Goal: Task Accomplishment & Management: Complete application form

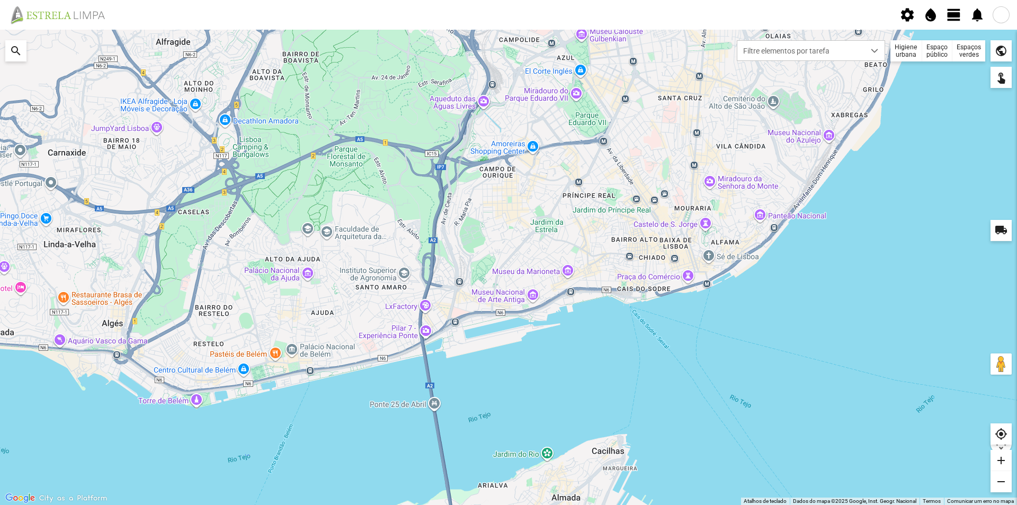
click at [957, 14] on span "view_day" at bounding box center [954, 15] width 16 height 16
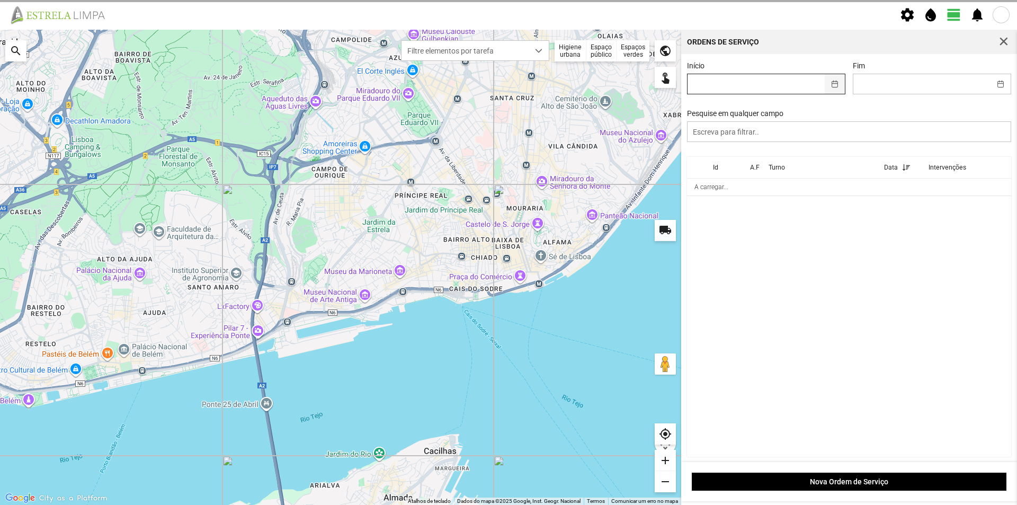
click at [827, 82] on button "button" at bounding box center [835, 84] width 21 height 20
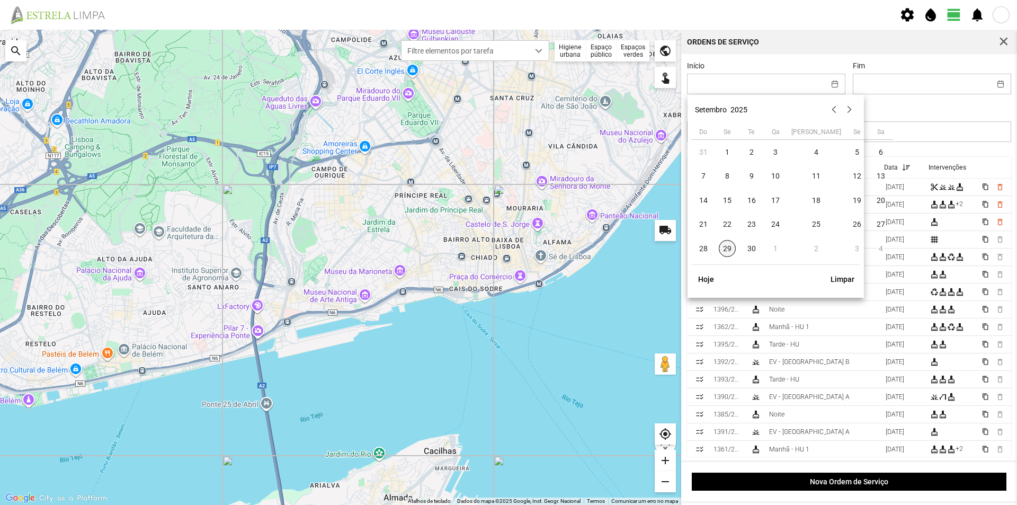
click at [730, 251] on span "29" at bounding box center [727, 248] width 17 height 17
type input "[DATE]"
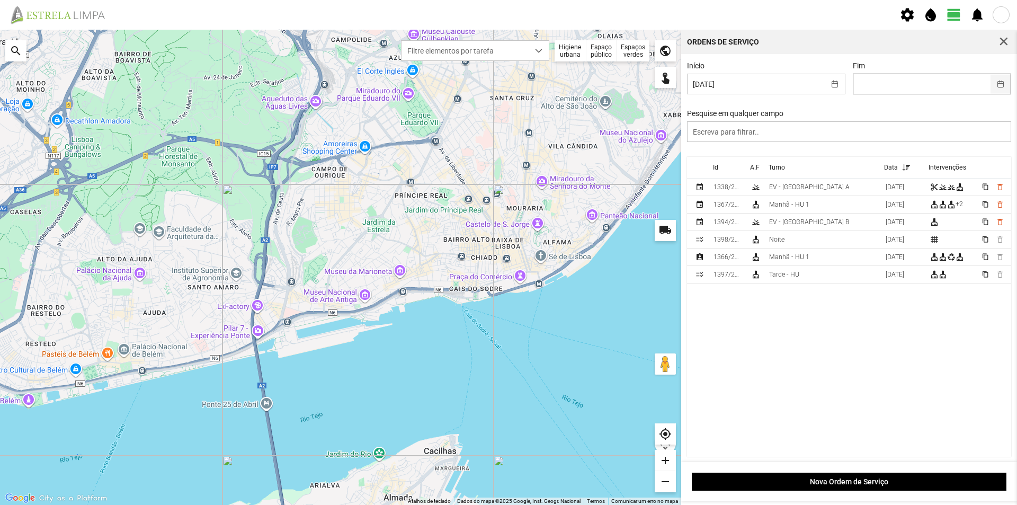
click at [994, 83] on button "button" at bounding box center [1001, 84] width 21 height 20
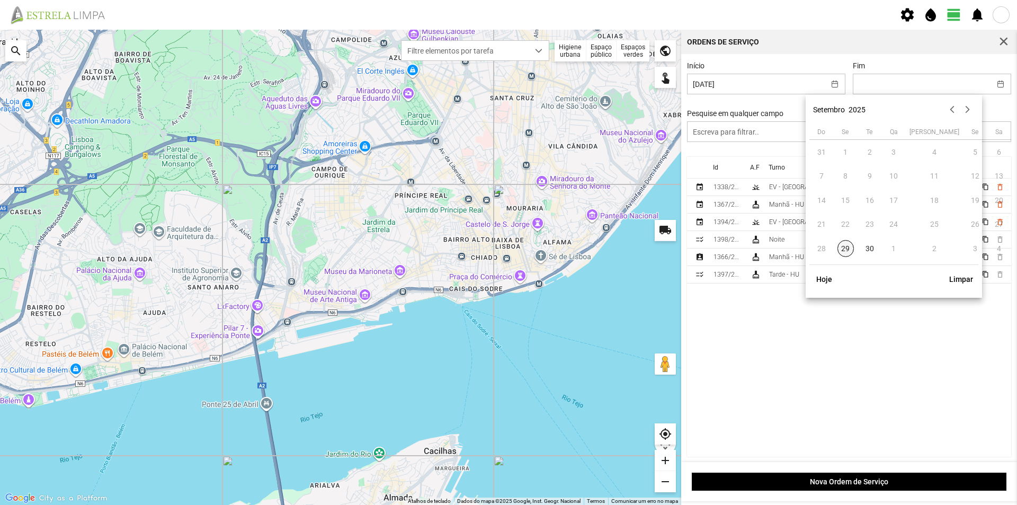
click at [845, 250] on span "29" at bounding box center [846, 248] width 17 height 17
type input "[DATE]"
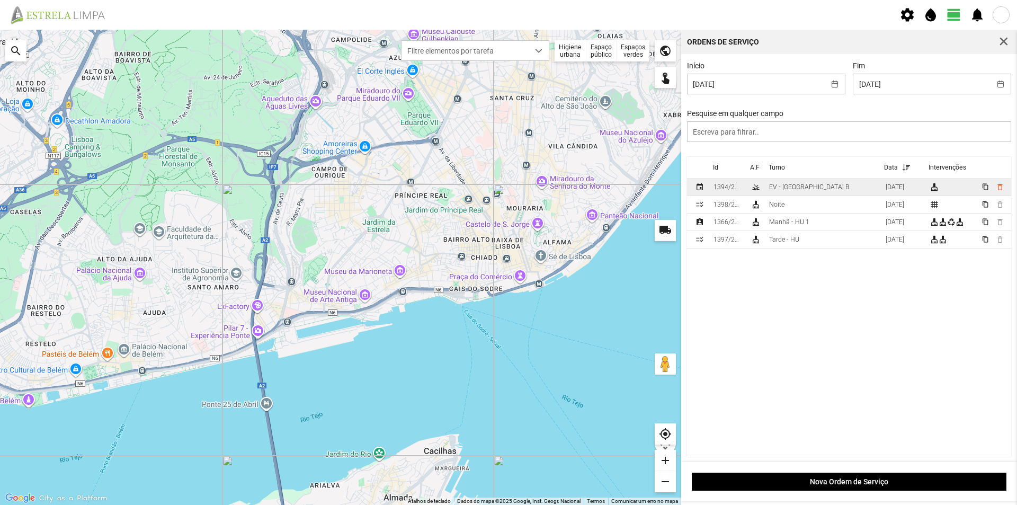
click at [813, 186] on td "EV - [GEOGRAPHIC_DATA] B" at bounding box center [823, 187] width 117 height 17
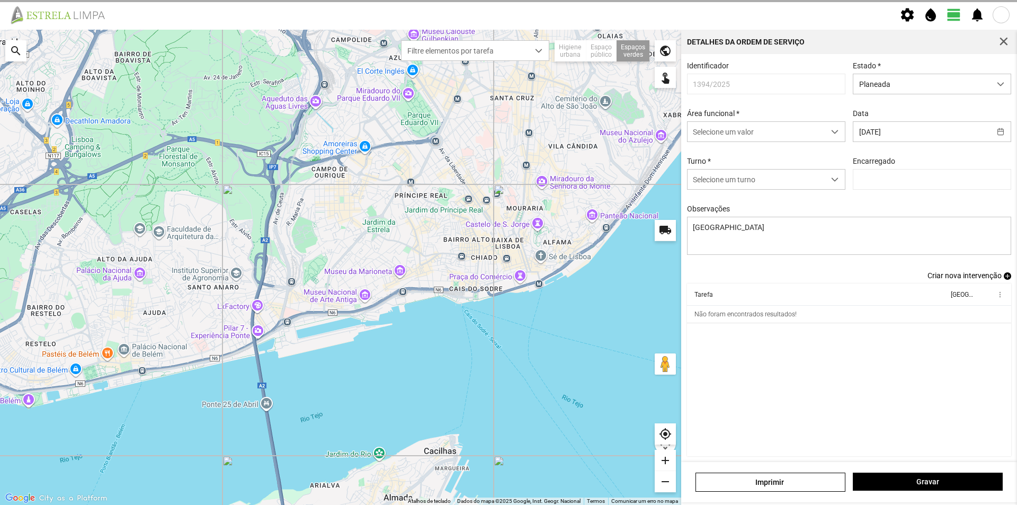
type input "[PERSON_NAME]"
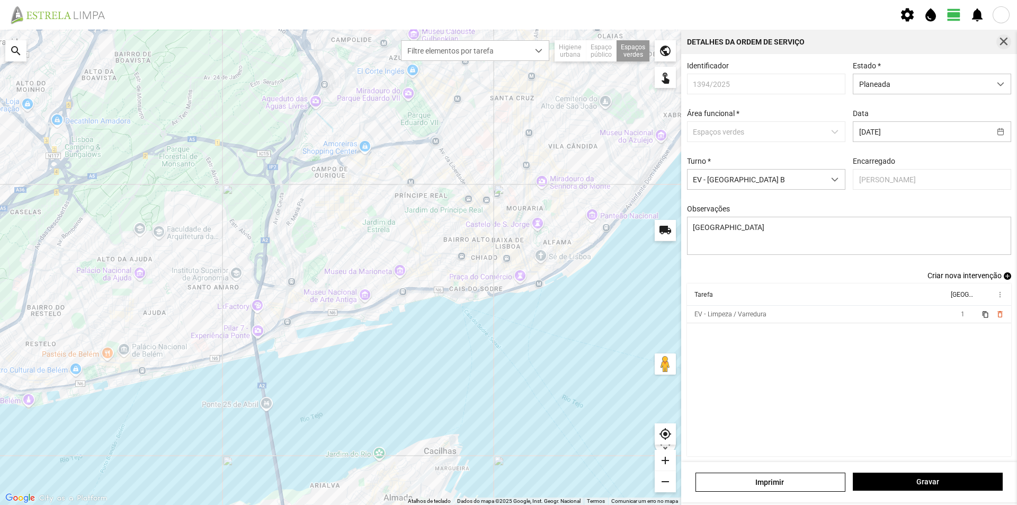
click at [1004, 40] on span "button" at bounding box center [1004, 42] width 10 height 10
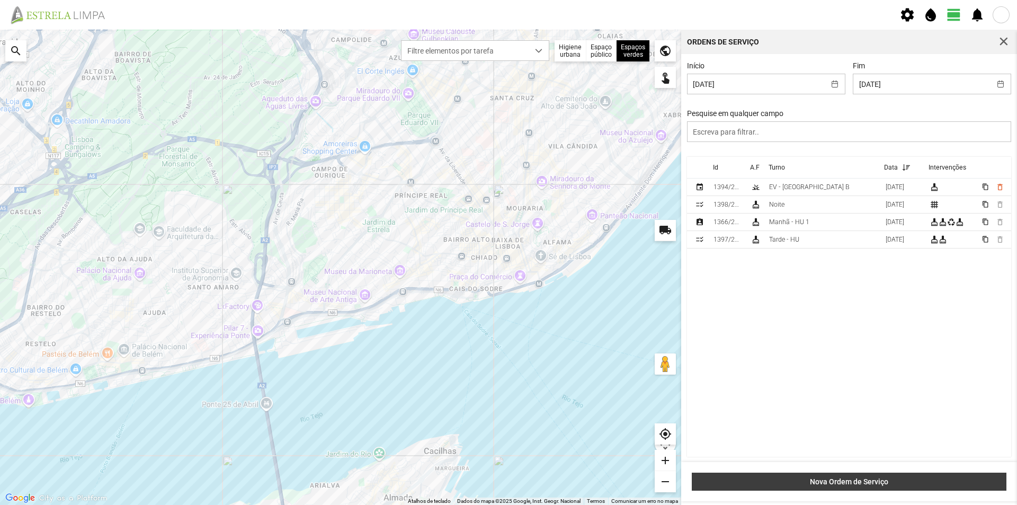
click at [838, 482] on span "Nova Ordem de Serviço" at bounding box center [850, 481] width 304 height 8
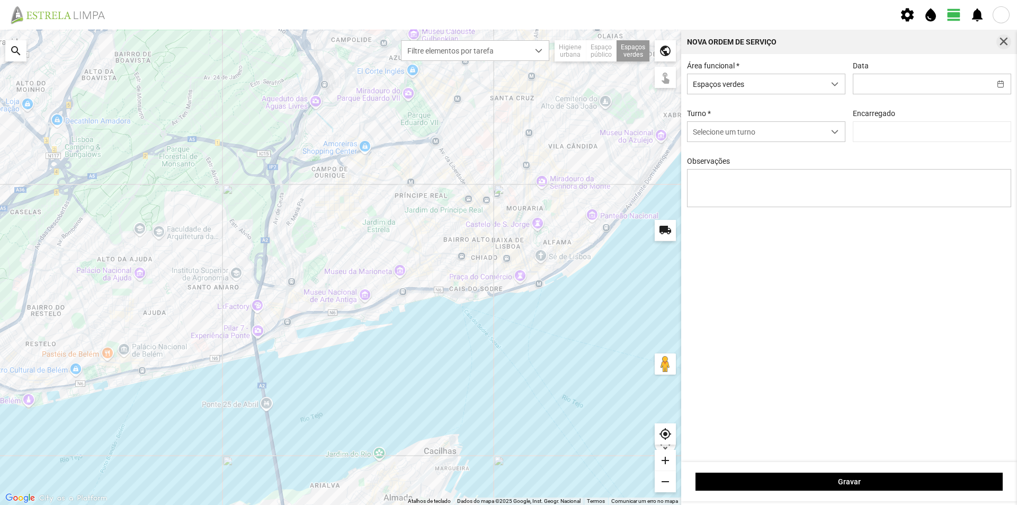
click at [1006, 38] on span "button" at bounding box center [1004, 42] width 10 height 10
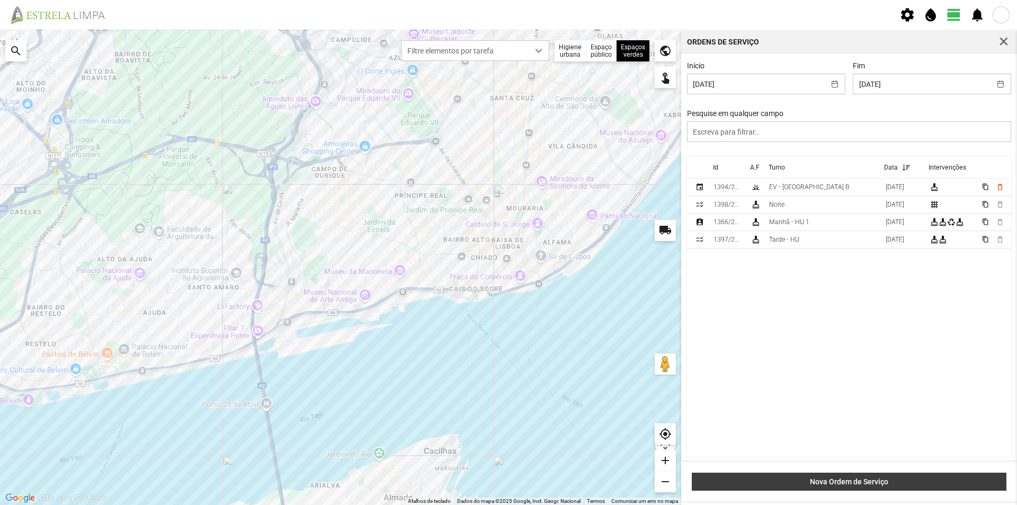
click at [865, 480] on span "Nova Ordem de Serviço" at bounding box center [850, 481] width 304 height 8
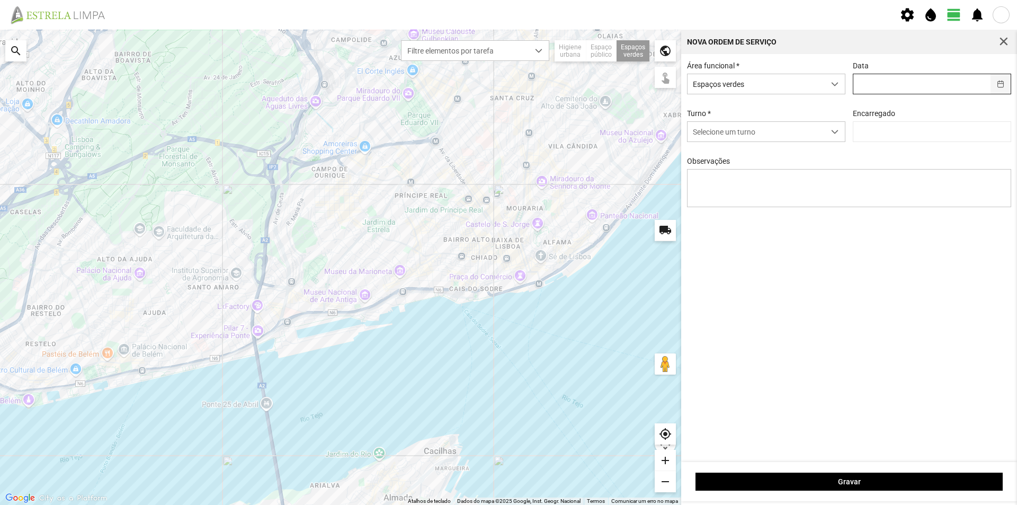
click at [997, 86] on button "button" at bounding box center [1001, 84] width 21 height 20
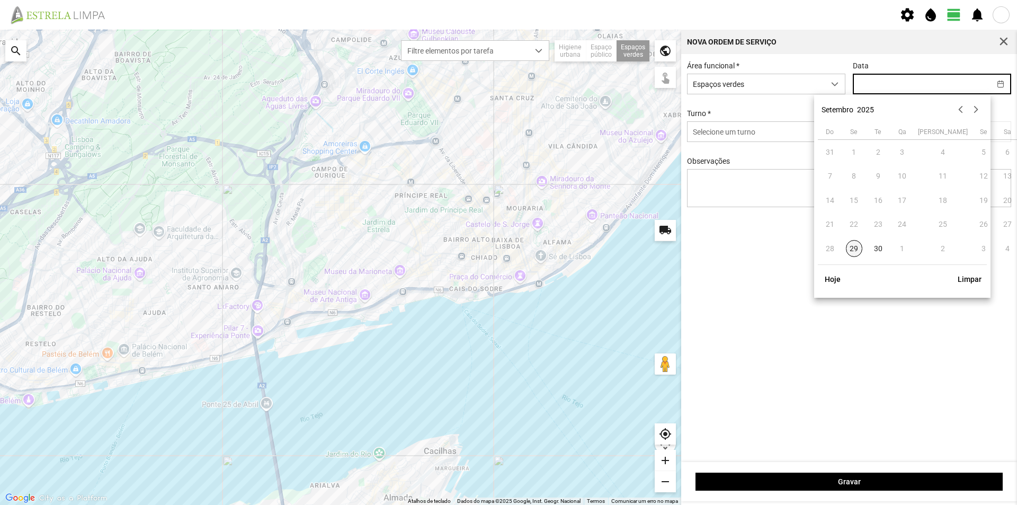
click at [856, 249] on span "29" at bounding box center [854, 248] width 17 height 17
type input "[DATE]"
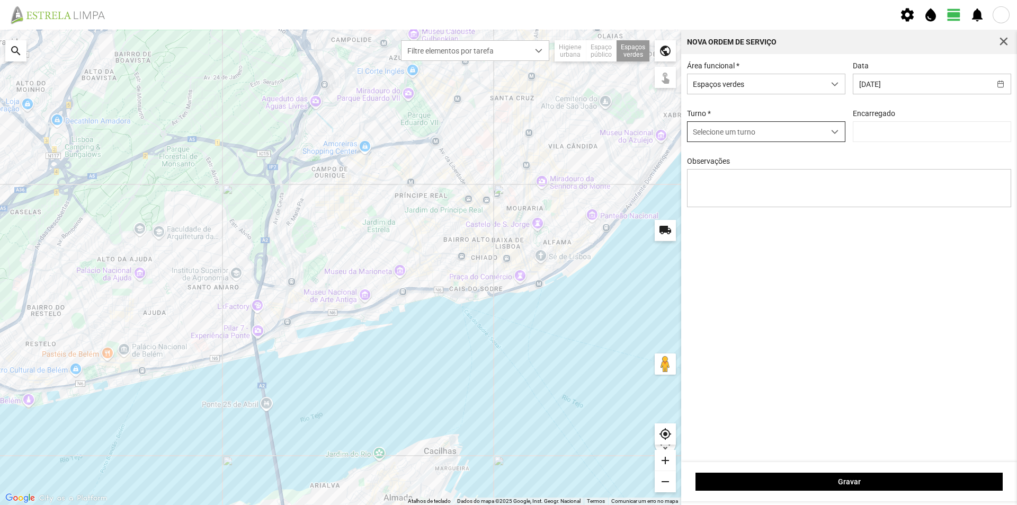
click at [825, 132] on div "dropdown trigger" at bounding box center [835, 132] width 21 height 20
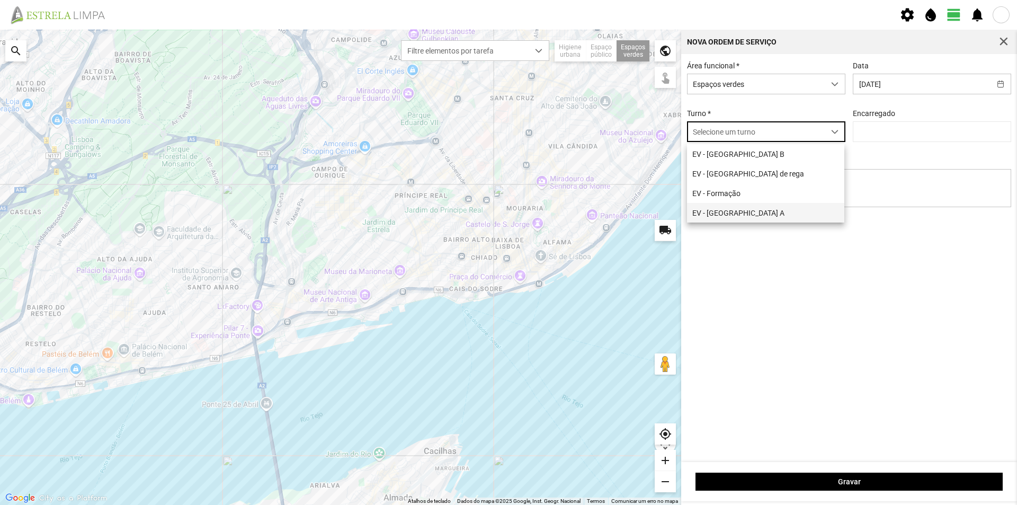
click at [727, 212] on li "EV - [GEOGRAPHIC_DATA] A" at bounding box center [765, 213] width 157 height 20
type input "[PERSON_NAME]"
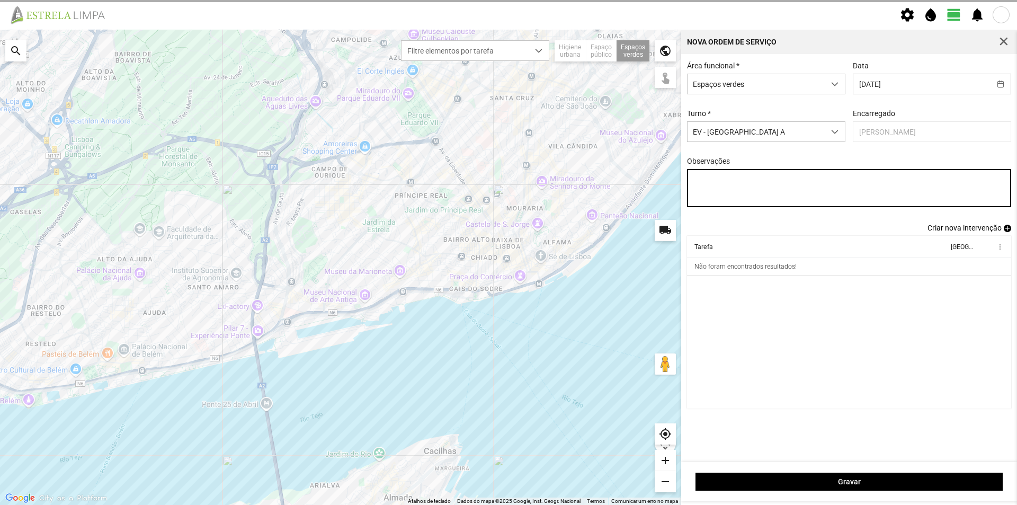
click at [722, 185] on textarea "Observações" at bounding box center [849, 188] width 325 height 38
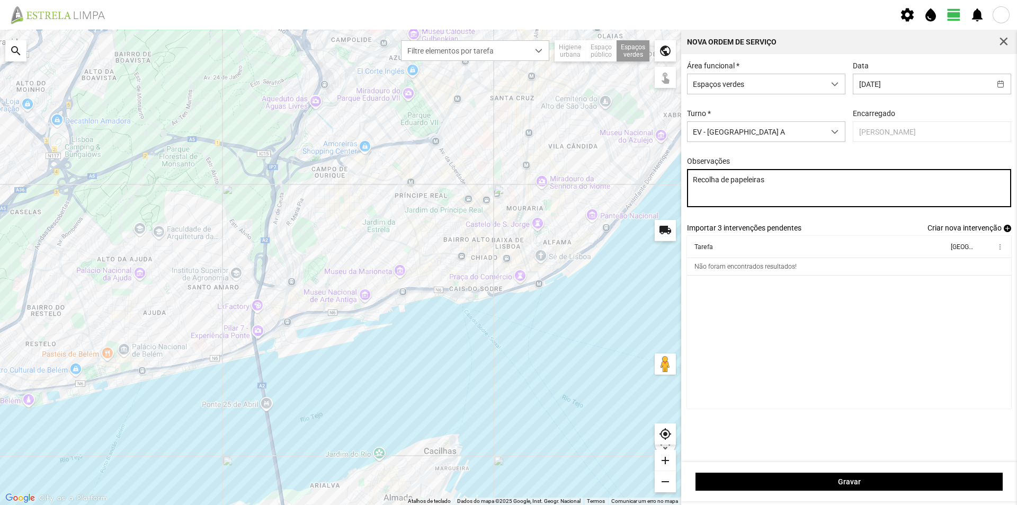
type textarea "Recolha de papeleiras"
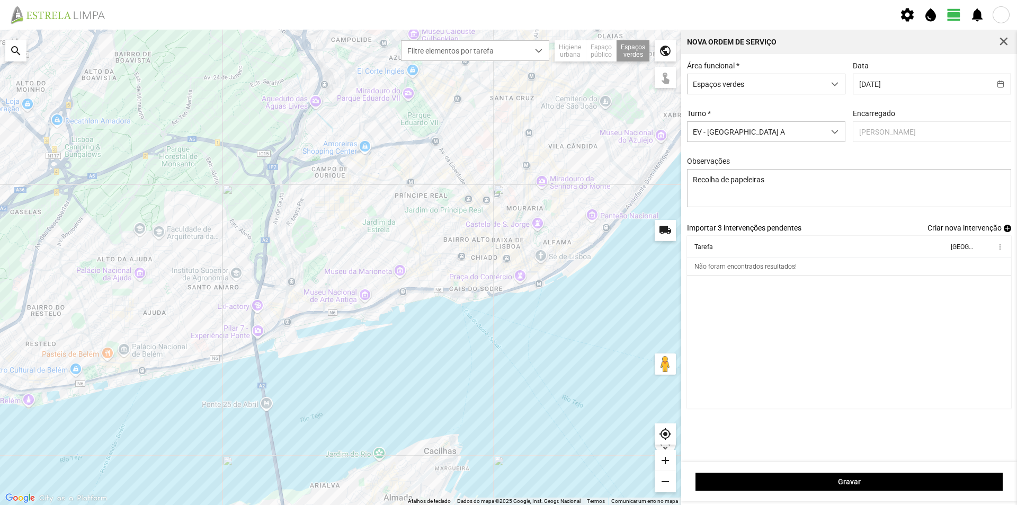
click at [1004, 230] on span "add" at bounding box center [1007, 228] width 7 height 7
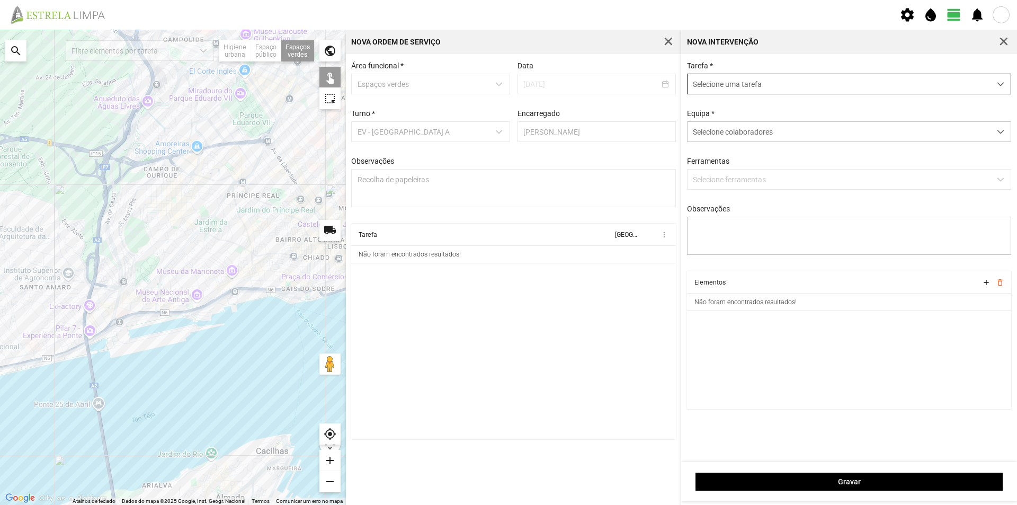
click at [719, 84] on span "Selecione uma tarefa" at bounding box center [839, 84] width 303 height 20
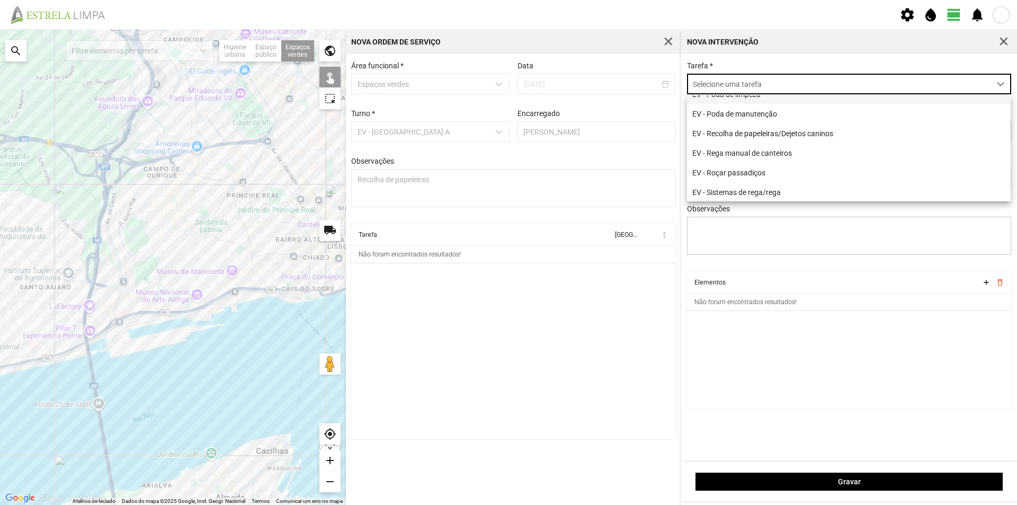
scroll to position [136, 0]
click at [771, 127] on li "EV - Recolha de papeleiras/Dejetos caninos" at bounding box center [849, 133] width 324 height 20
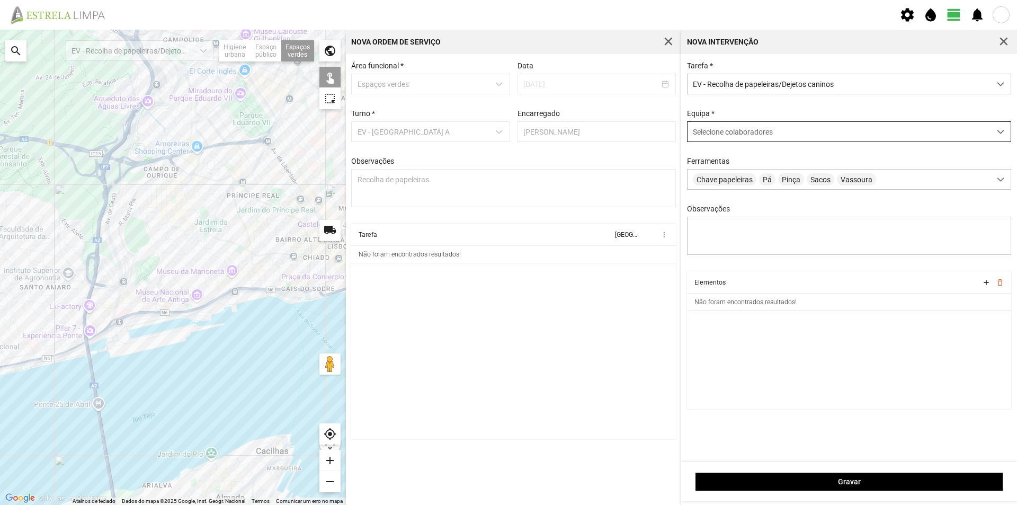
click at [742, 132] on span "Selecione colaboradores" at bounding box center [733, 132] width 80 height 8
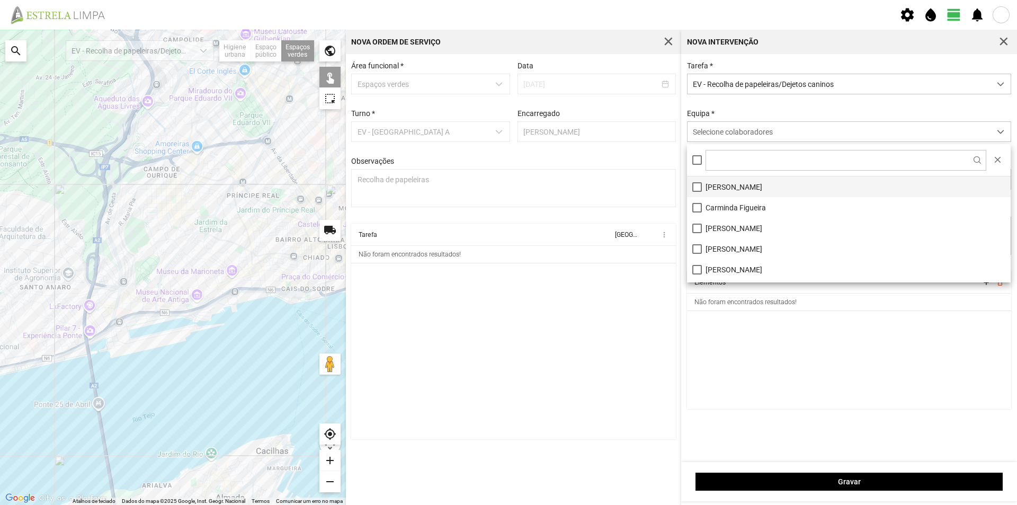
click at [752, 182] on li "[PERSON_NAME]" at bounding box center [849, 186] width 324 height 21
click at [768, 333] on cdk-virtual-scroll-viewport "Elementos add delete_outline Não foram encontrados resultados!" at bounding box center [849, 340] width 325 height 138
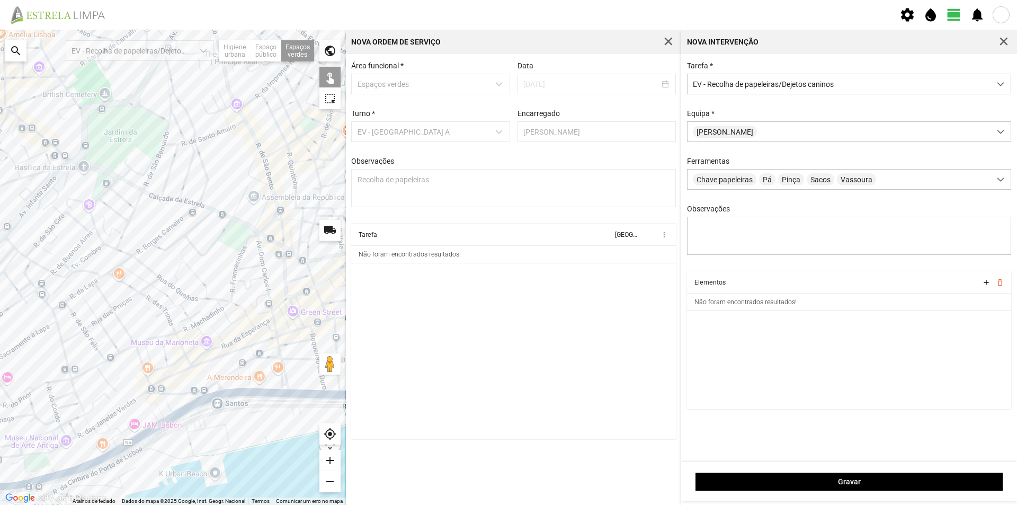
drag, startPoint x: 223, startPoint y: 272, endPoint x: 7, endPoint y: 328, distance: 222.7
click at [7, 328] on div at bounding box center [173, 267] width 346 height 475
click at [229, 235] on div at bounding box center [173, 267] width 346 height 475
click at [242, 251] on div at bounding box center [173, 267] width 346 height 475
click at [246, 251] on div at bounding box center [173, 267] width 346 height 475
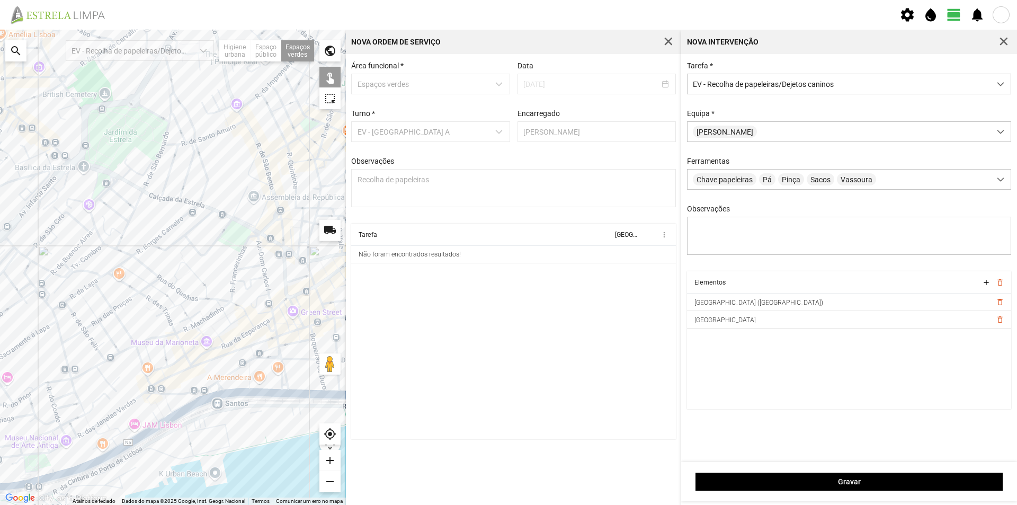
click at [260, 171] on div at bounding box center [173, 267] width 346 height 475
click at [208, 159] on div at bounding box center [173, 267] width 346 height 475
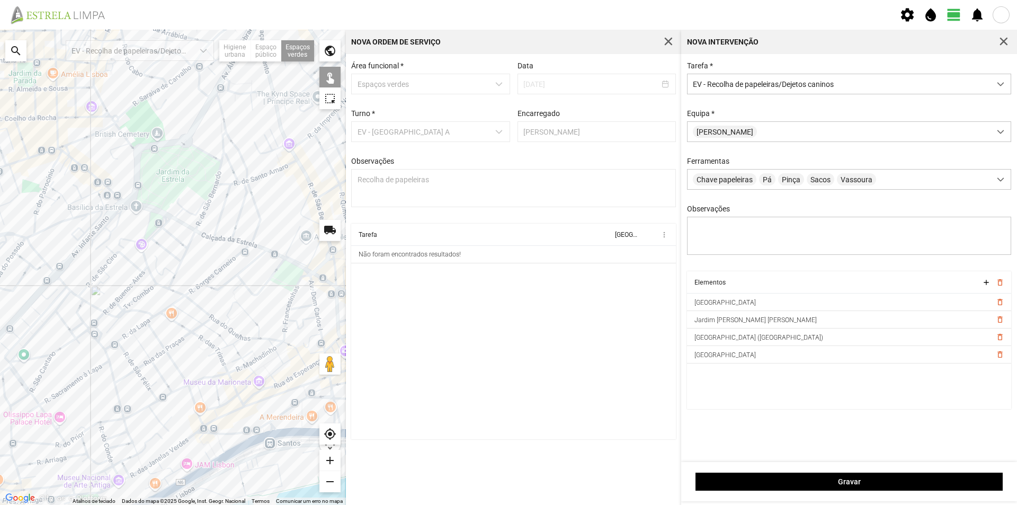
drag, startPoint x: 180, startPoint y: 212, endPoint x: 243, endPoint y: 247, distance: 72.6
click at [243, 247] on div at bounding box center [173, 267] width 346 height 475
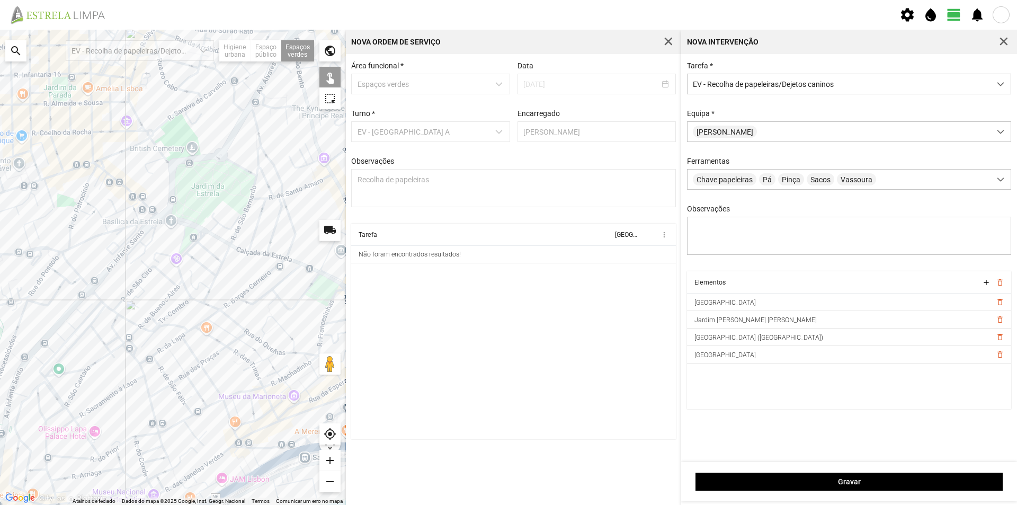
click at [186, 239] on div at bounding box center [173, 267] width 346 height 475
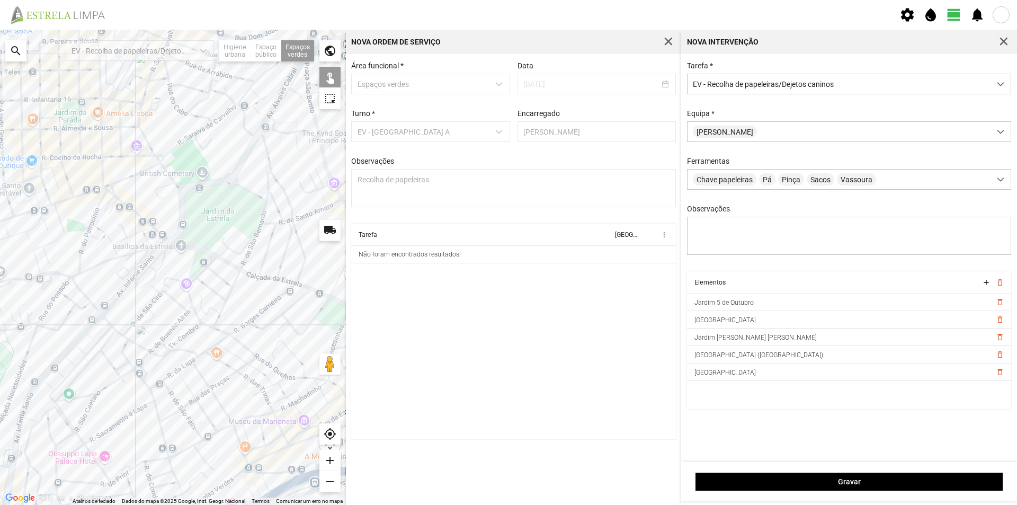
drag, startPoint x: 148, startPoint y: 236, endPoint x: 168, endPoint y: 263, distance: 33.7
click at [168, 265] on div at bounding box center [173, 267] width 346 height 475
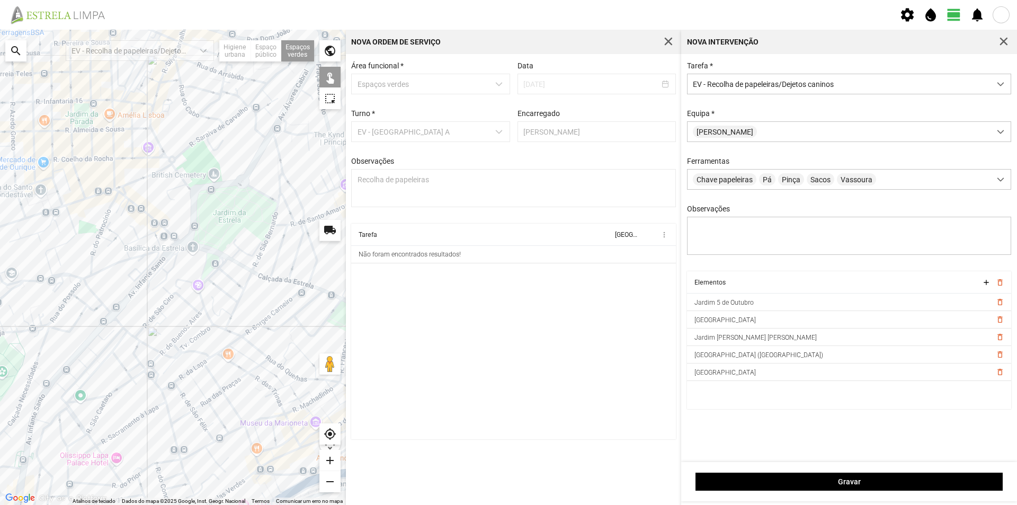
click at [168, 241] on div at bounding box center [173, 267] width 346 height 475
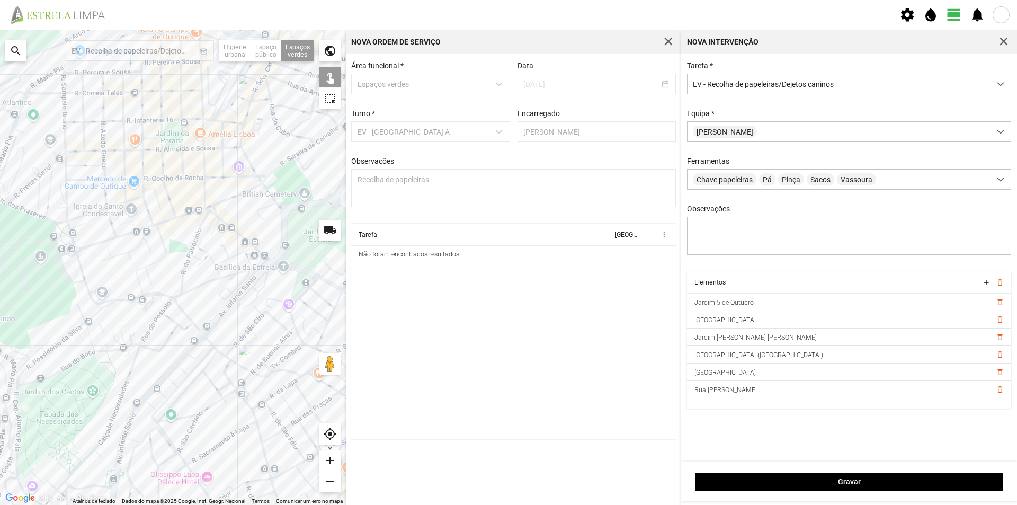
drag, startPoint x: 158, startPoint y: 278, endPoint x: 254, endPoint y: 297, distance: 98.2
click at [254, 297] on div at bounding box center [173, 267] width 346 height 475
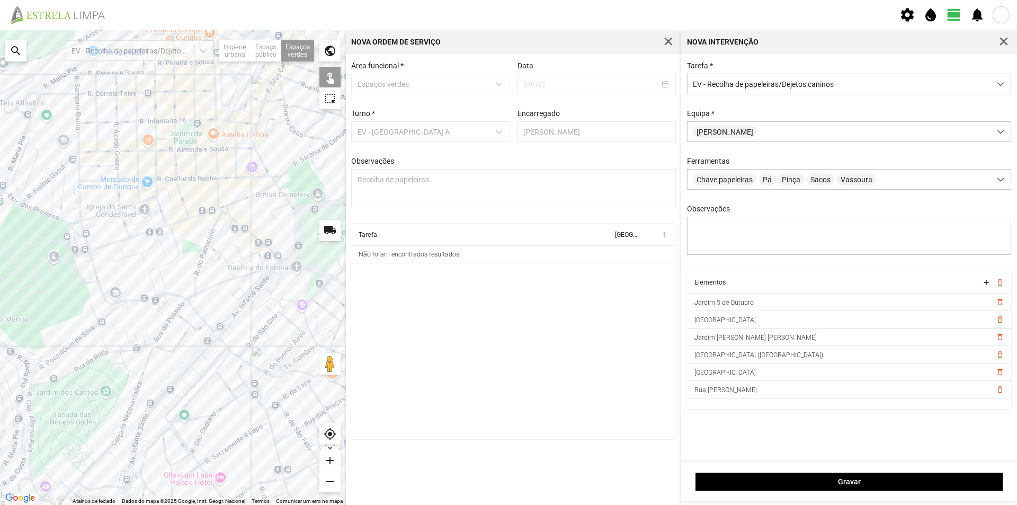
click at [86, 261] on div at bounding box center [173, 267] width 346 height 475
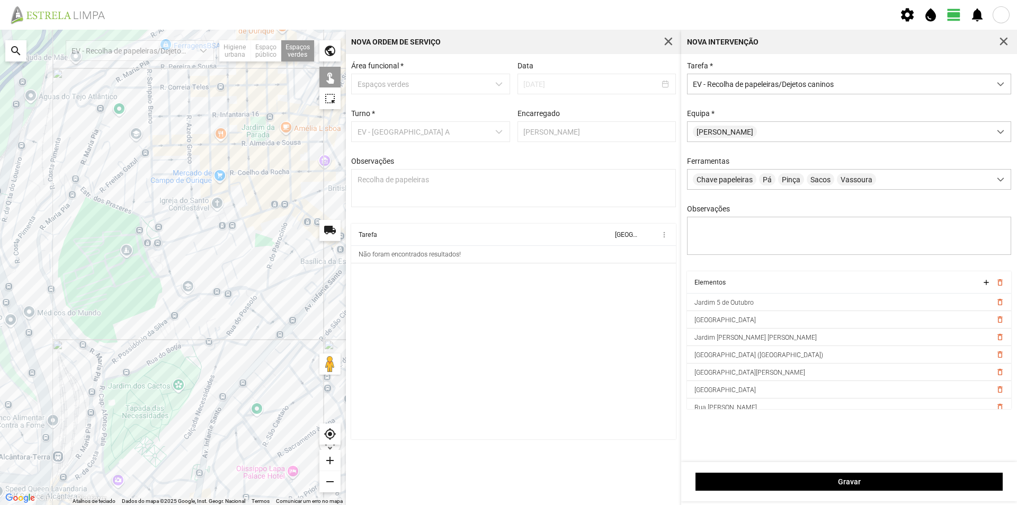
drag, startPoint x: 82, startPoint y: 316, endPoint x: 154, endPoint y: 308, distance: 71.9
click at [154, 309] on div at bounding box center [173, 267] width 346 height 475
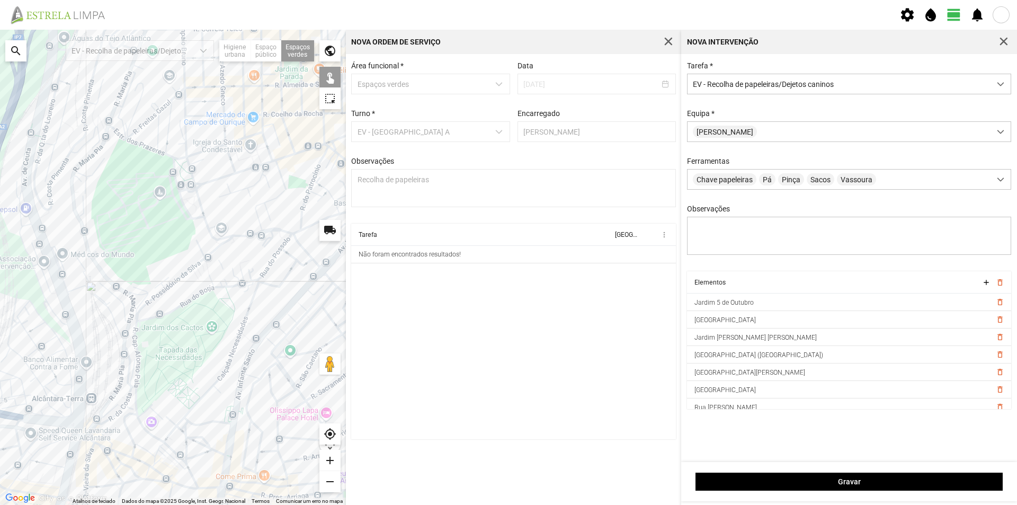
drag, startPoint x: 134, startPoint y: 341, endPoint x: 161, endPoint y: 287, distance: 60.4
click at [161, 287] on div at bounding box center [173, 267] width 346 height 475
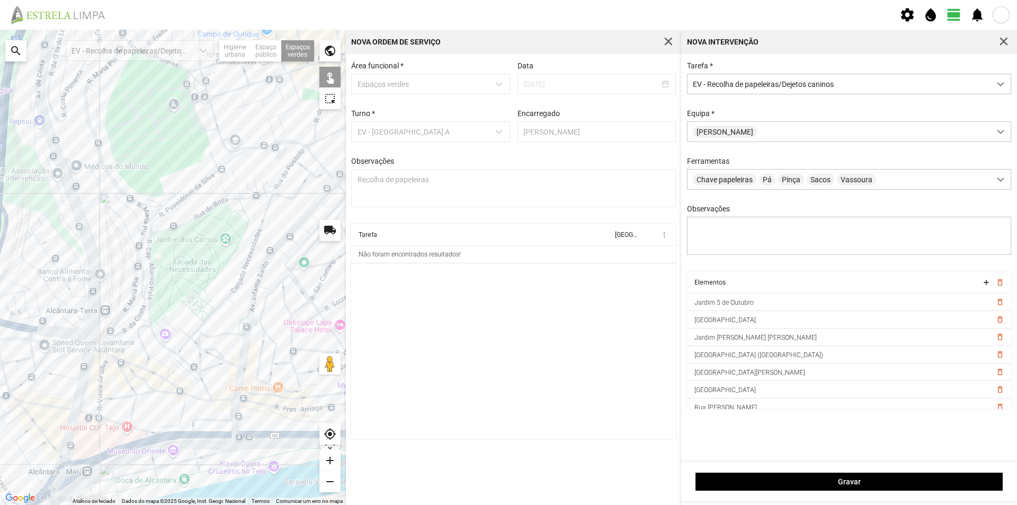
drag, startPoint x: 110, startPoint y: 366, endPoint x: 120, endPoint y: 277, distance: 89.5
click at [120, 277] on div at bounding box center [173, 267] width 346 height 475
click at [145, 336] on div at bounding box center [173, 267] width 346 height 475
click at [169, 383] on div at bounding box center [173, 267] width 346 height 475
click at [144, 211] on div at bounding box center [173, 267] width 346 height 475
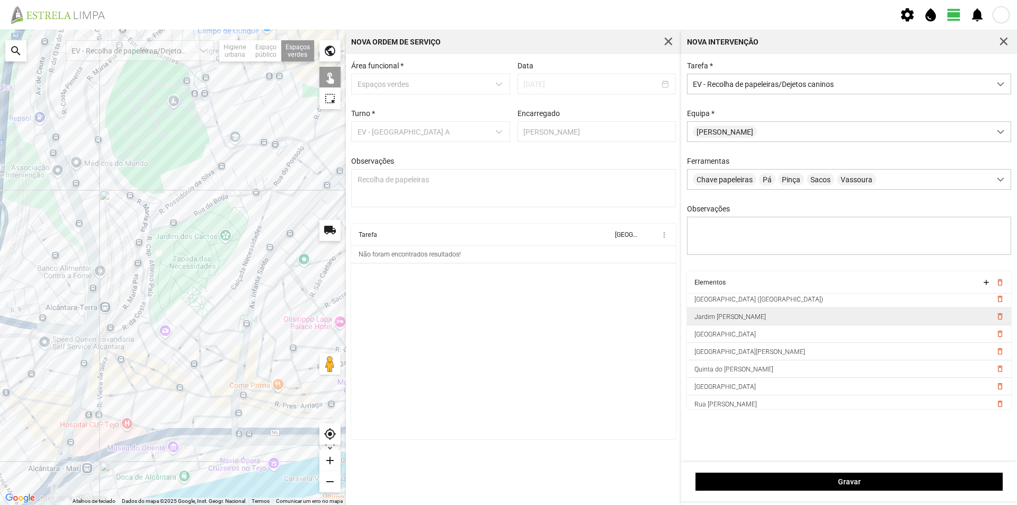
scroll to position [59, 0]
click at [141, 215] on div at bounding box center [173, 267] width 346 height 475
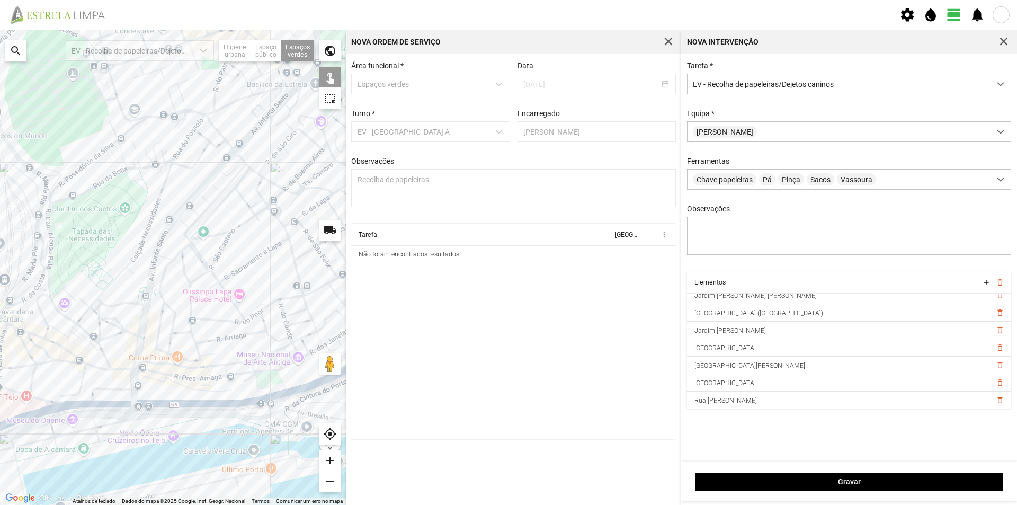
drag, startPoint x: 218, startPoint y: 334, endPoint x: 121, endPoint y: 307, distance: 100.7
click at [122, 307] on div at bounding box center [173, 267] width 346 height 475
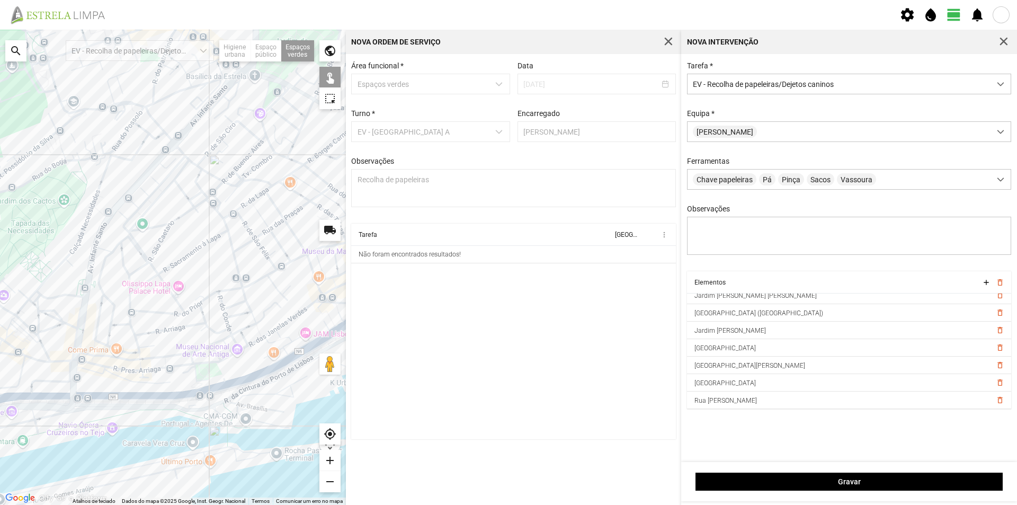
drag, startPoint x: 203, startPoint y: 326, endPoint x: 104, endPoint y: 306, distance: 101.0
click at [104, 306] on div at bounding box center [173, 267] width 346 height 475
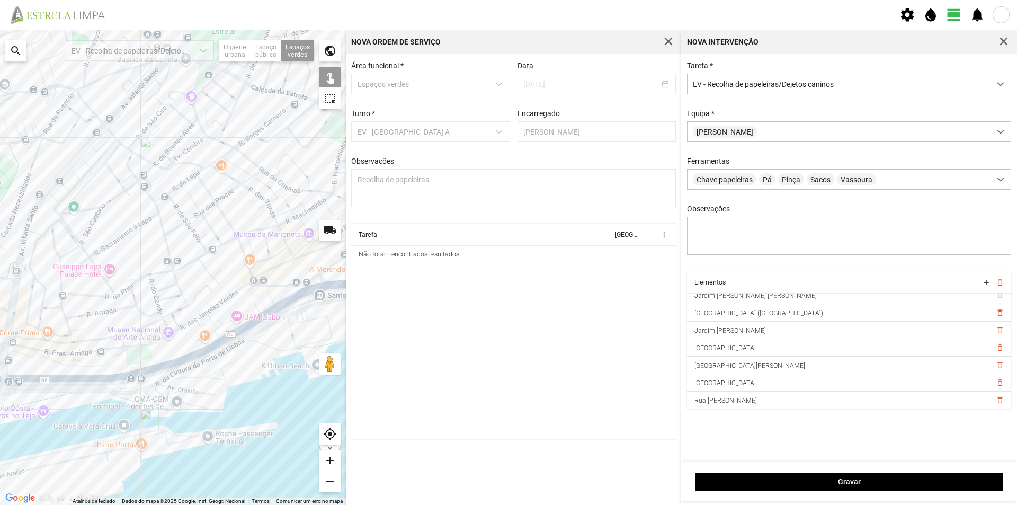
click at [141, 351] on div at bounding box center [173, 267] width 346 height 475
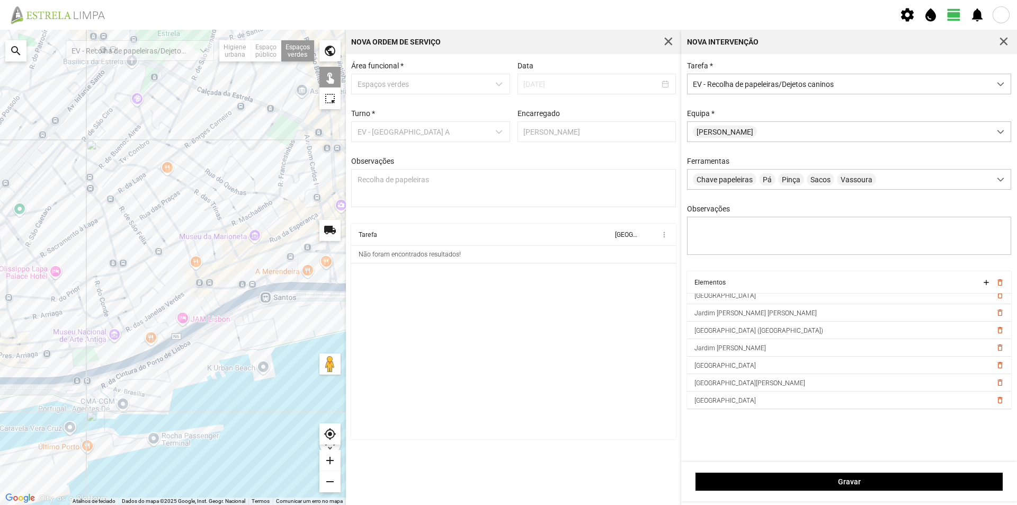
drag, startPoint x: 159, startPoint y: 330, endPoint x: 102, endPoint y: 332, distance: 57.3
click at [102, 332] on div at bounding box center [173, 267] width 346 height 475
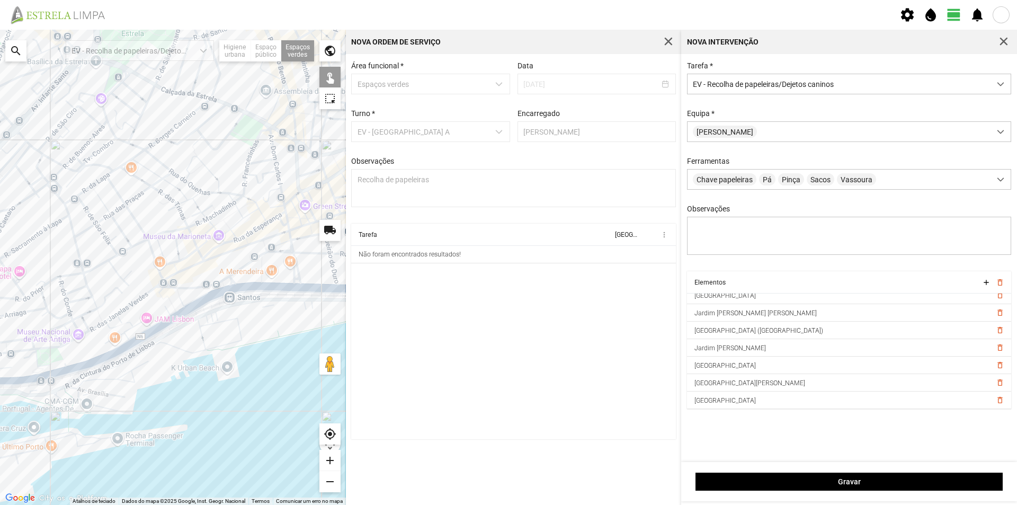
click at [251, 275] on div at bounding box center [173, 267] width 346 height 475
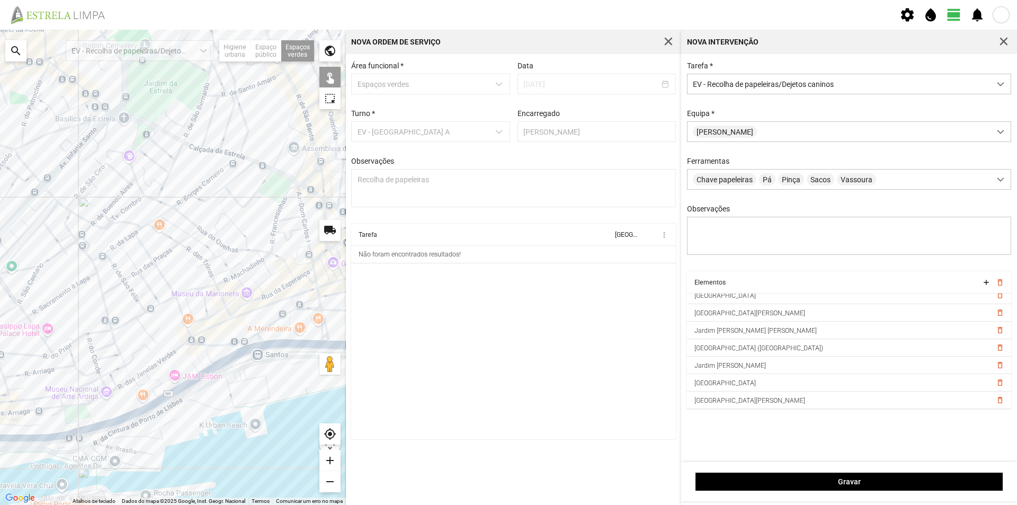
drag, startPoint x: 282, startPoint y: 368, endPoint x: 303, endPoint y: 401, distance: 39.0
click at [301, 399] on div at bounding box center [173, 267] width 346 height 475
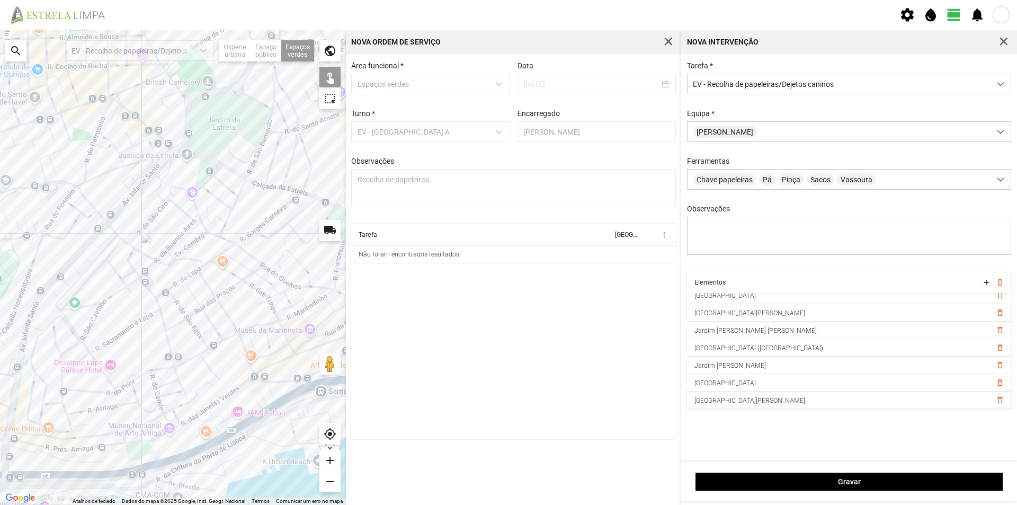
drag, startPoint x: 148, startPoint y: 323, endPoint x: 265, endPoint y: 352, distance: 120.5
click at [265, 352] on div at bounding box center [173, 267] width 346 height 475
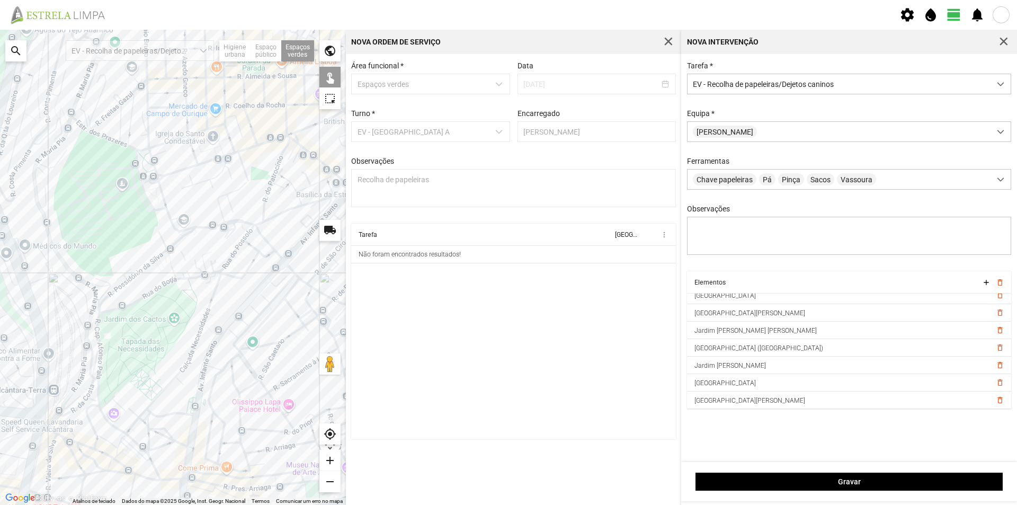
click at [247, 320] on div at bounding box center [173, 267] width 346 height 475
click at [245, 295] on div at bounding box center [173, 267] width 346 height 475
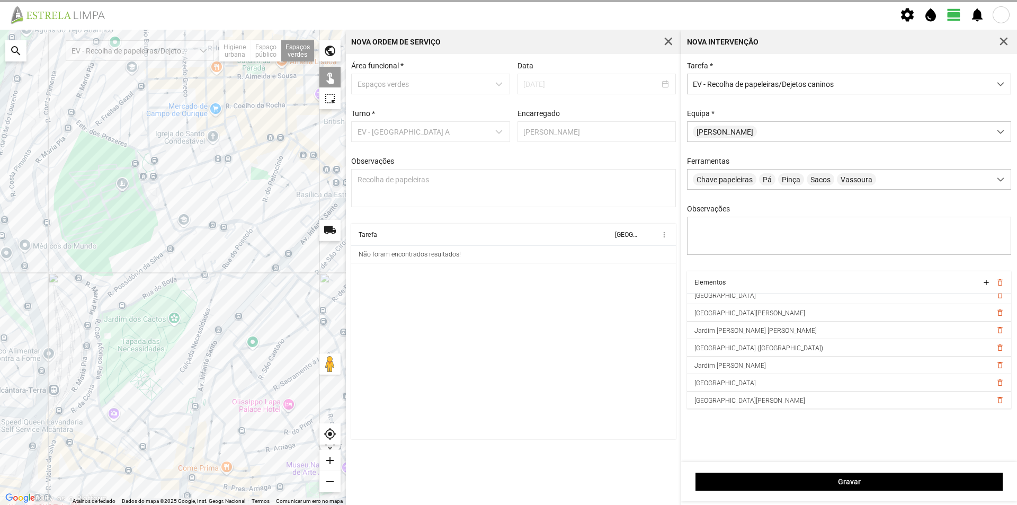
scroll to position [59, 0]
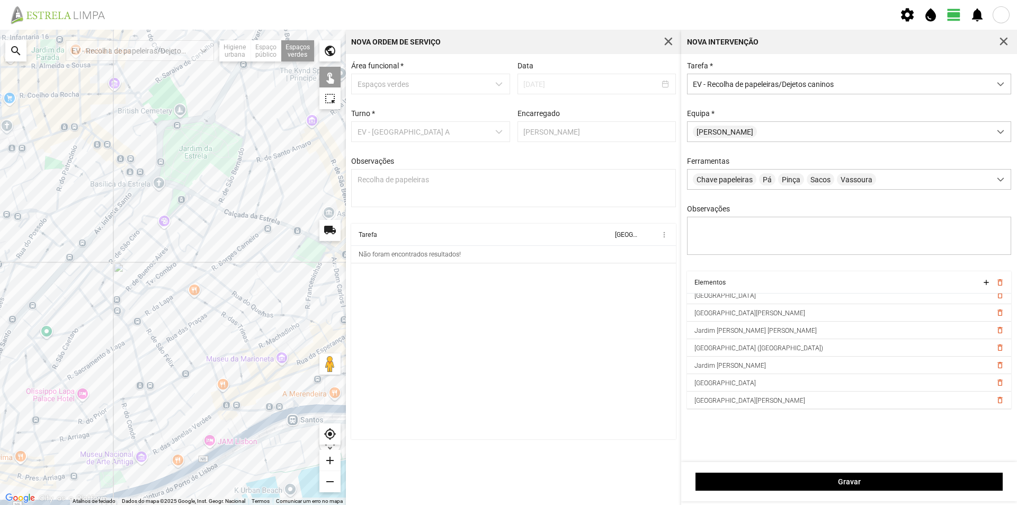
drag, startPoint x: 286, startPoint y: 361, endPoint x: 66, endPoint y: 350, distance: 219.6
click at [68, 350] on div at bounding box center [173, 267] width 346 height 475
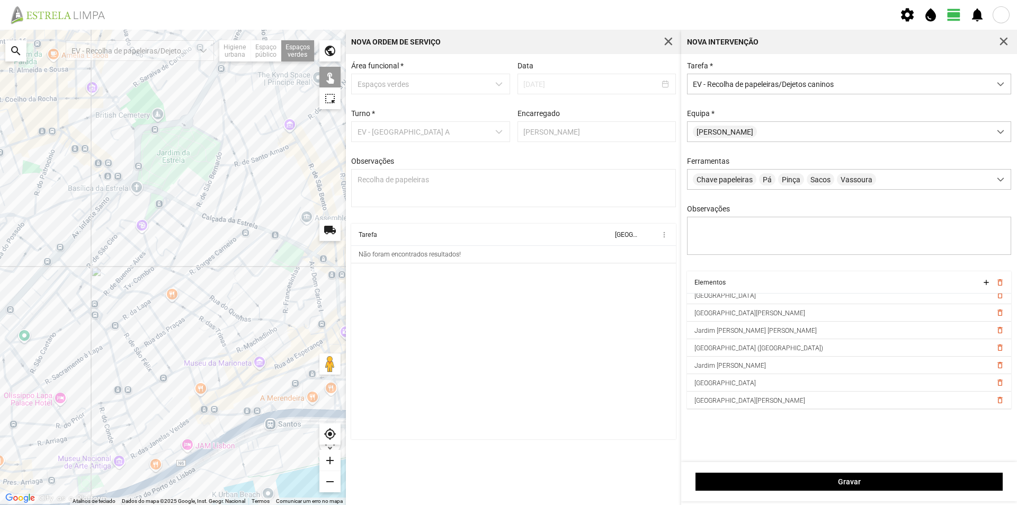
drag, startPoint x: 178, startPoint y: 332, endPoint x: 246, endPoint y: 339, distance: 68.7
click at [246, 339] on div at bounding box center [173, 267] width 346 height 475
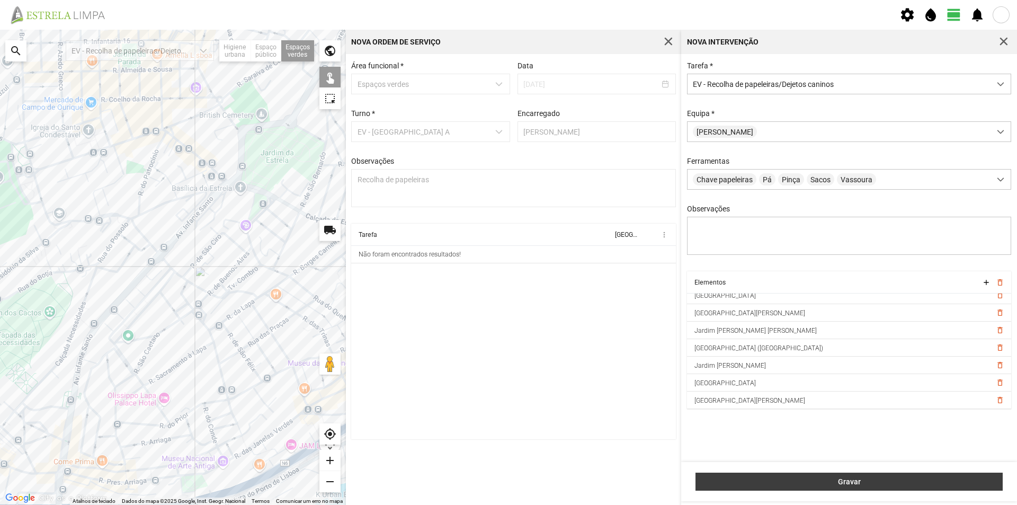
click at [811, 478] on span "Gravar" at bounding box center [850, 481] width 296 height 8
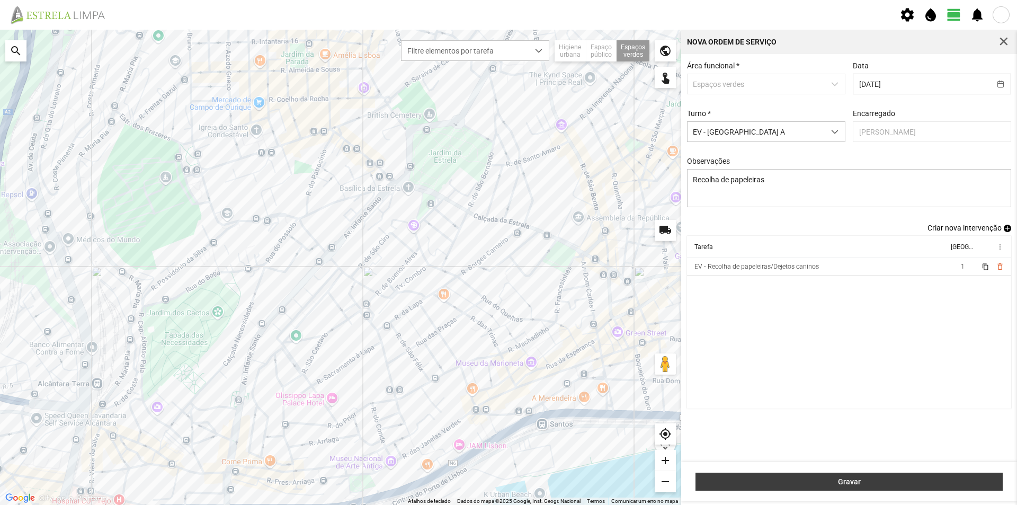
click at [820, 478] on span "Gravar" at bounding box center [850, 481] width 296 height 8
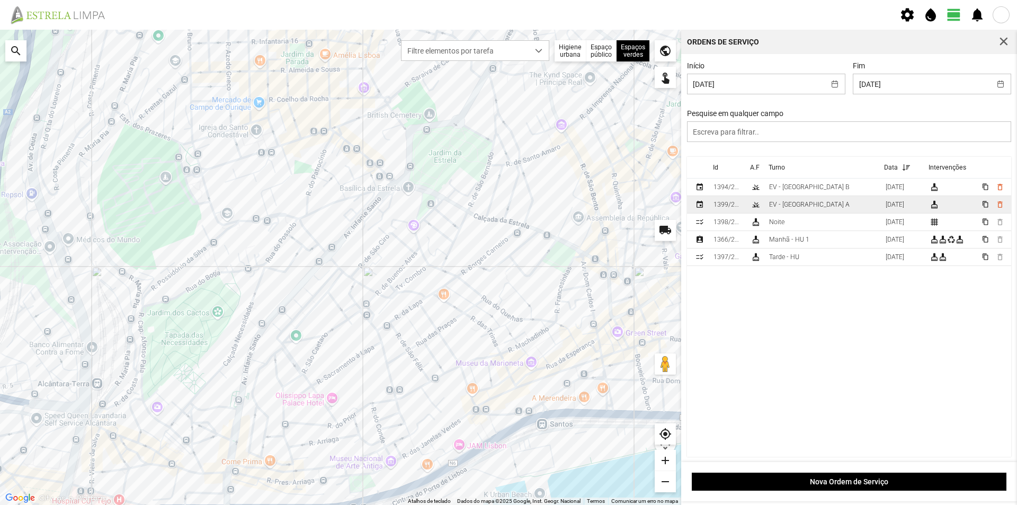
click at [820, 205] on td "EV - [GEOGRAPHIC_DATA] A" at bounding box center [823, 204] width 117 height 17
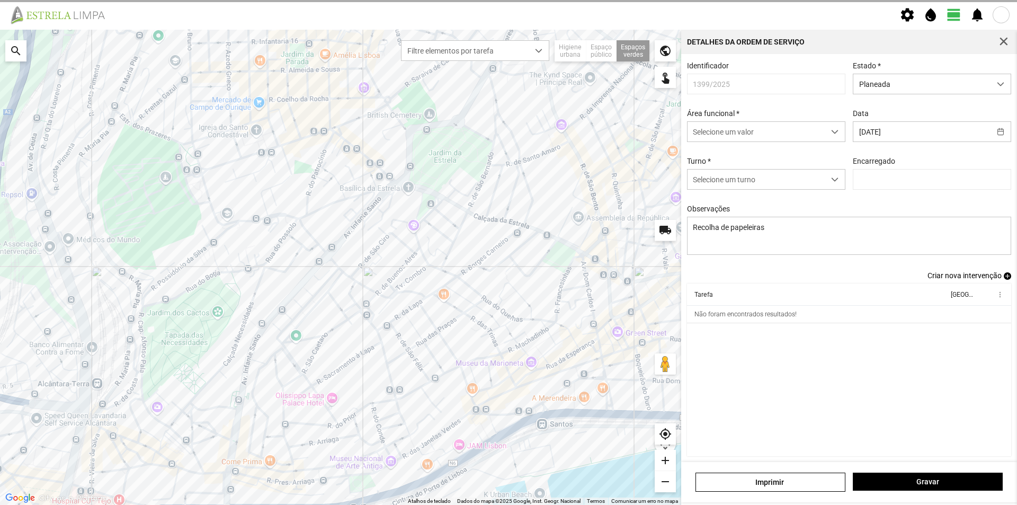
type input "[PERSON_NAME]"
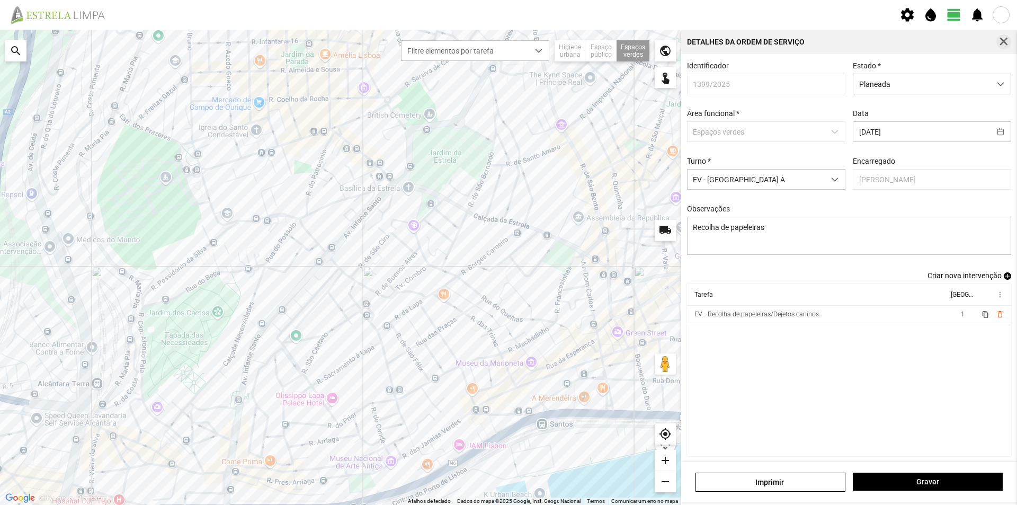
click at [1005, 49] on button "button" at bounding box center [1004, 41] width 15 height 15
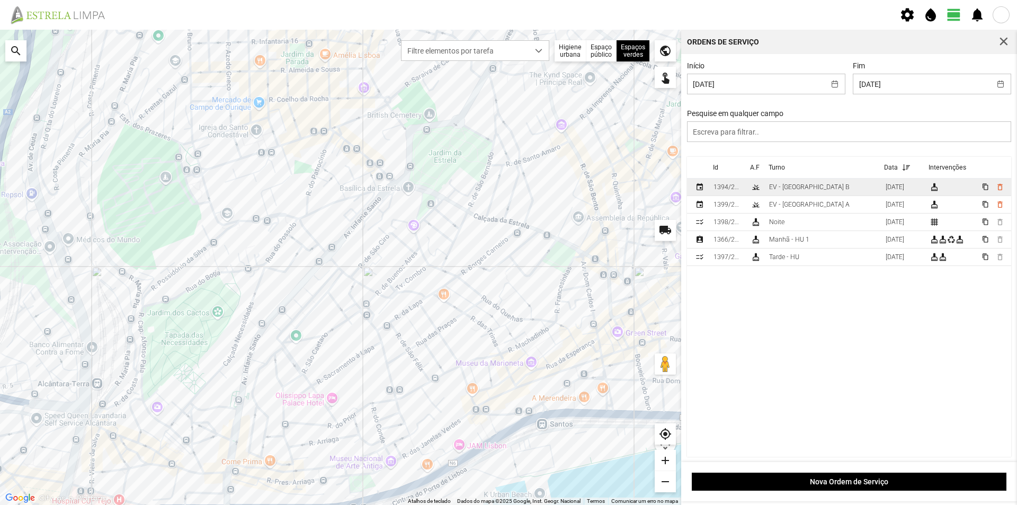
click at [807, 188] on div "EV - [GEOGRAPHIC_DATA] B" at bounding box center [809, 186] width 81 height 7
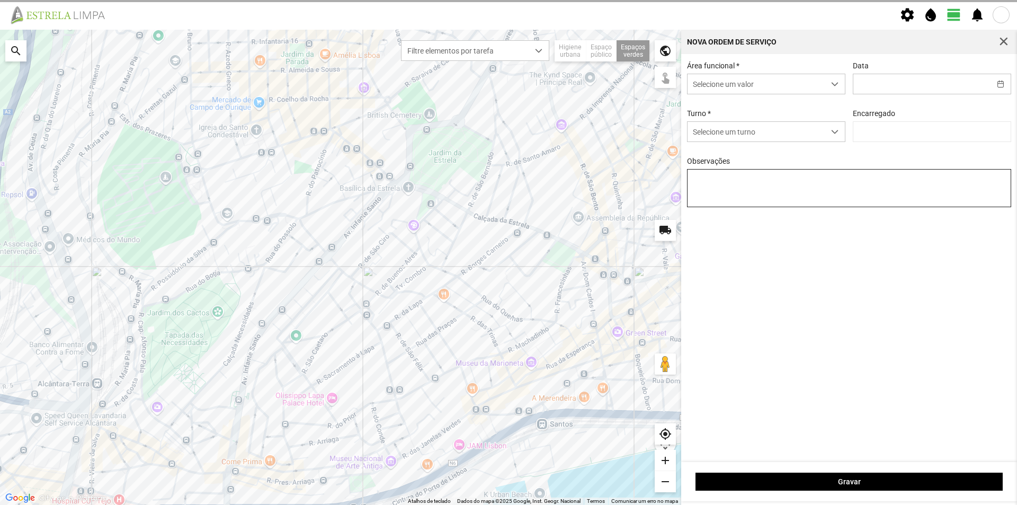
type input "[DATE]"
type input "[PERSON_NAME]"
type textarea "[GEOGRAPHIC_DATA]"
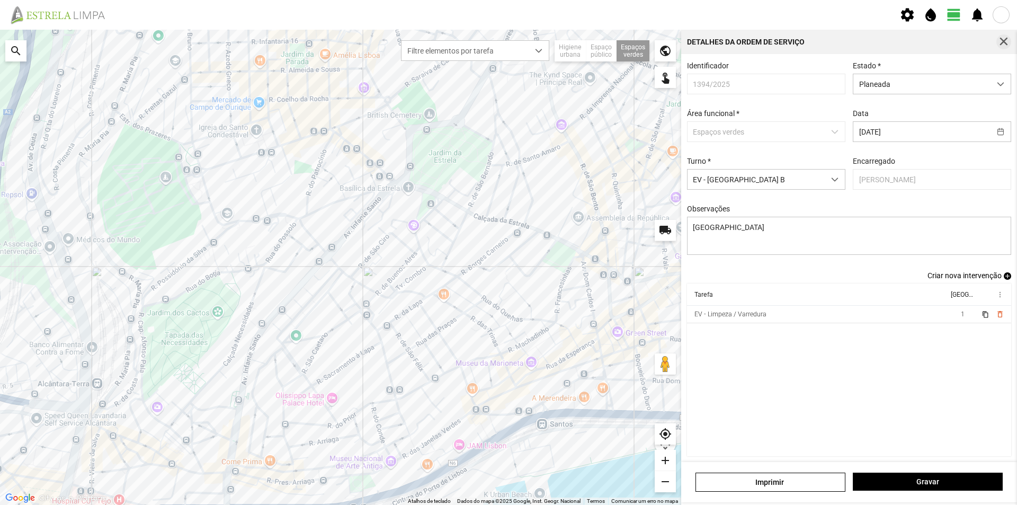
click at [1006, 43] on span "button" at bounding box center [1004, 42] width 10 height 10
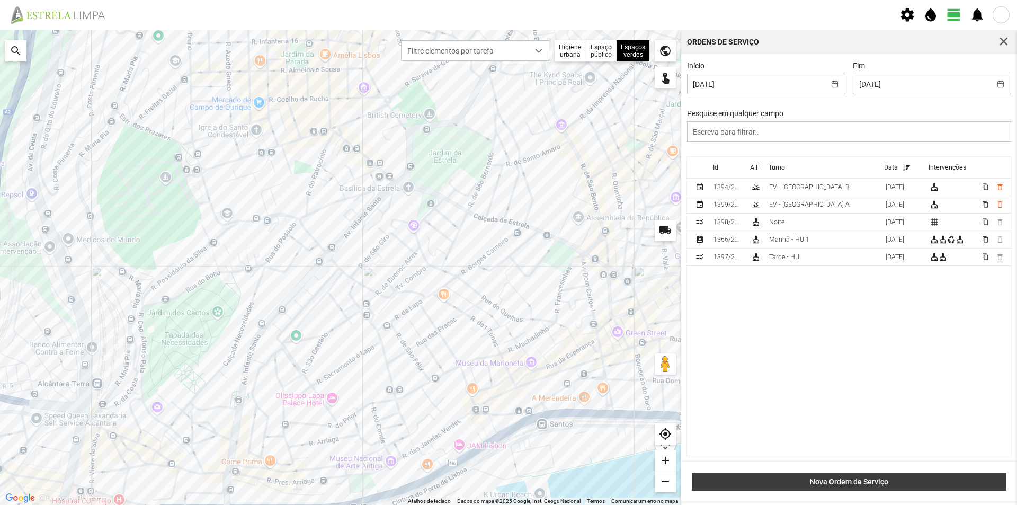
click at [861, 481] on span "Nova Ordem de Serviço" at bounding box center [850, 481] width 304 height 8
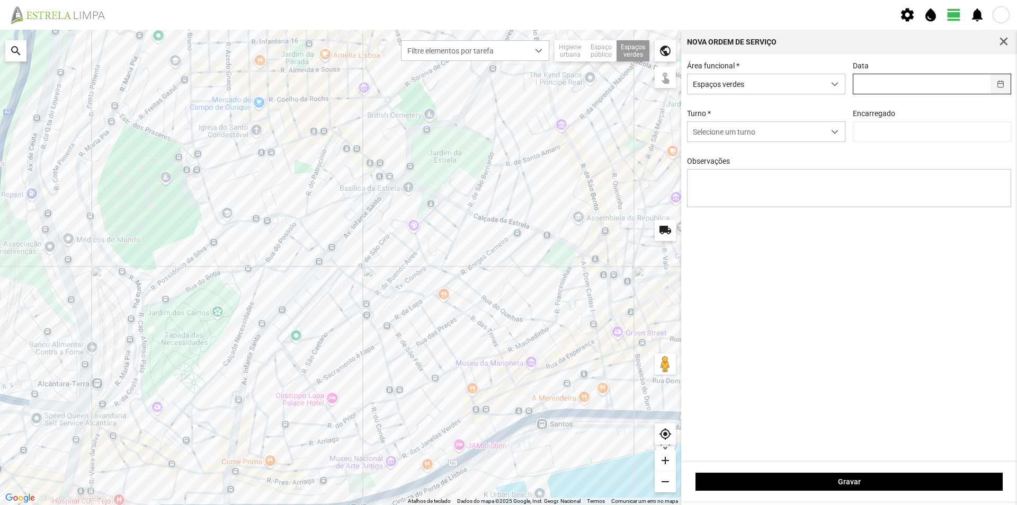
click at [1005, 82] on button "button" at bounding box center [1001, 84] width 21 height 20
click at [856, 249] on span "29" at bounding box center [854, 248] width 17 height 17
type input "[DATE]"
click at [836, 137] on div "dropdown trigger" at bounding box center [835, 132] width 21 height 20
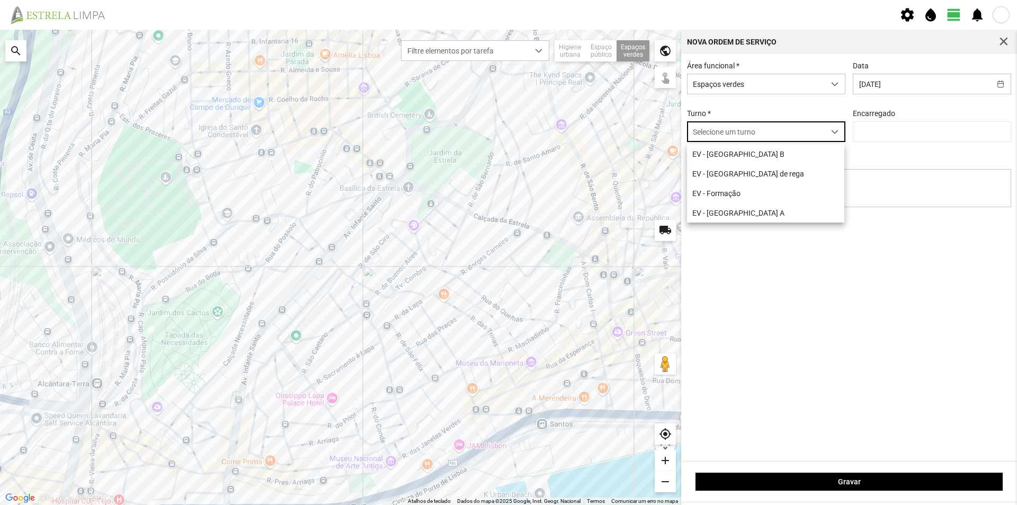
scroll to position [6, 47]
click at [756, 155] on li "EV - [GEOGRAPHIC_DATA] B" at bounding box center [765, 154] width 157 height 20
type input "[PERSON_NAME]"
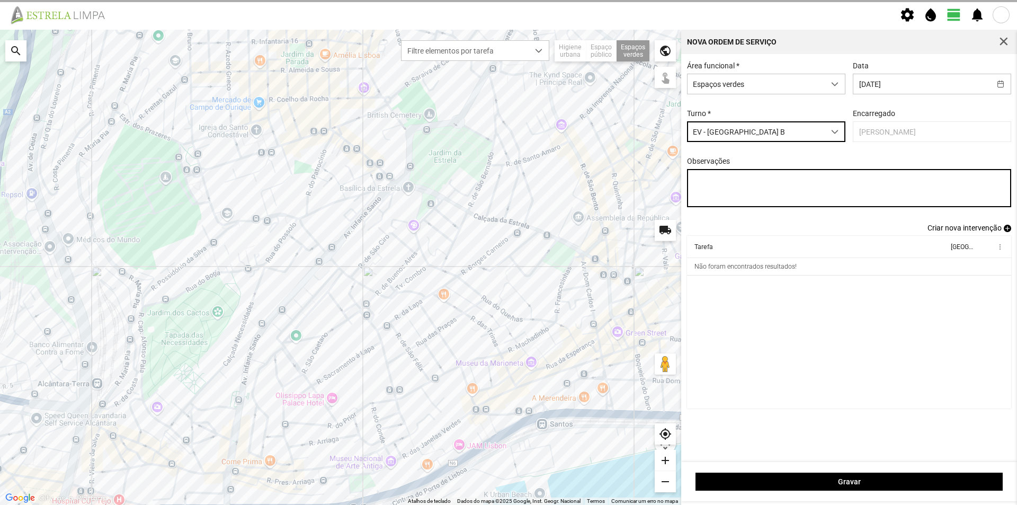
click at [759, 179] on textarea "Observações" at bounding box center [849, 188] width 325 height 38
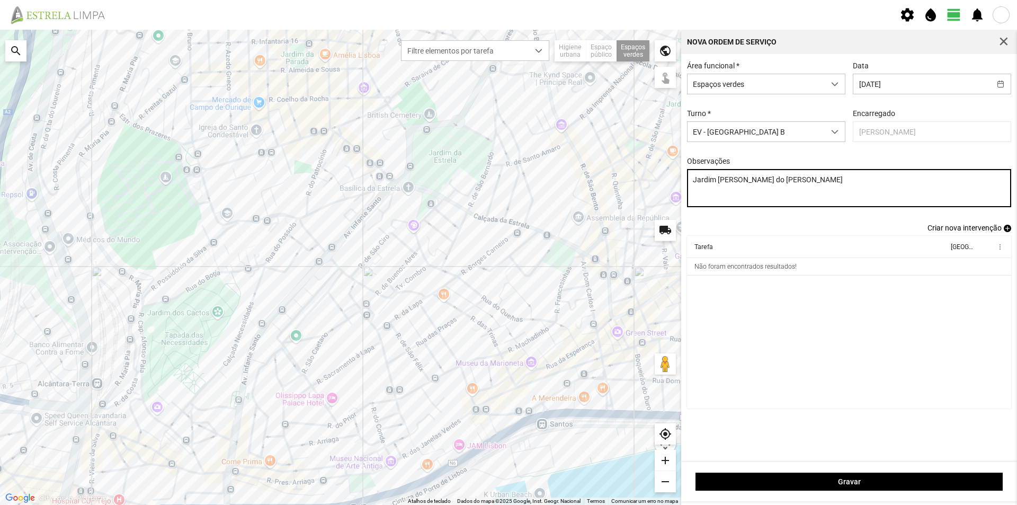
type textarea "Jardim [PERSON_NAME] do [PERSON_NAME]"
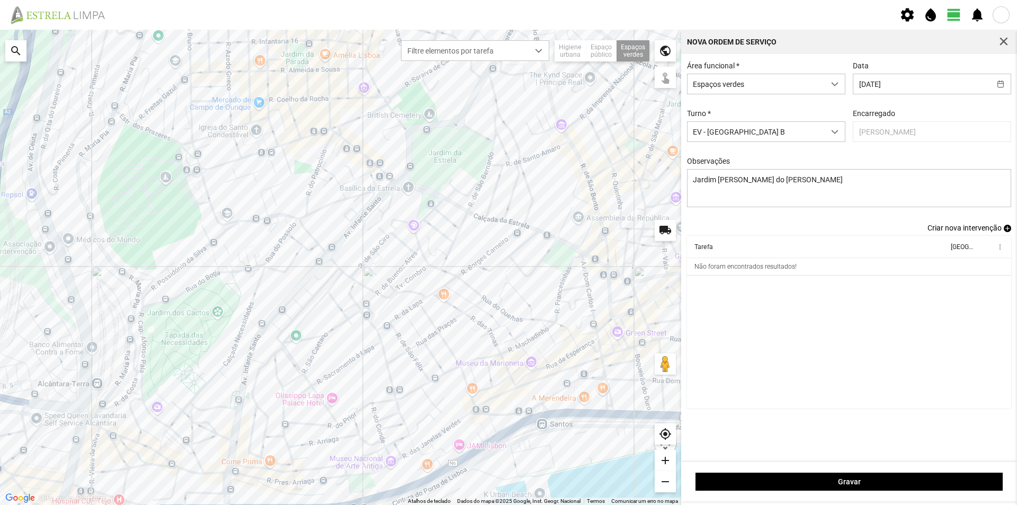
click at [1007, 230] on span "add" at bounding box center [1007, 228] width 7 height 7
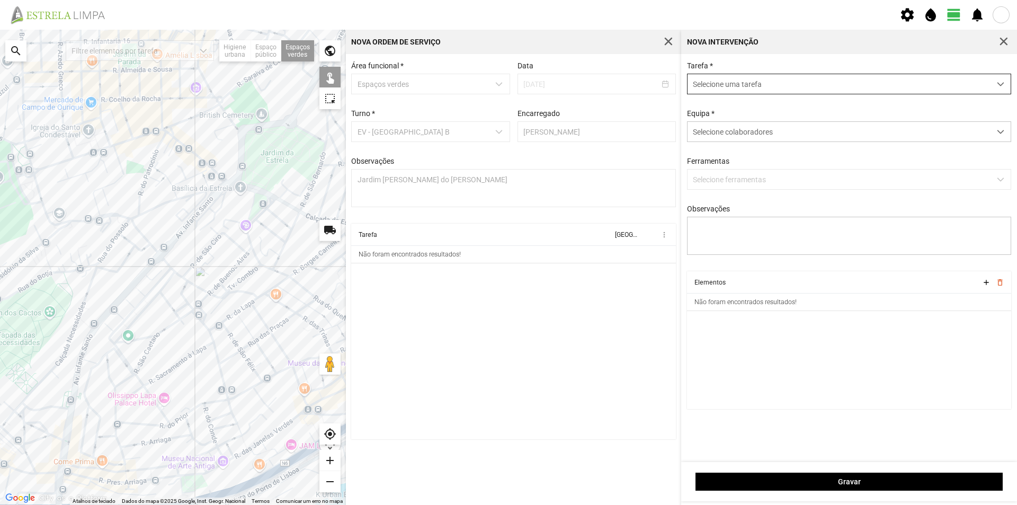
click at [741, 84] on span "Selecione uma tarefa" at bounding box center [839, 84] width 303 height 20
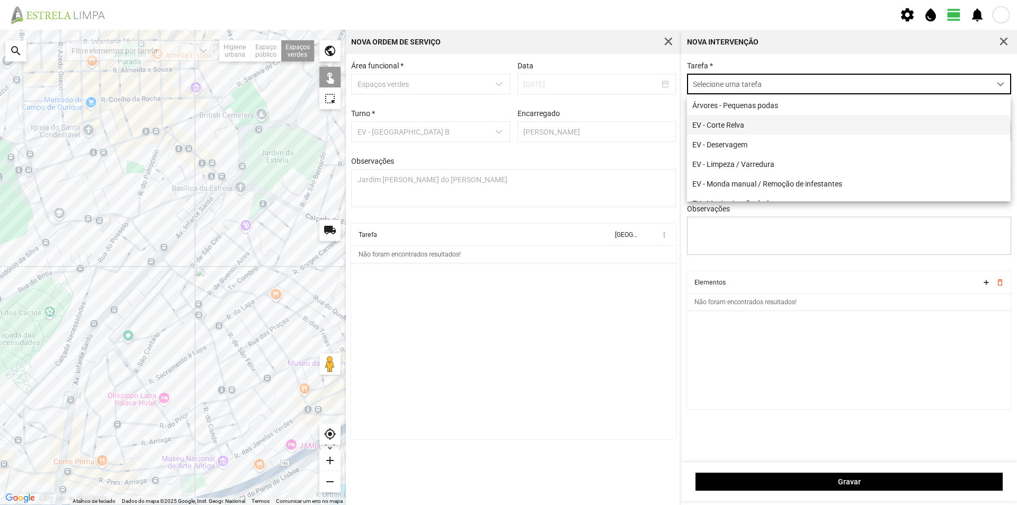
click at [758, 130] on li "EV - Corte Relva" at bounding box center [849, 125] width 324 height 20
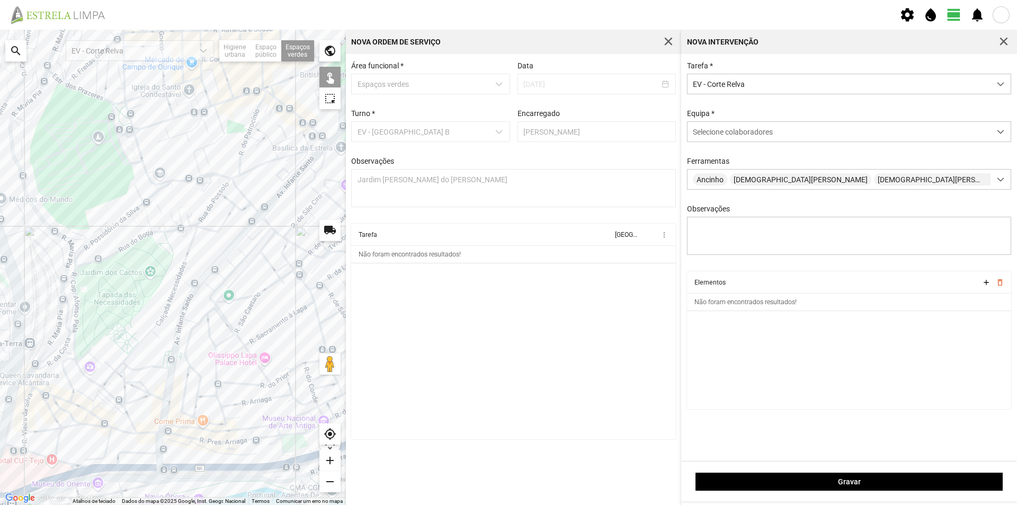
drag, startPoint x: 220, startPoint y: 326, endPoint x: 323, endPoint y: 285, distance: 111.0
click at [323, 285] on div at bounding box center [173, 267] width 346 height 475
click at [238, 257] on div at bounding box center [173, 267] width 346 height 475
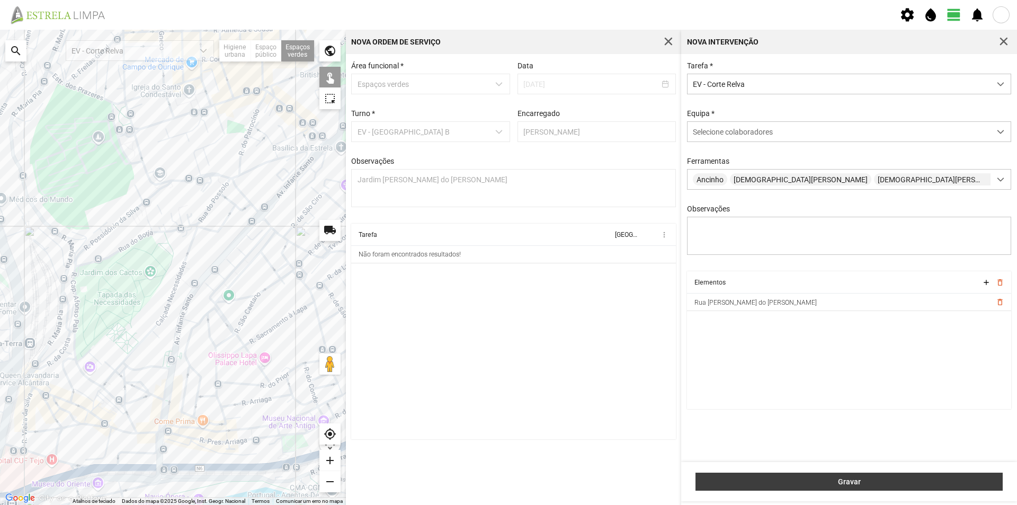
click at [820, 482] on span "Gravar" at bounding box center [850, 481] width 296 height 8
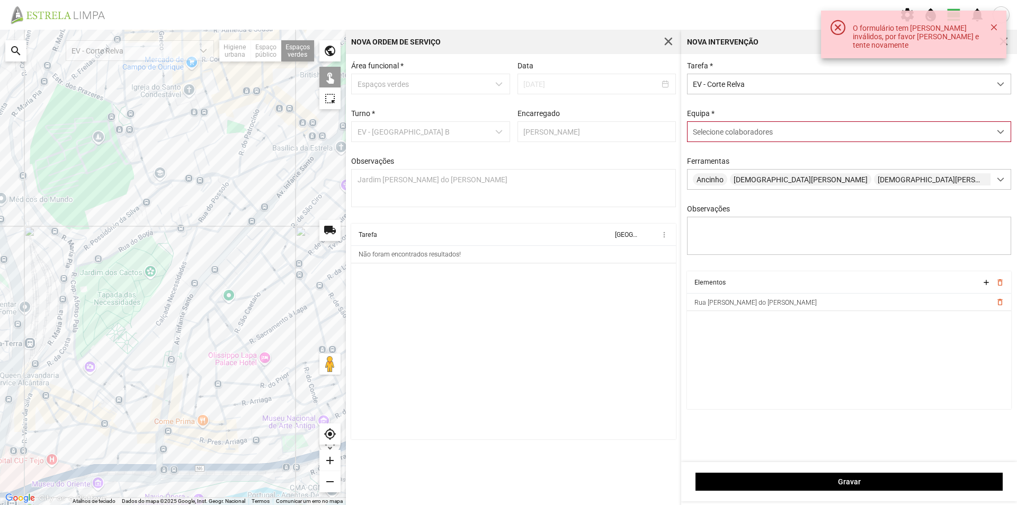
click at [721, 141] on div "Selecione colaboradores" at bounding box center [839, 132] width 303 height 20
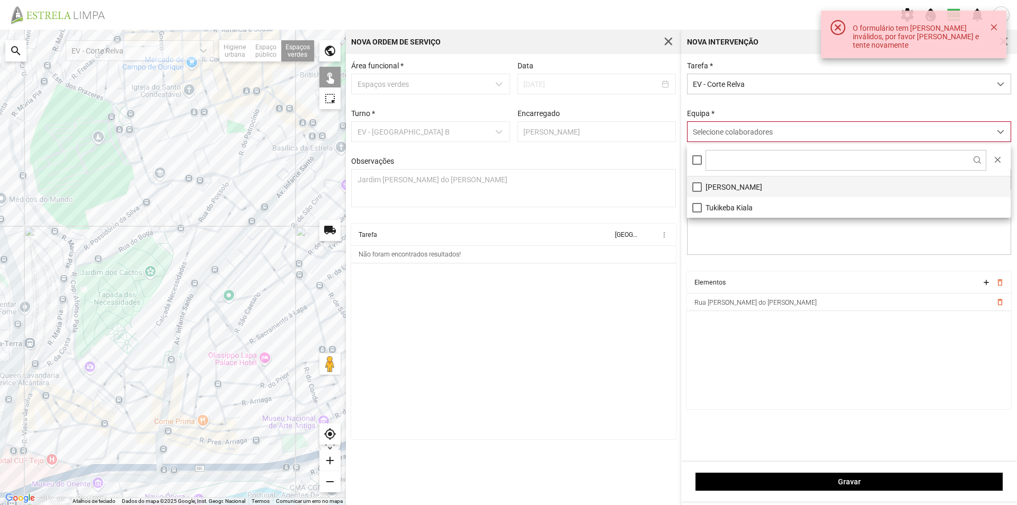
click at [715, 185] on li "[PERSON_NAME]" at bounding box center [849, 186] width 324 height 21
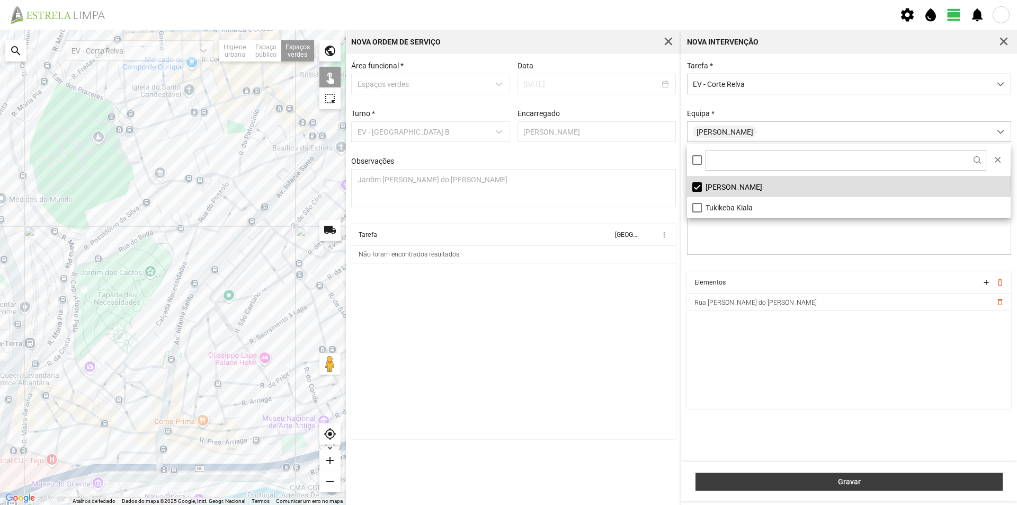
click at [797, 477] on span "Gravar" at bounding box center [850, 481] width 296 height 8
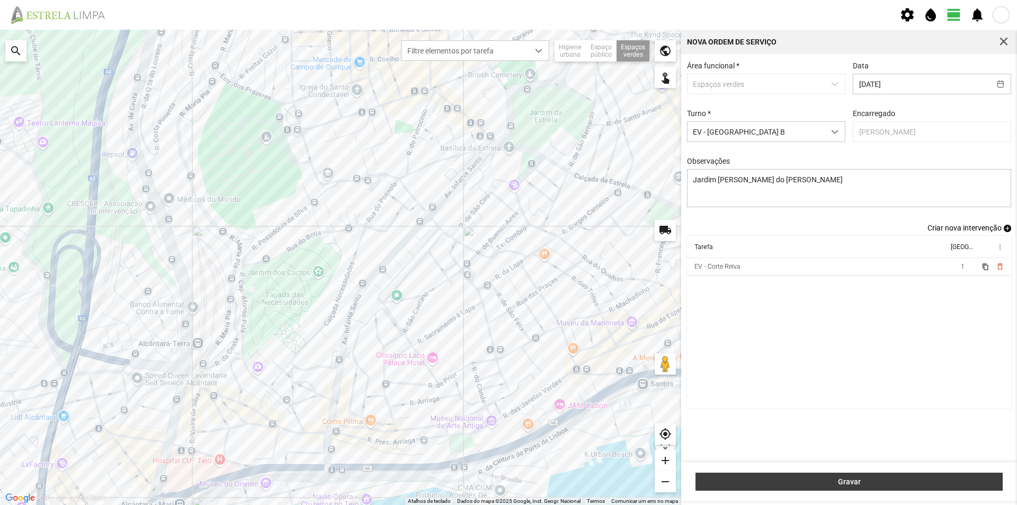
click at [895, 489] on button "Gravar" at bounding box center [849, 482] width 307 height 18
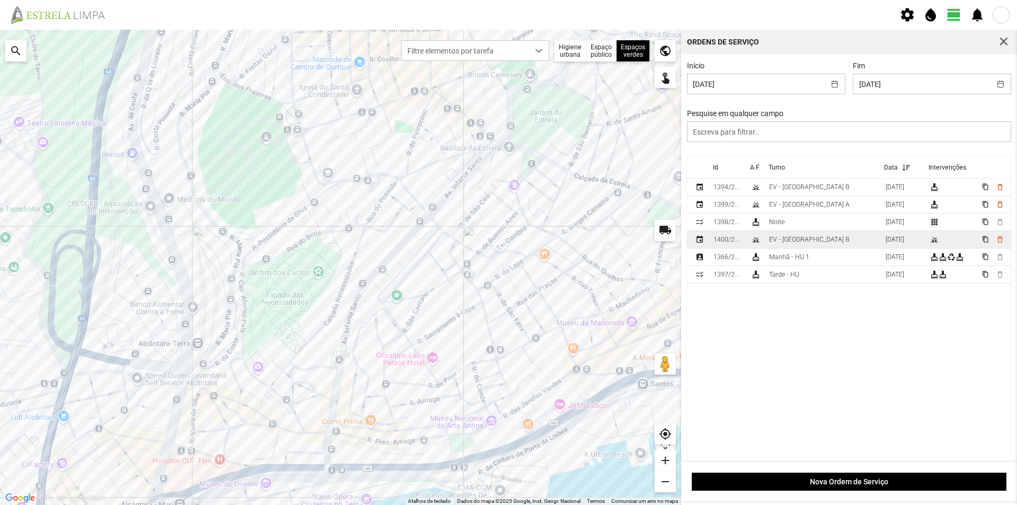
click at [785, 243] on div "EV - [GEOGRAPHIC_DATA] B" at bounding box center [809, 239] width 81 height 7
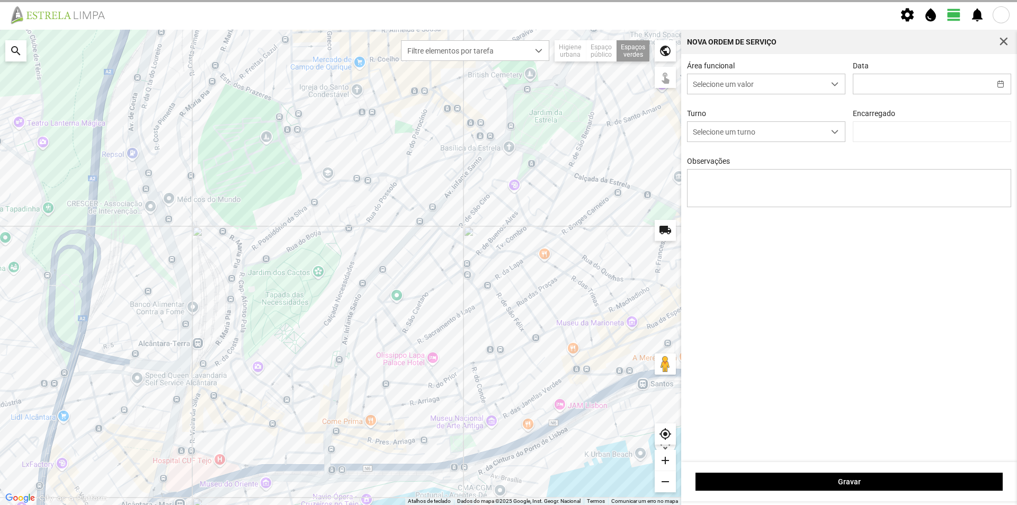
type input "[DATE]"
type textarea "Jardim [PERSON_NAME] do [PERSON_NAME]"
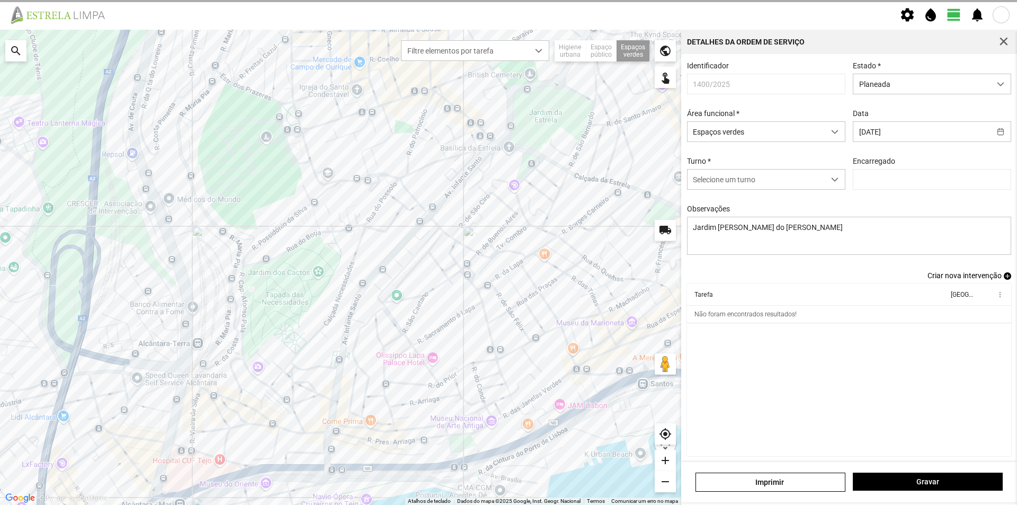
type input "[PERSON_NAME]"
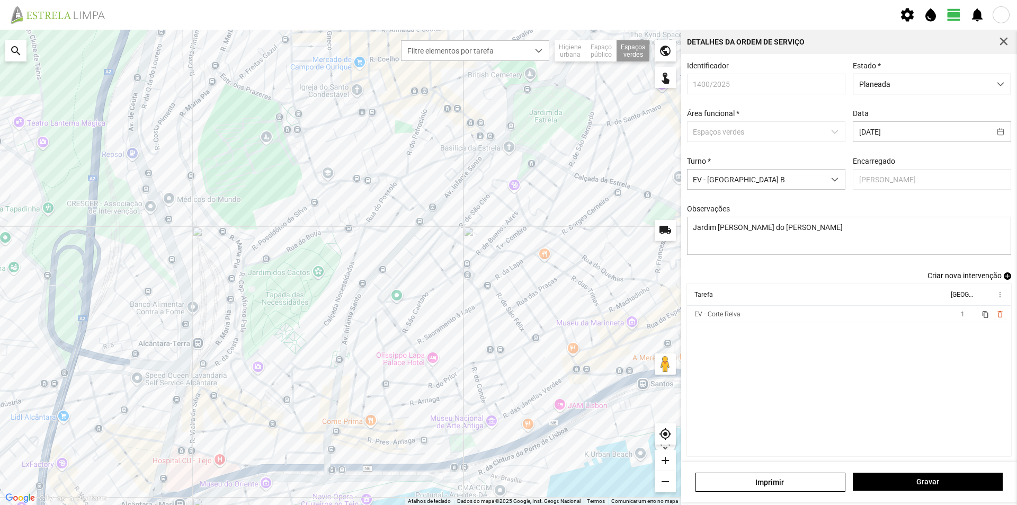
click at [1004, 278] on span "add" at bounding box center [1007, 275] width 7 height 7
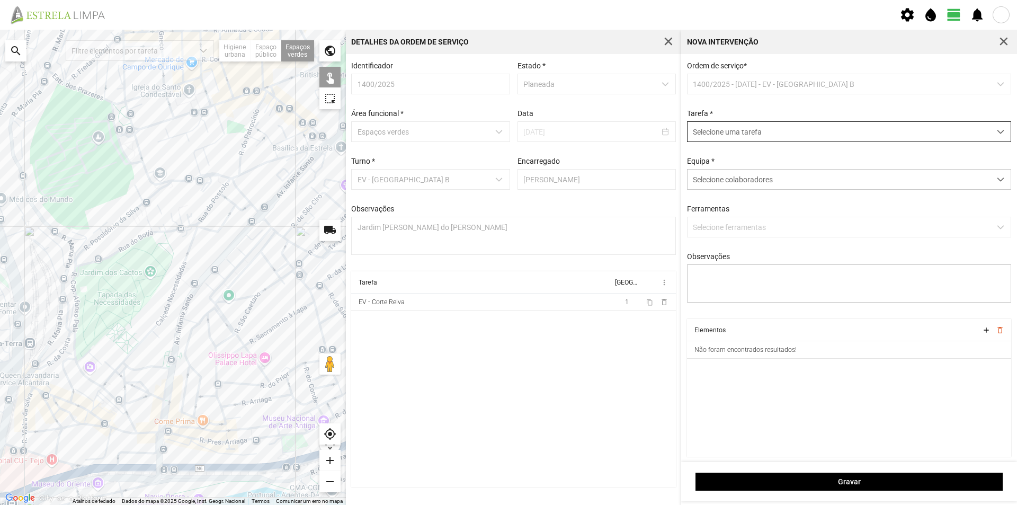
click at [763, 136] on span "Selecione uma tarefa" at bounding box center [839, 132] width 303 height 20
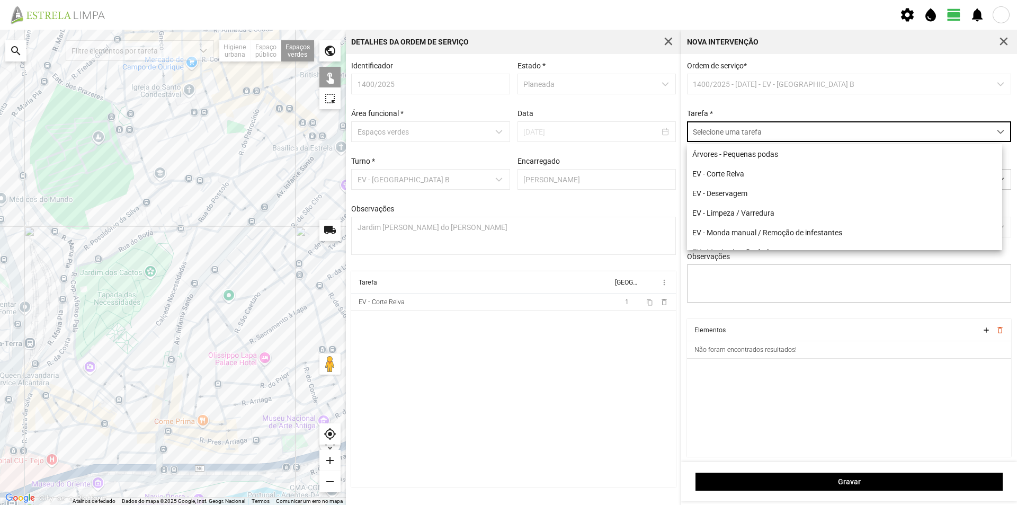
scroll to position [6, 47]
click at [749, 194] on li "EV - Deservagem" at bounding box center [844, 193] width 315 height 20
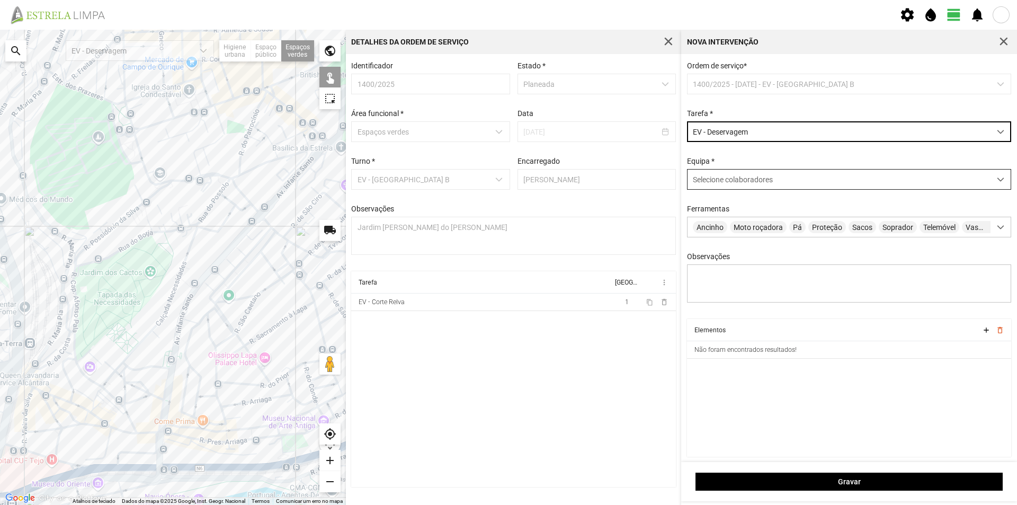
click at [754, 187] on div "Selecione colaboradores" at bounding box center [839, 180] width 303 height 20
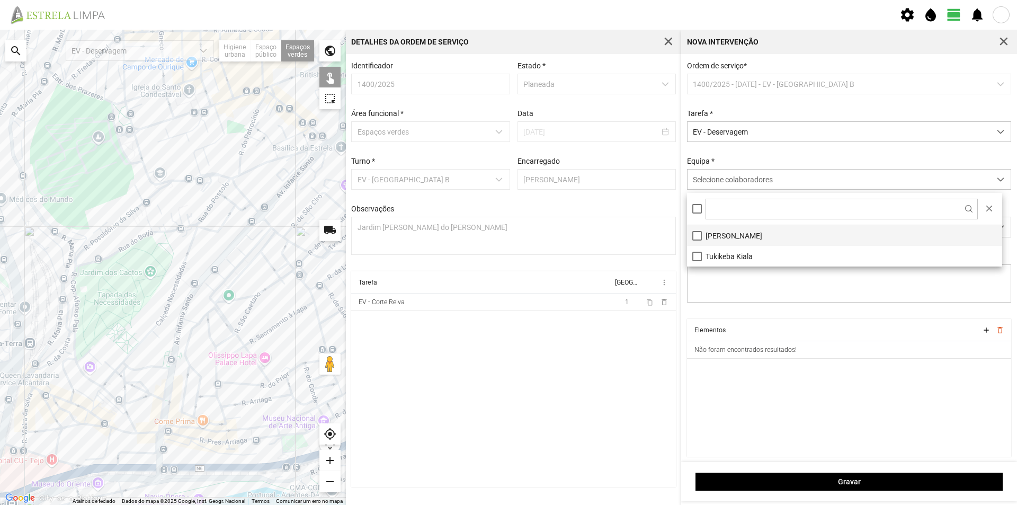
click at [741, 234] on li "[PERSON_NAME]" at bounding box center [844, 235] width 315 height 21
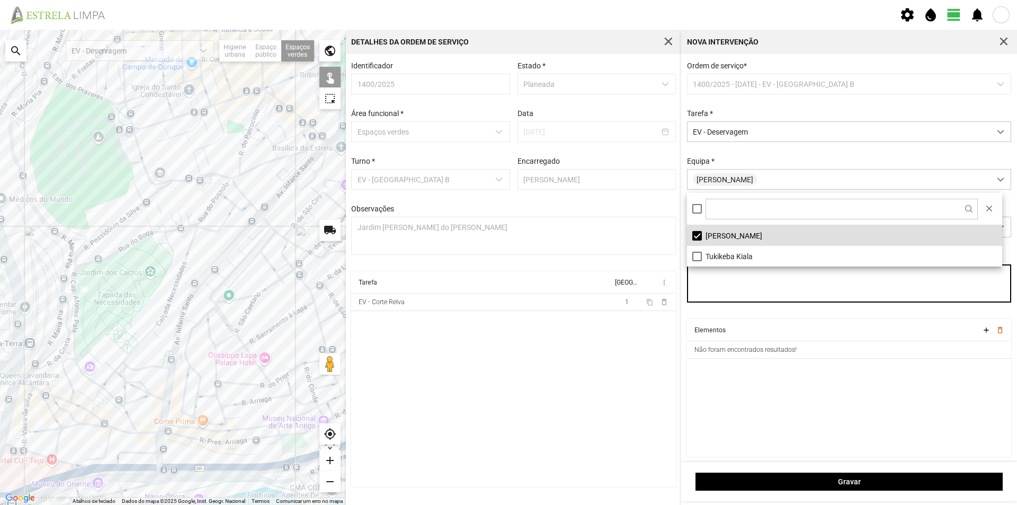
click at [759, 303] on textarea "Observações" at bounding box center [849, 283] width 325 height 38
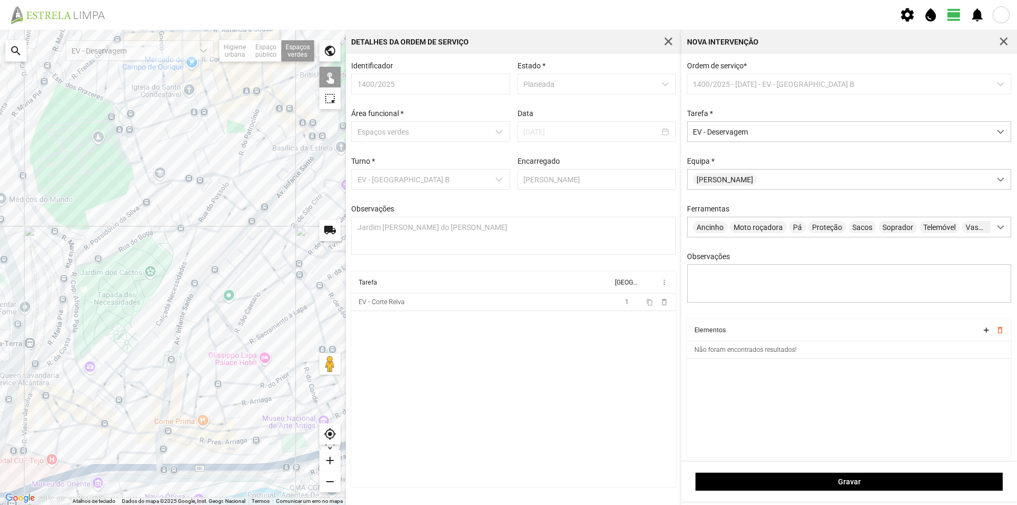
click at [244, 252] on div at bounding box center [173, 267] width 346 height 475
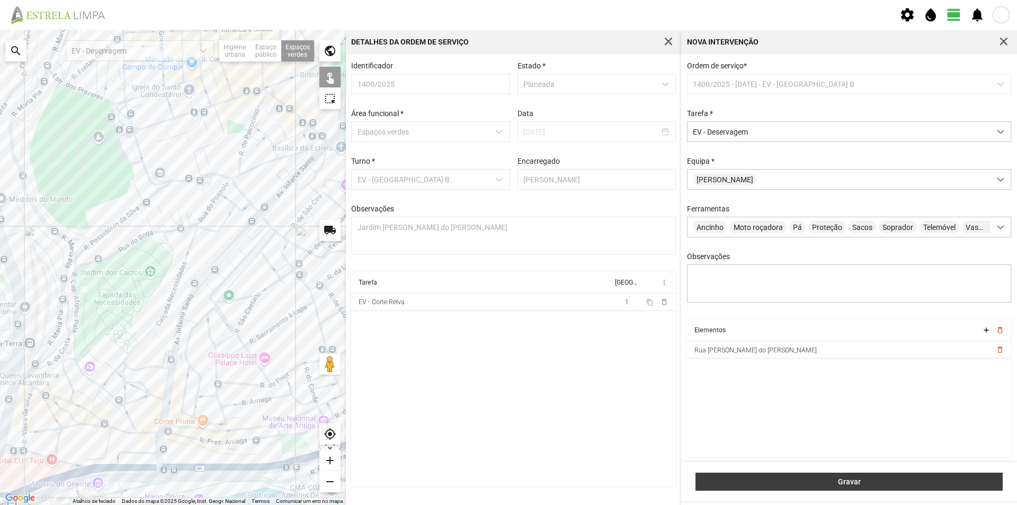
click at [820, 478] on span "Gravar" at bounding box center [850, 481] width 296 height 8
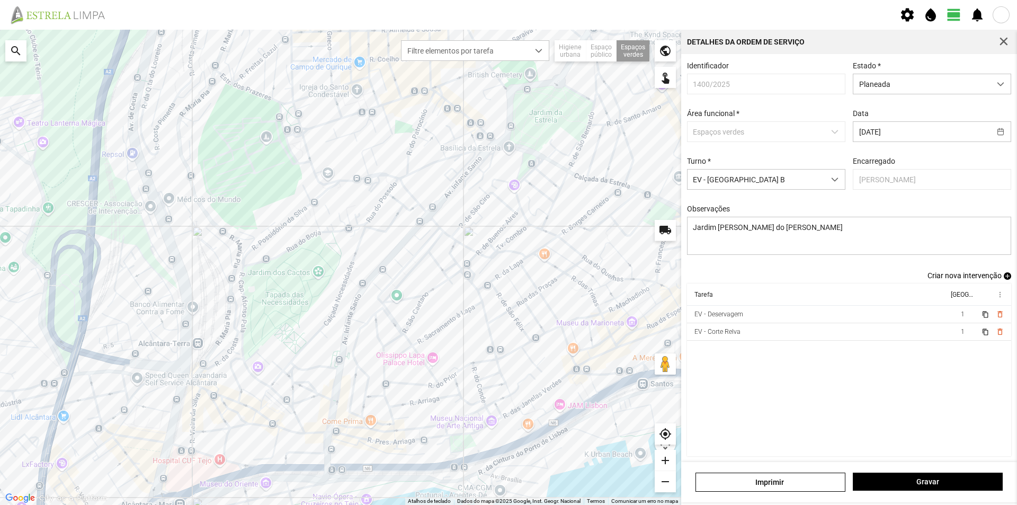
click at [1004, 278] on span "add" at bounding box center [1007, 275] width 7 height 7
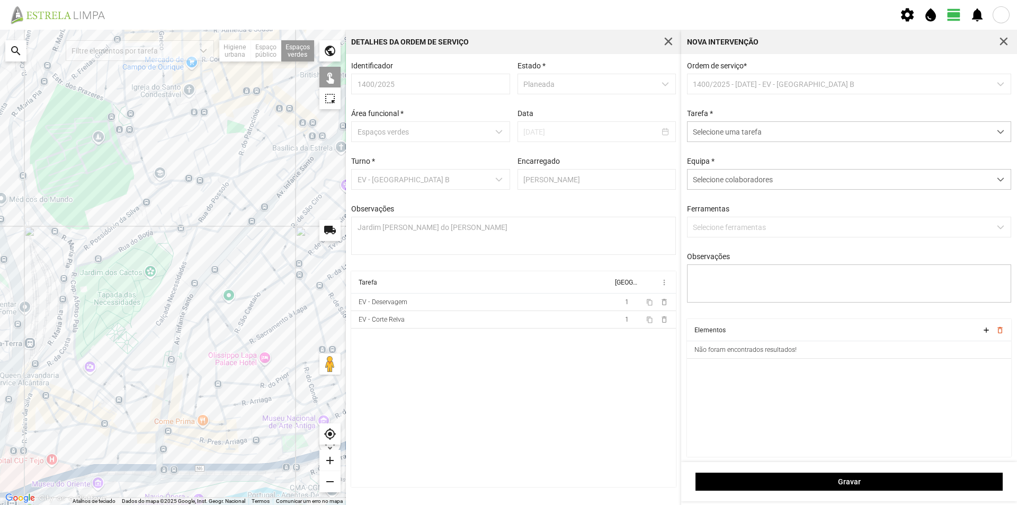
click at [719, 83] on p-dropdown "1400/2025 - [DATE] - EV - [GEOGRAPHIC_DATA] B" at bounding box center [849, 84] width 325 height 21
click at [720, 130] on span "Selecione uma tarefa" at bounding box center [839, 132] width 303 height 20
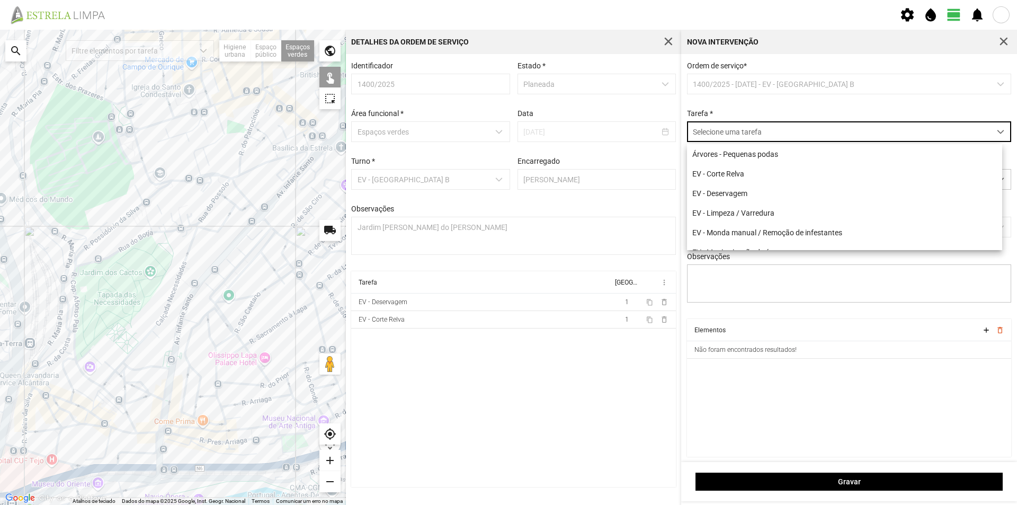
scroll to position [6, 47]
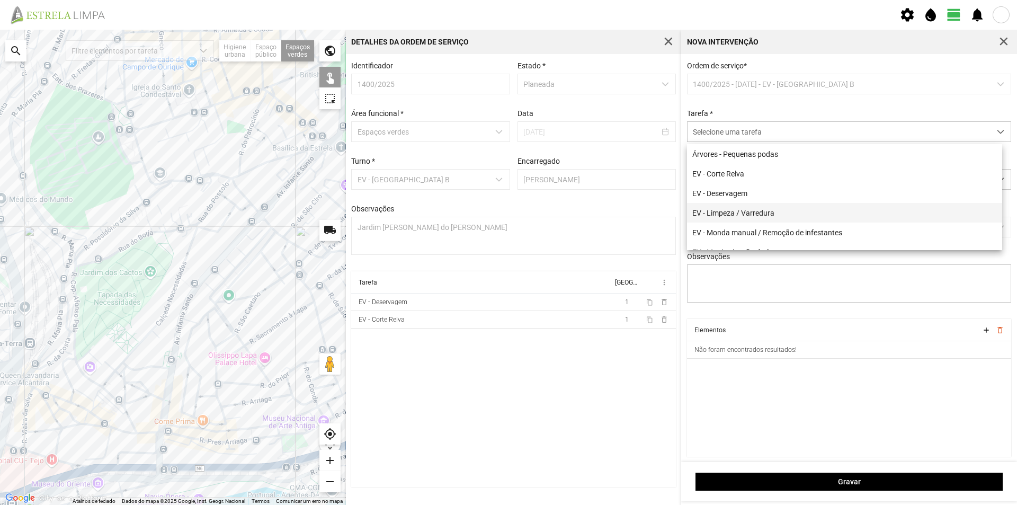
click at [780, 216] on li "EV - Limpeza / Varredura" at bounding box center [844, 213] width 315 height 20
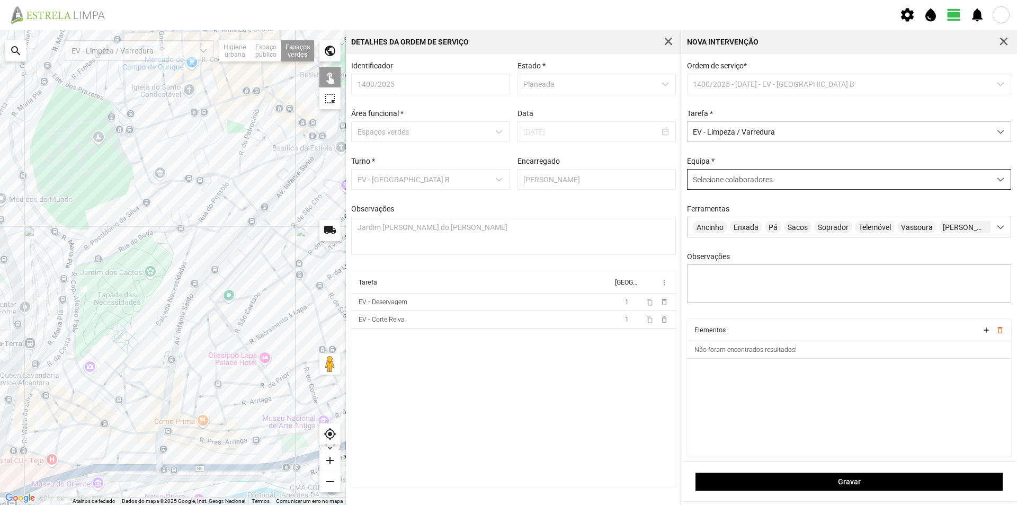
click at [722, 181] on span "Selecione colaboradores" at bounding box center [733, 179] width 80 height 8
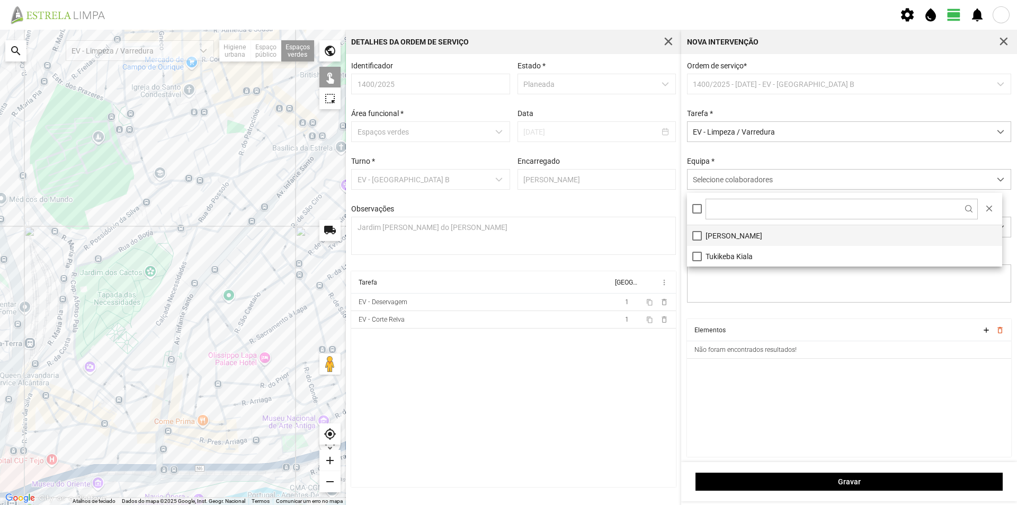
click at [733, 233] on li "[PERSON_NAME]" at bounding box center [844, 235] width 315 height 21
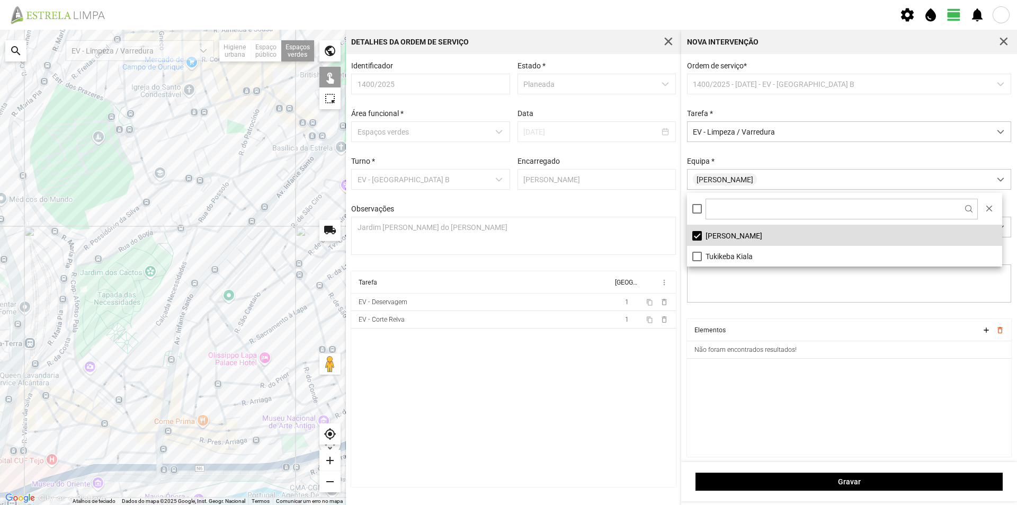
click at [239, 260] on div at bounding box center [173, 267] width 346 height 475
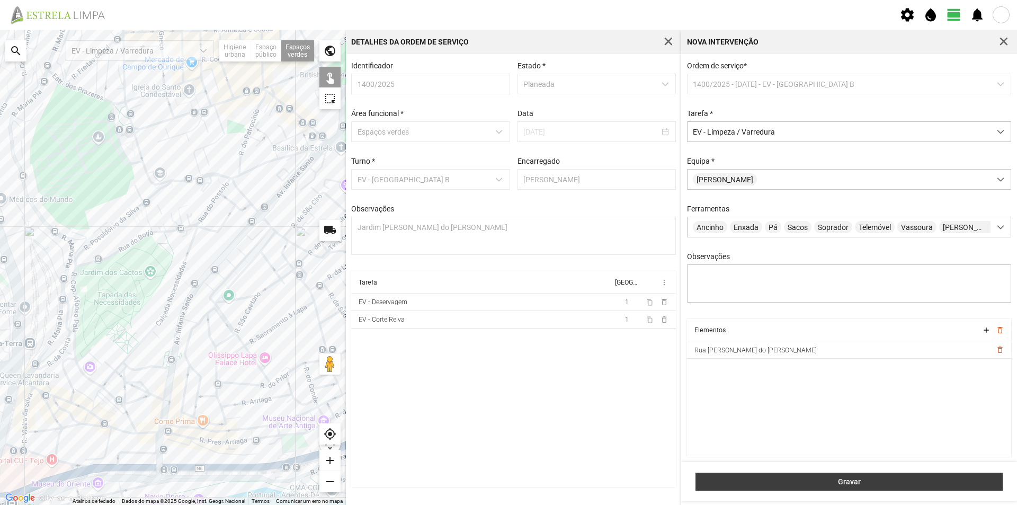
click at [794, 483] on span "Gravar" at bounding box center [850, 481] width 296 height 8
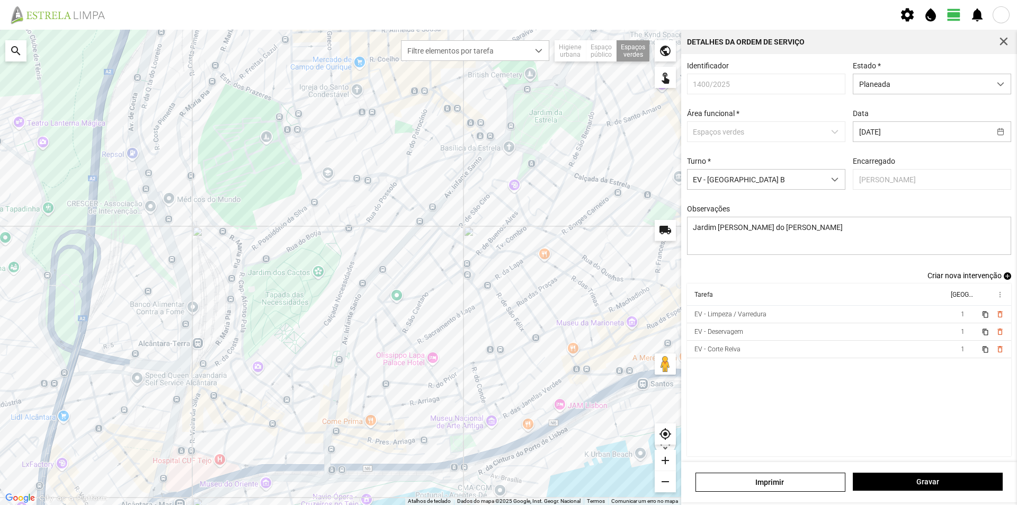
click at [1004, 278] on span "add" at bounding box center [1007, 275] width 7 height 7
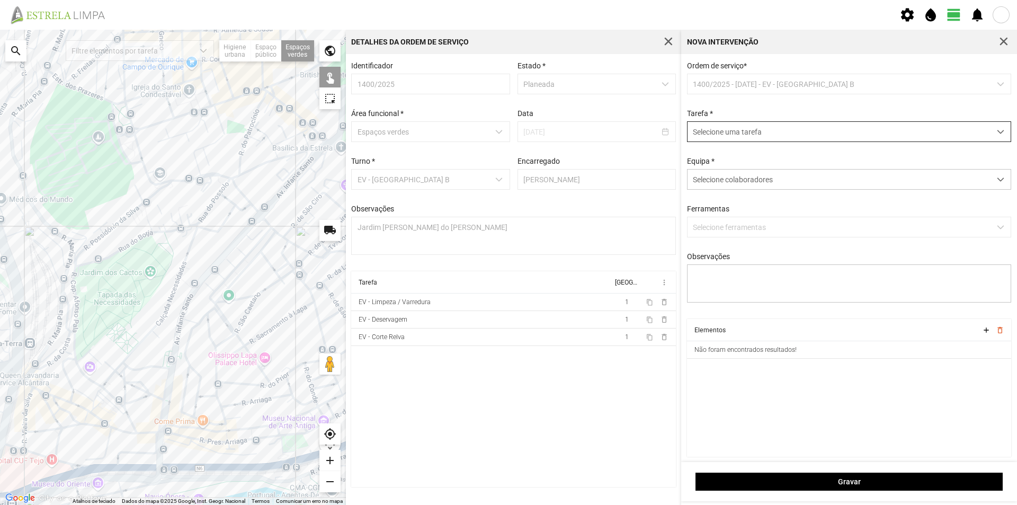
click at [737, 133] on span "Selecione uma tarefa" at bounding box center [839, 132] width 303 height 20
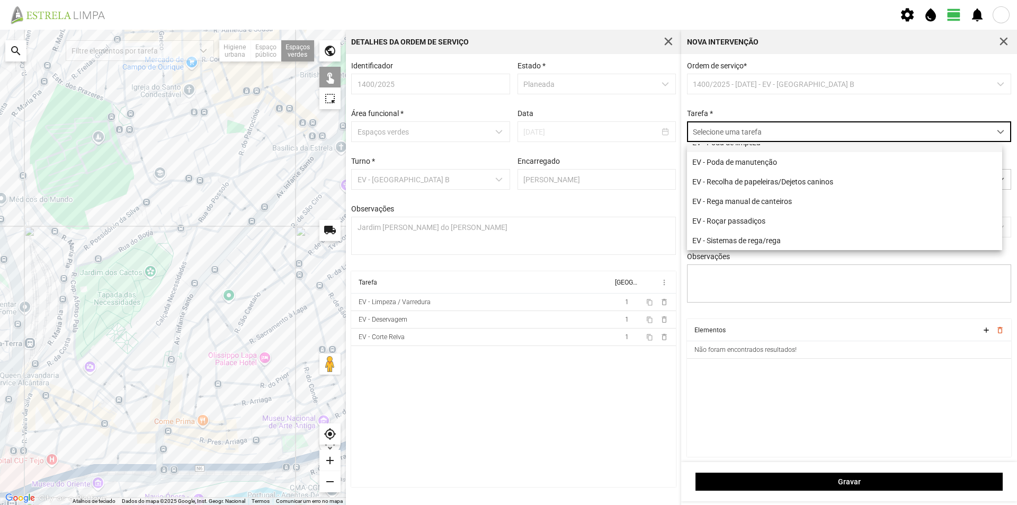
scroll to position [136, 0]
click at [762, 216] on li "EV - Roçar passadiços" at bounding box center [844, 221] width 315 height 20
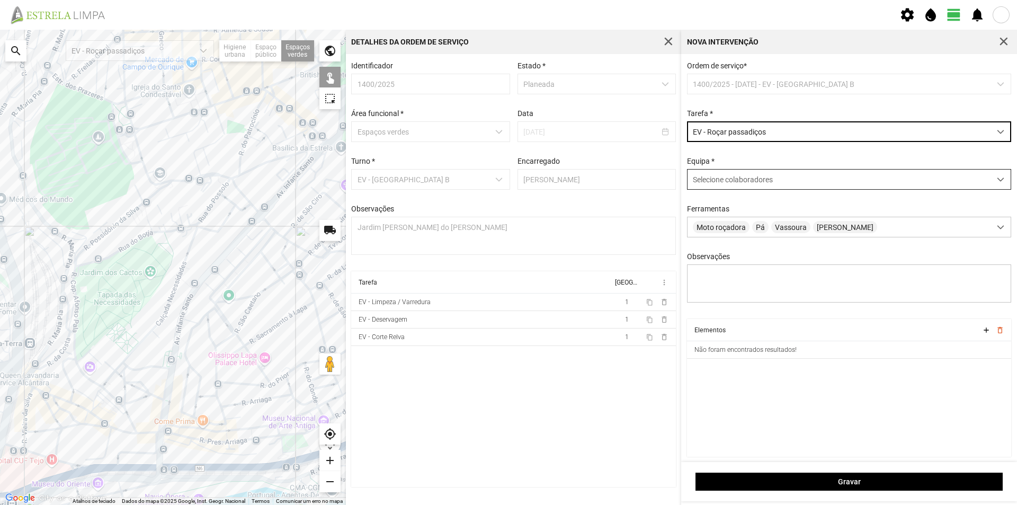
click at [723, 181] on span "Selecione colaboradores" at bounding box center [733, 179] width 80 height 8
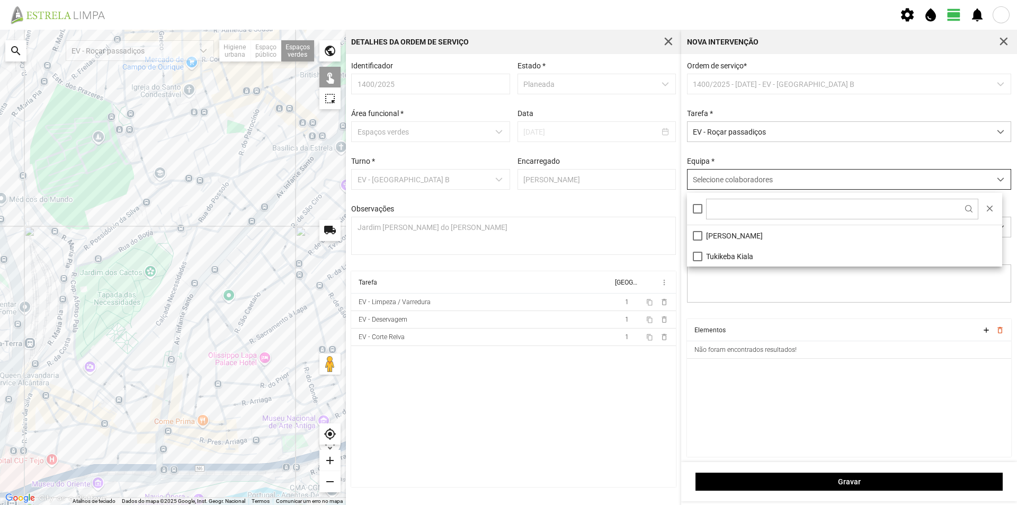
scroll to position [6, 47]
click at [739, 241] on li "[PERSON_NAME]" at bounding box center [844, 235] width 315 height 21
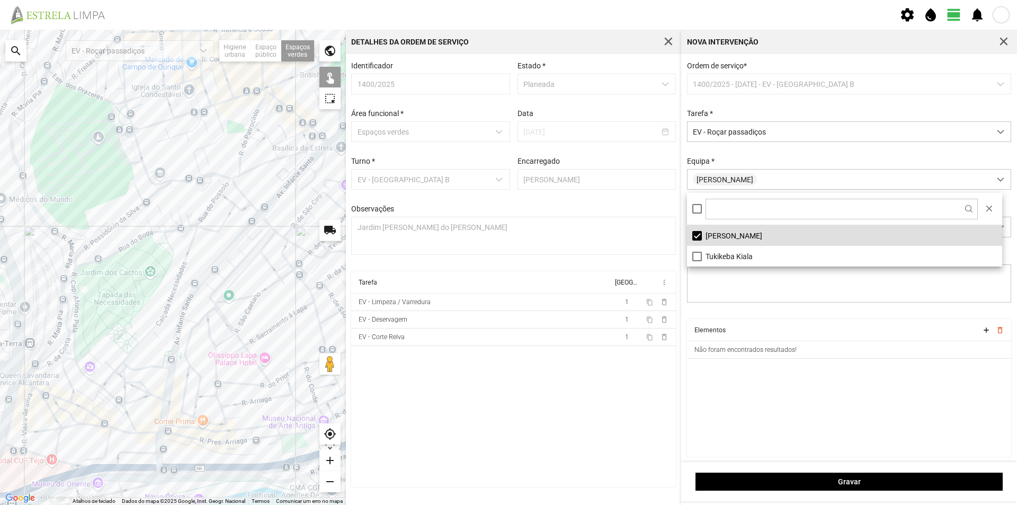
click at [779, 401] on cdk-virtual-scroll-viewport "Elementos add delete_outline Não foram encontrados resultados!" at bounding box center [849, 388] width 325 height 138
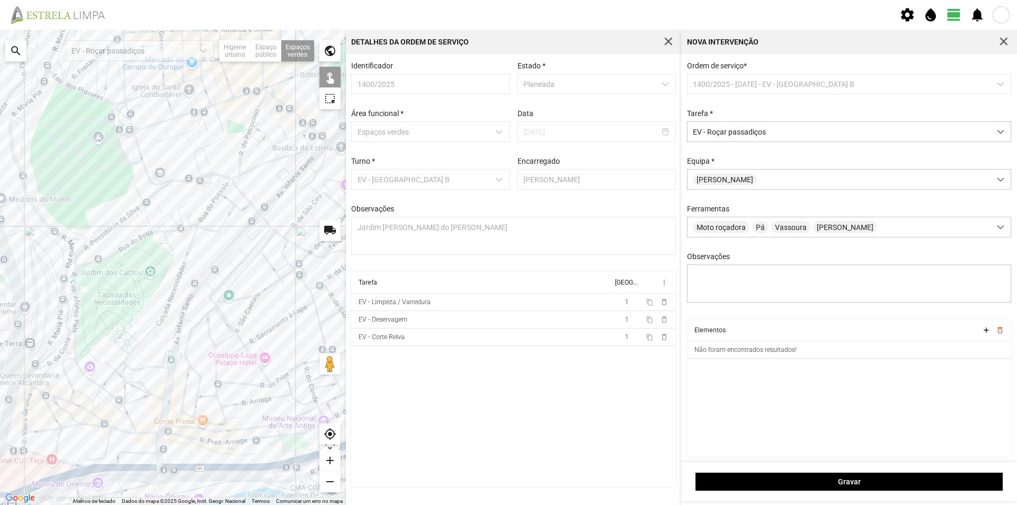
click at [234, 262] on div at bounding box center [173, 267] width 346 height 475
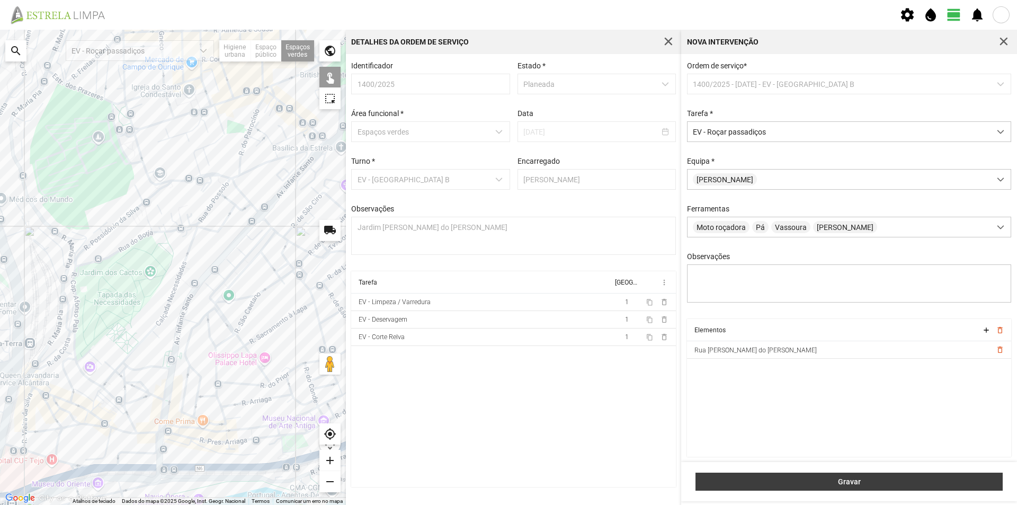
click at [771, 477] on button "Gravar" at bounding box center [849, 482] width 307 height 18
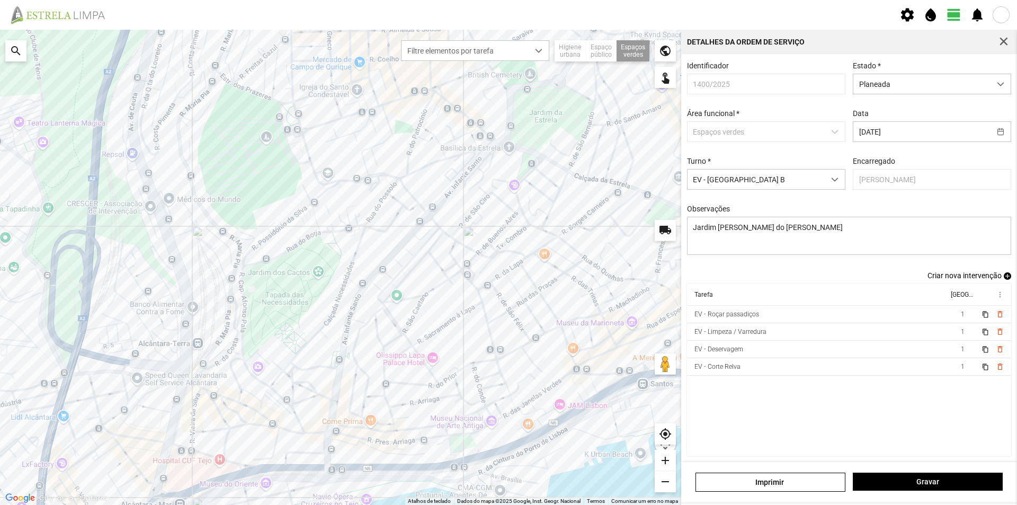
click at [1004, 280] on span "add" at bounding box center [1007, 275] width 7 height 7
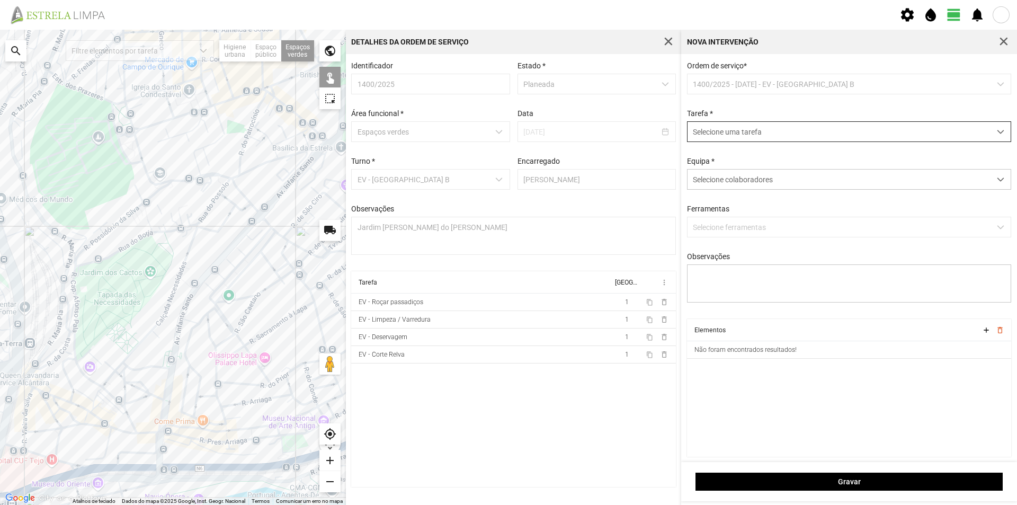
click at [747, 139] on span "Selecione uma tarefa" at bounding box center [839, 132] width 303 height 20
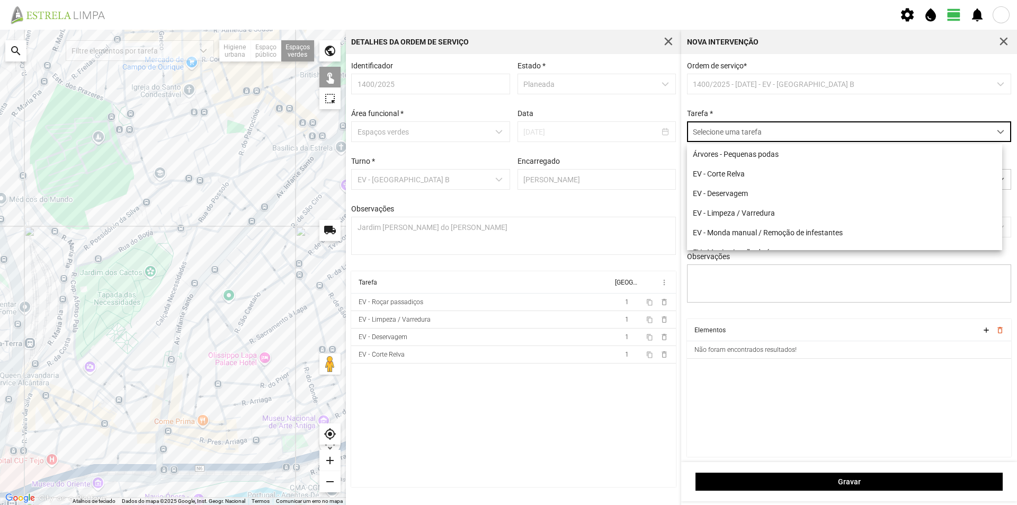
scroll to position [6, 47]
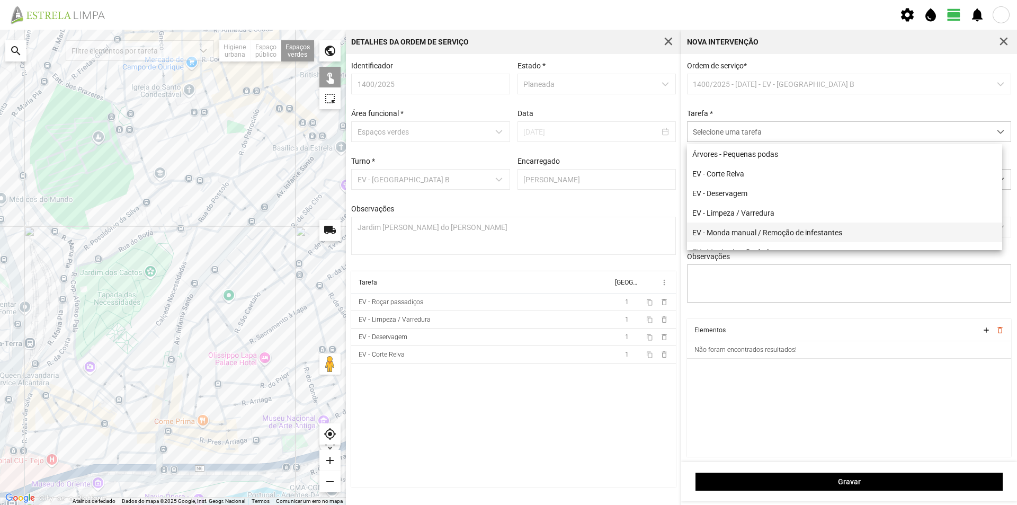
click at [785, 230] on li "EV - Monda manual / Remoção de infestantes" at bounding box center [844, 233] width 315 height 20
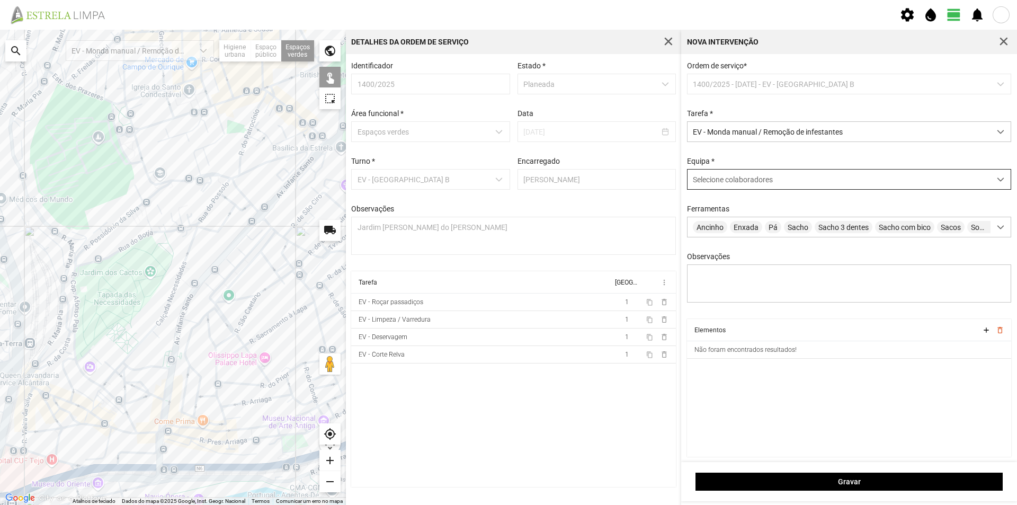
click at [717, 182] on span "Selecione colaboradores" at bounding box center [733, 179] width 80 height 8
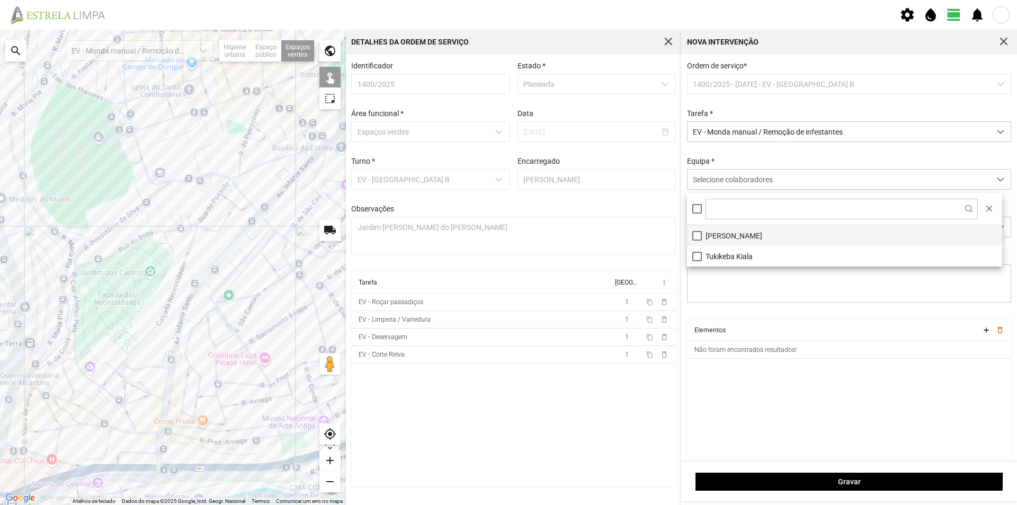
click at [734, 238] on li "[PERSON_NAME]" at bounding box center [844, 235] width 315 height 21
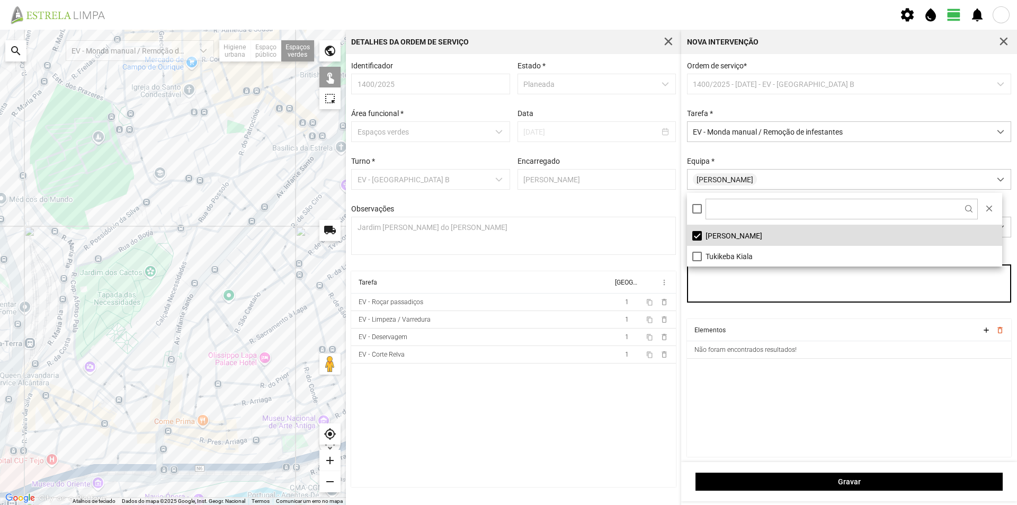
click at [741, 296] on textarea "Observações" at bounding box center [849, 283] width 325 height 38
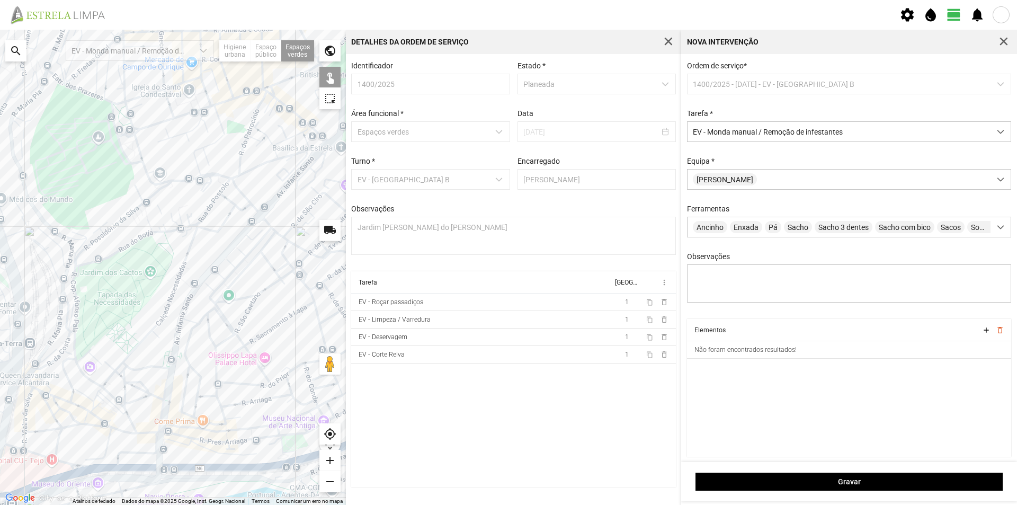
click at [245, 251] on div at bounding box center [173, 267] width 346 height 475
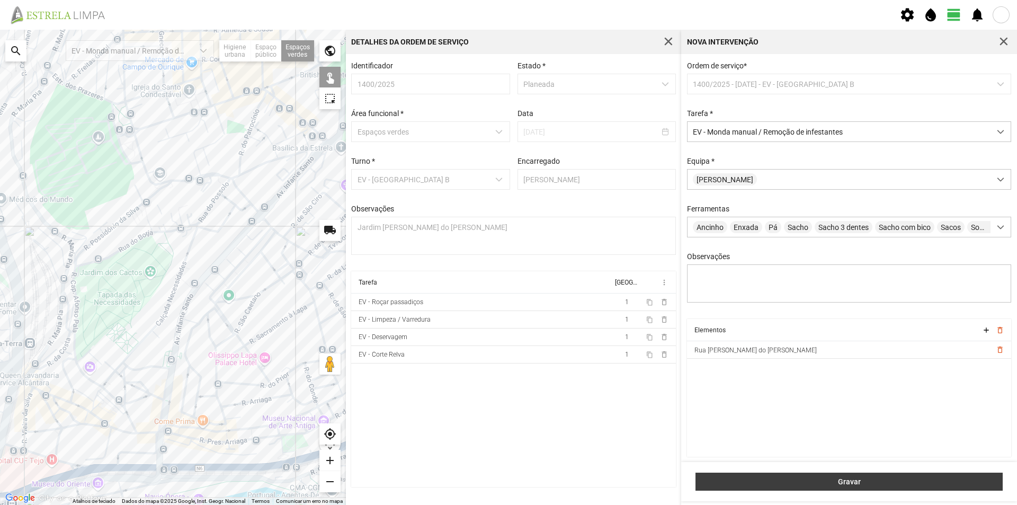
click at [770, 477] on button "Gravar" at bounding box center [849, 482] width 307 height 18
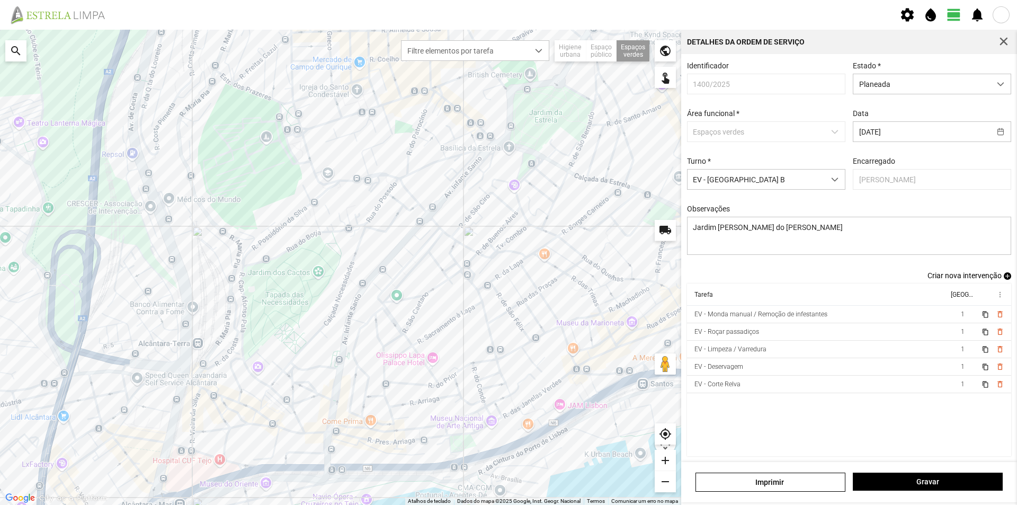
click at [1004, 280] on span "add" at bounding box center [1007, 275] width 7 height 7
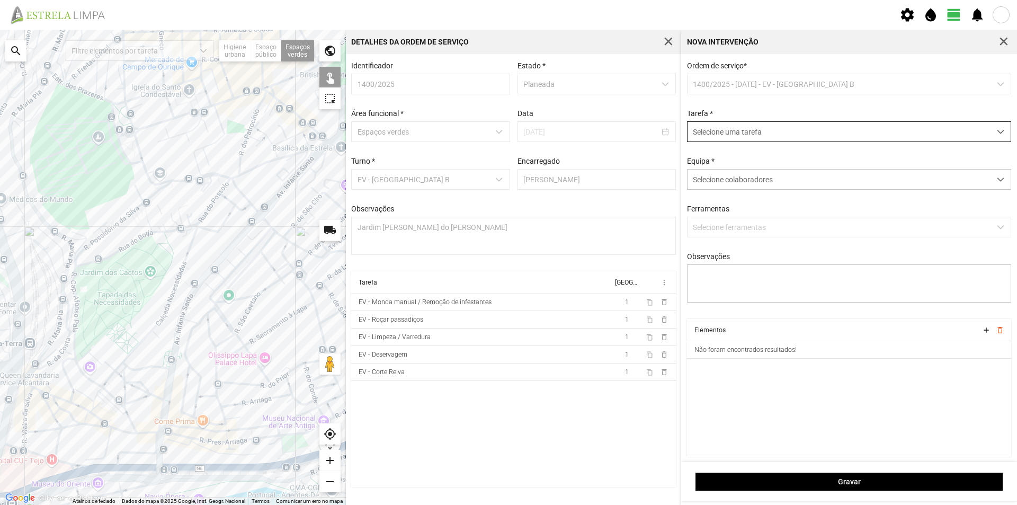
click at [720, 127] on span "Selecione uma tarefa" at bounding box center [839, 132] width 303 height 20
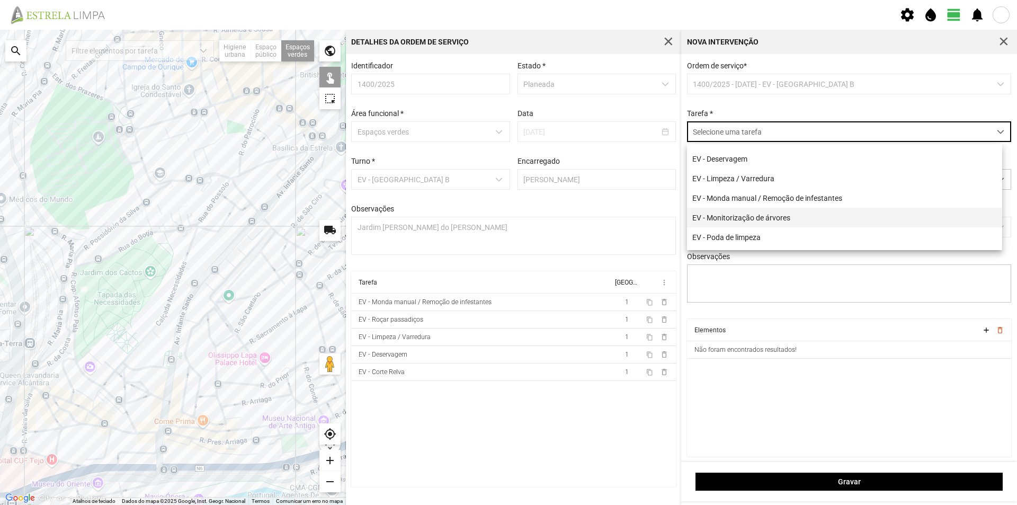
scroll to position [53, 0]
click at [772, 219] on li "EV - Poda de limpeza" at bounding box center [844, 219] width 315 height 20
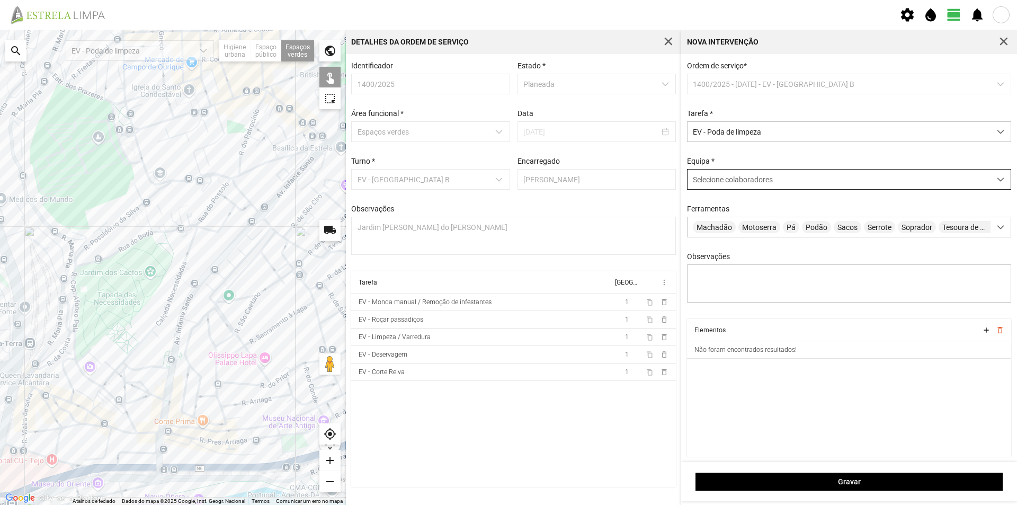
click at [723, 181] on span "Selecione colaboradores" at bounding box center [733, 179] width 80 height 8
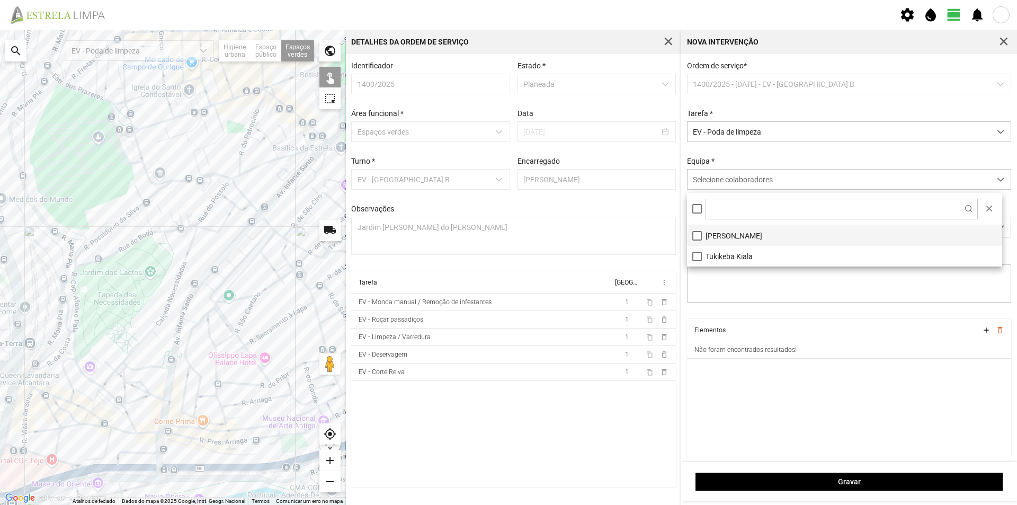
click at [728, 232] on li "[PERSON_NAME]" at bounding box center [844, 235] width 315 height 21
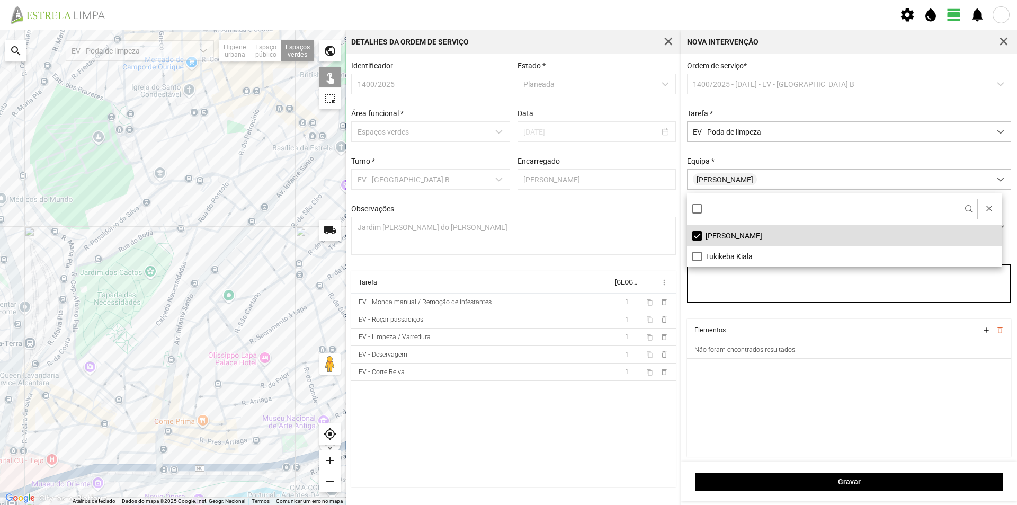
click at [729, 285] on textarea "Observações" at bounding box center [849, 283] width 325 height 38
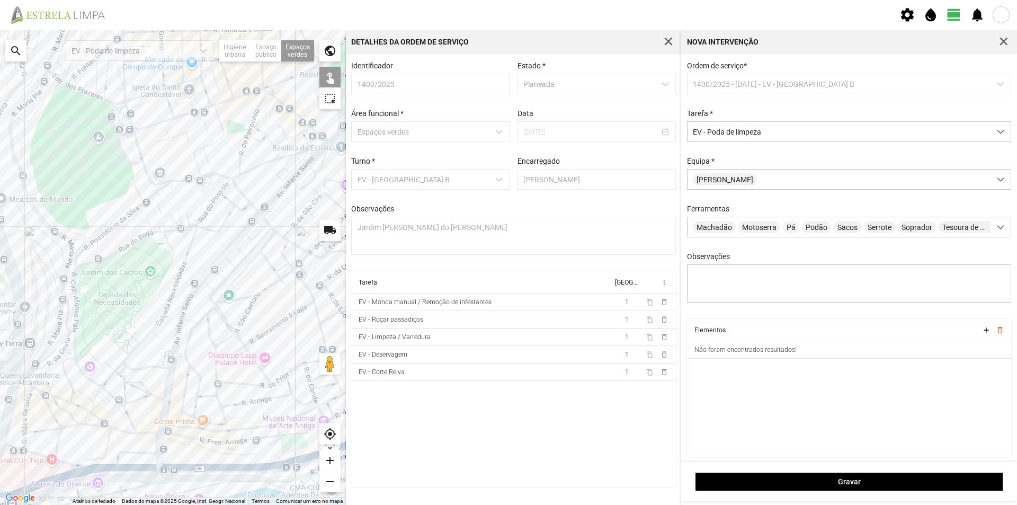
click at [244, 251] on div at bounding box center [173, 267] width 346 height 475
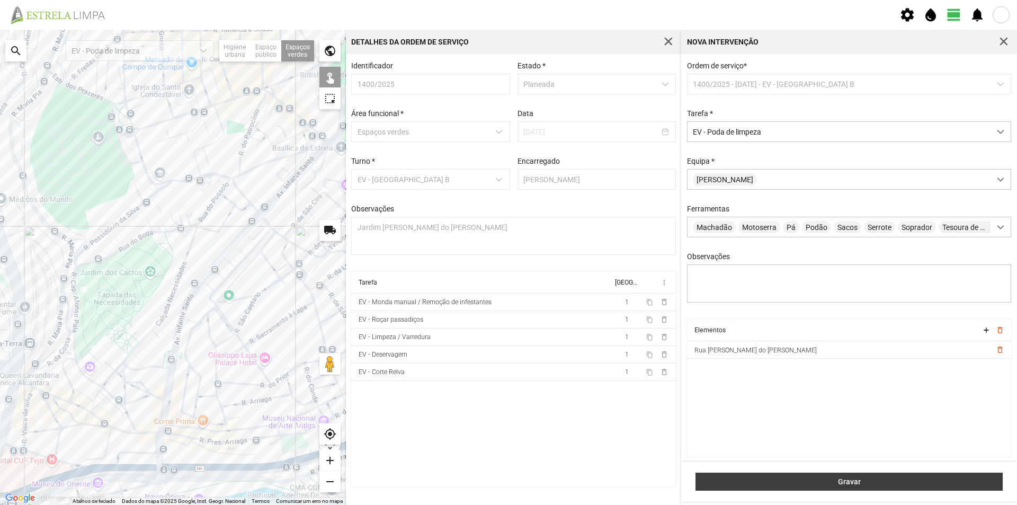
click at [782, 477] on button "Gravar" at bounding box center [849, 482] width 307 height 18
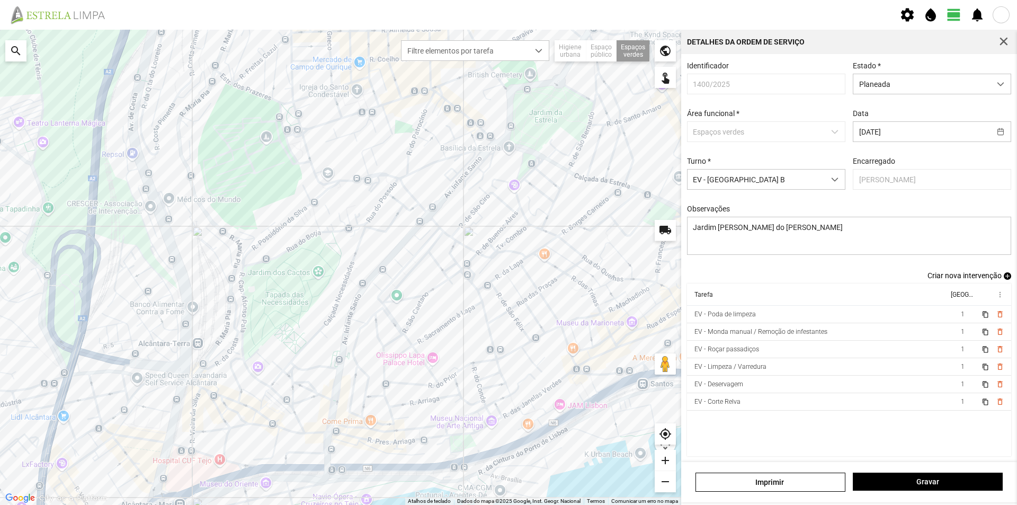
click at [1004, 280] on span "add" at bounding box center [1007, 275] width 7 height 7
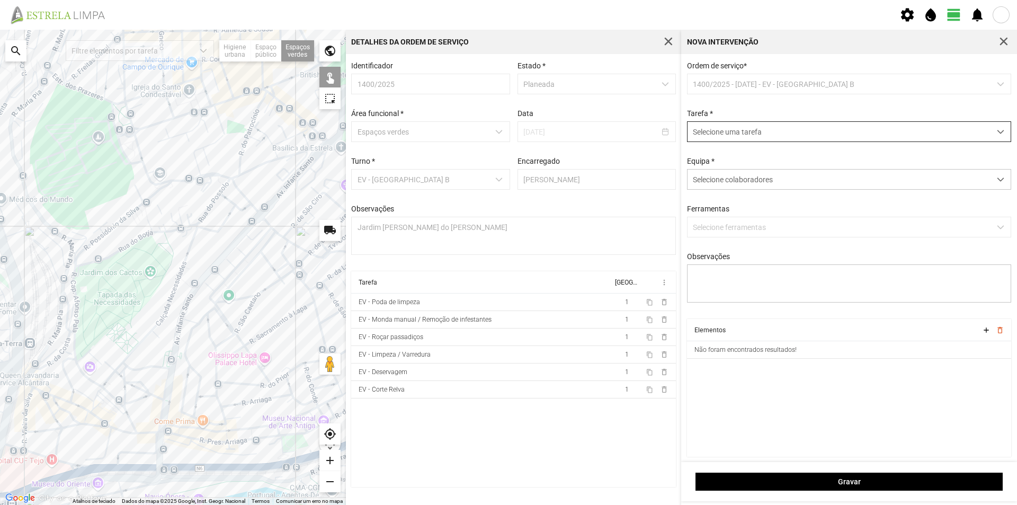
click at [711, 130] on span "Selecione uma tarefa" at bounding box center [839, 132] width 303 height 20
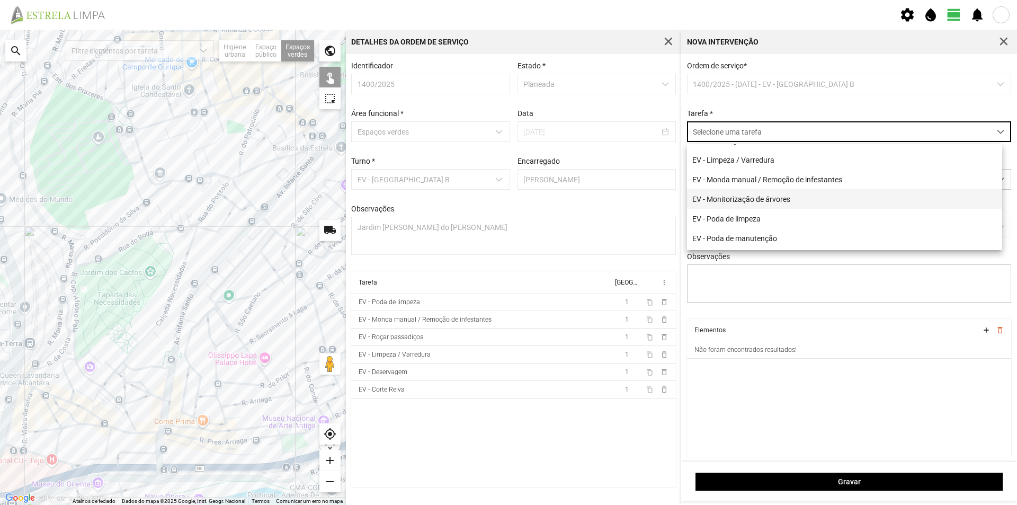
scroll to position [106, 0]
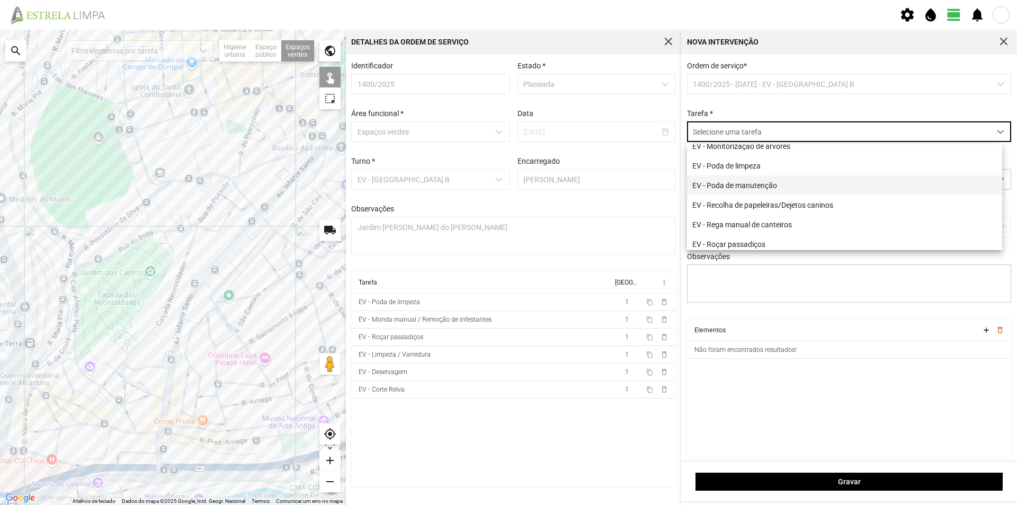
click at [758, 192] on li "EV - Poda de manutenção" at bounding box center [844, 185] width 315 height 20
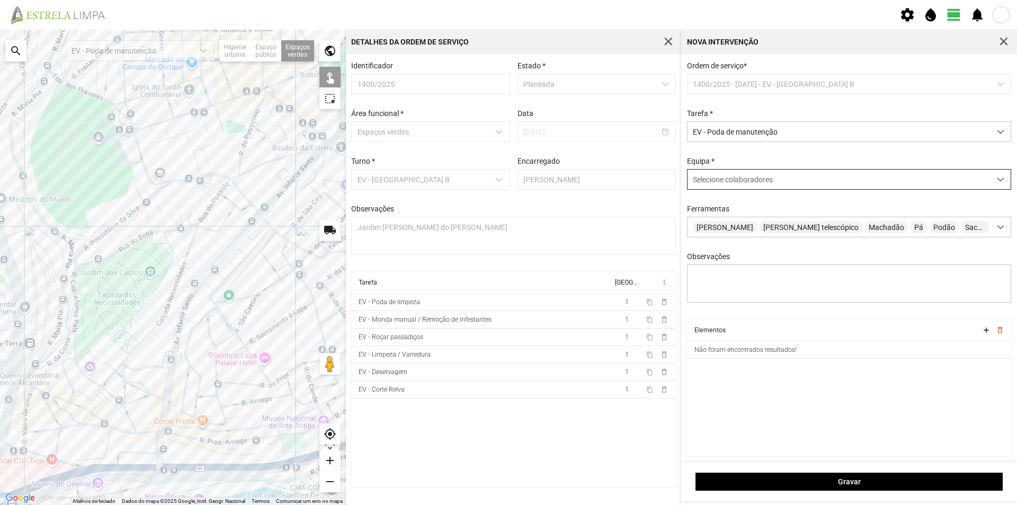
click at [725, 182] on span "Selecione colaboradores" at bounding box center [733, 179] width 80 height 8
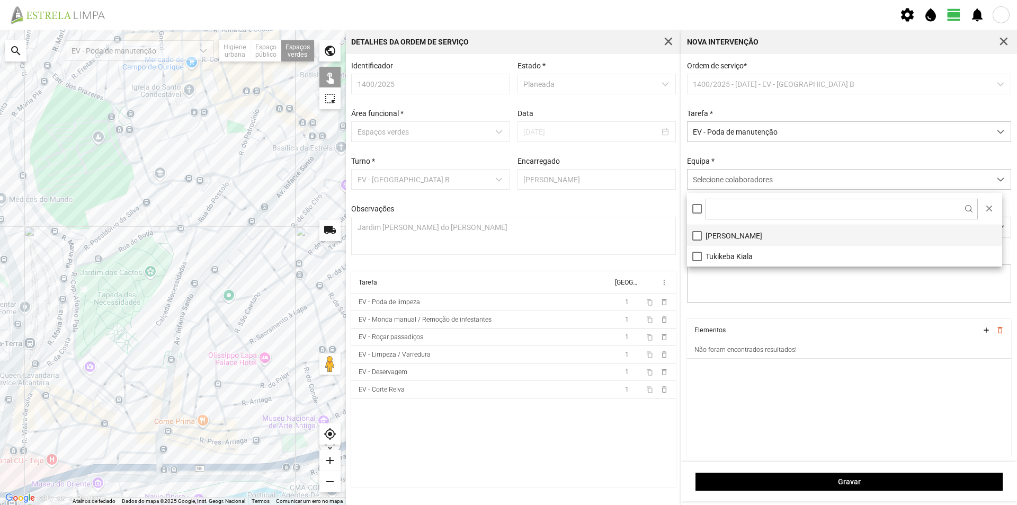
click at [740, 233] on li "[PERSON_NAME]" at bounding box center [844, 235] width 315 height 21
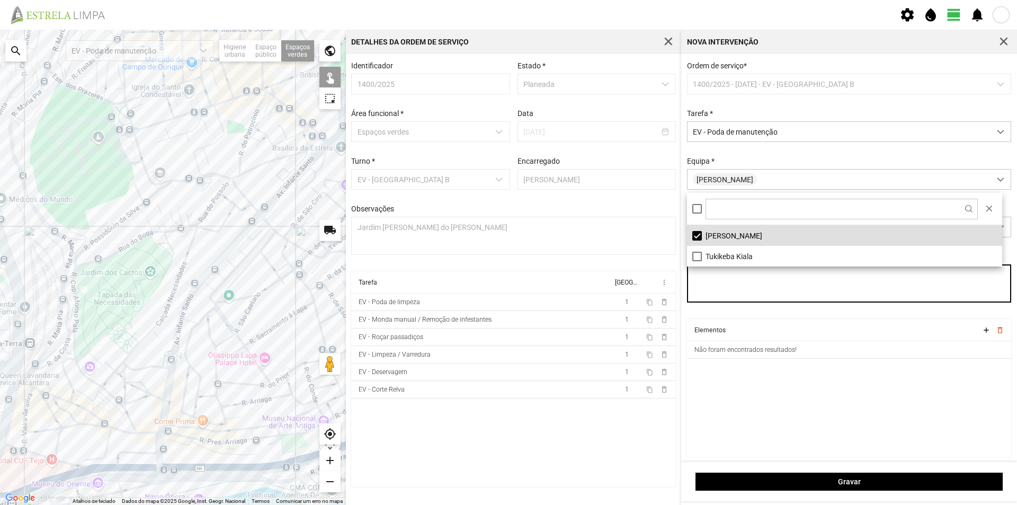
click at [740, 298] on textarea "Observações" at bounding box center [849, 283] width 325 height 38
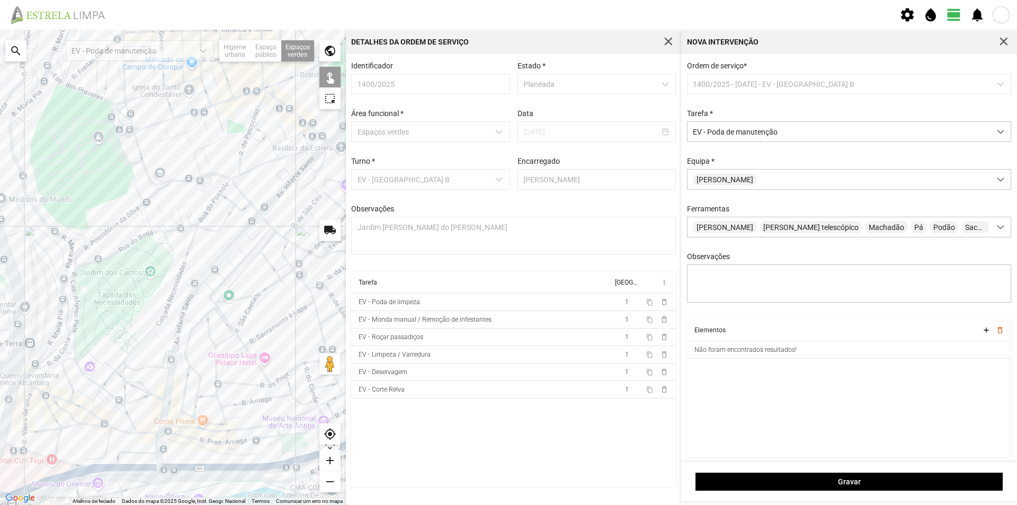
click at [234, 260] on div at bounding box center [173, 267] width 346 height 475
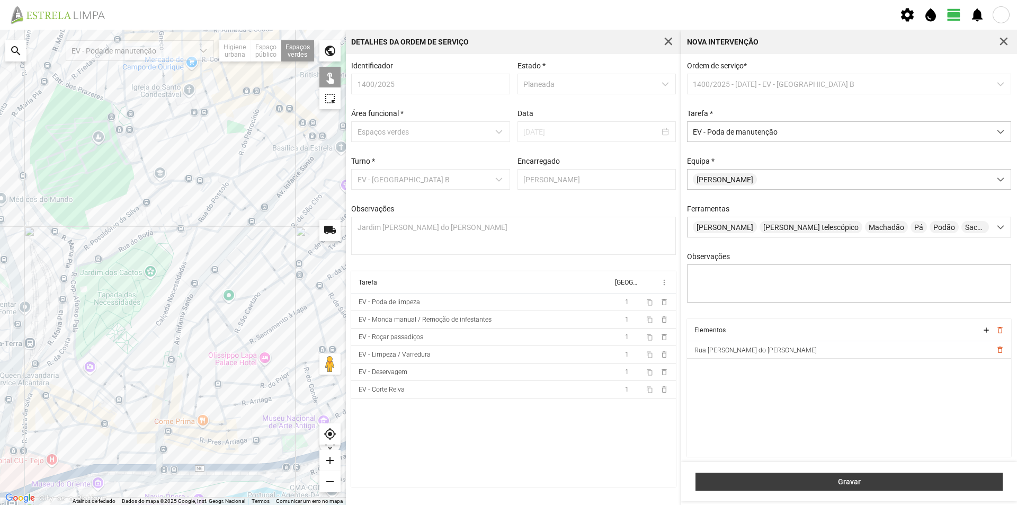
click at [765, 477] on button "Gravar" at bounding box center [849, 482] width 307 height 18
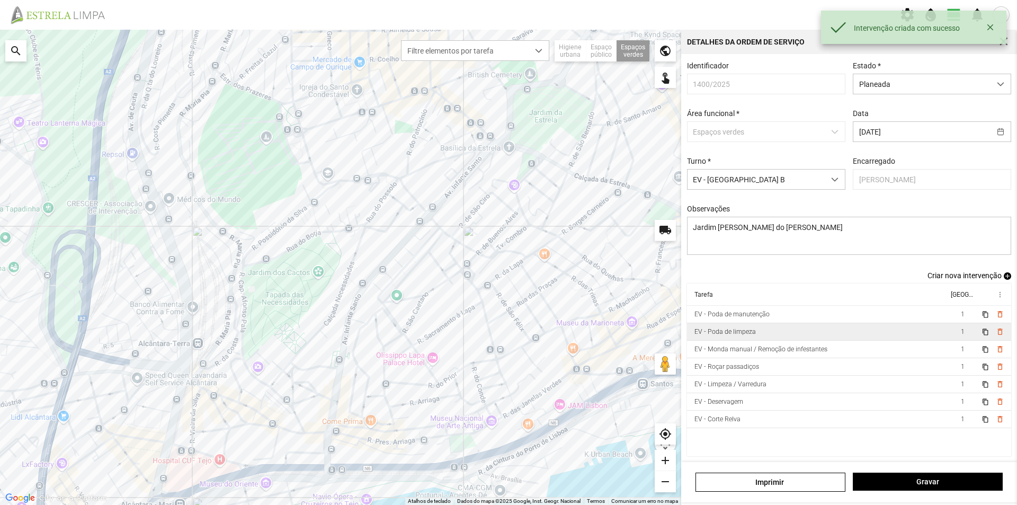
scroll to position [4, 0]
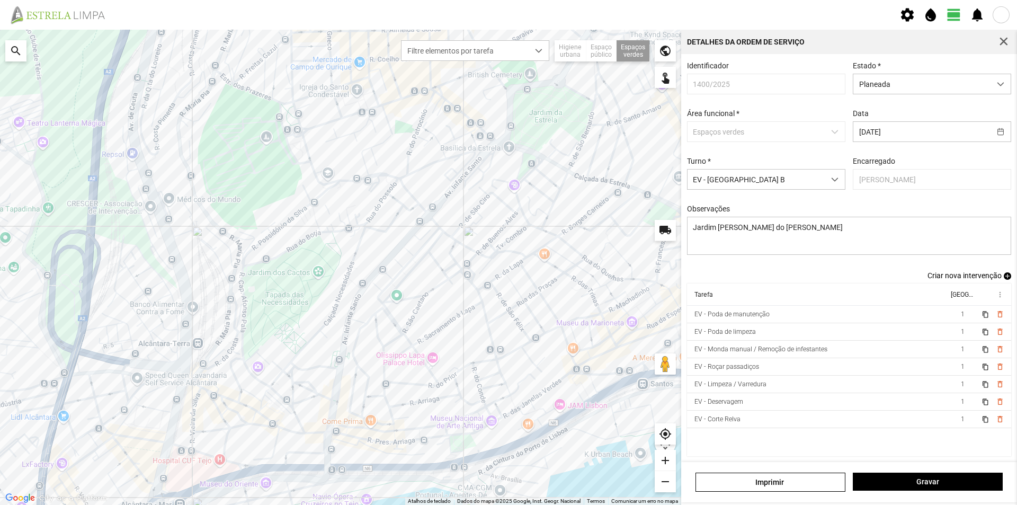
click at [1004, 278] on span "add" at bounding box center [1007, 275] width 7 height 7
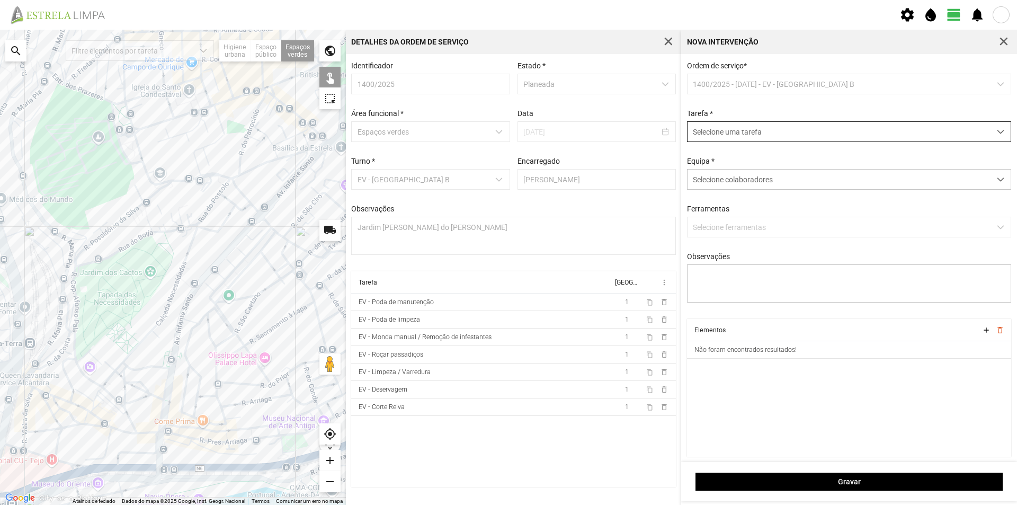
click at [731, 132] on span "Selecione uma tarefa" at bounding box center [839, 132] width 303 height 20
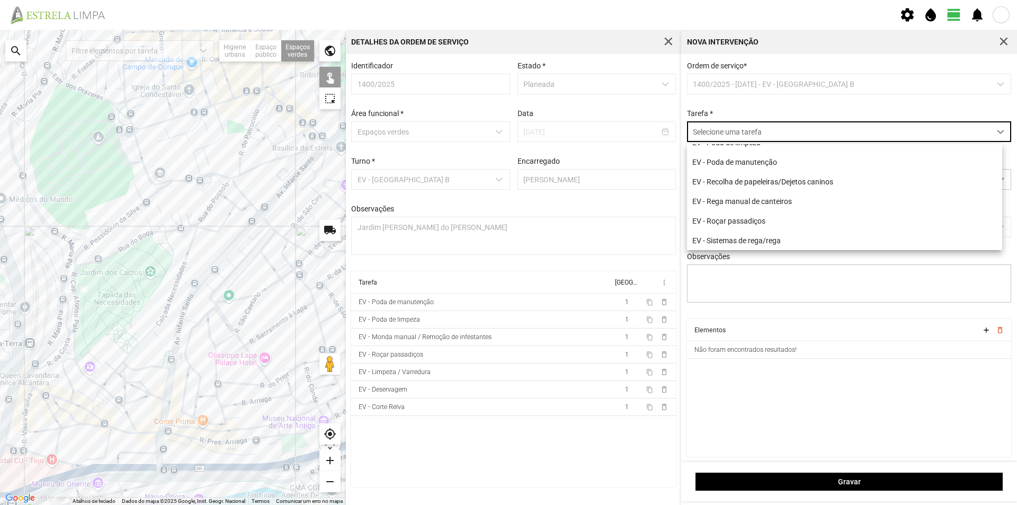
scroll to position [136, 0]
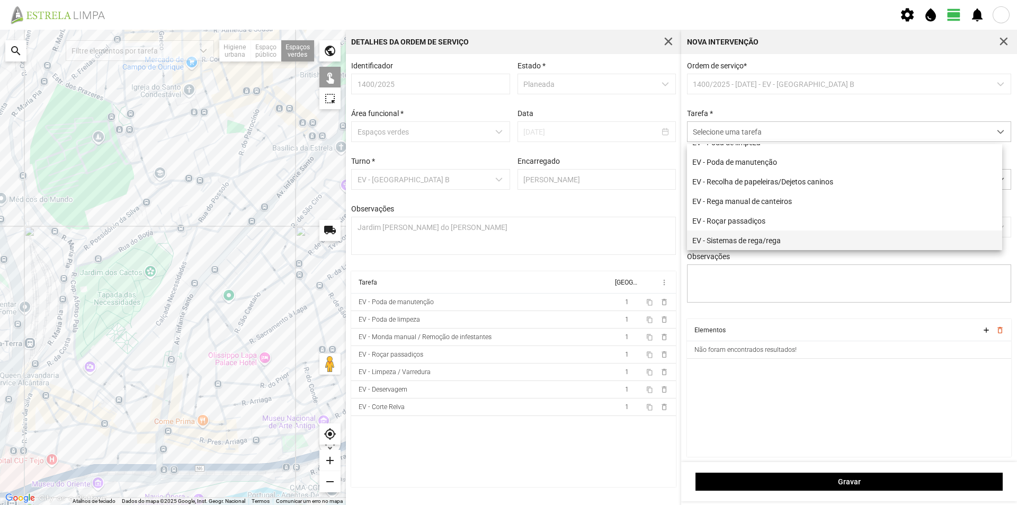
click at [782, 245] on li "EV - Sistemas de rega/rega" at bounding box center [844, 240] width 315 height 20
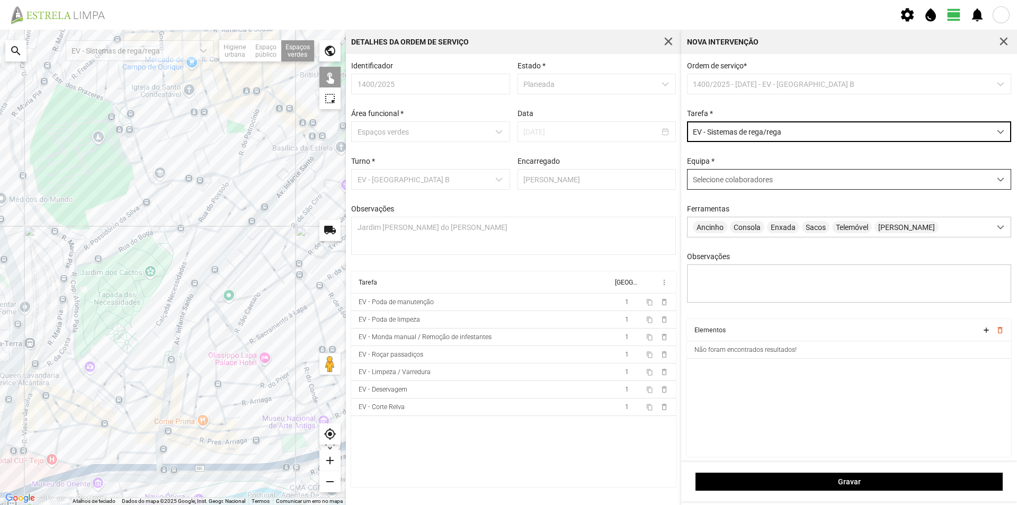
click at [710, 184] on span "Selecione colaboradores" at bounding box center [733, 179] width 80 height 8
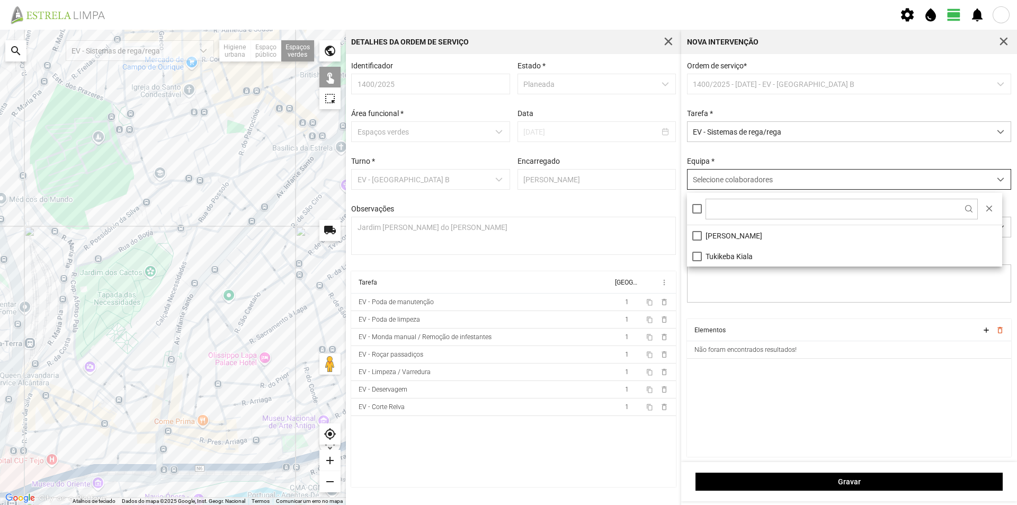
scroll to position [6, 47]
drag, startPoint x: 716, startPoint y: 234, endPoint x: 725, endPoint y: 237, distance: 9.7
click at [716, 234] on li "[PERSON_NAME]" at bounding box center [844, 235] width 315 height 21
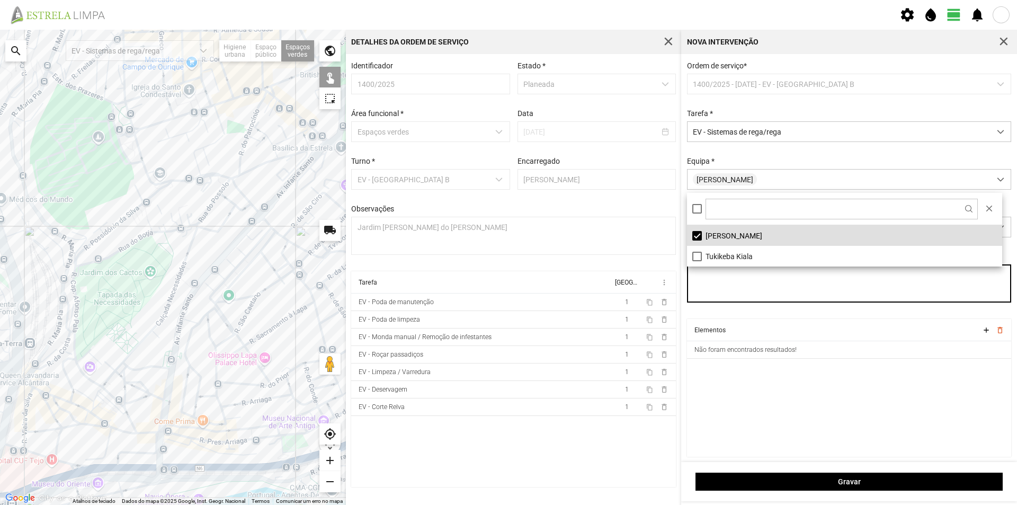
click at [738, 292] on textarea "Observações" at bounding box center [849, 283] width 325 height 38
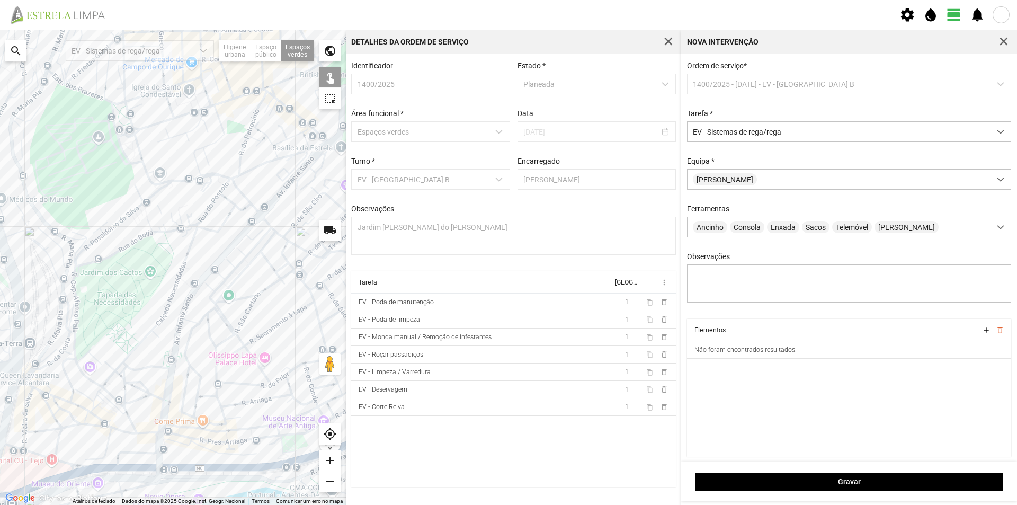
click at [236, 262] on div at bounding box center [173, 267] width 346 height 475
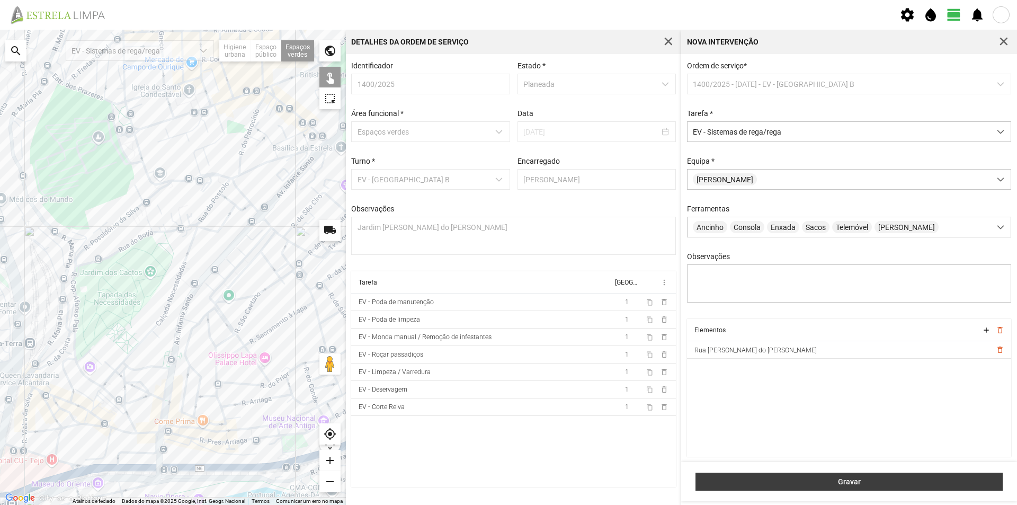
click at [783, 476] on button "Gravar" at bounding box center [849, 482] width 307 height 18
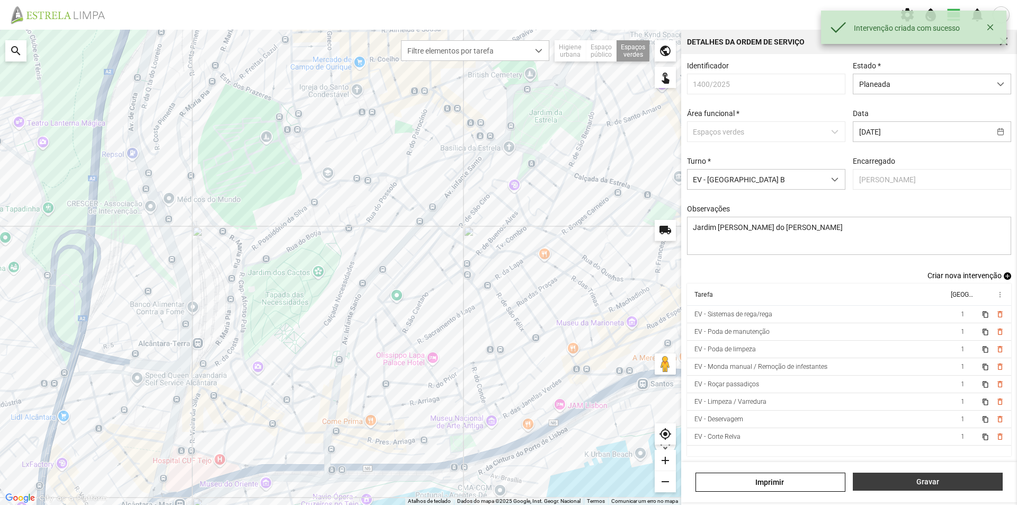
click at [895, 480] on span "Gravar" at bounding box center [928, 481] width 139 height 8
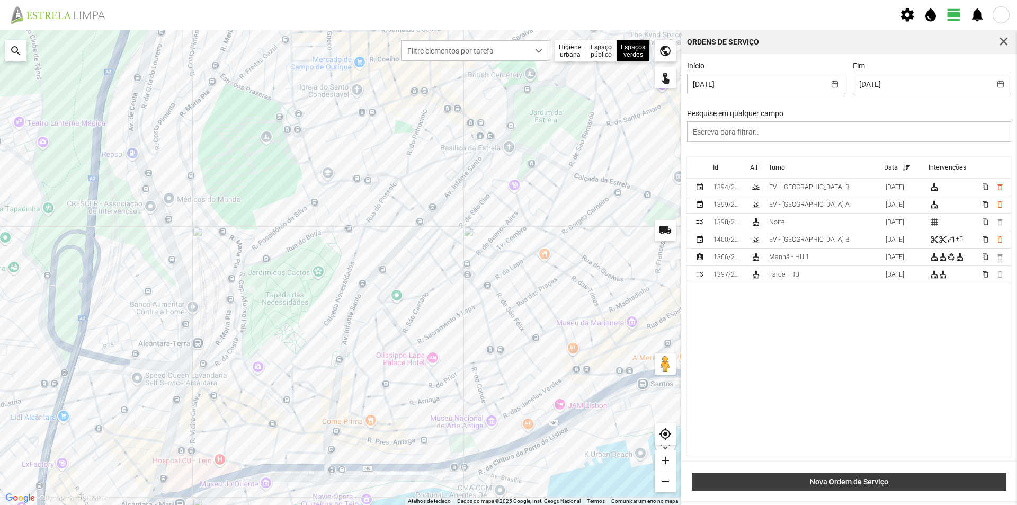
click at [828, 476] on button "Nova Ordem de Serviço" at bounding box center [849, 482] width 315 height 18
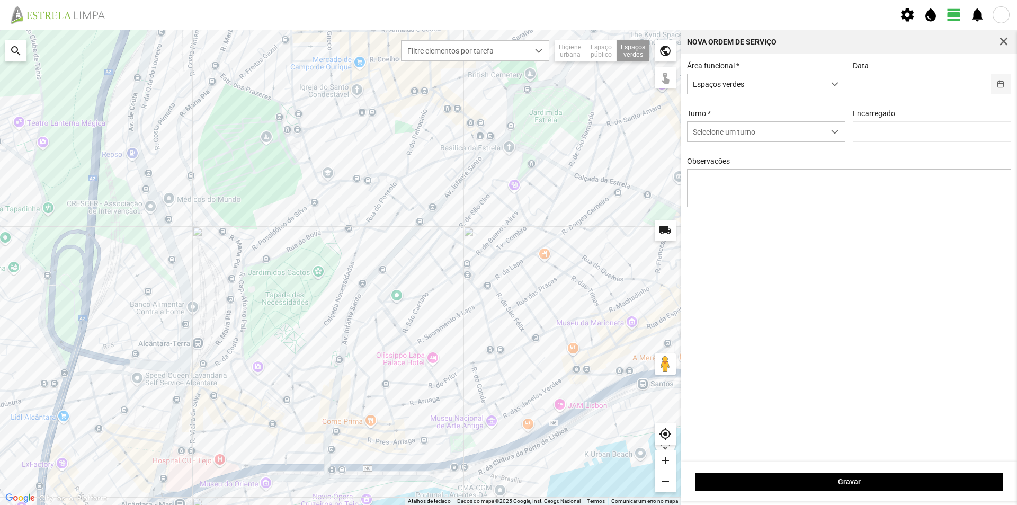
click at [998, 86] on button "button" at bounding box center [1001, 84] width 21 height 20
click at [852, 251] on span "29" at bounding box center [854, 248] width 17 height 17
type input "[DATE]"
click at [832, 134] on span "dropdown trigger" at bounding box center [834, 131] width 7 height 7
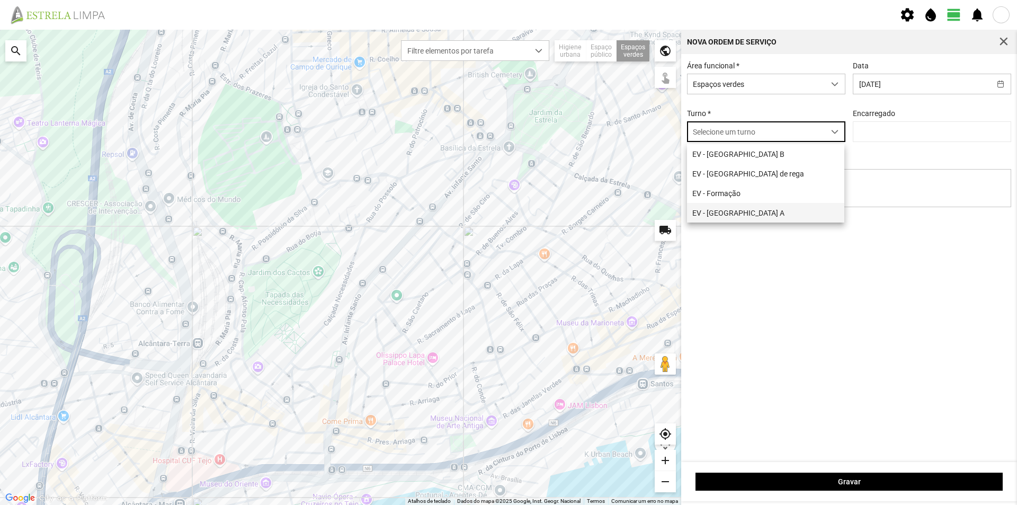
click at [760, 213] on li "EV - [GEOGRAPHIC_DATA] A" at bounding box center [765, 213] width 157 height 20
type input "[PERSON_NAME]"
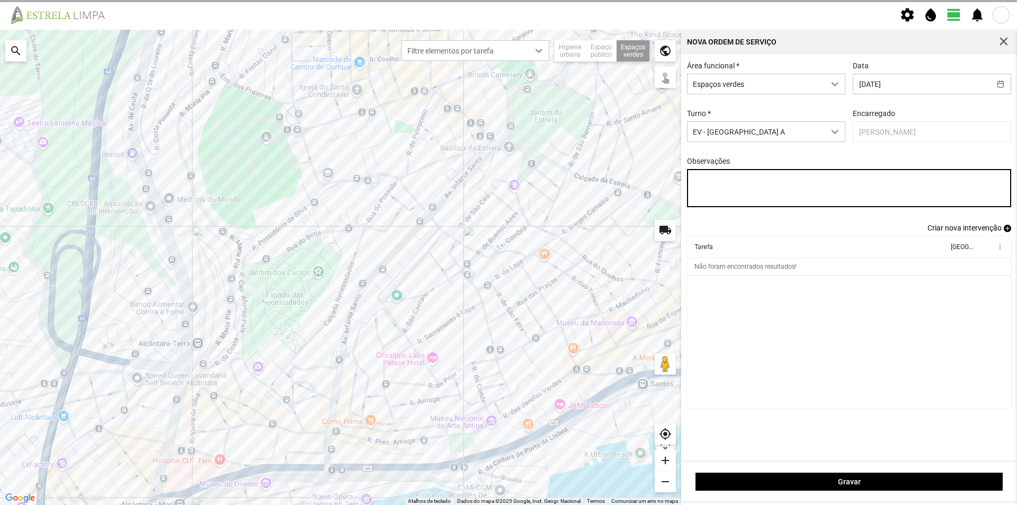
click at [710, 181] on textarea "Observações" at bounding box center [849, 188] width 325 height 38
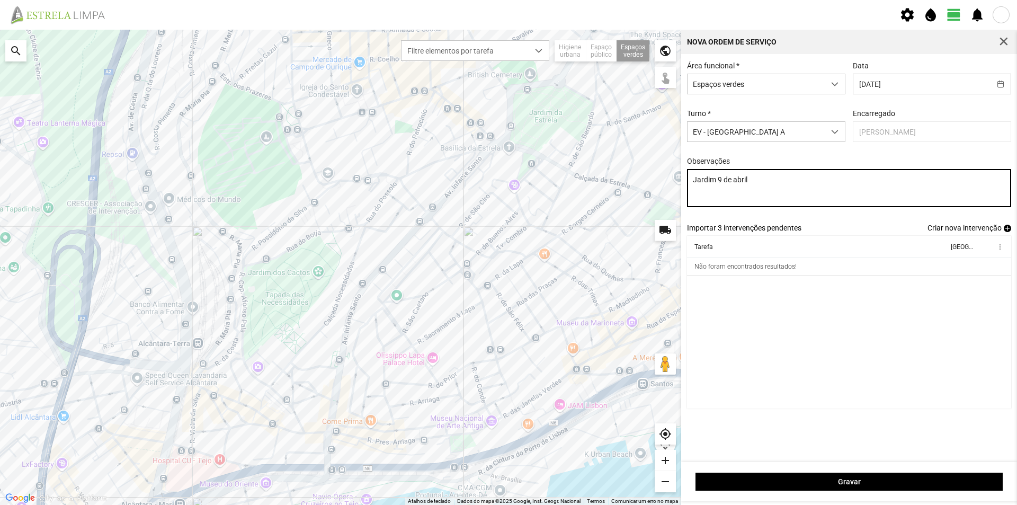
type textarea "Jardim 9 de abril"
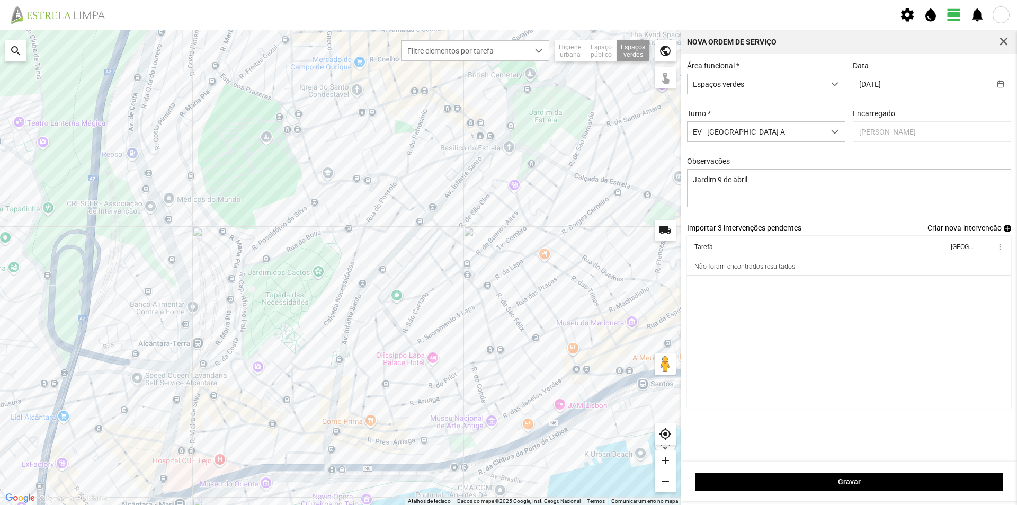
click at [824, 334] on cdk-virtual-scroll-viewport "Tarefa Equipa more_vert Não foram encontrados resultados!" at bounding box center [849, 322] width 325 height 173
click at [1007, 230] on span "add" at bounding box center [1007, 228] width 7 height 7
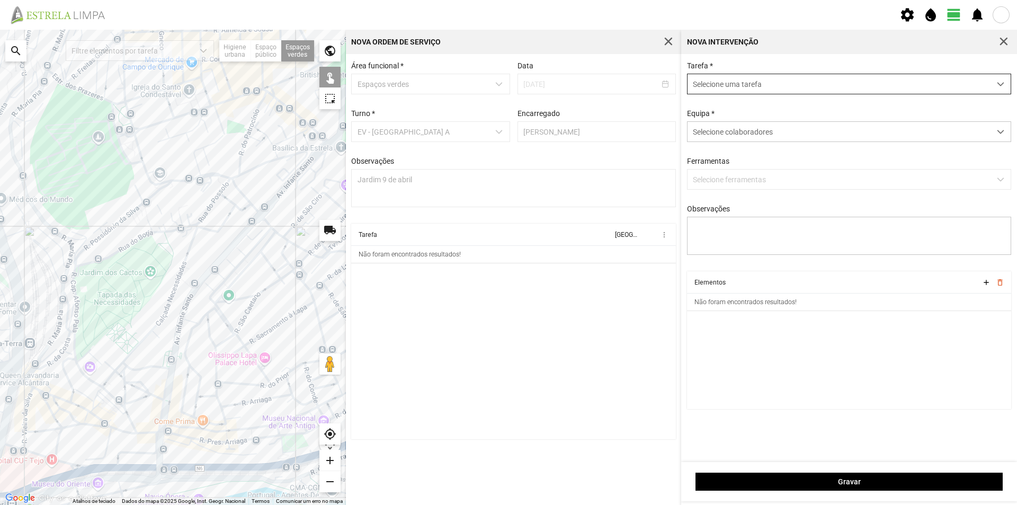
click at [757, 92] on span "Selecione uma tarefa" at bounding box center [839, 84] width 303 height 20
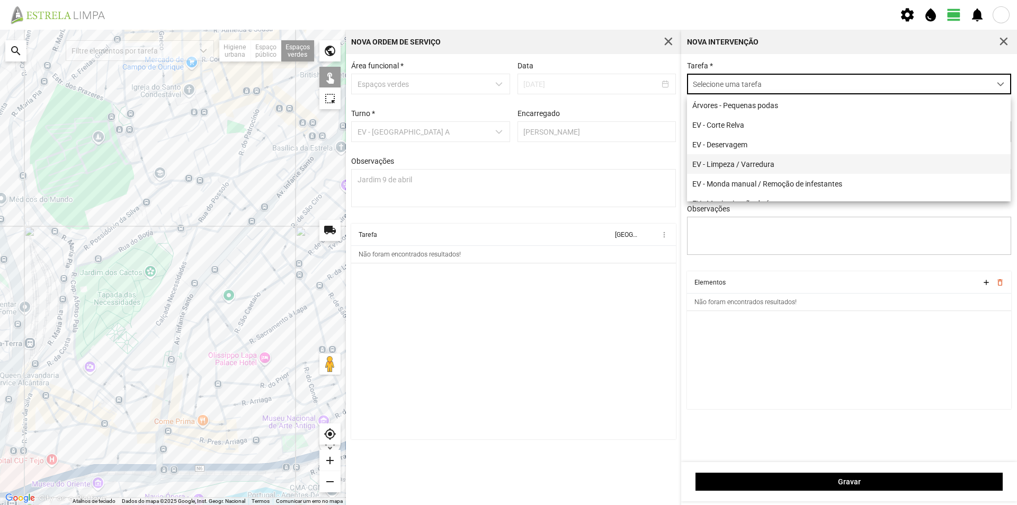
click at [775, 162] on li "EV - Limpeza / Varredura" at bounding box center [849, 164] width 324 height 20
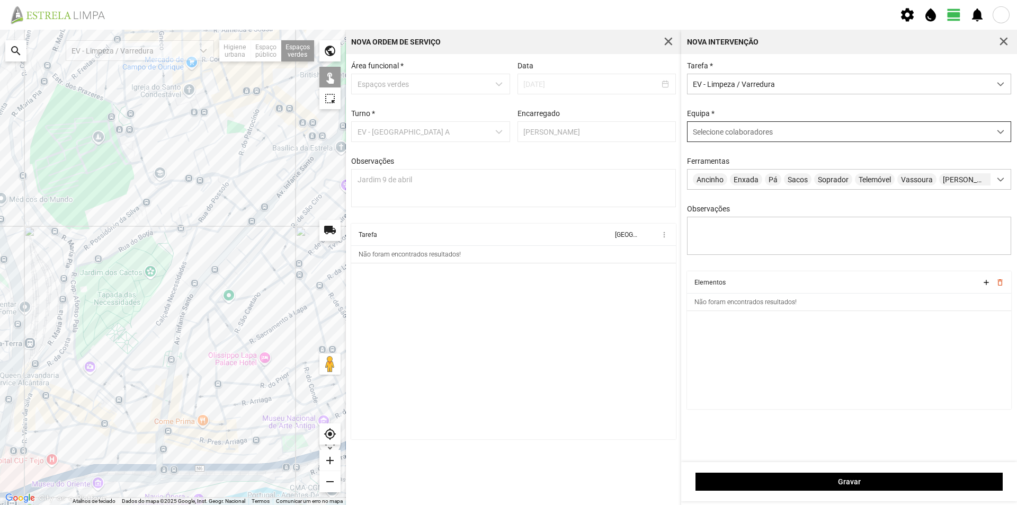
click at [738, 136] on span "Selecione colaboradores" at bounding box center [733, 132] width 80 height 8
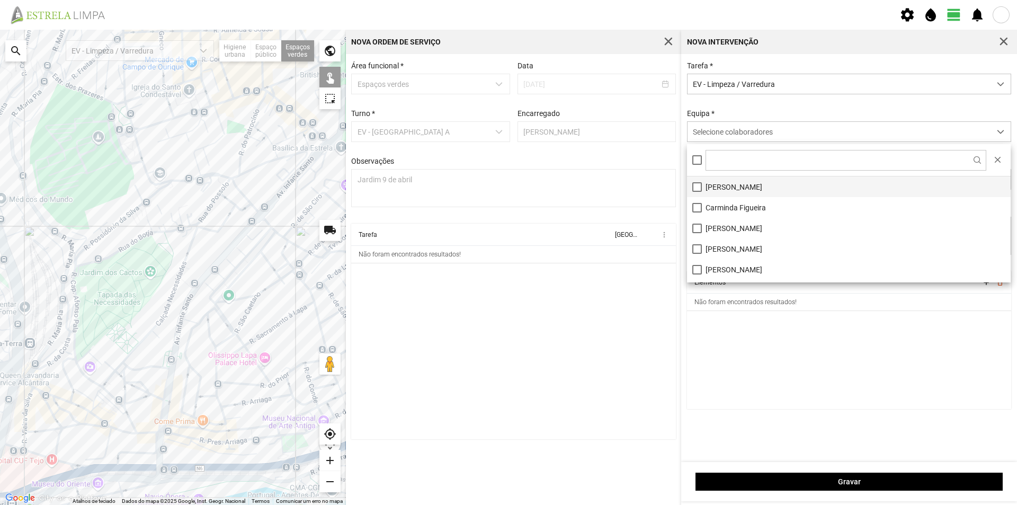
click at [746, 185] on li "[PERSON_NAME]" at bounding box center [849, 186] width 324 height 21
click at [764, 350] on cdk-virtual-scroll-viewport "Elementos add delete_outline Não foram encontrados resultados!" at bounding box center [849, 340] width 325 height 138
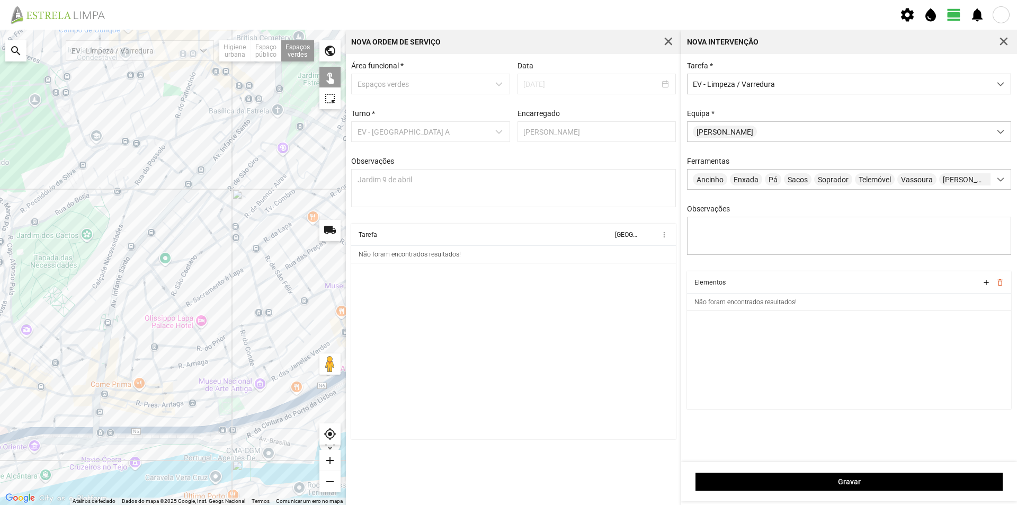
drag, startPoint x: 282, startPoint y: 306, endPoint x: 219, endPoint y: 247, distance: 86.2
click at [218, 248] on div at bounding box center [173, 267] width 346 height 475
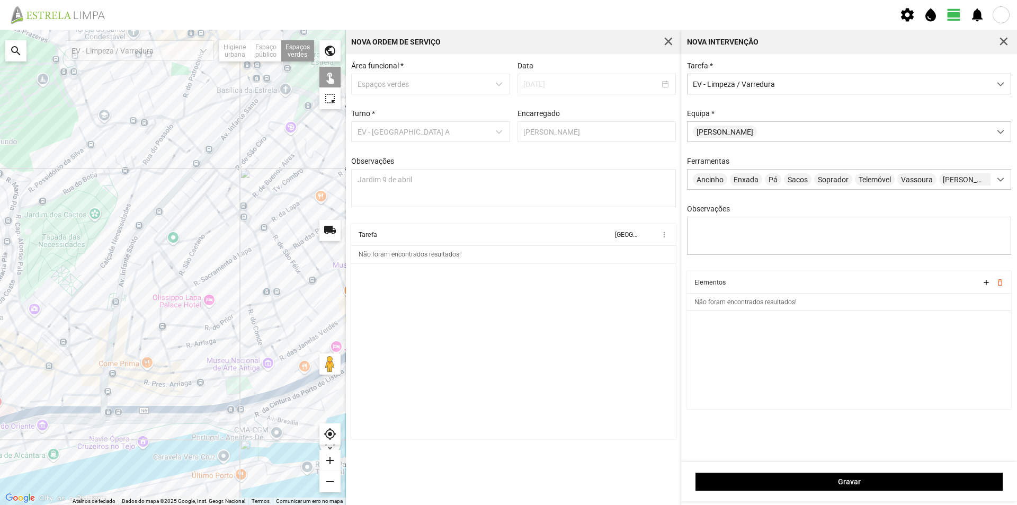
click at [241, 383] on div at bounding box center [173, 267] width 346 height 475
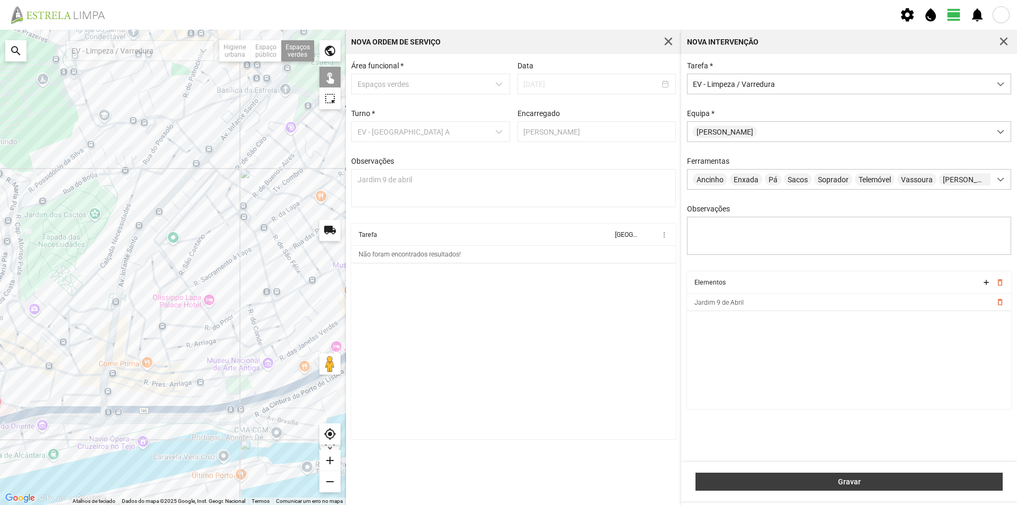
click at [808, 481] on span "Gravar" at bounding box center [850, 481] width 296 height 8
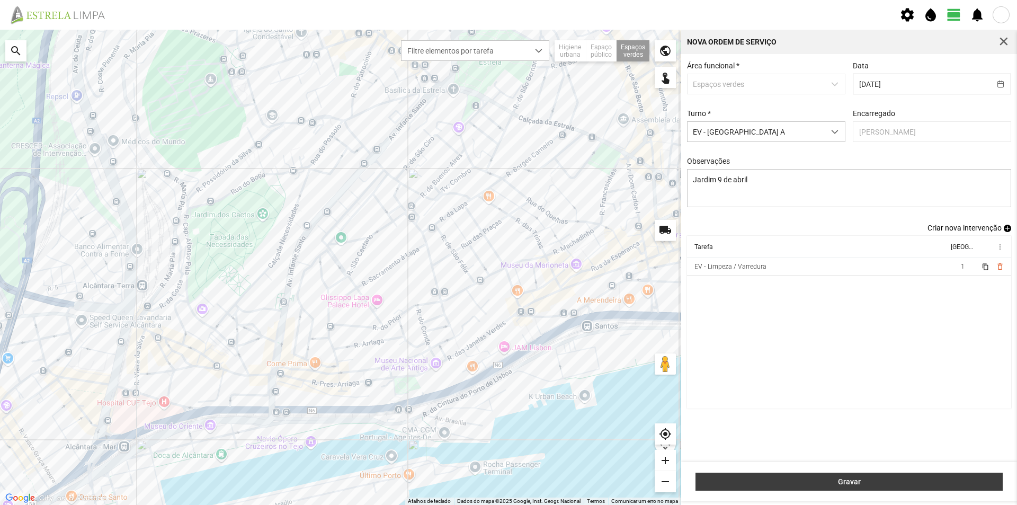
click at [828, 481] on span "Gravar" at bounding box center [850, 481] width 296 height 8
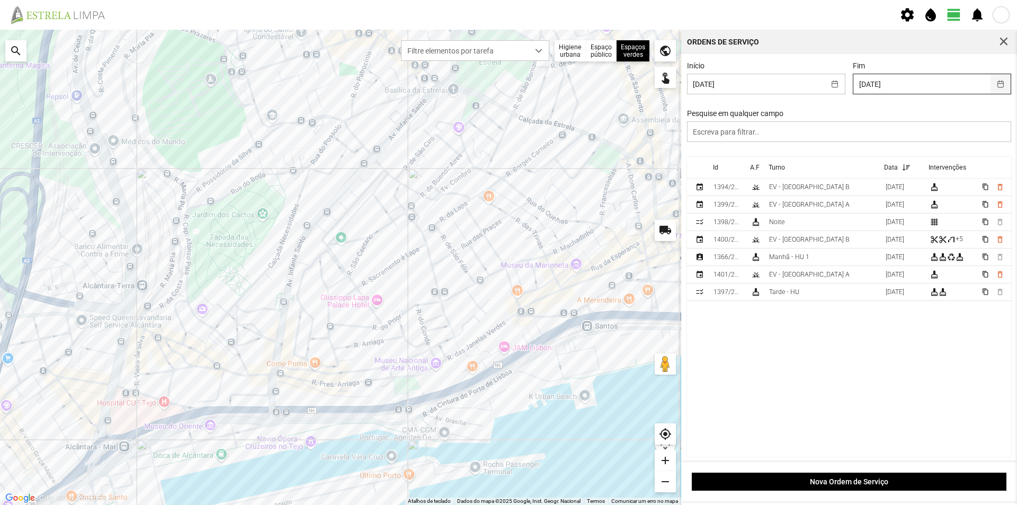
click at [996, 83] on button "button" at bounding box center [1001, 84] width 21 height 20
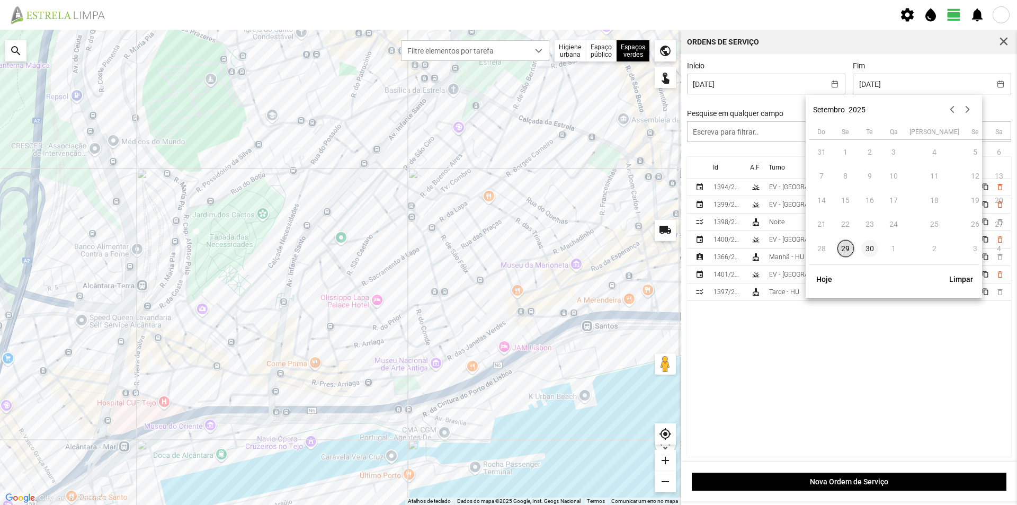
click at [870, 252] on span "30" at bounding box center [870, 248] width 17 height 17
type input "[DATE]"
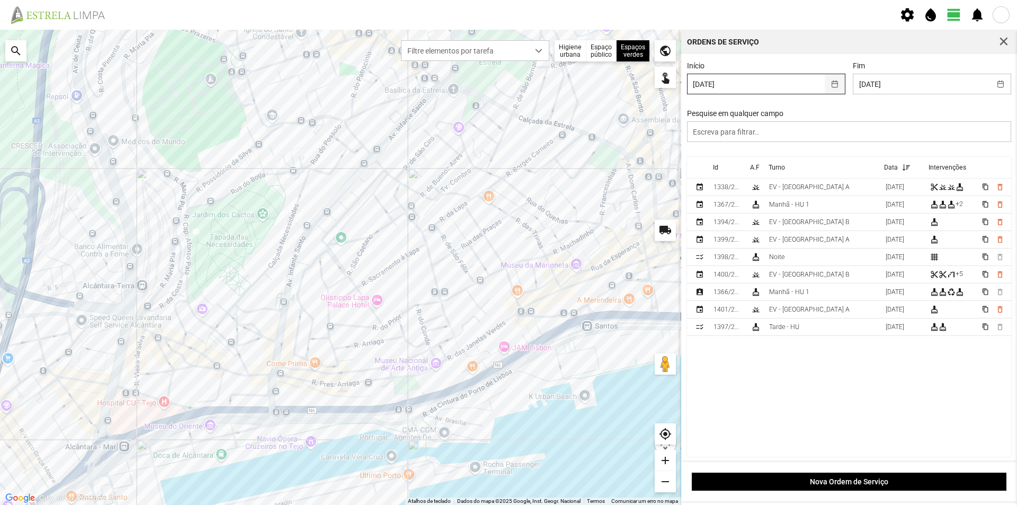
click at [830, 86] on button "button" at bounding box center [835, 84] width 21 height 20
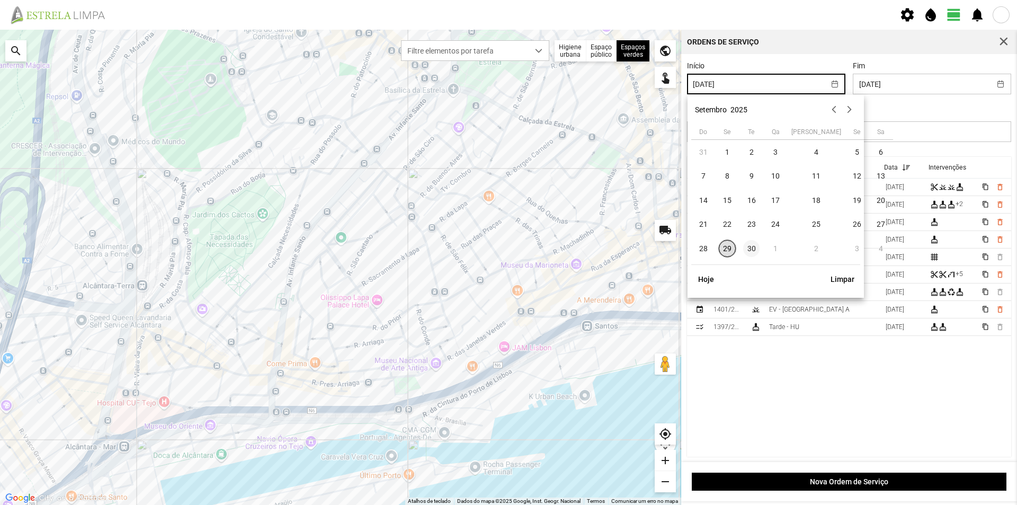
click at [752, 251] on span "30" at bounding box center [751, 248] width 17 height 17
type input "[DATE]"
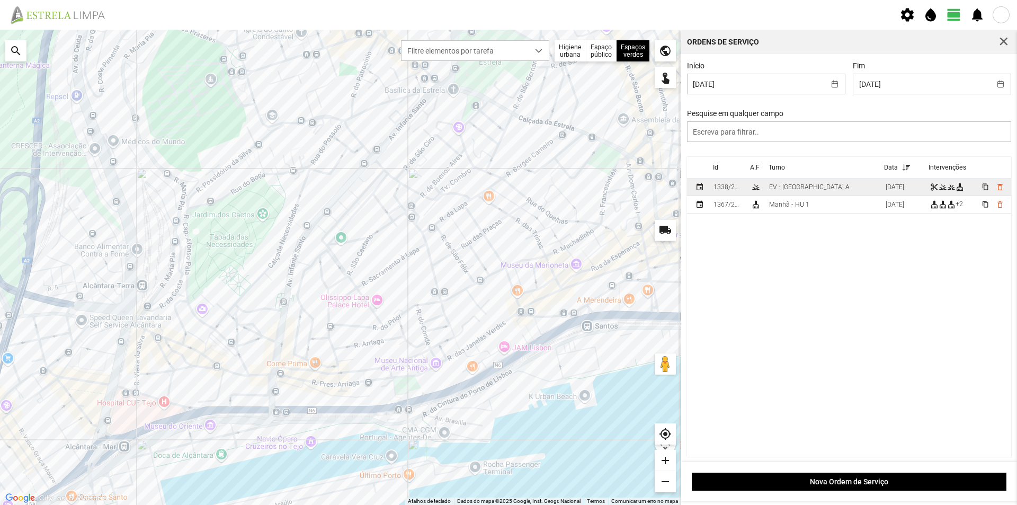
click at [821, 190] on td "EV - [GEOGRAPHIC_DATA] A" at bounding box center [823, 187] width 117 height 17
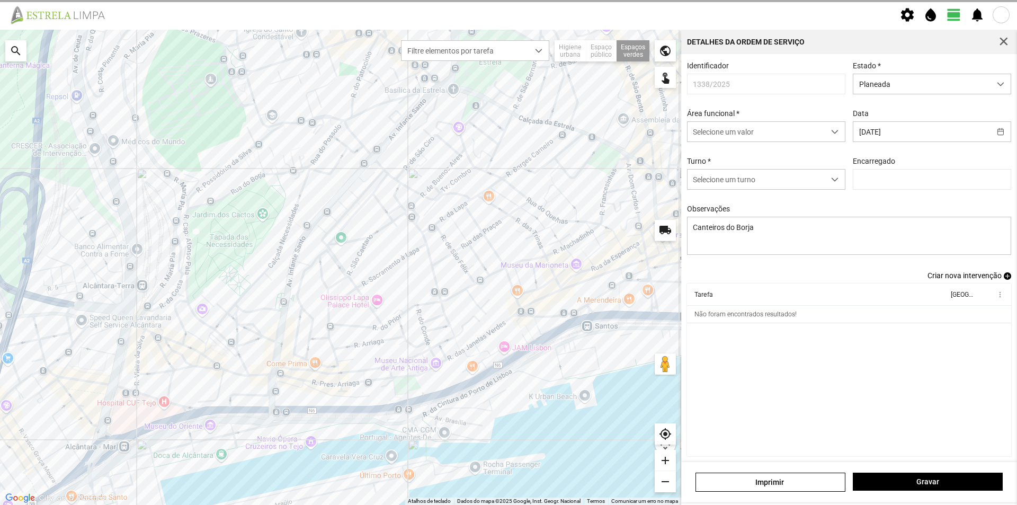
type input "[PERSON_NAME]"
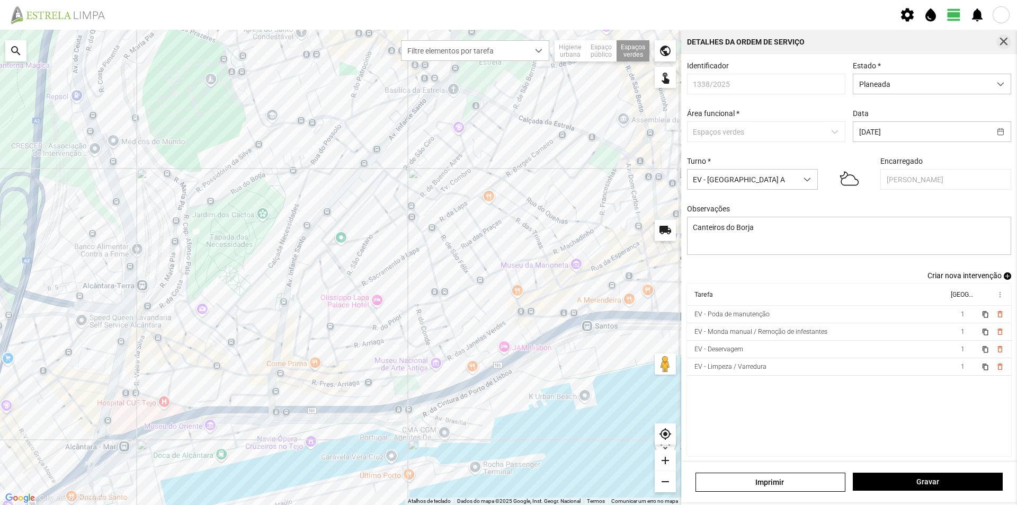
click at [1003, 41] on span "button" at bounding box center [1004, 42] width 10 height 10
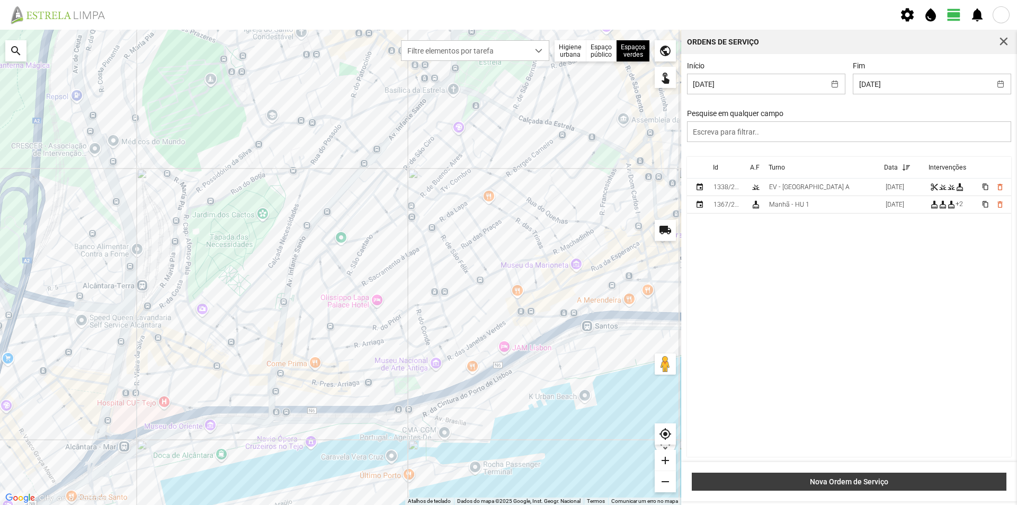
click at [852, 479] on span "Nova Ordem de Serviço" at bounding box center [850, 481] width 304 height 8
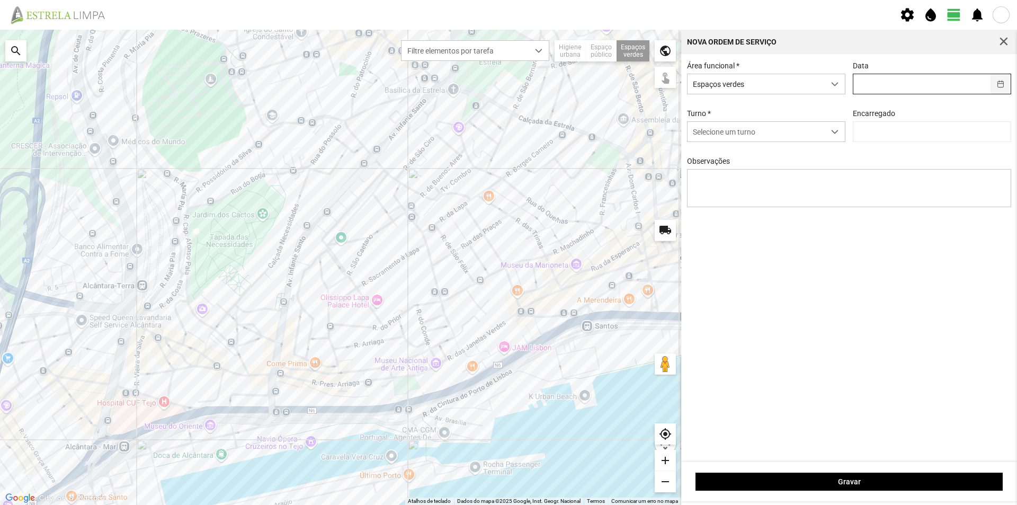
click at [1000, 82] on button "button" at bounding box center [1001, 84] width 21 height 20
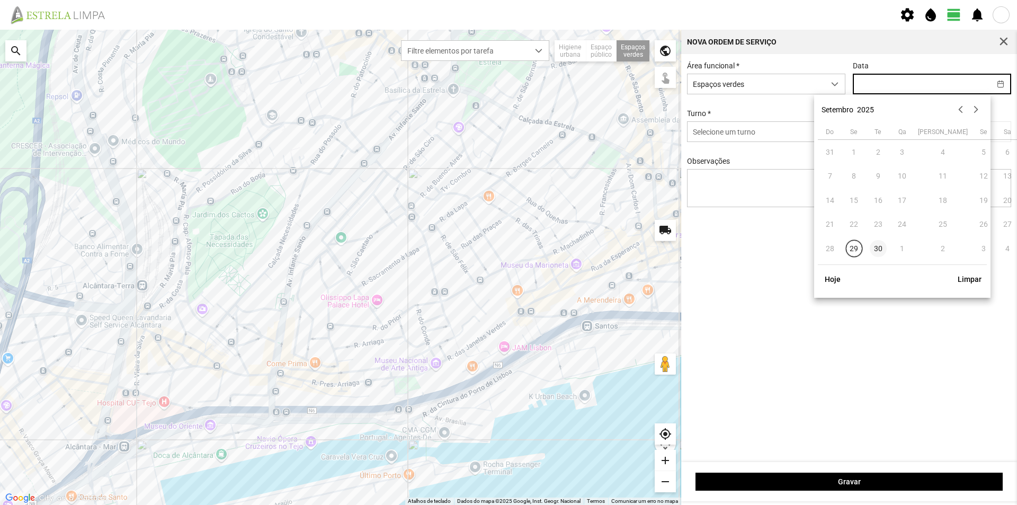
click at [878, 251] on span "30" at bounding box center [878, 248] width 17 height 17
type input "[DATE]"
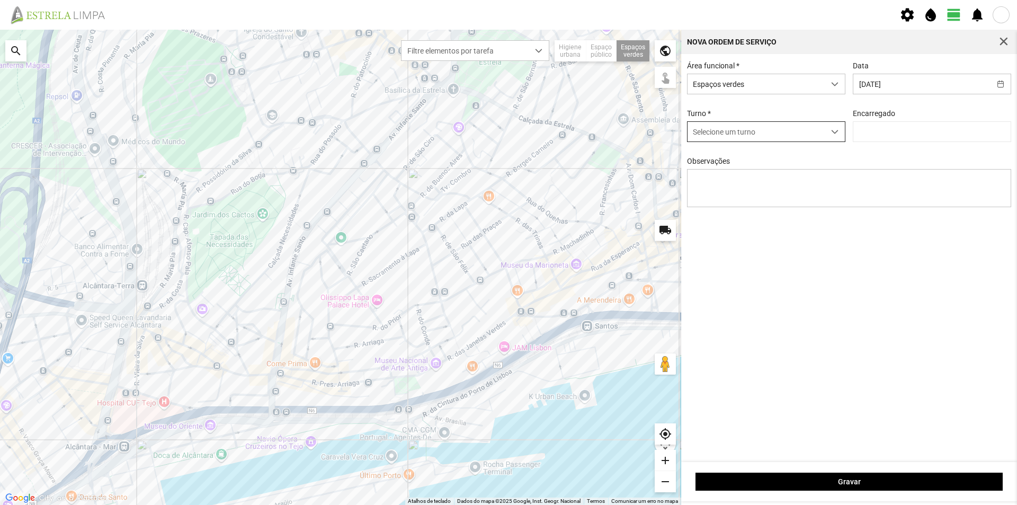
click at [822, 134] on span "Selecione um turno" at bounding box center [756, 132] width 137 height 20
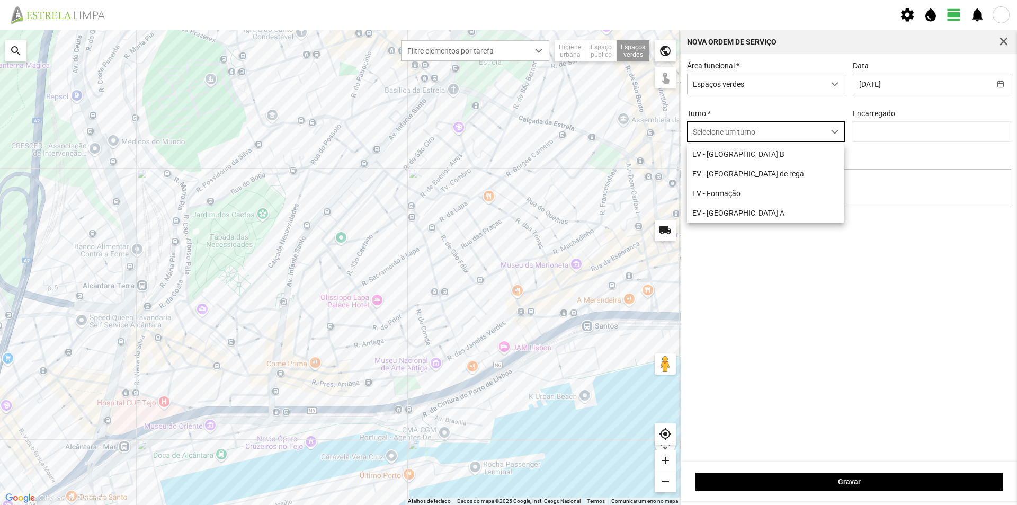
scroll to position [6, 47]
click at [729, 218] on li "EV - [GEOGRAPHIC_DATA] A" at bounding box center [765, 213] width 157 height 20
type input "[PERSON_NAME]"
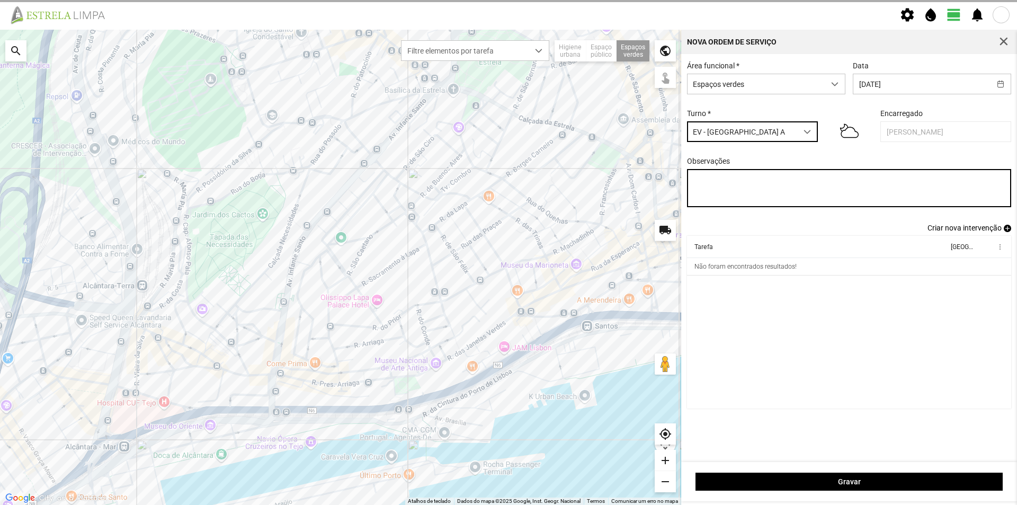
click at [710, 185] on textarea "Observações" at bounding box center [849, 188] width 325 height 38
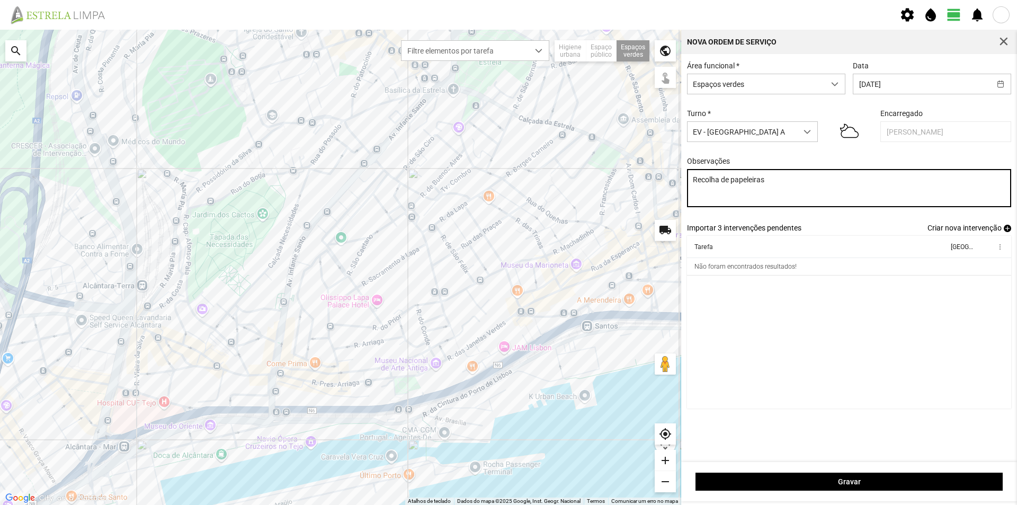
type textarea "Recolha de papeleiras"
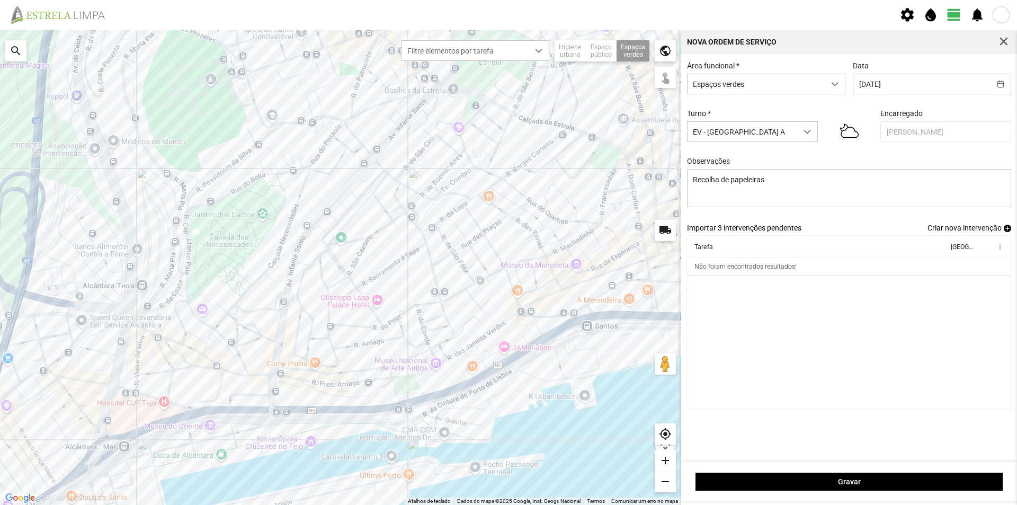
click at [1007, 232] on span "add" at bounding box center [1007, 228] width 7 height 7
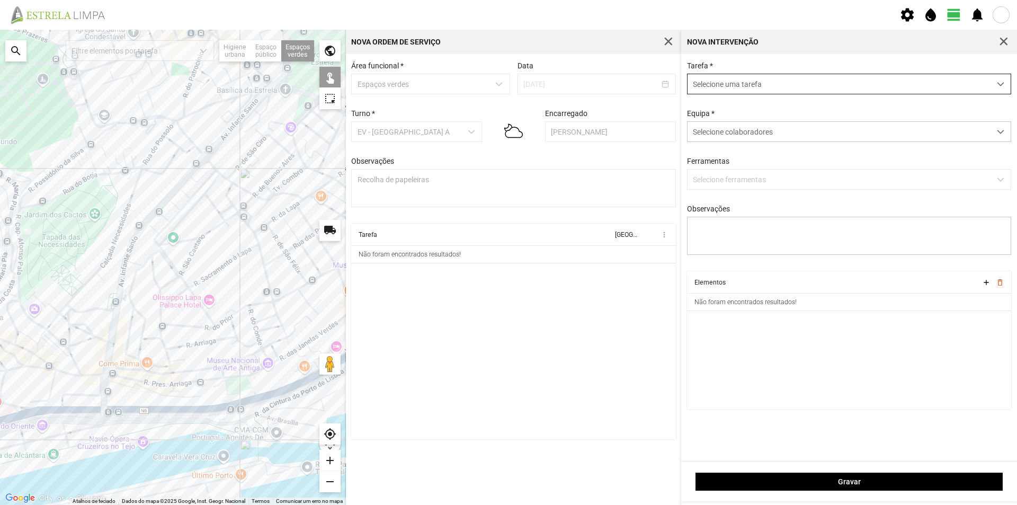
click at [738, 83] on span "Selecione uma tarefa" at bounding box center [839, 84] width 303 height 20
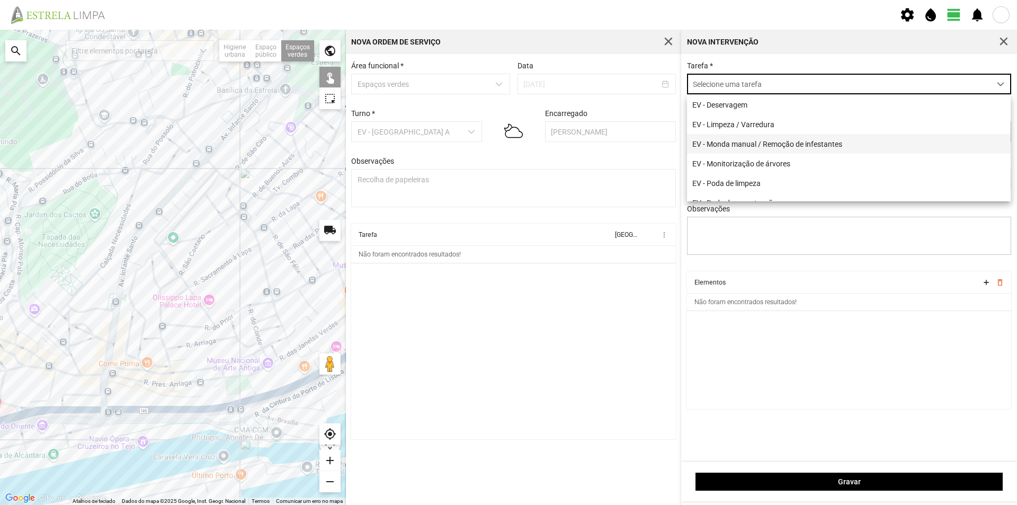
scroll to position [106, 0]
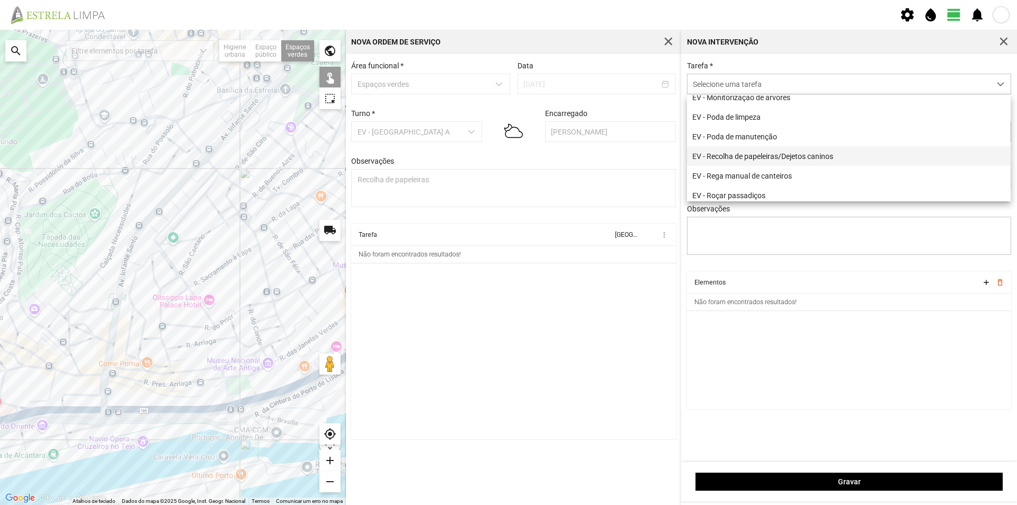
click at [787, 158] on li "EV - Recolha de papeleiras/Dejetos caninos" at bounding box center [849, 156] width 324 height 20
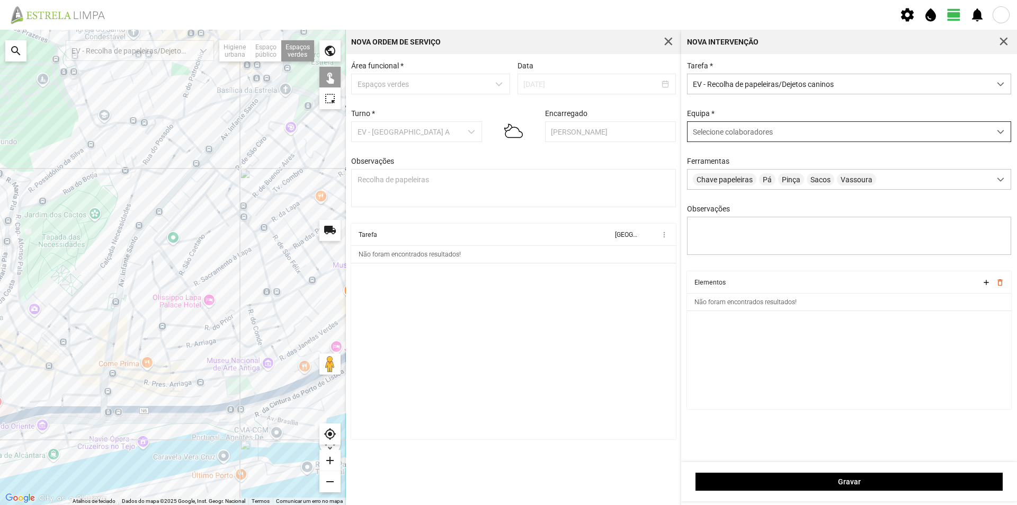
click at [747, 135] on span "Selecione colaboradores" at bounding box center [733, 132] width 80 height 8
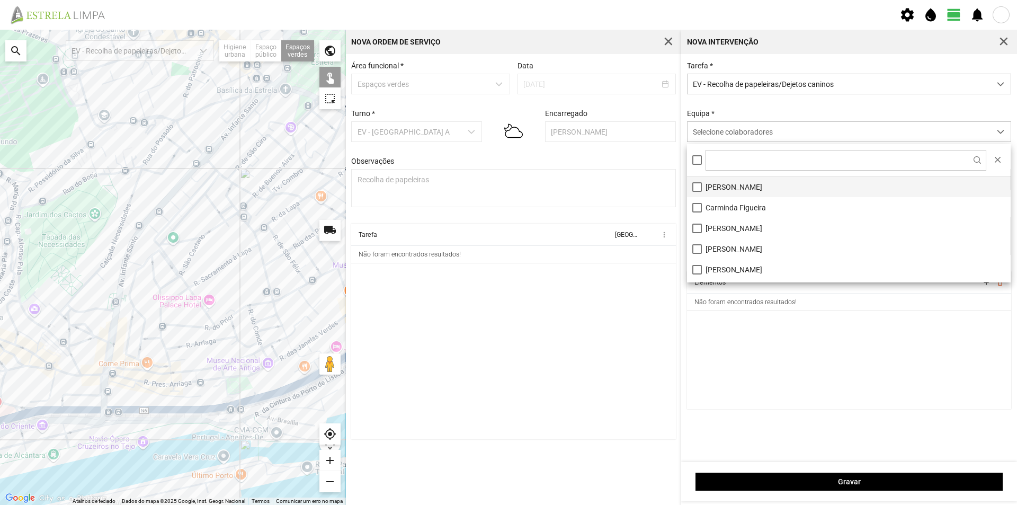
click at [735, 183] on li "[PERSON_NAME]" at bounding box center [849, 186] width 324 height 21
click at [761, 351] on cdk-virtual-scroll-viewport "Elementos add delete_outline Não foram encontrados resultados!" at bounding box center [849, 340] width 325 height 138
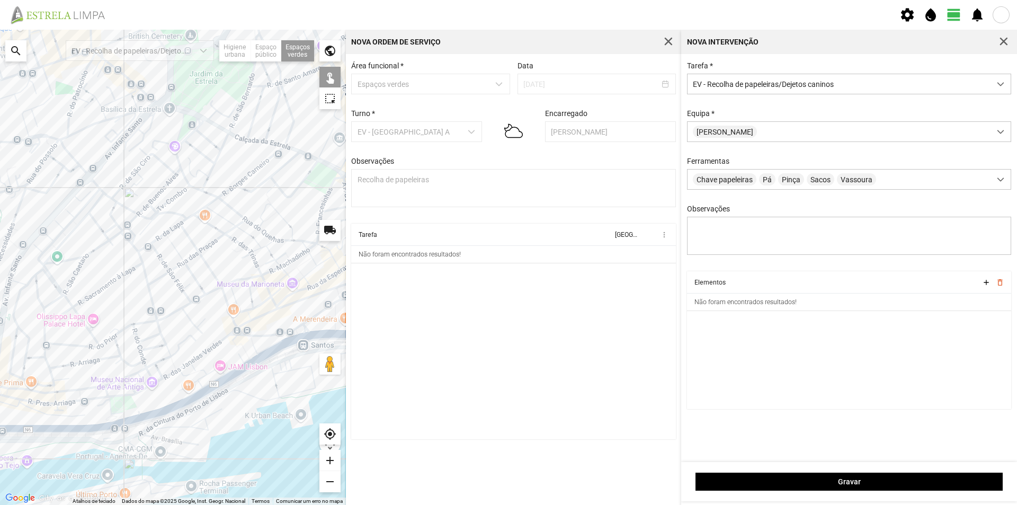
drag, startPoint x: 218, startPoint y: 262, endPoint x: 101, endPoint y: 280, distance: 118.0
click at [102, 280] on div at bounding box center [173, 267] width 346 height 475
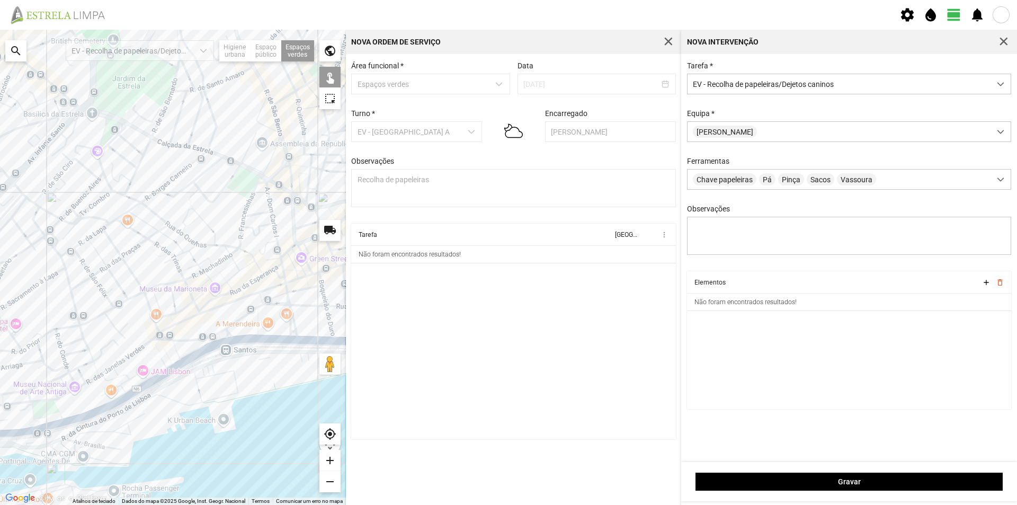
drag, startPoint x: 208, startPoint y: 267, endPoint x: 132, endPoint y: 273, distance: 76.0
click at [132, 273] on div at bounding box center [173, 267] width 346 height 475
click at [238, 188] on div at bounding box center [173, 267] width 346 height 475
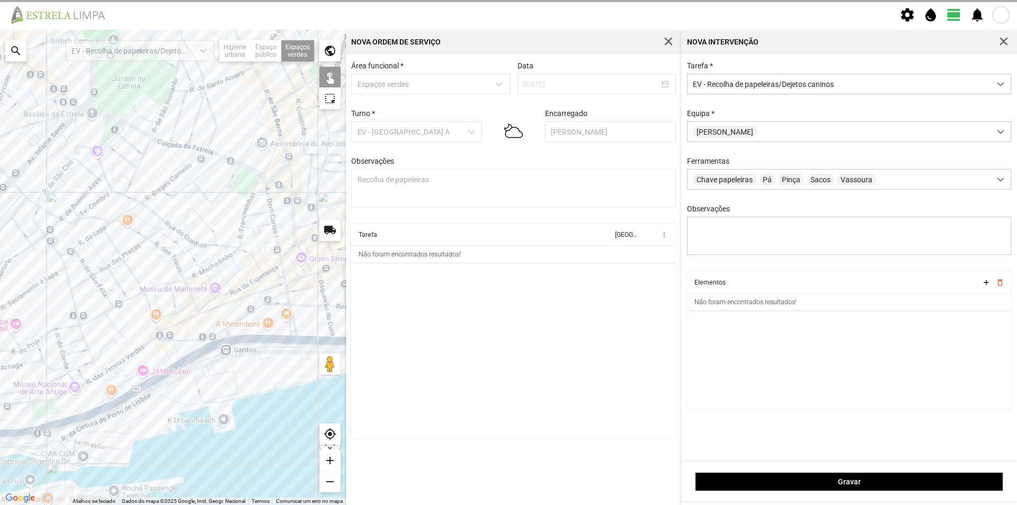
click at [248, 179] on div at bounding box center [173, 267] width 346 height 475
click at [247, 183] on div at bounding box center [173, 267] width 346 height 475
click at [255, 192] on div at bounding box center [173, 267] width 346 height 475
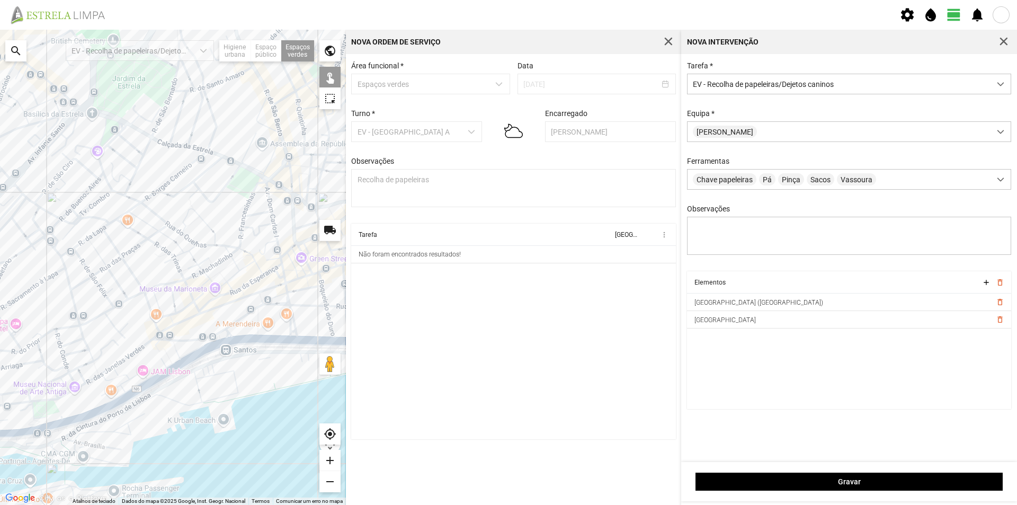
click at [267, 120] on div at bounding box center [173, 267] width 346 height 475
click at [219, 102] on div at bounding box center [173, 267] width 346 height 475
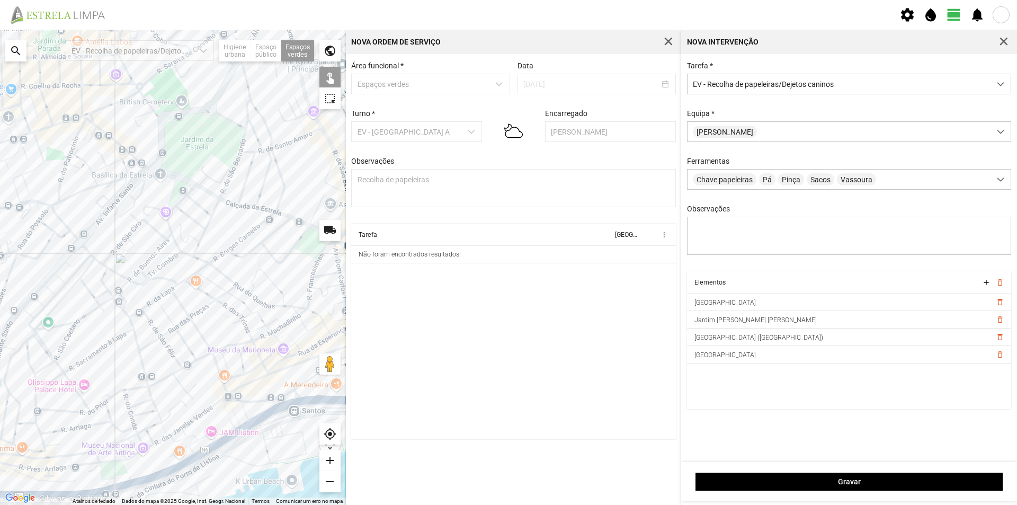
drag, startPoint x: 196, startPoint y: 148, endPoint x: 264, endPoint y: 209, distance: 91.6
click at [264, 209] on div at bounding box center [173, 267] width 346 height 475
click at [175, 192] on div at bounding box center [173, 267] width 346 height 475
click at [138, 170] on div at bounding box center [173, 267] width 346 height 475
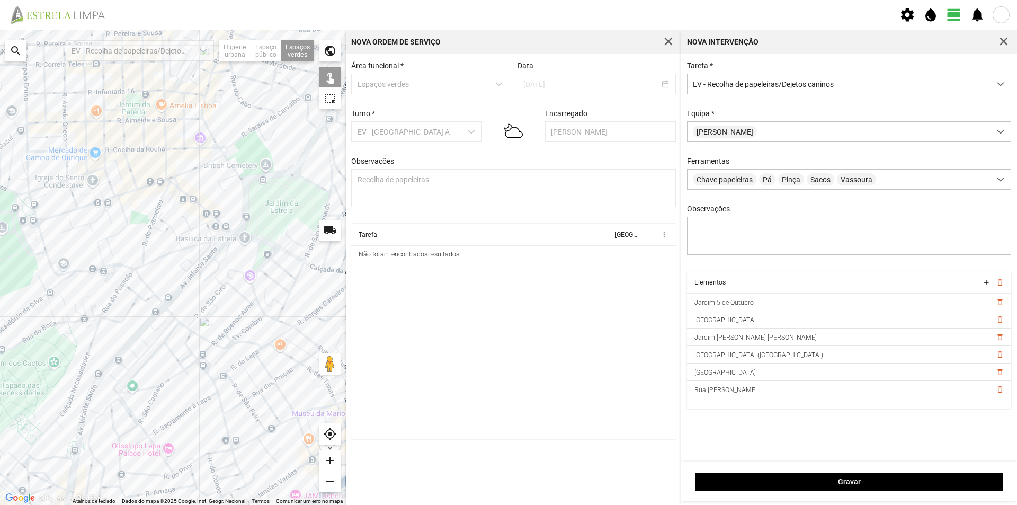
drag, startPoint x: 159, startPoint y: 211, endPoint x: 244, endPoint y: 274, distance: 105.6
click at [244, 274] on div at bounding box center [173, 267] width 346 height 475
click at [37, 237] on div at bounding box center [173, 267] width 346 height 475
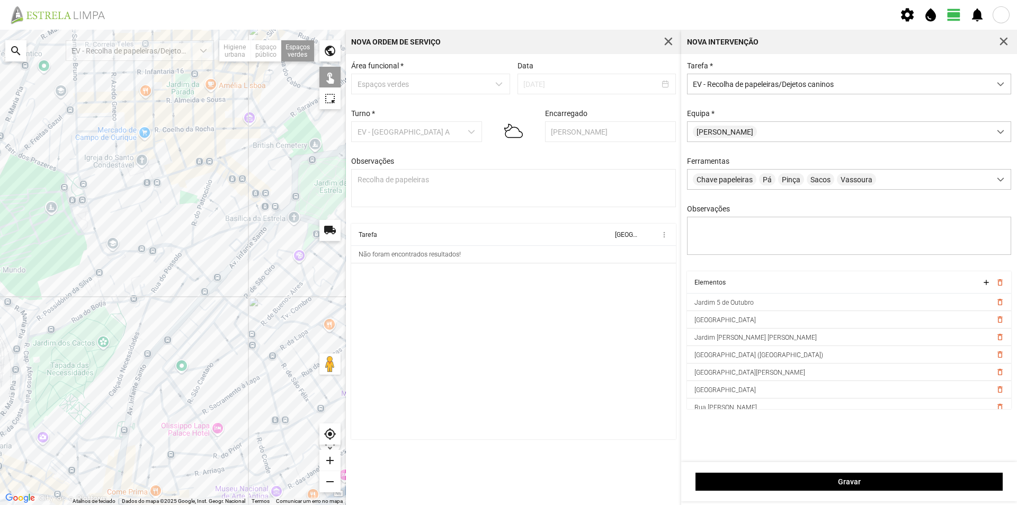
drag, startPoint x: 92, startPoint y: 272, endPoint x: 219, endPoint y: 199, distance: 146.7
click at [219, 200] on div at bounding box center [173, 267] width 346 height 475
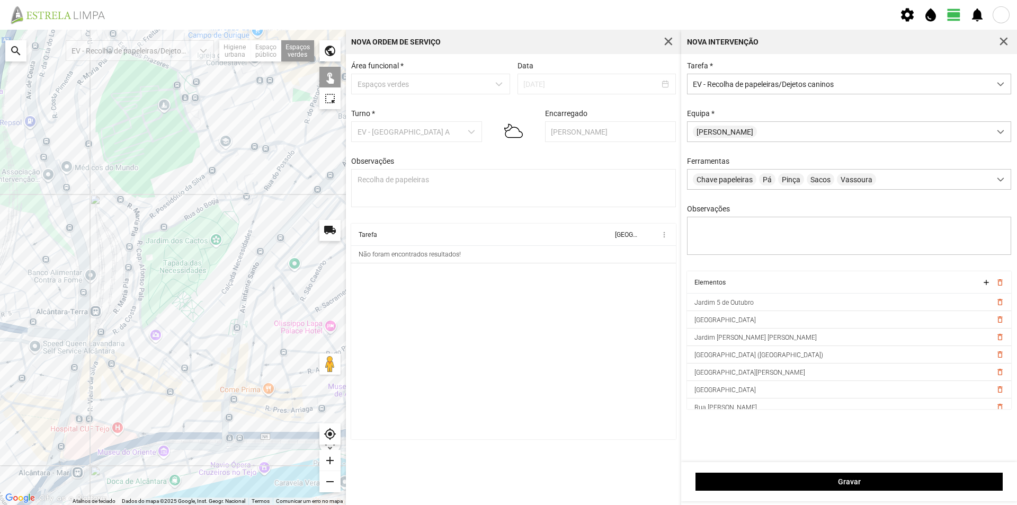
drag, startPoint x: 164, startPoint y: 230, endPoint x: 164, endPoint y: 210, distance: 20.1
click at [165, 211] on div at bounding box center [173, 267] width 346 height 475
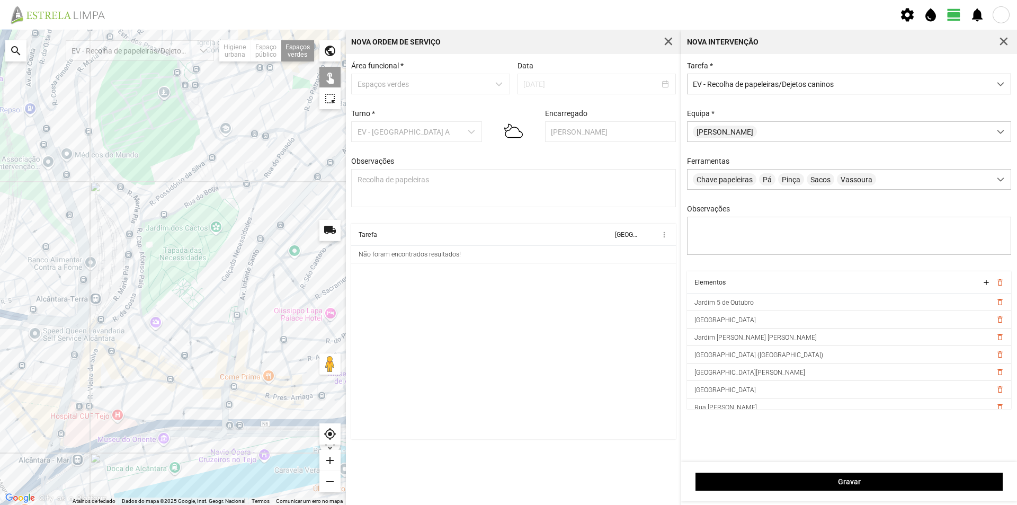
click at [144, 331] on div at bounding box center [173, 267] width 346 height 475
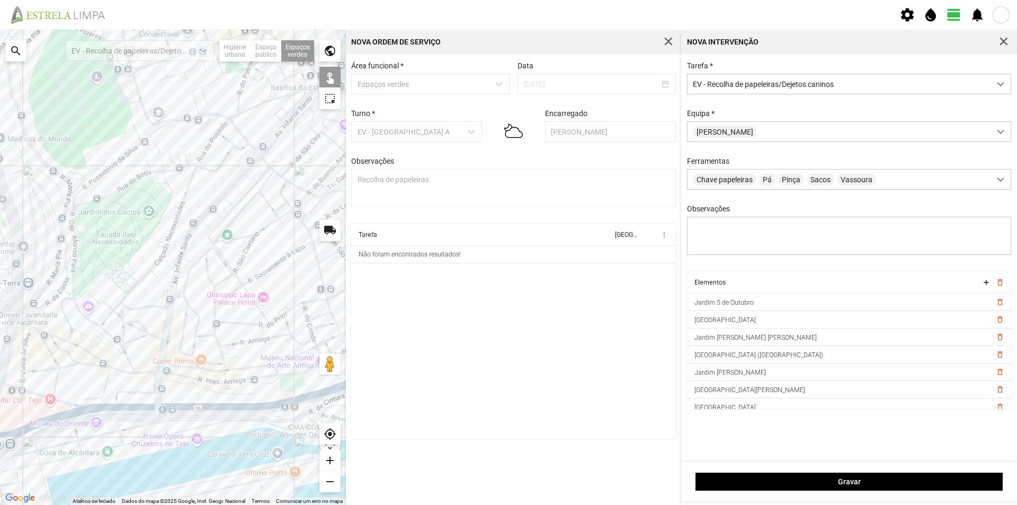
drag, startPoint x: 193, startPoint y: 337, endPoint x: 122, endPoint y: 320, distance: 72.6
click at [123, 321] on div at bounding box center [173, 267] width 346 height 475
click at [91, 358] on div at bounding box center [173, 267] width 346 height 475
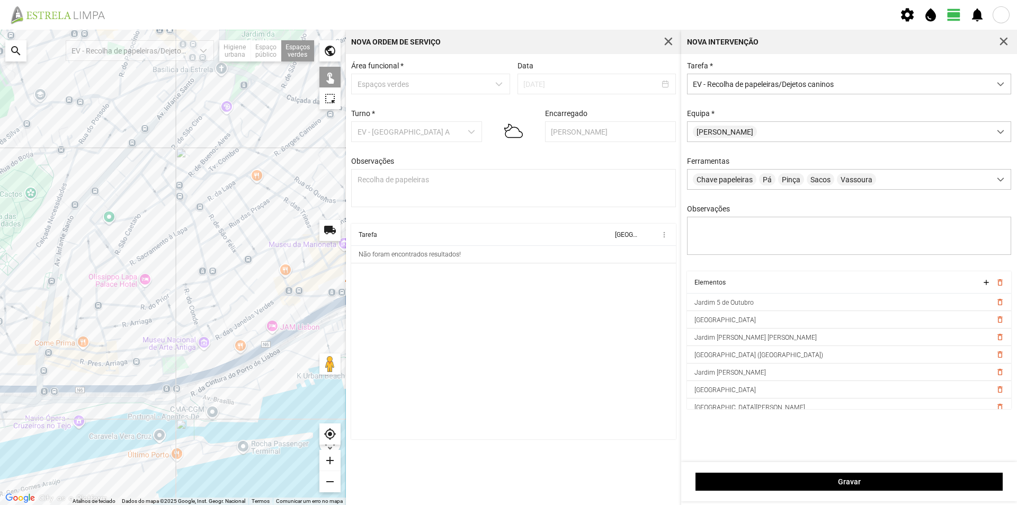
drag, startPoint x: 236, startPoint y: 355, endPoint x: 114, endPoint y: 334, distance: 123.6
click at [114, 334] on div at bounding box center [173, 267] width 346 height 475
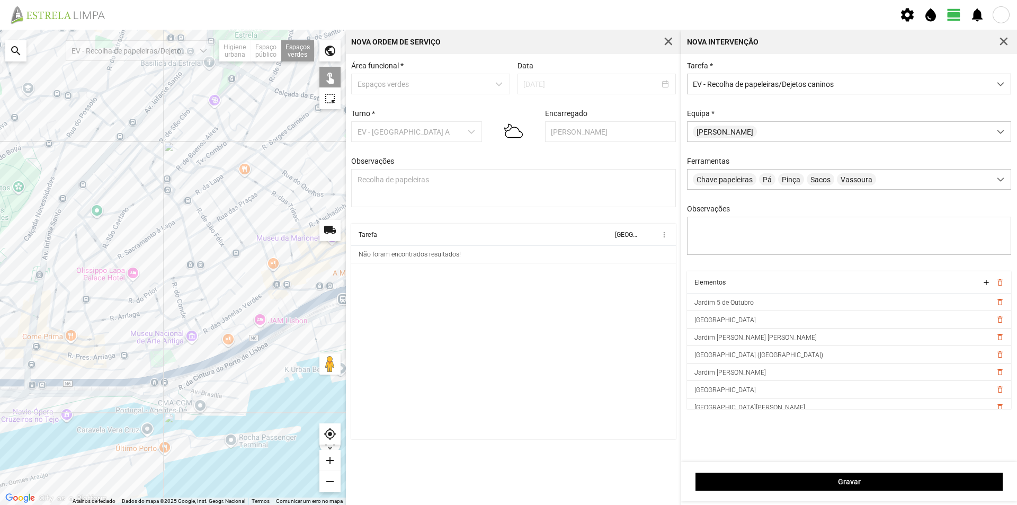
click at [165, 359] on div at bounding box center [173, 267] width 346 height 475
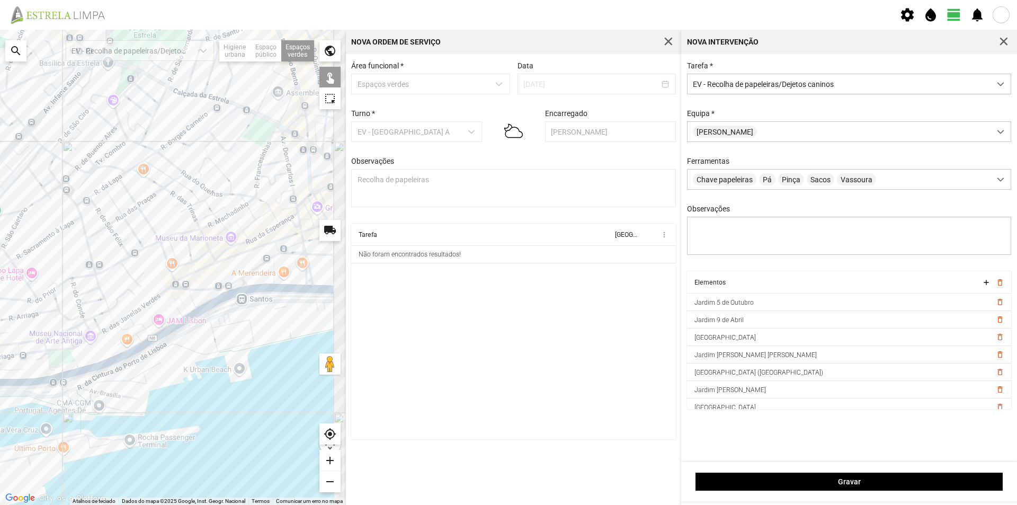
drag, startPoint x: 159, startPoint y: 316, endPoint x: 77, endPoint y: 313, distance: 82.2
click at [78, 315] on div at bounding box center [173, 267] width 346 height 475
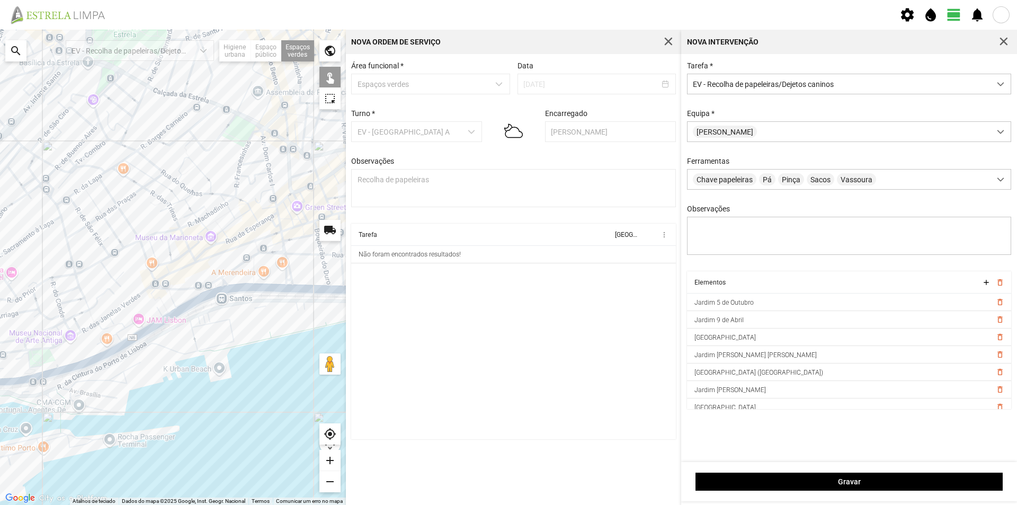
click at [240, 272] on div at bounding box center [173, 267] width 346 height 475
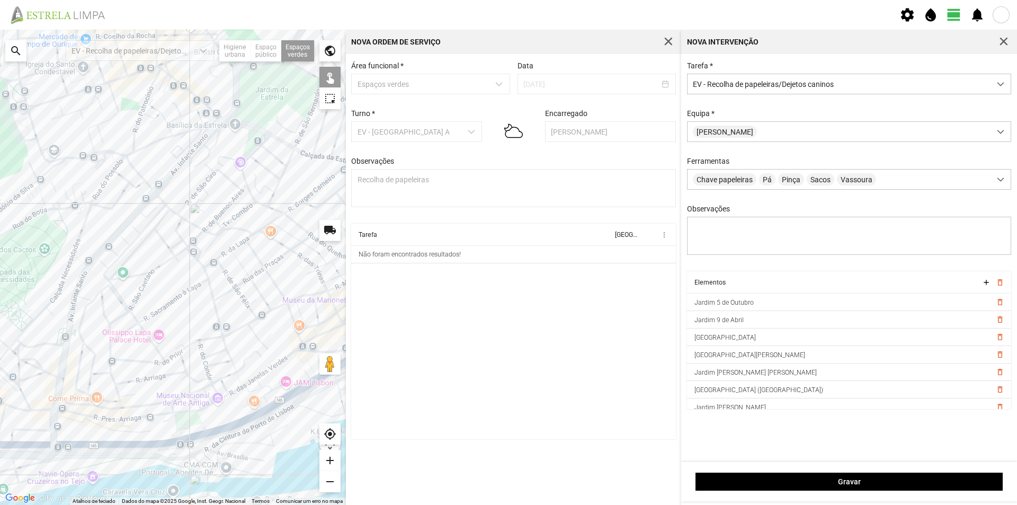
drag, startPoint x: 192, startPoint y: 220, endPoint x: 344, endPoint y: 284, distance: 164.5
click at [344, 284] on div at bounding box center [173, 267] width 346 height 475
click at [135, 237] on div at bounding box center [173, 267] width 346 height 475
click at [121, 226] on div at bounding box center [173, 267] width 346 height 475
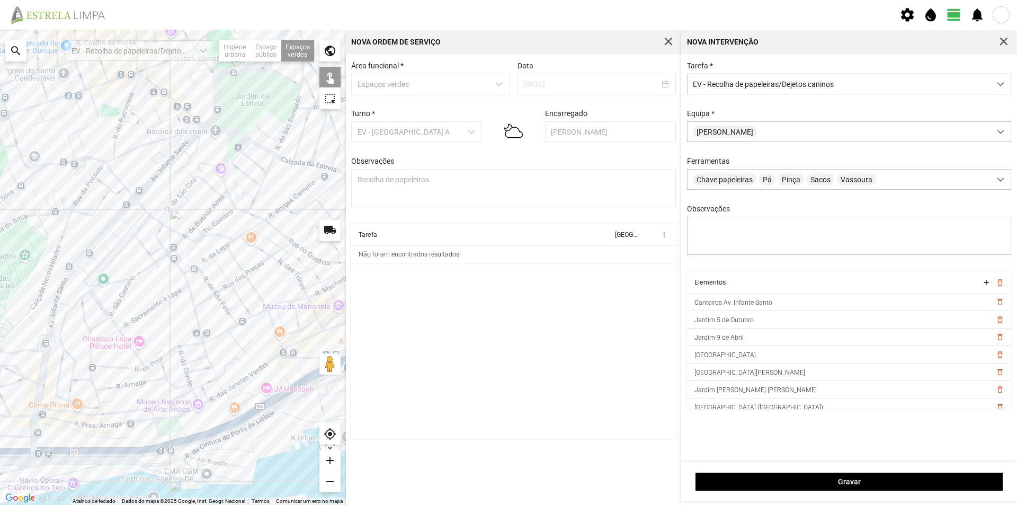
drag, startPoint x: 185, startPoint y: 283, endPoint x: 220, endPoint y: 286, distance: 34.5
click at [220, 286] on div at bounding box center [173, 267] width 346 height 475
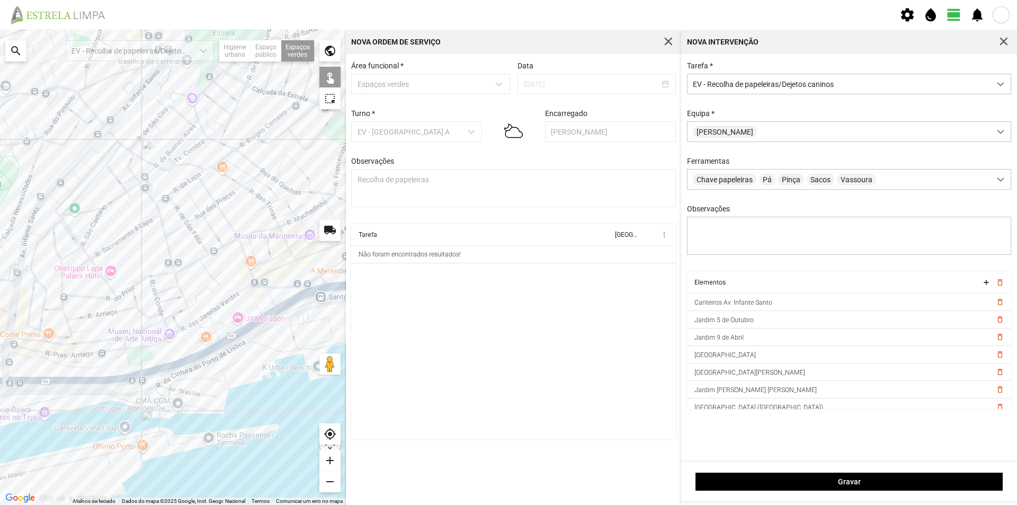
drag, startPoint x: 176, startPoint y: 321, endPoint x: 0, endPoint y: 255, distance: 188.1
click at [0, 255] on div at bounding box center [173, 267] width 346 height 475
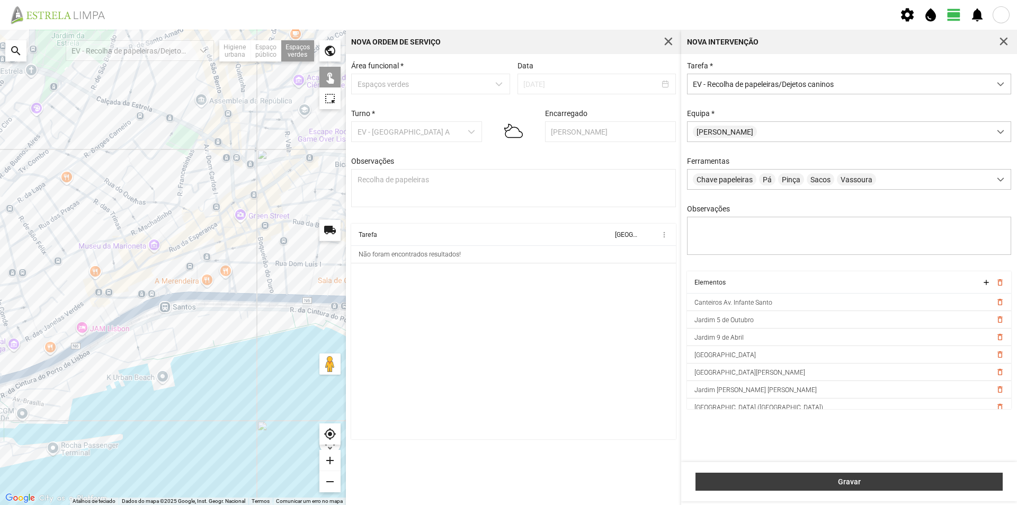
click at [843, 482] on span "Gravar" at bounding box center [850, 481] width 296 height 8
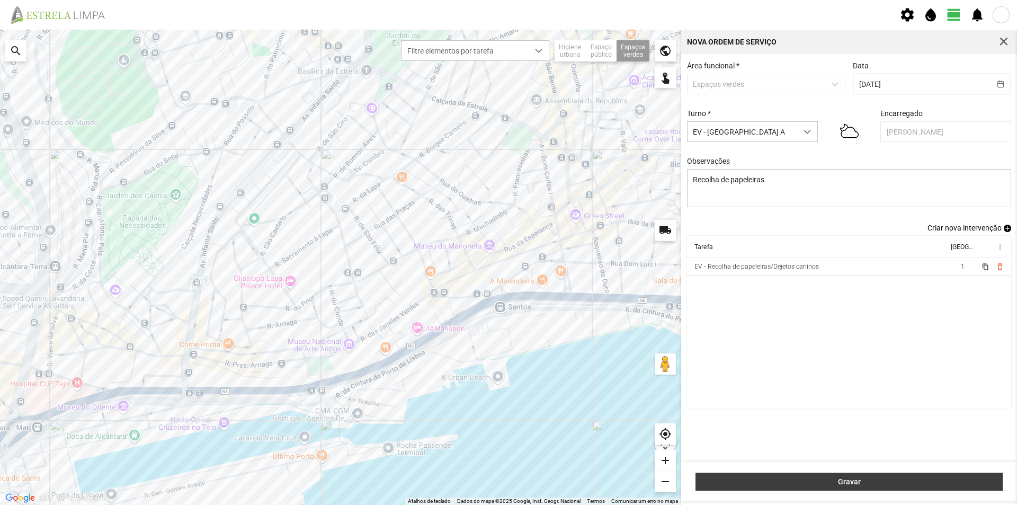
click at [841, 479] on span "Gravar" at bounding box center [850, 481] width 296 height 8
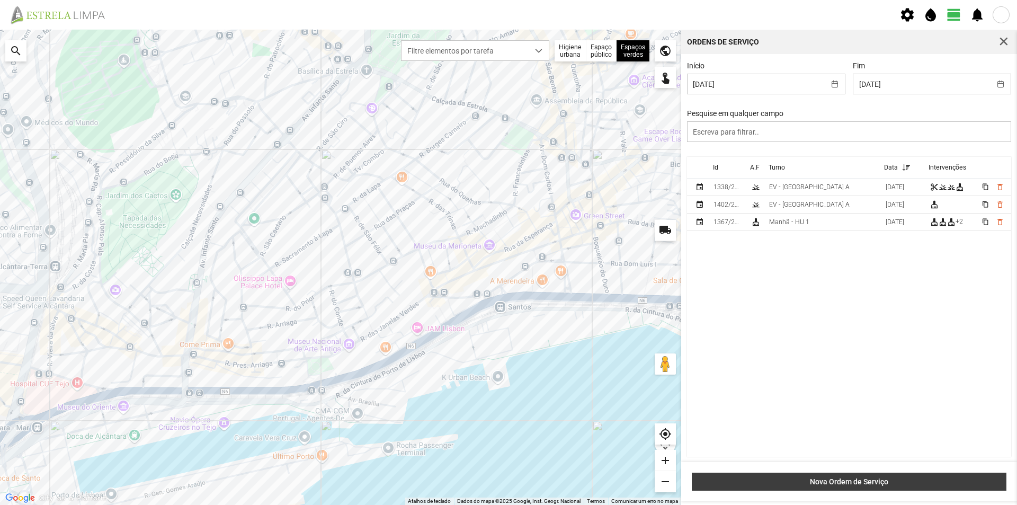
click at [825, 478] on span "Nova Ordem de Serviço" at bounding box center [850, 481] width 304 height 8
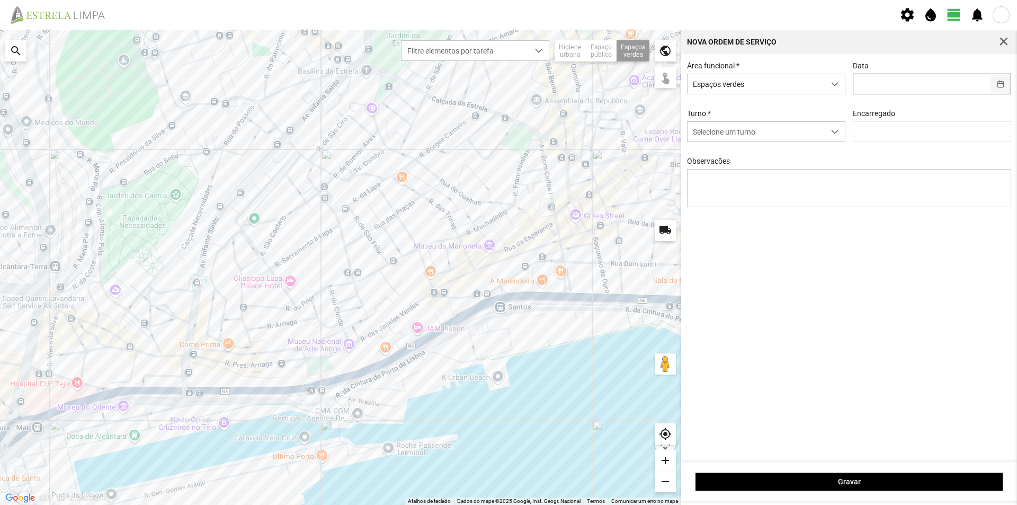
click at [1001, 79] on button "button" at bounding box center [1001, 84] width 21 height 20
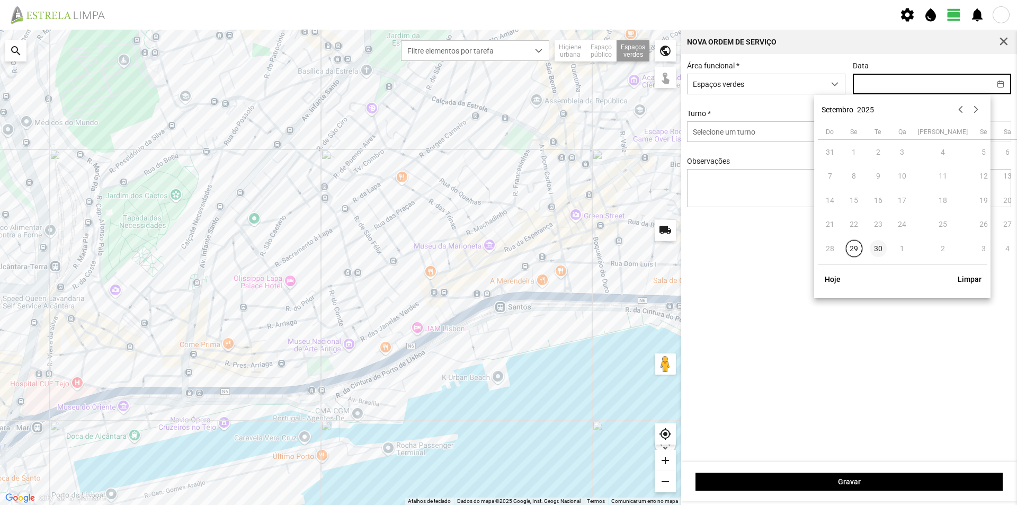
click at [874, 251] on span "30" at bounding box center [878, 248] width 17 height 17
type input "[DATE]"
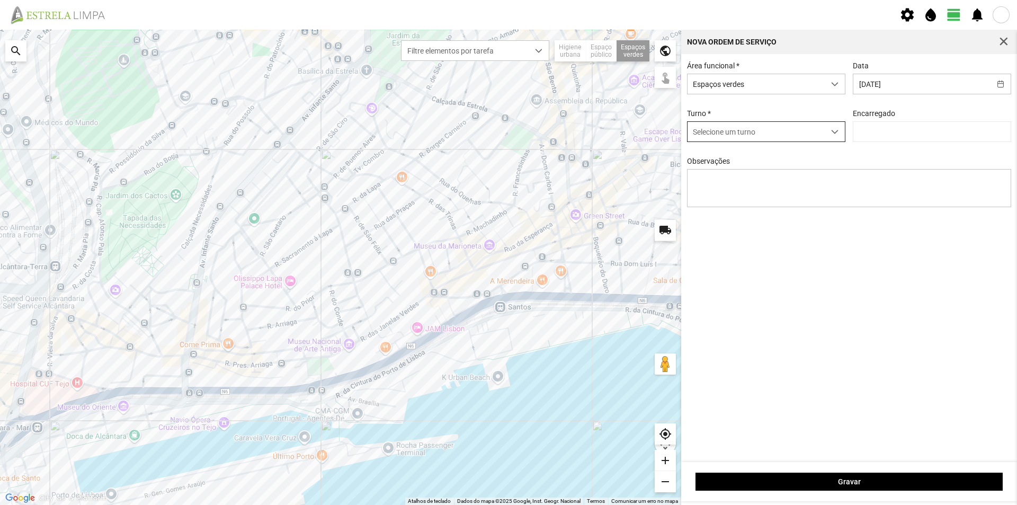
click at [800, 134] on span "Selecione um turno" at bounding box center [756, 132] width 137 height 20
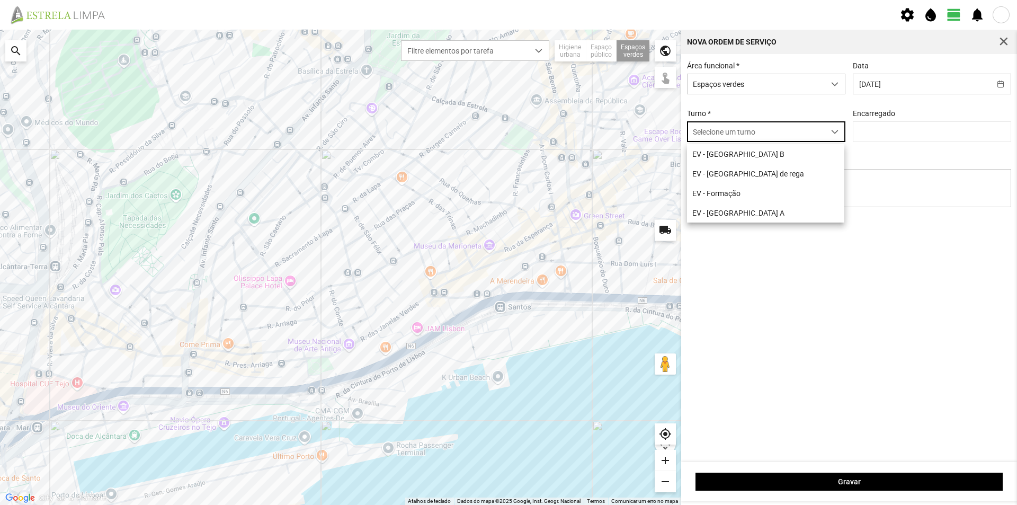
scroll to position [6, 47]
click at [723, 158] on li "EV - [GEOGRAPHIC_DATA] B" at bounding box center [765, 154] width 157 height 20
type input "[PERSON_NAME]"
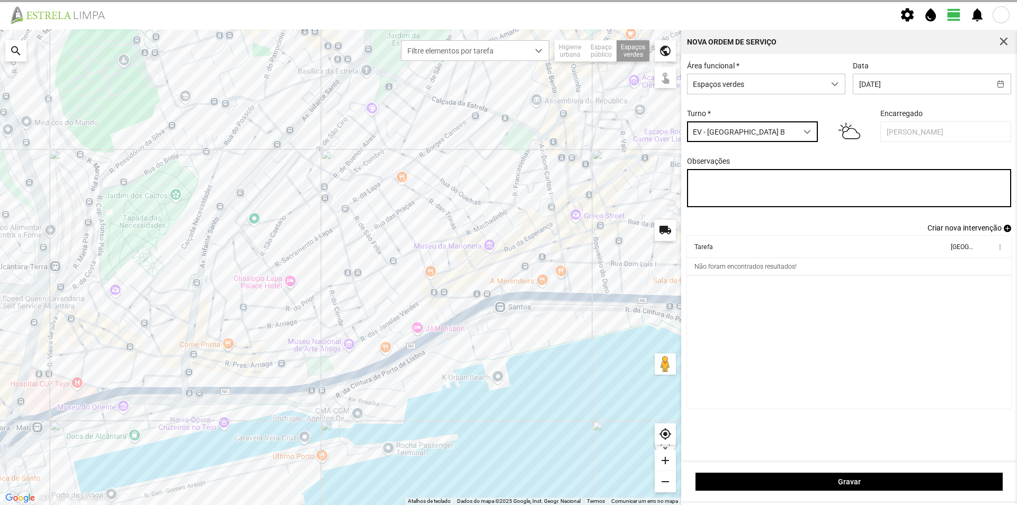
click at [724, 190] on textarea "Observações" at bounding box center [849, 188] width 325 height 38
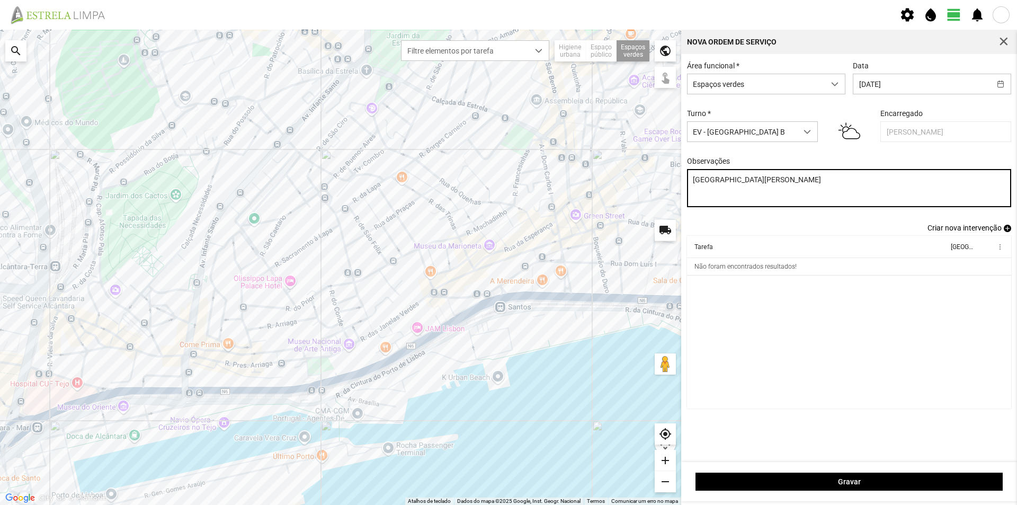
type textarea "[GEOGRAPHIC_DATA][PERSON_NAME]"
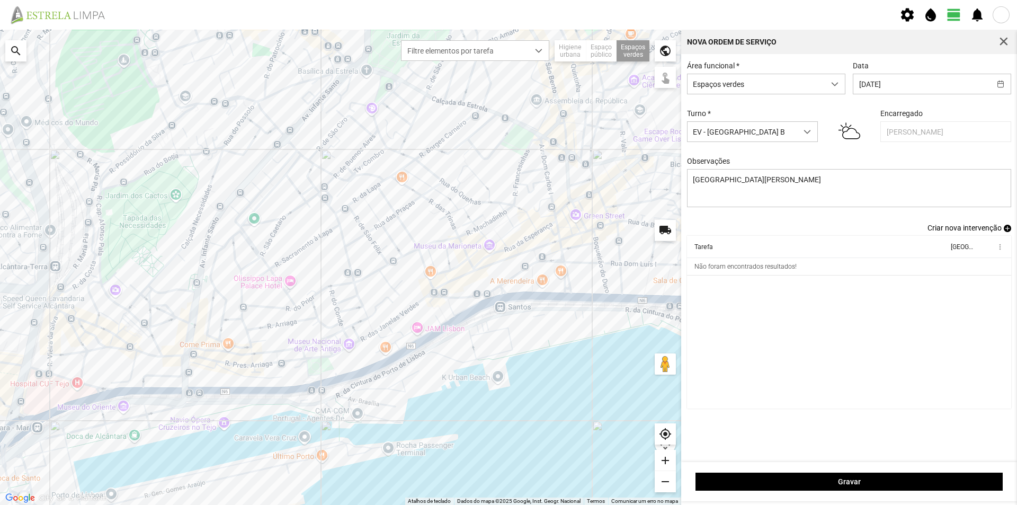
click at [801, 236] on div "Área funcional * Espaços verdes Data [DATE] Turno * EV - Equipa B Encarregado […" at bounding box center [849, 258] width 336 height 408
click at [1007, 231] on span "add" at bounding box center [1007, 228] width 7 height 7
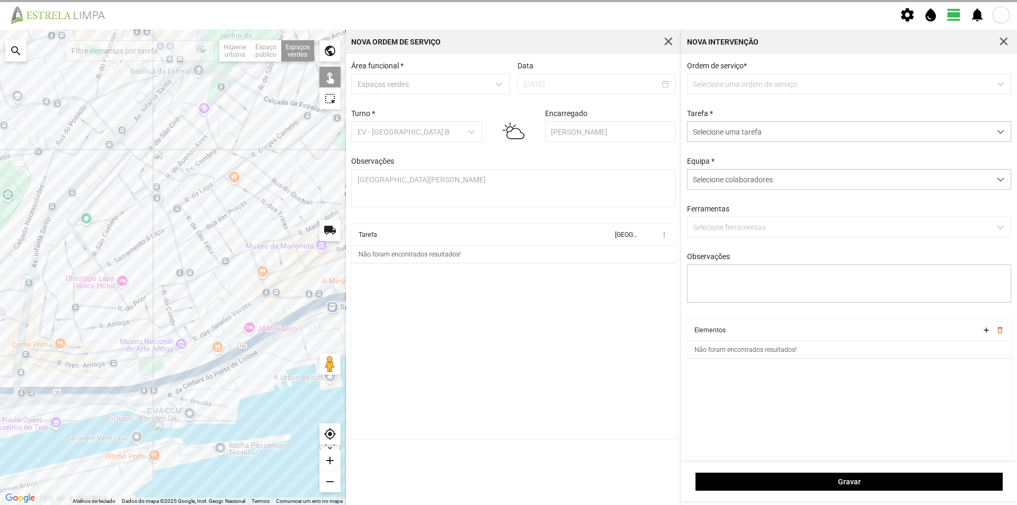
click at [723, 86] on p-dropdown "Selecione uma ordem de serviço" at bounding box center [849, 84] width 325 height 21
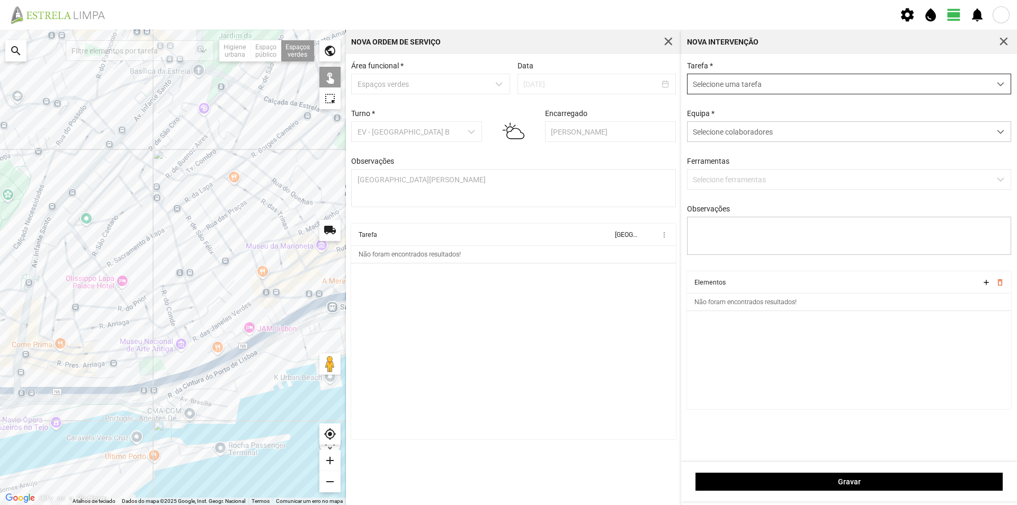
click at [740, 88] on span "Selecione uma tarefa" at bounding box center [839, 84] width 303 height 20
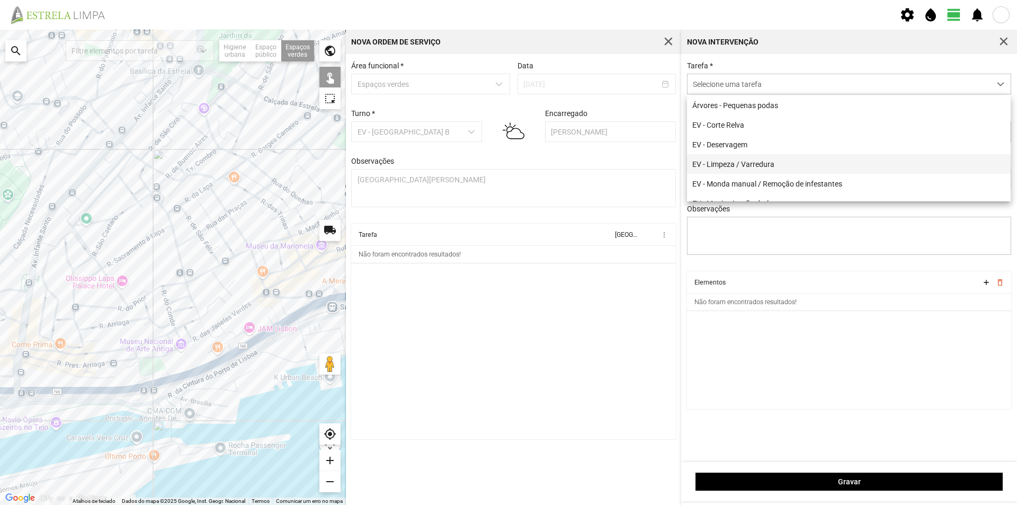
click at [760, 166] on li "EV - Limpeza / Varredura" at bounding box center [849, 164] width 324 height 20
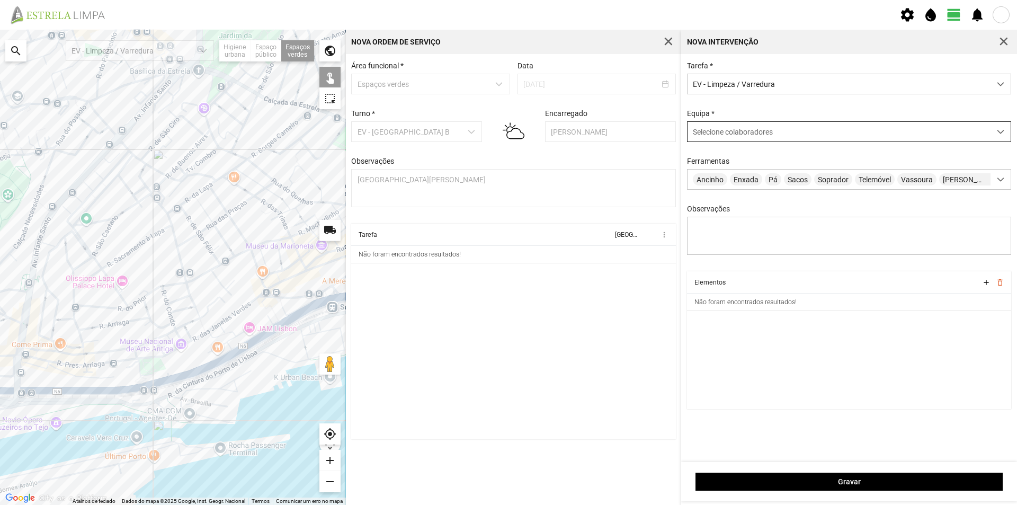
click at [719, 136] on span "Selecione colaboradores" at bounding box center [733, 132] width 80 height 8
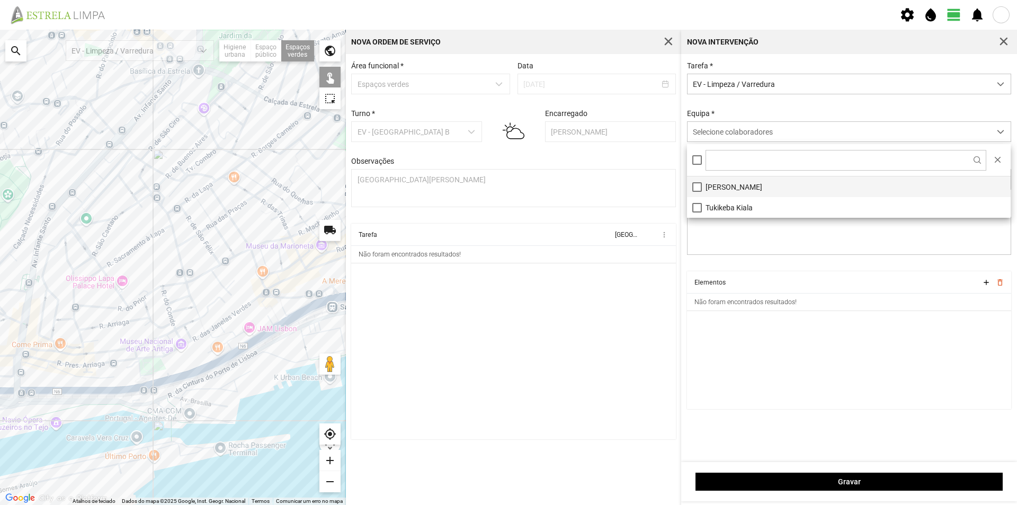
click at [721, 188] on li "[PERSON_NAME]" at bounding box center [849, 186] width 324 height 21
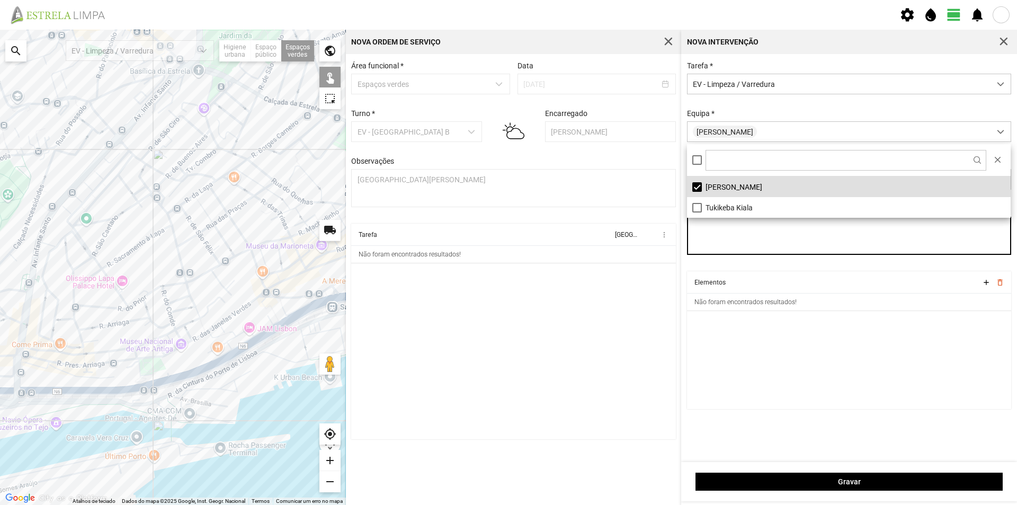
click at [720, 235] on textarea "Observações" at bounding box center [849, 236] width 325 height 38
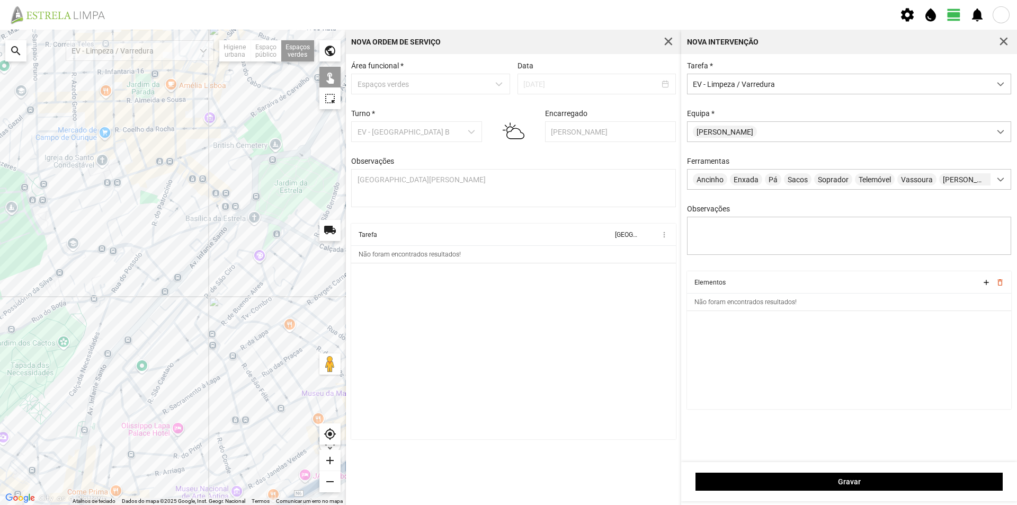
drag, startPoint x: 236, startPoint y: 244, endPoint x: 282, endPoint y: 358, distance: 123.1
click at [282, 358] on div at bounding box center [173, 267] width 346 height 475
click at [42, 217] on div at bounding box center [173, 267] width 346 height 475
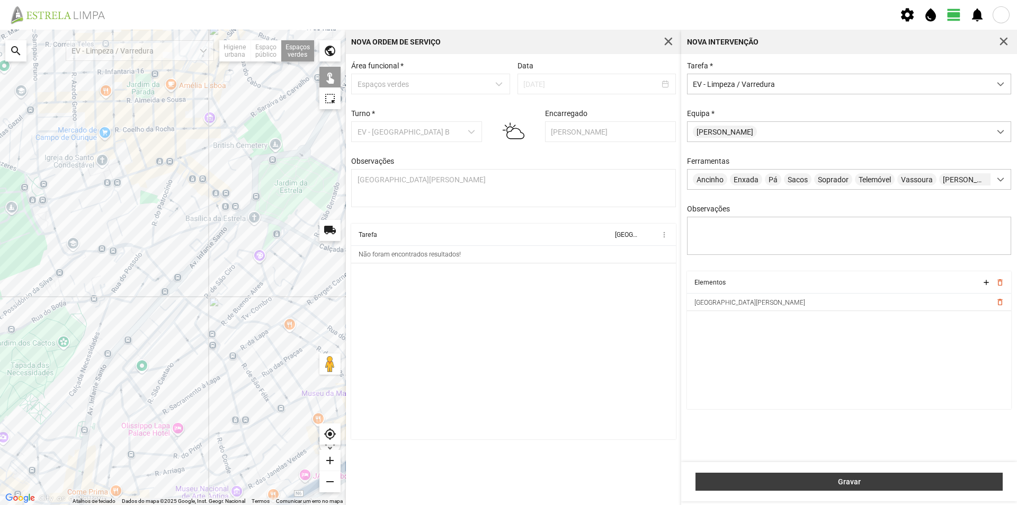
click at [781, 475] on button "Gravar" at bounding box center [849, 482] width 307 height 18
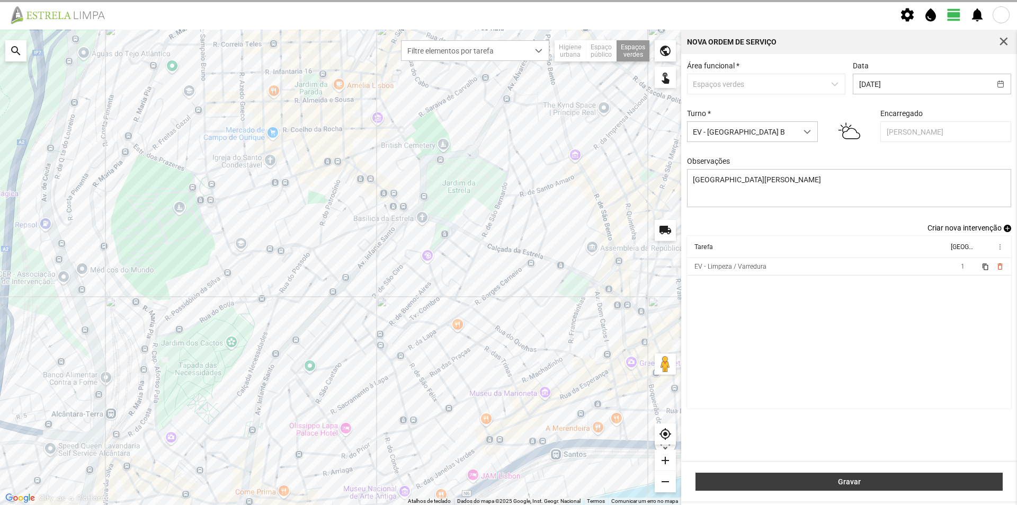
click at [885, 480] on span "Gravar" at bounding box center [850, 481] width 296 height 8
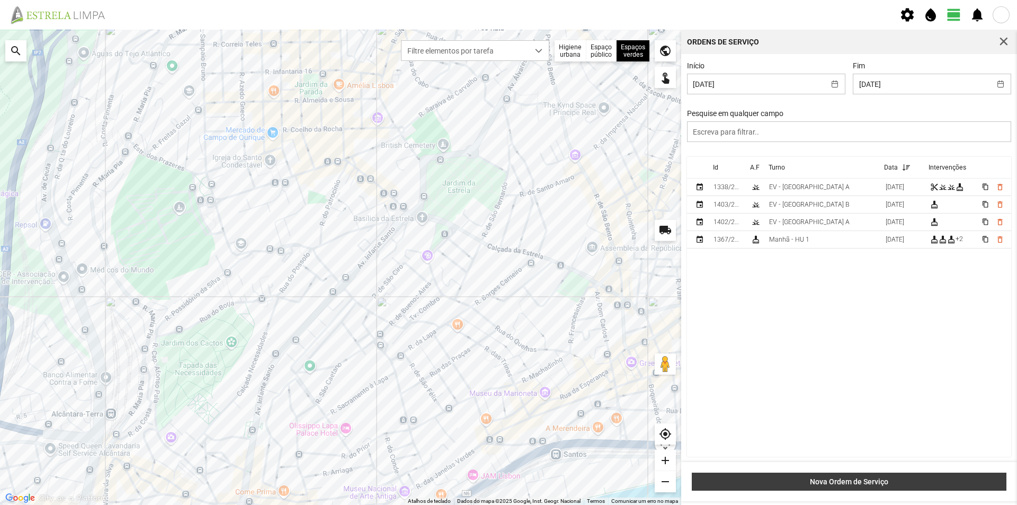
click at [847, 480] on span "Nova Ordem de Serviço" at bounding box center [850, 481] width 304 height 8
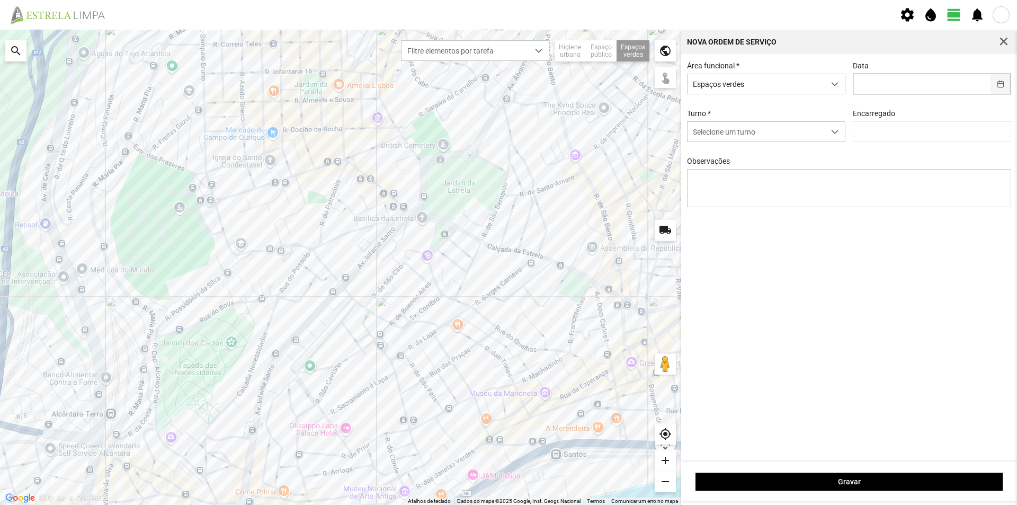
click at [999, 86] on button "button" at bounding box center [1001, 84] width 21 height 20
click at [879, 247] on span "30" at bounding box center [878, 248] width 17 height 17
type input "[DATE]"
click at [835, 134] on span "dropdown trigger" at bounding box center [834, 131] width 7 height 7
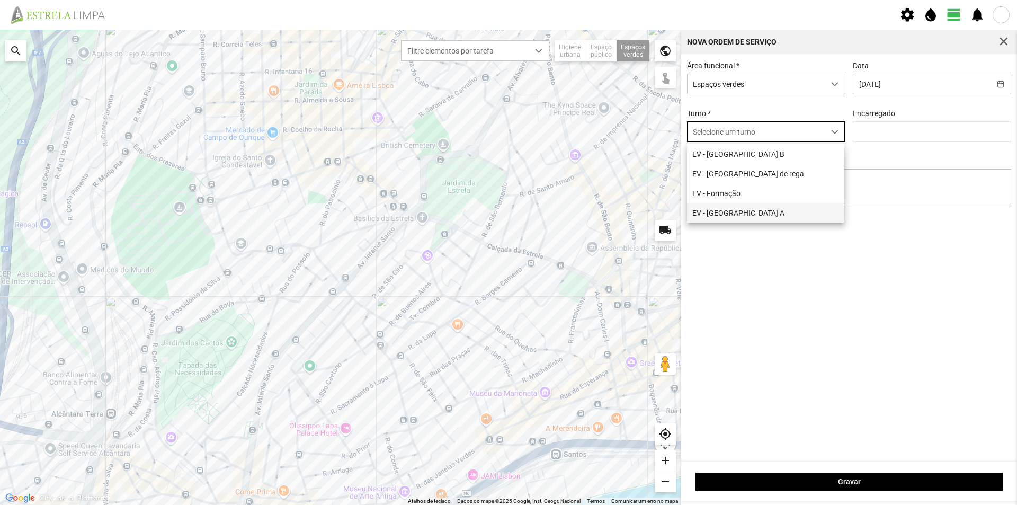
click at [730, 206] on li "EV - [GEOGRAPHIC_DATA] A" at bounding box center [765, 213] width 157 height 20
type input "[PERSON_NAME]"
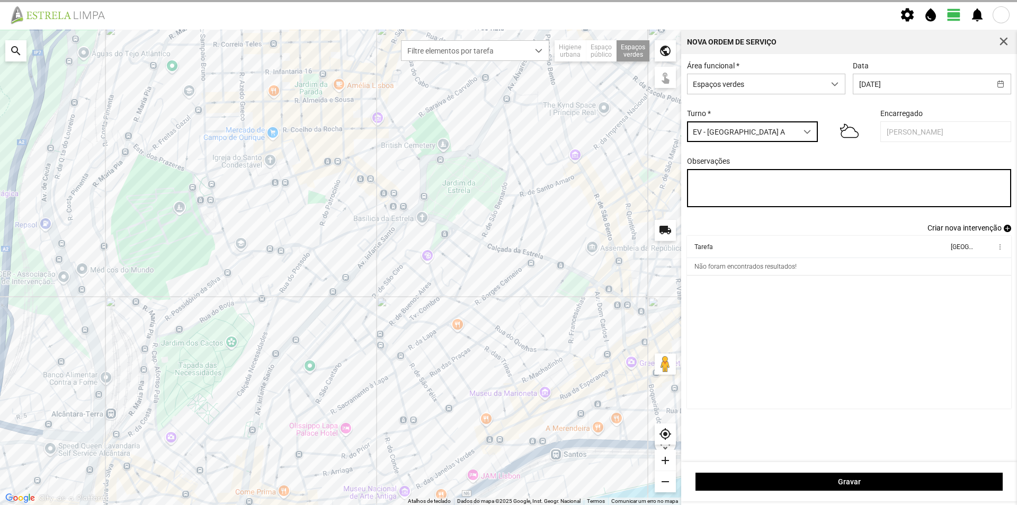
click at [719, 192] on textarea "Observações" at bounding box center [849, 188] width 325 height 38
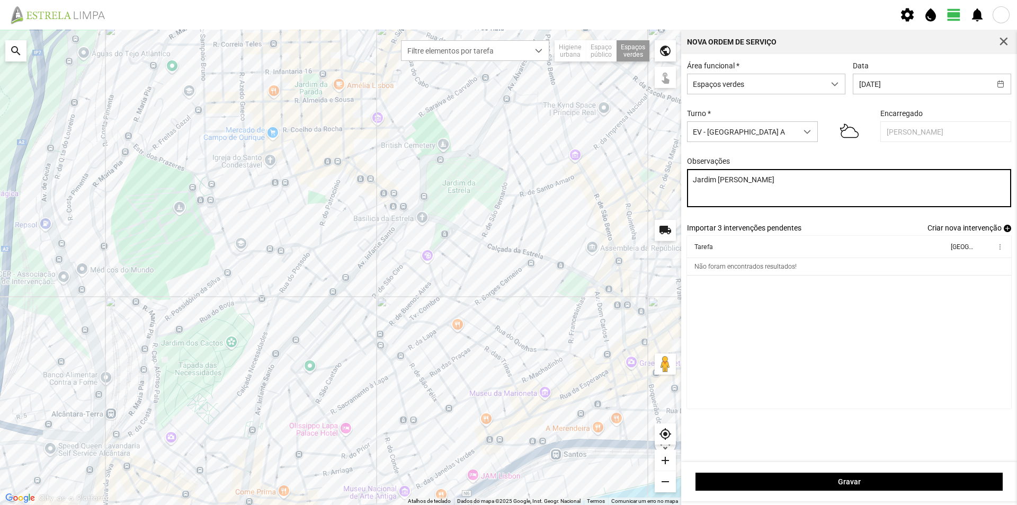
type textarea "Jardim [PERSON_NAME]"
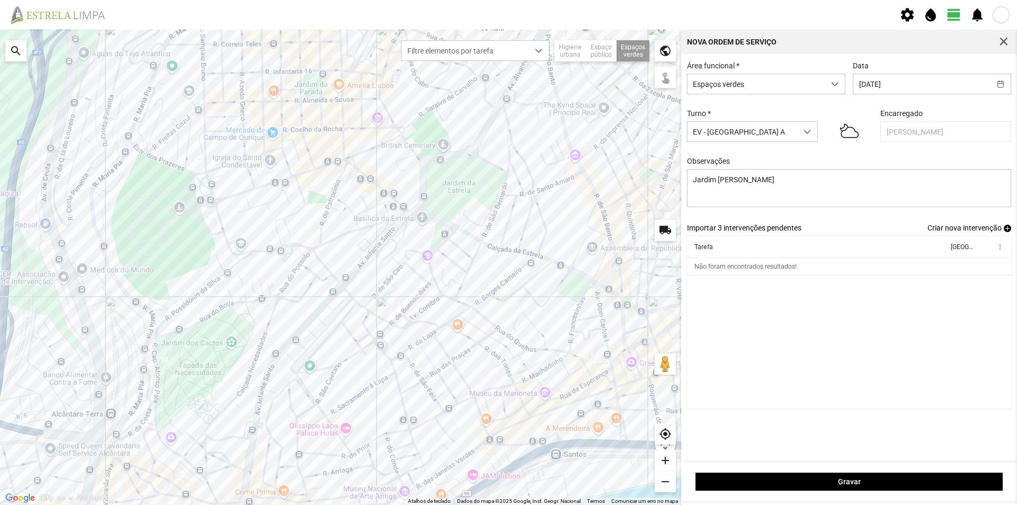
click at [761, 315] on cdk-virtual-scroll-viewport "Tarefa Equipa more_vert Não foram encontrados resultados!" at bounding box center [849, 322] width 325 height 173
click at [1006, 231] on span "add" at bounding box center [1007, 228] width 7 height 7
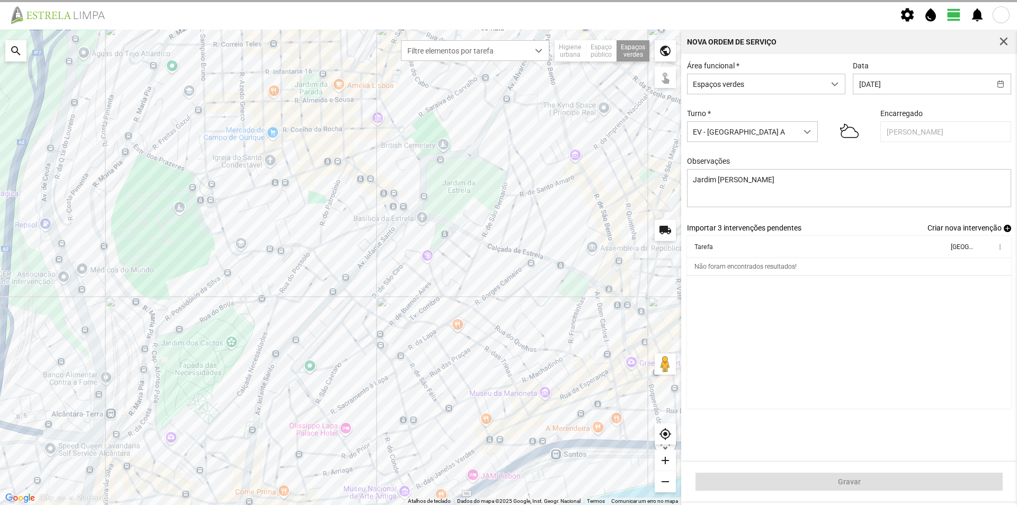
click at [1004, 232] on span "add" at bounding box center [1007, 228] width 7 height 7
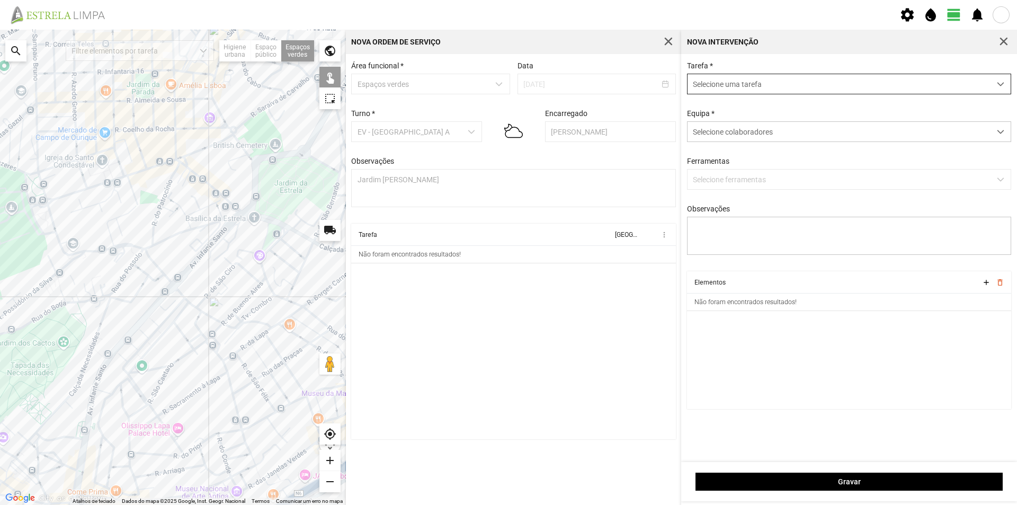
click at [743, 83] on span "Selecione uma tarefa" at bounding box center [839, 84] width 303 height 20
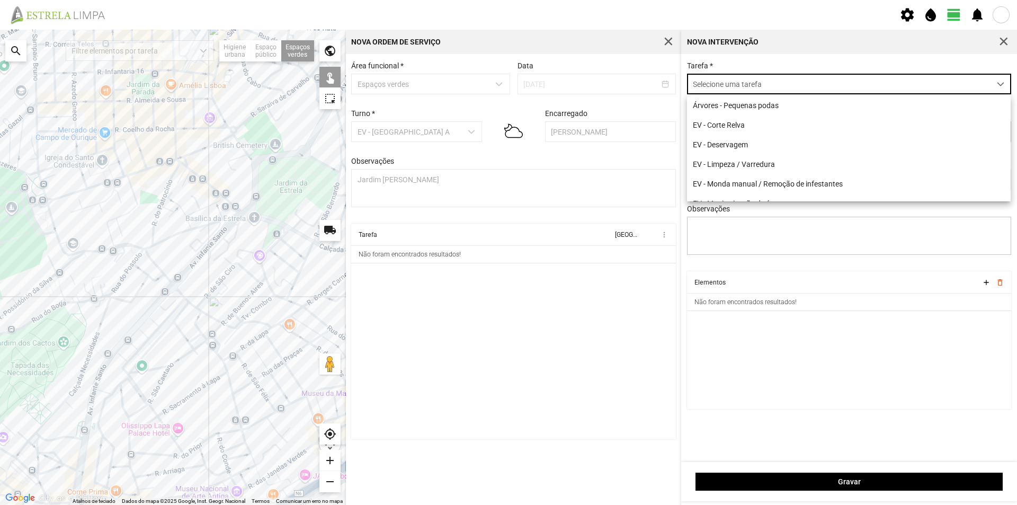
scroll to position [6, 47]
click at [743, 165] on li "EV - Limpeza / Varredura" at bounding box center [849, 164] width 324 height 20
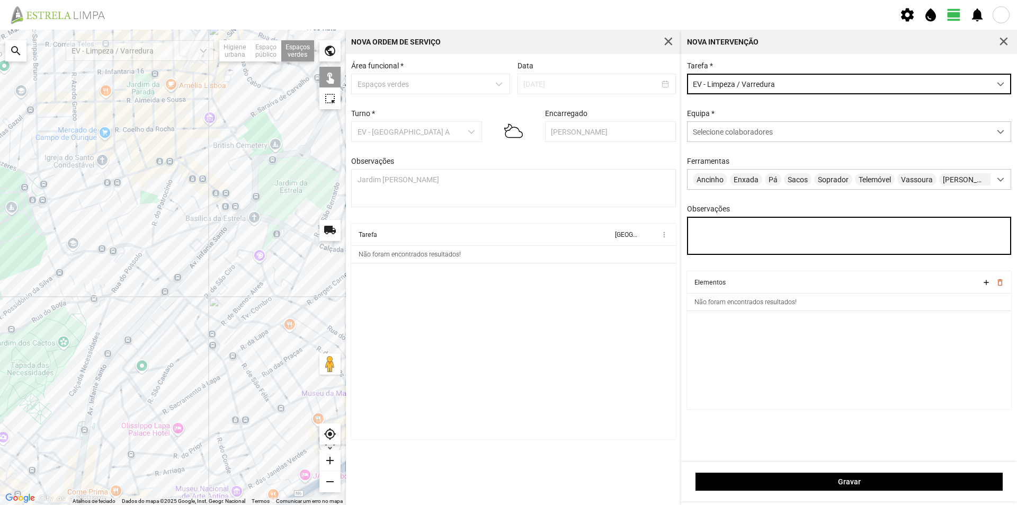
click at [726, 229] on textarea "Observações" at bounding box center [849, 236] width 325 height 38
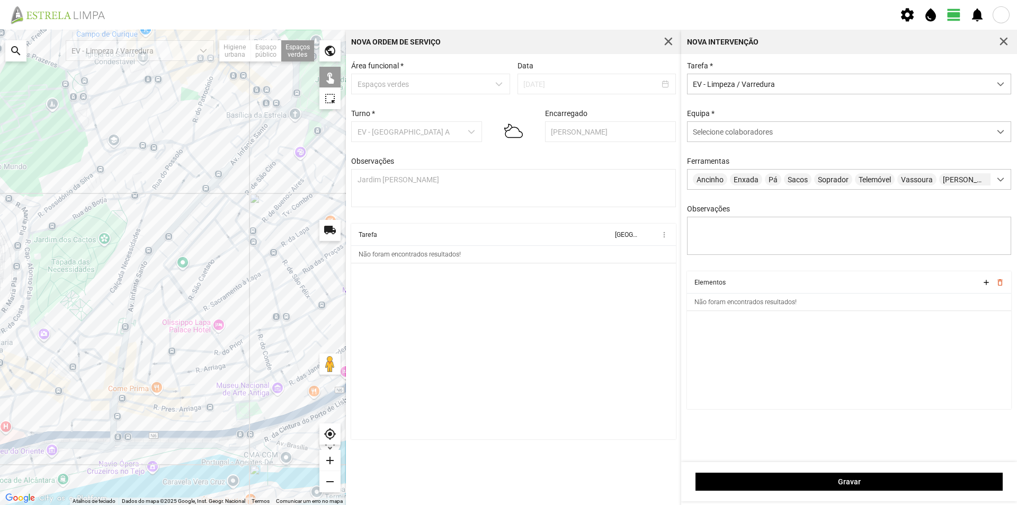
drag, startPoint x: 235, startPoint y: 305, endPoint x: 238, endPoint y: 250, distance: 55.2
click at [276, 203] on div at bounding box center [173, 267] width 346 height 475
click at [43, 386] on div at bounding box center [173, 267] width 346 height 475
click at [46, 389] on div at bounding box center [173, 267] width 346 height 475
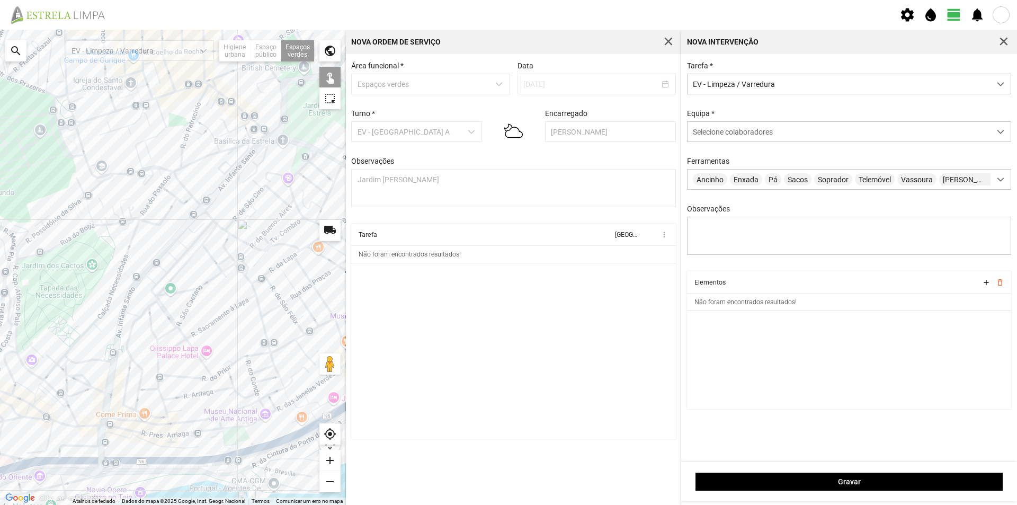
drag, startPoint x: 111, startPoint y: 289, endPoint x: 99, endPoint y: 317, distance: 30.6
click at [99, 317] on div at bounding box center [173, 267] width 346 height 475
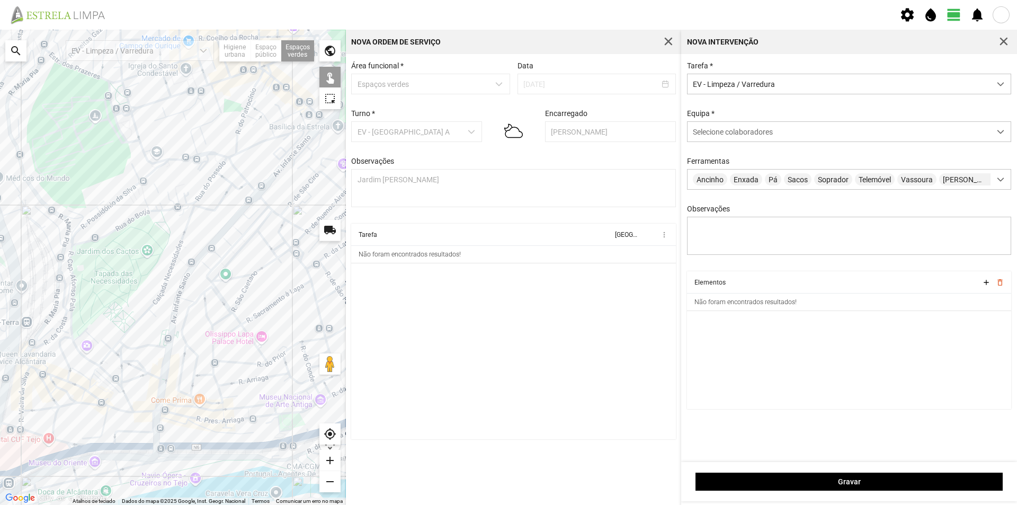
drag, startPoint x: 85, startPoint y: 217, endPoint x: 142, endPoint y: 203, distance: 59.0
click at [142, 203] on div at bounding box center [173, 267] width 346 height 475
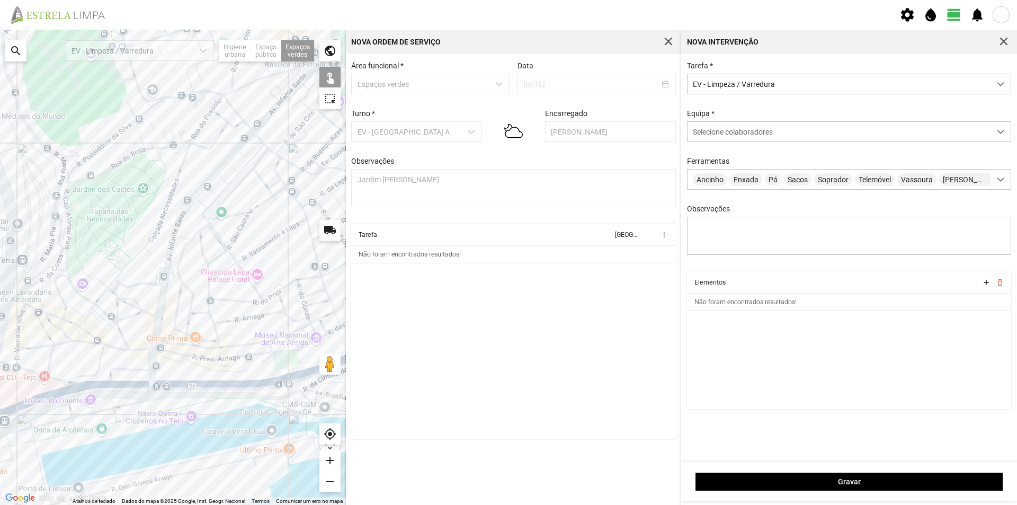
drag, startPoint x: 224, startPoint y: 348, endPoint x: 220, endPoint y: 309, distance: 38.9
click at [220, 309] on div at bounding box center [173, 267] width 346 height 475
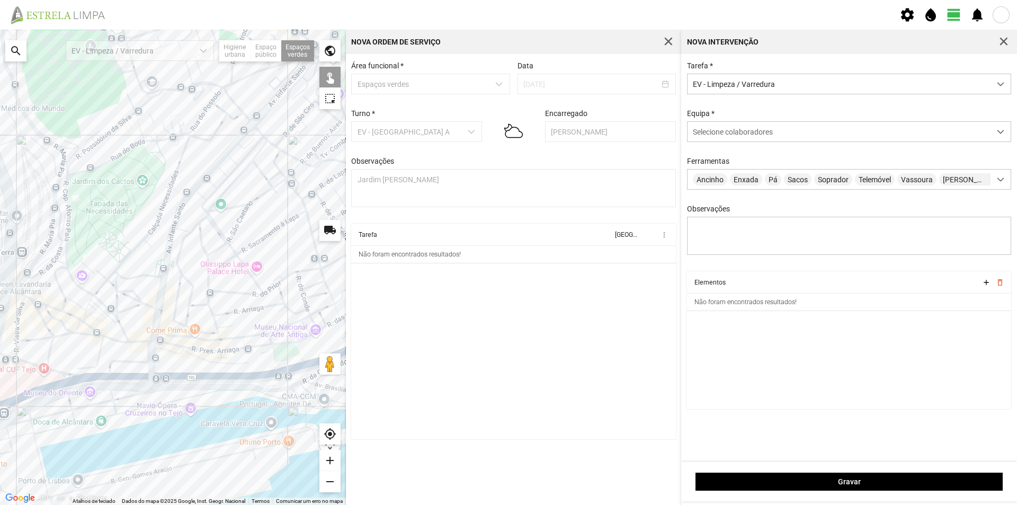
click at [174, 268] on div at bounding box center [173, 267] width 346 height 475
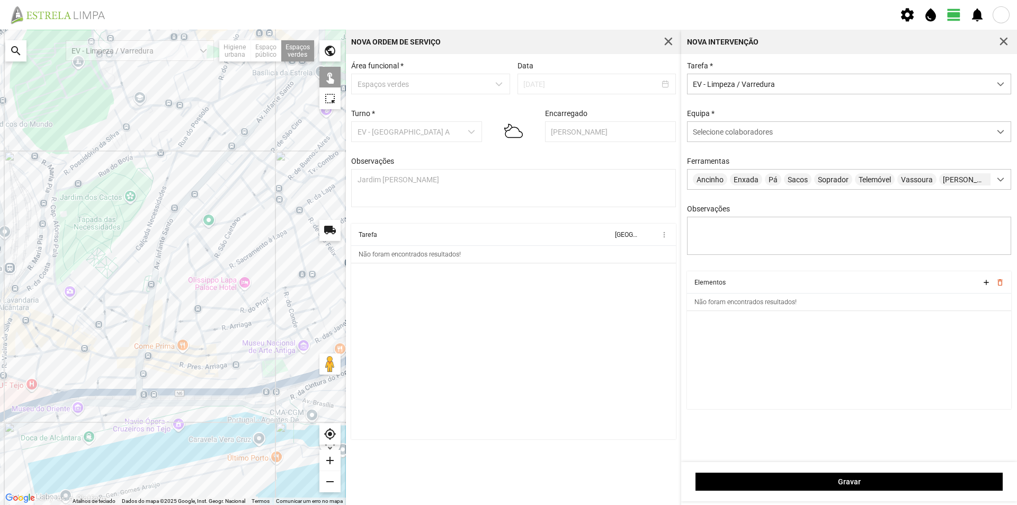
drag, startPoint x: 218, startPoint y: 259, endPoint x: 205, endPoint y: 276, distance: 21.5
click at [205, 276] on div at bounding box center [173, 267] width 346 height 475
click at [159, 144] on div at bounding box center [173, 267] width 346 height 475
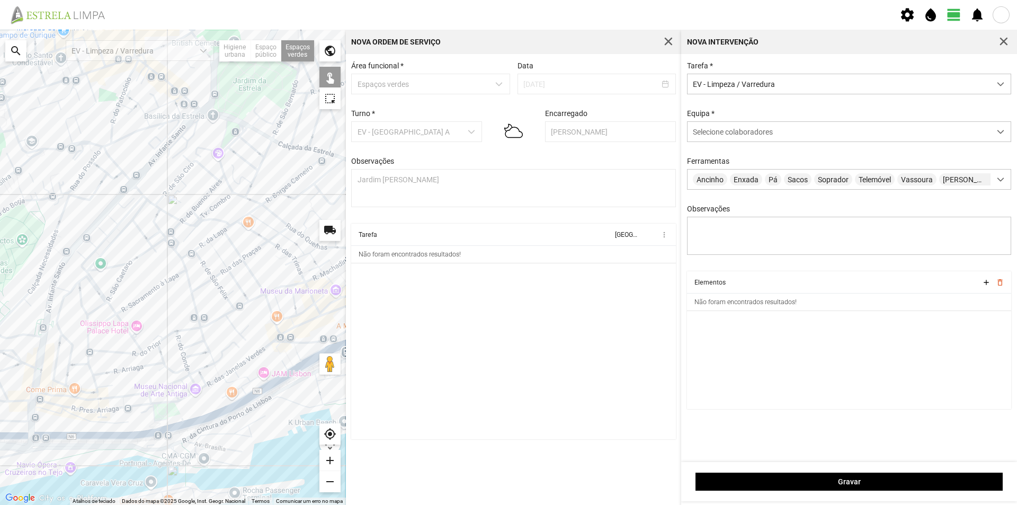
drag, startPoint x: 153, startPoint y: 176, endPoint x: 45, endPoint y: 220, distance: 116.7
click at [45, 220] on div at bounding box center [173, 267] width 346 height 475
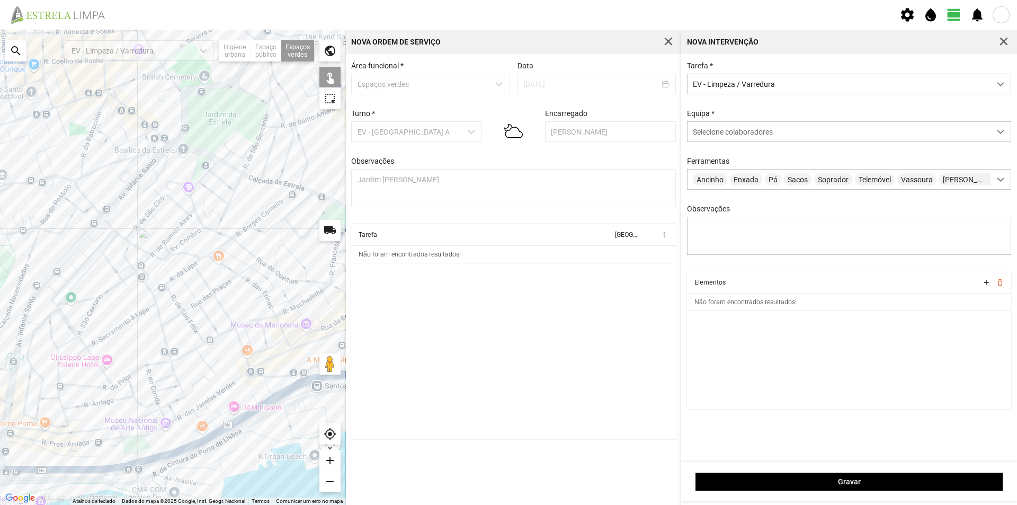
drag, startPoint x: 211, startPoint y: 218, endPoint x: 181, endPoint y: 249, distance: 42.3
click at [181, 249] on div at bounding box center [173, 267] width 346 height 475
click at [236, 200] on div at bounding box center [173, 267] width 346 height 475
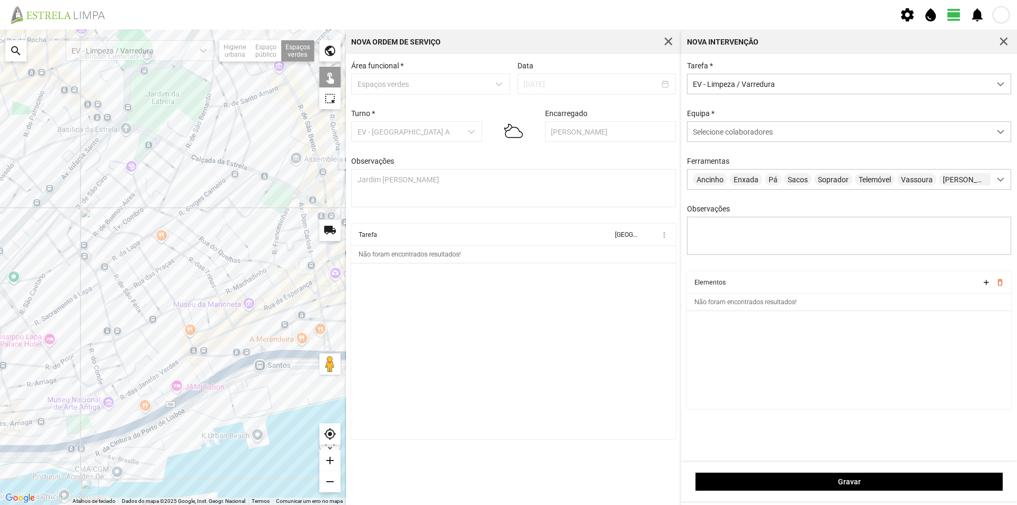
drag, startPoint x: 199, startPoint y: 224, endPoint x: 145, endPoint y: 204, distance: 57.7
click at [145, 204] on div at bounding box center [173, 267] width 346 height 475
click at [200, 351] on div at bounding box center [173, 267] width 346 height 475
click at [200, 350] on div at bounding box center [173, 267] width 346 height 475
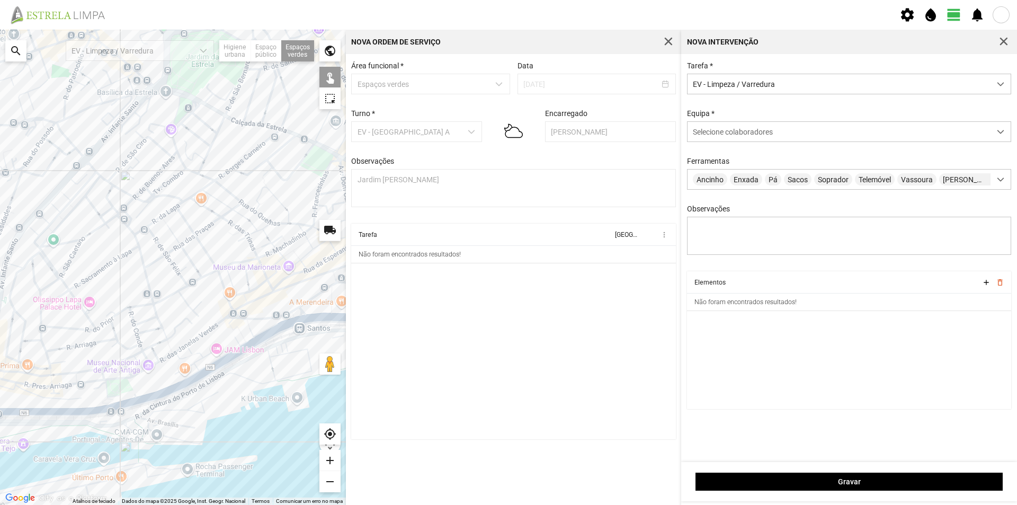
drag, startPoint x: 192, startPoint y: 353, endPoint x: 242, endPoint y: 290, distance: 80.4
click at [242, 290] on div at bounding box center [173, 267] width 346 height 475
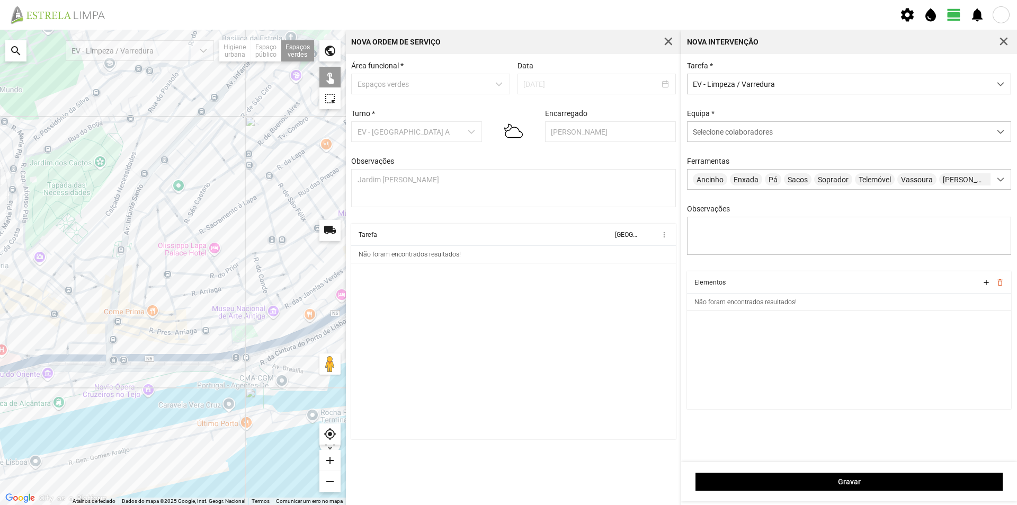
drag, startPoint x: 162, startPoint y: 270, endPoint x: 253, endPoint y: 263, distance: 91.4
click at [253, 263] on div at bounding box center [173, 267] width 346 height 475
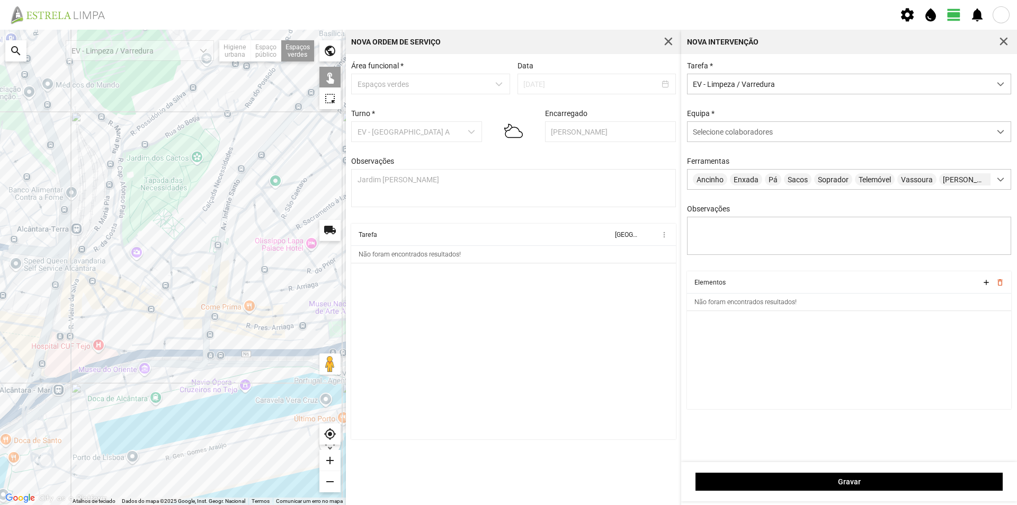
drag, startPoint x: 150, startPoint y: 281, endPoint x: 191, endPoint y: 279, distance: 40.3
click at [191, 279] on div at bounding box center [173, 267] width 346 height 475
click at [137, 304] on div at bounding box center [173, 267] width 346 height 475
click at [138, 303] on div at bounding box center [173, 267] width 346 height 475
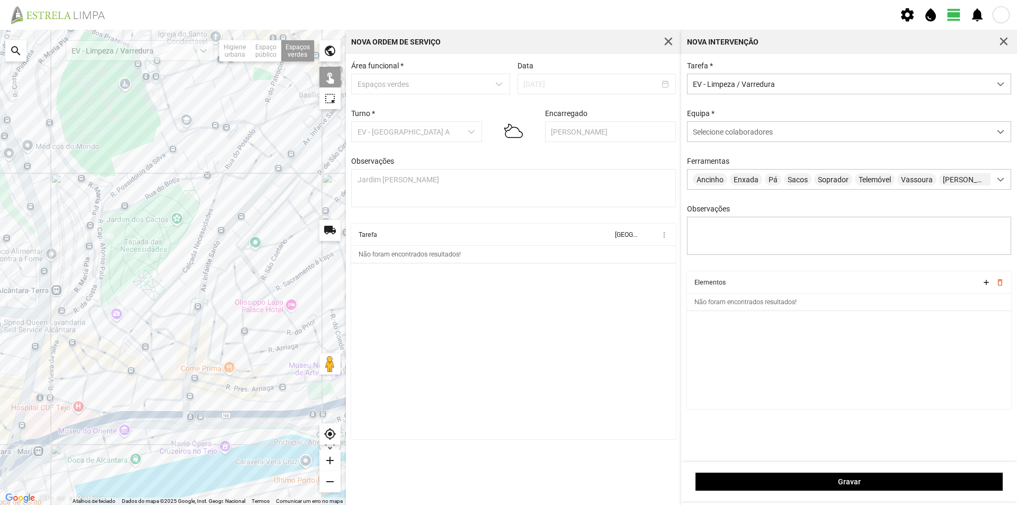
drag, startPoint x: 162, startPoint y: 275, endPoint x: 139, endPoint y: 340, distance: 68.9
click at [139, 340] on div at bounding box center [173, 267] width 346 height 475
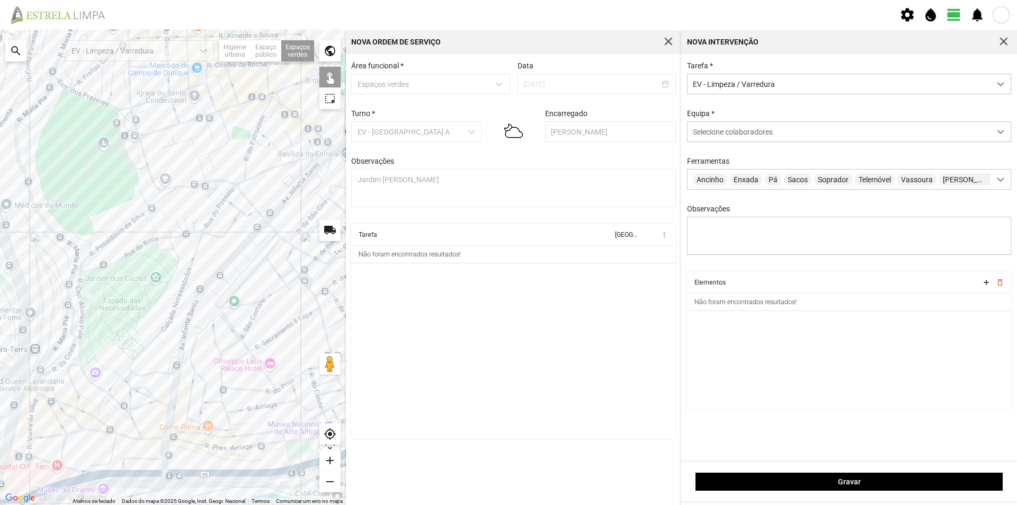
drag, startPoint x: 167, startPoint y: 297, endPoint x: 149, endPoint y: 354, distance: 59.5
click at [149, 354] on div at bounding box center [173, 267] width 346 height 475
click at [325, 150] on div at bounding box center [173, 267] width 346 height 475
click at [323, 148] on div at bounding box center [173, 267] width 346 height 475
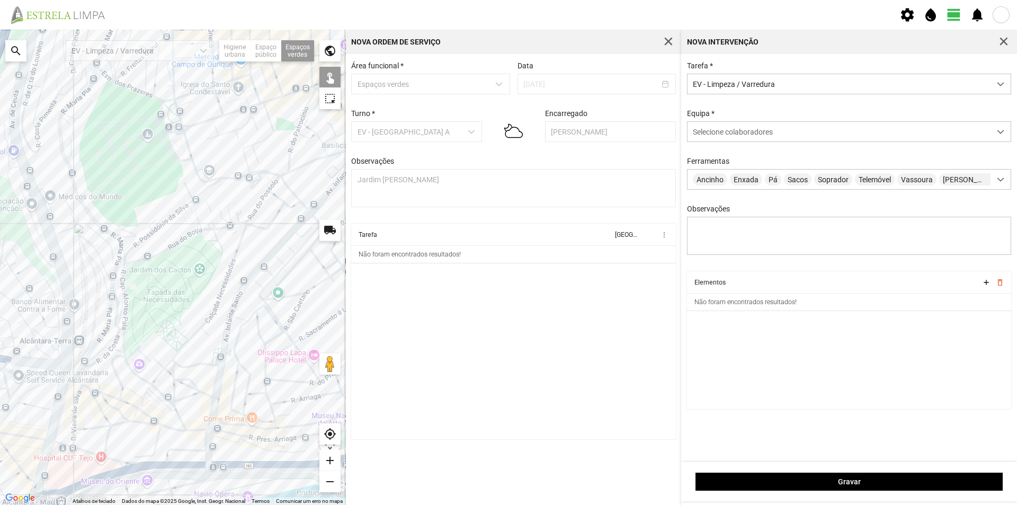
drag, startPoint x: 221, startPoint y: 209, endPoint x: 268, endPoint y: 200, distance: 47.0
click at [268, 200] on div at bounding box center [173, 267] width 346 height 475
click at [199, 201] on div at bounding box center [173, 267] width 346 height 475
click at [732, 134] on span "Selecione colaboradores" at bounding box center [733, 132] width 80 height 8
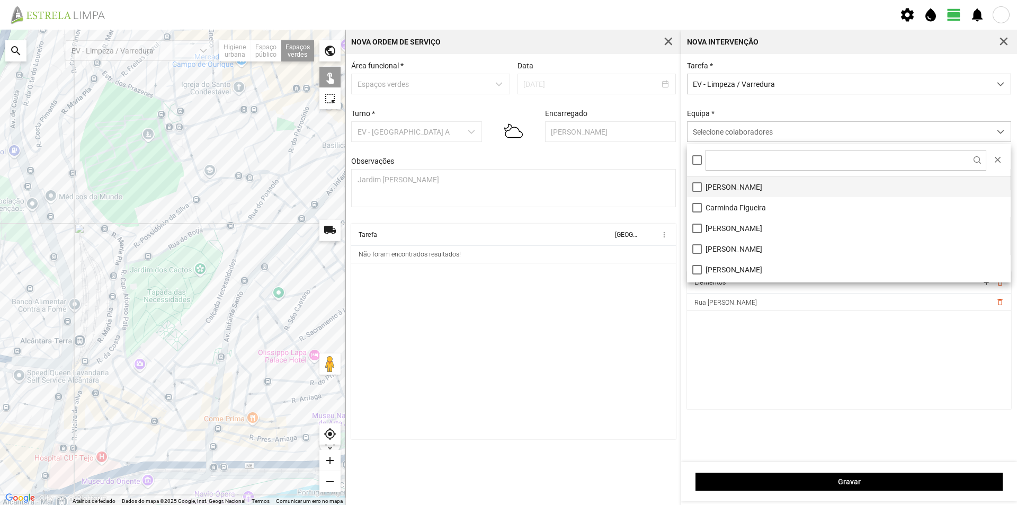
click at [737, 185] on li "[PERSON_NAME]" at bounding box center [849, 186] width 324 height 21
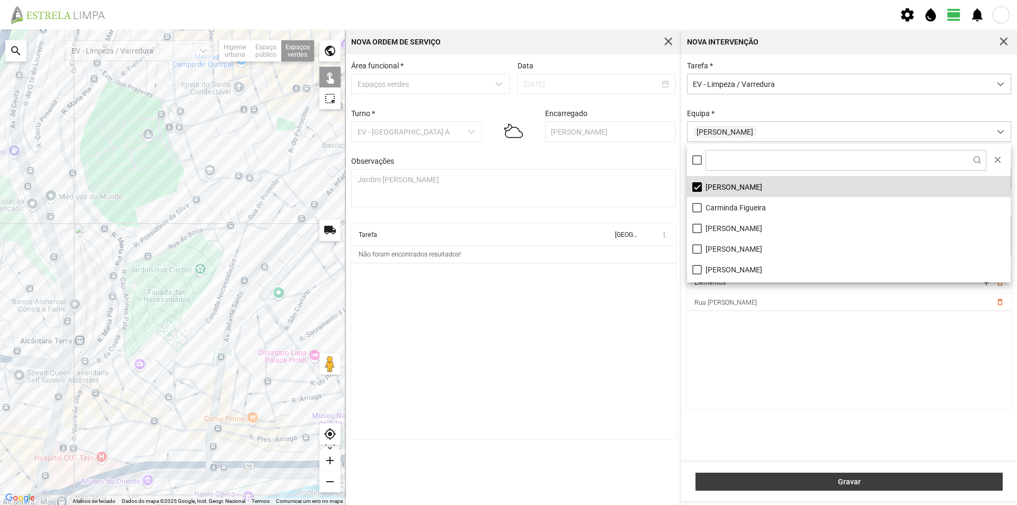
click at [793, 480] on span "Gravar" at bounding box center [850, 481] width 296 height 8
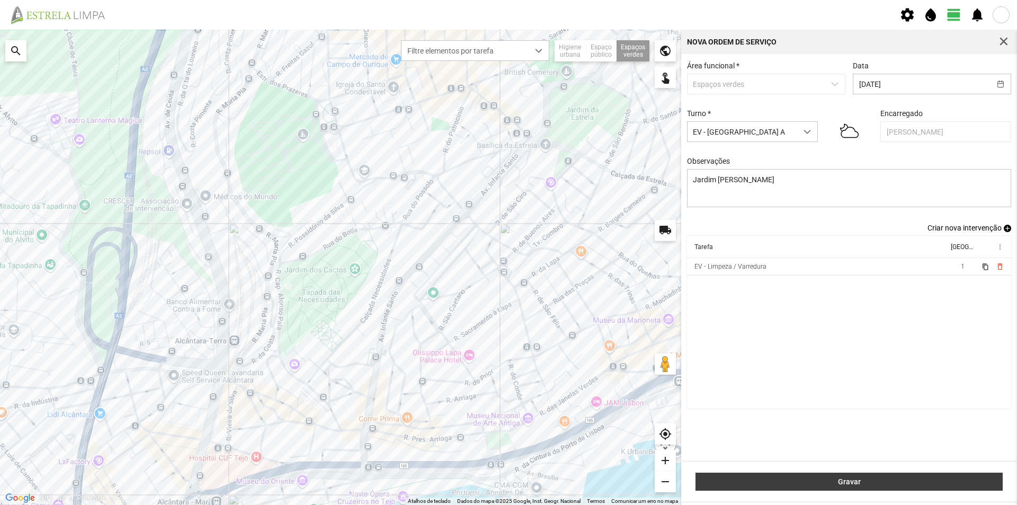
click at [763, 480] on span "Gravar" at bounding box center [850, 481] width 296 height 8
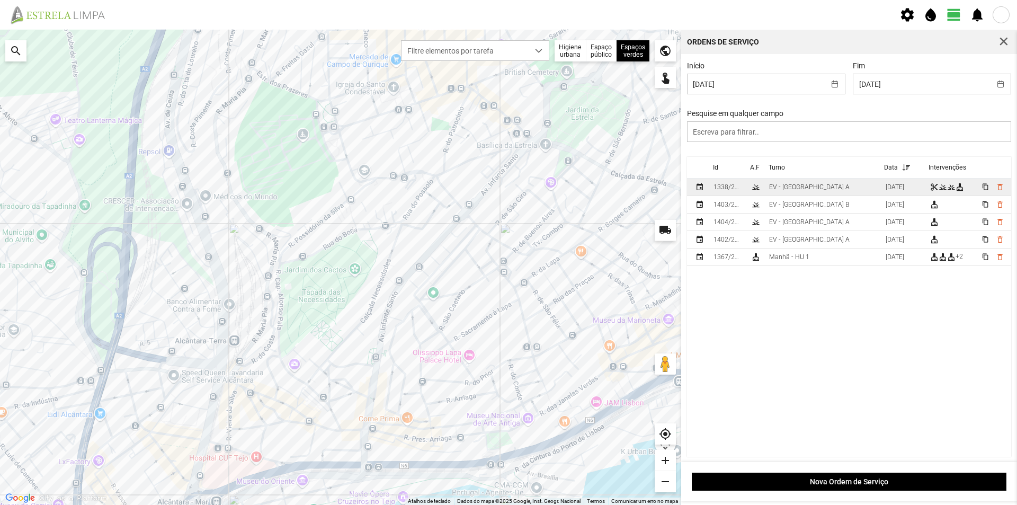
click at [815, 191] on td "EV - [GEOGRAPHIC_DATA] A" at bounding box center [823, 187] width 117 height 17
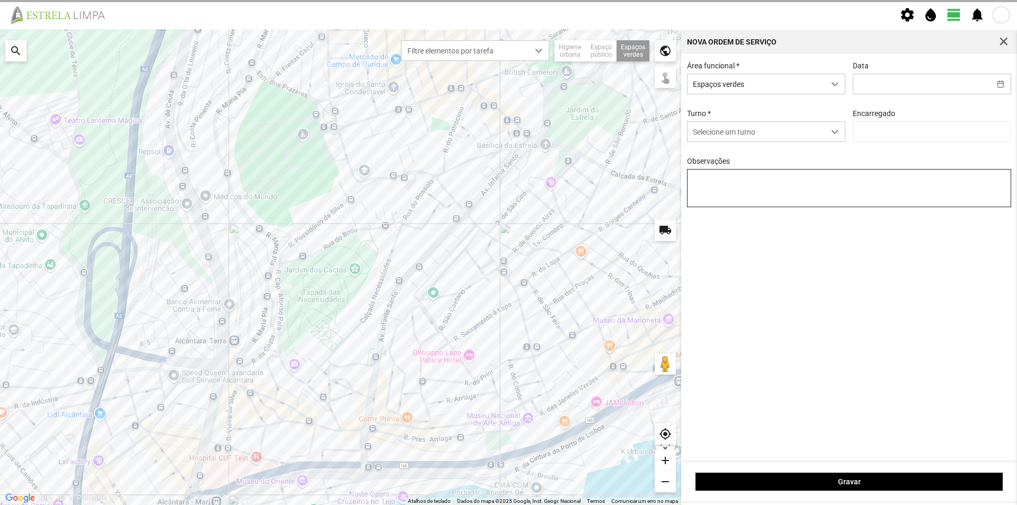
type input "[DATE]"
type input "[PERSON_NAME]"
type textarea "Canteiros do Borja"
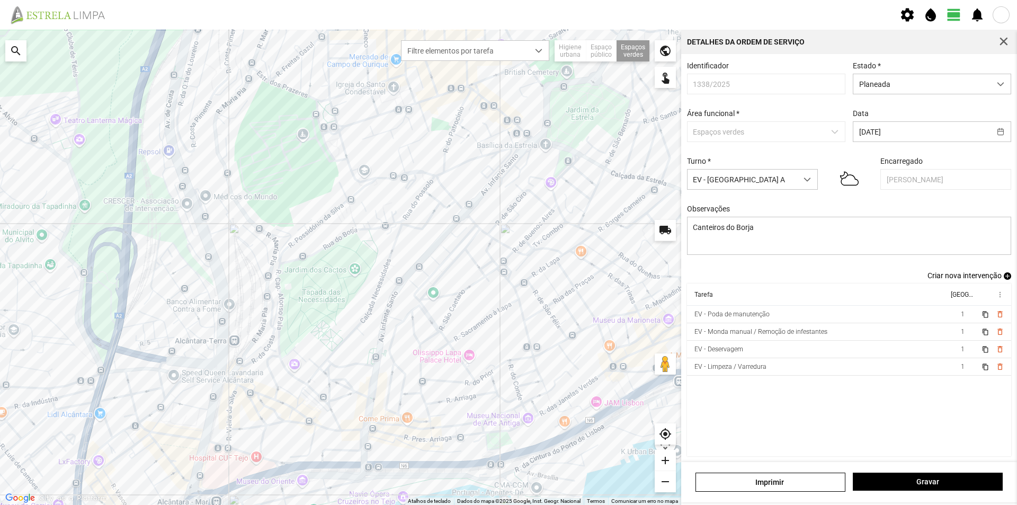
click at [881, 472] on div "[PERSON_NAME]" at bounding box center [849, 482] width 336 height 40
click at [900, 480] on span "Gravar" at bounding box center [928, 481] width 139 height 8
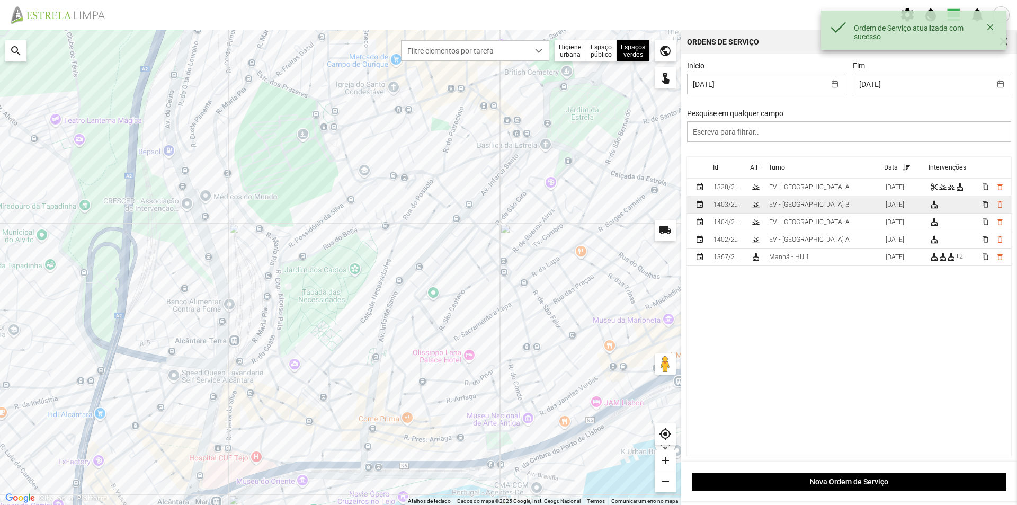
click at [792, 206] on div "EV - [GEOGRAPHIC_DATA] B" at bounding box center [809, 204] width 81 height 7
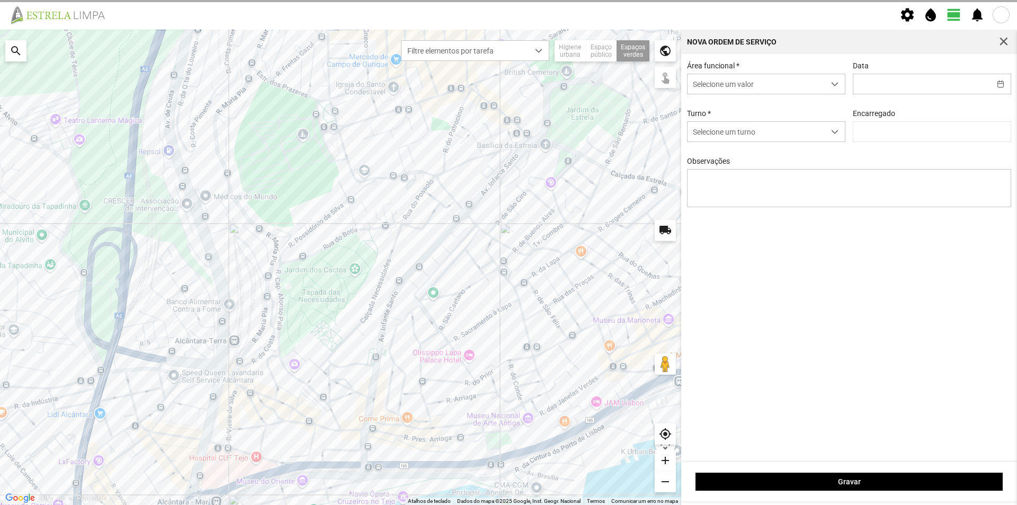
type input "[DATE]"
type textarea "[GEOGRAPHIC_DATA][PERSON_NAME]"
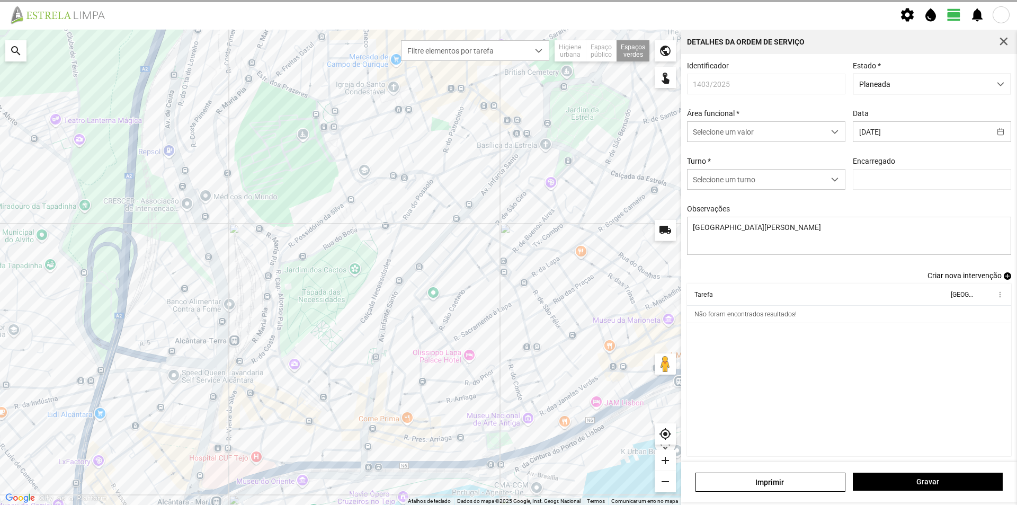
type input "[PERSON_NAME]"
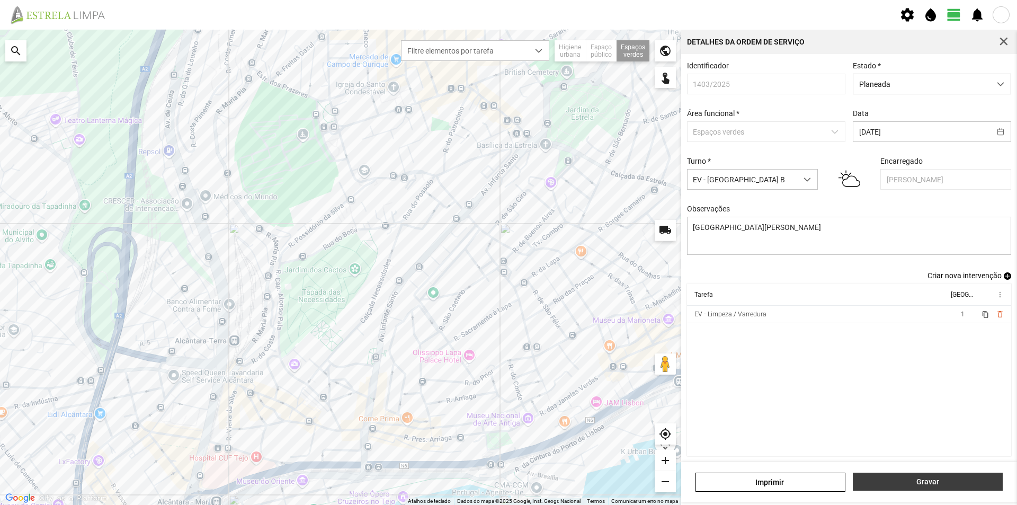
click at [883, 480] on span "Gravar" at bounding box center [928, 481] width 139 height 8
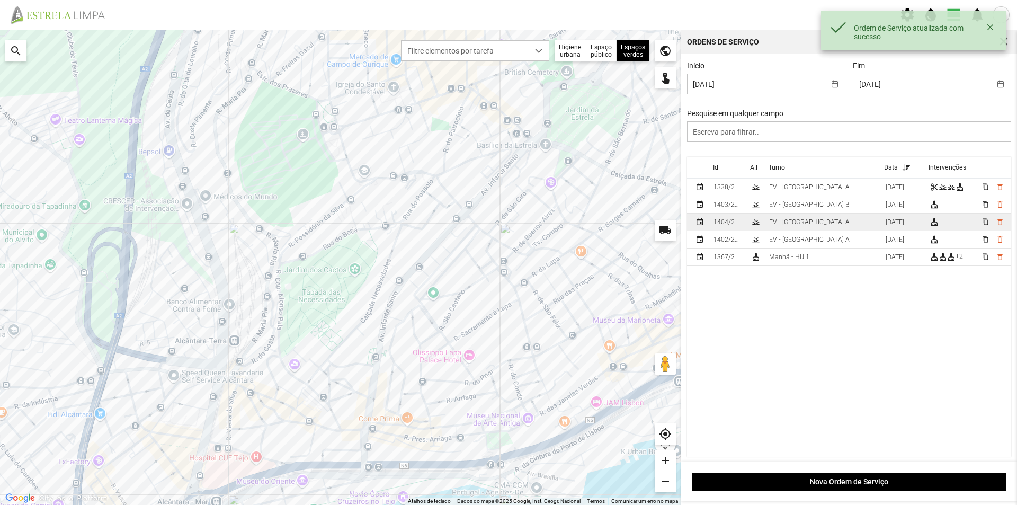
click at [805, 225] on div "EV - [GEOGRAPHIC_DATA] A" at bounding box center [809, 221] width 81 height 7
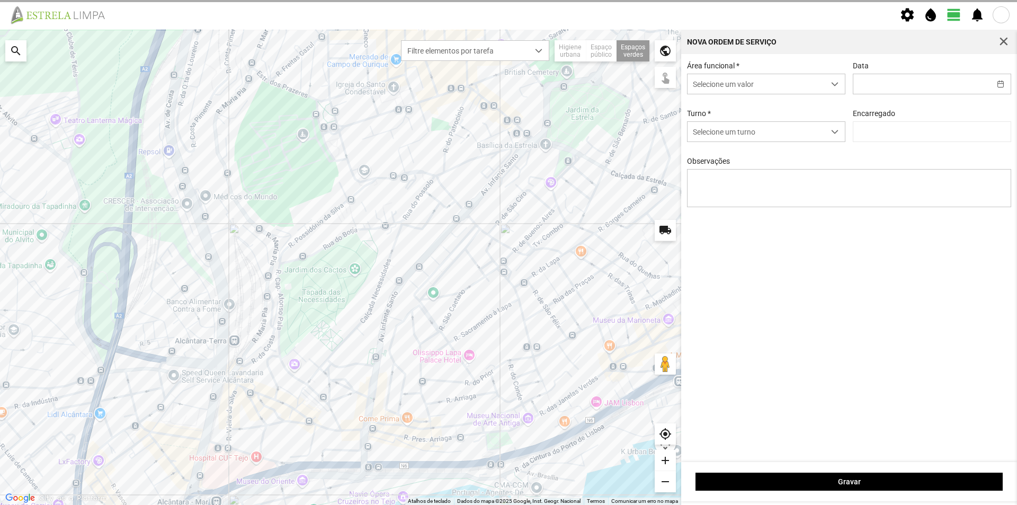
type input "[DATE]"
type textarea "Jardim [PERSON_NAME]"
type input "[PERSON_NAME]"
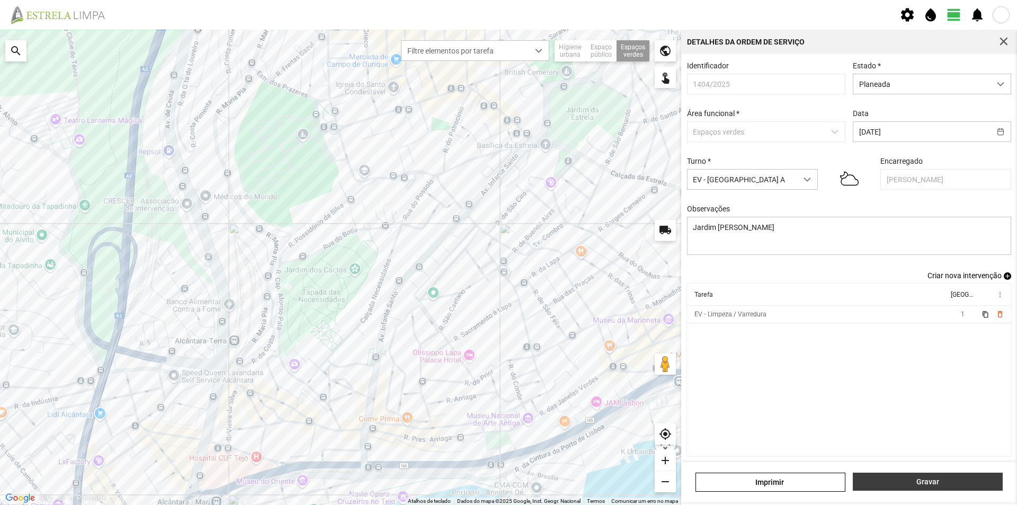
click at [884, 478] on span "Gravar" at bounding box center [928, 481] width 139 height 8
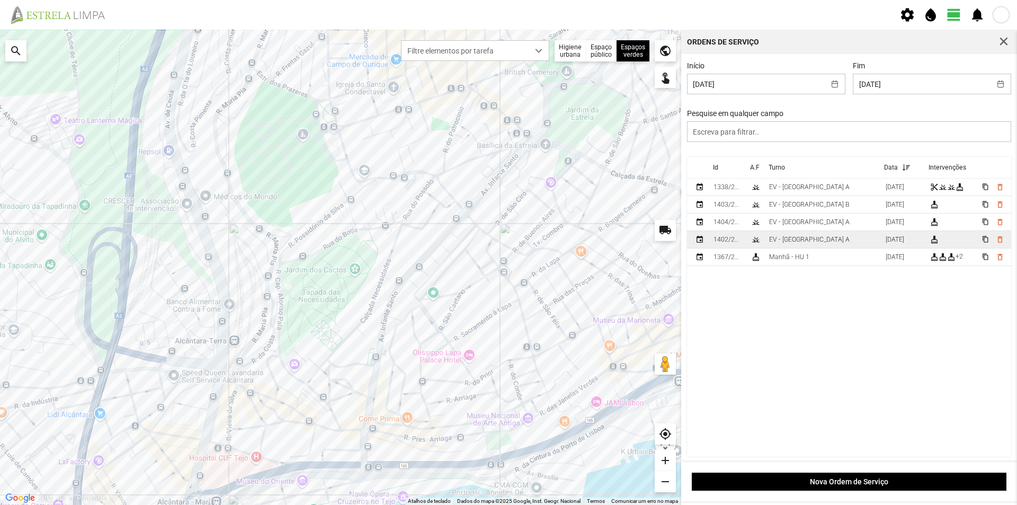
click at [813, 243] on td "EV - [GEOGRAPHIC_DATA] A" at bounding box center [823, 239] width 117 height 17
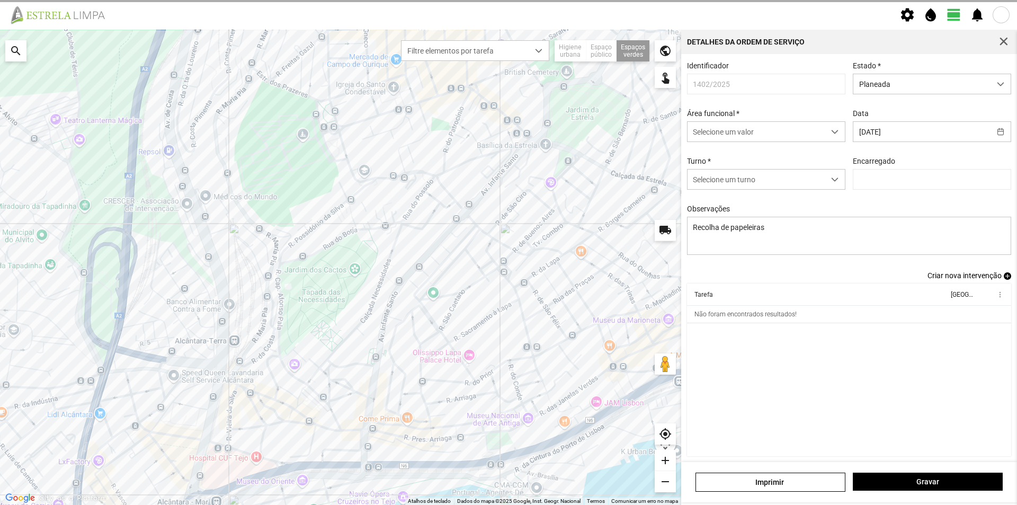
type input "[PERSON_NAME]"
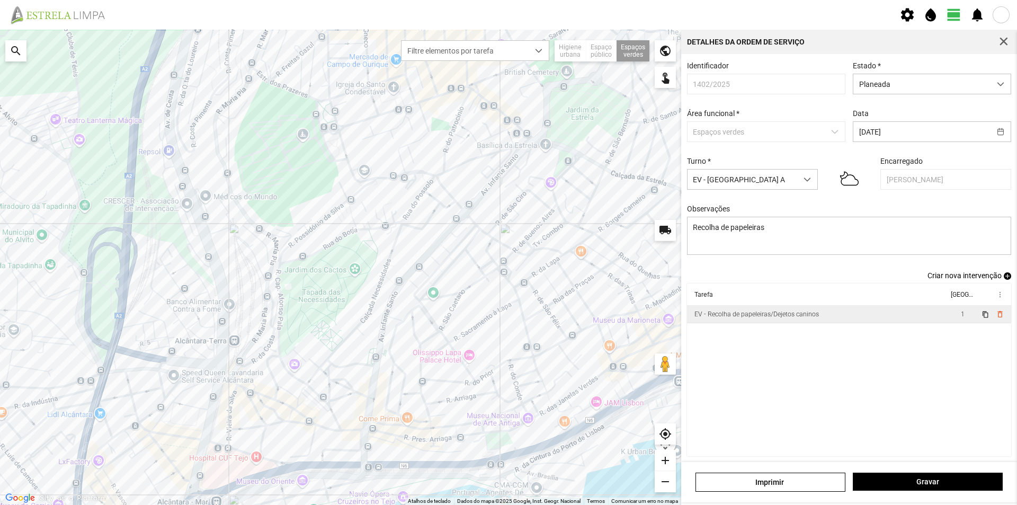
click at [829, 320] on td "EV - Recolha de papeleiras/Dejetos caninos" at bounding box center [817, 314] width 261 height 17
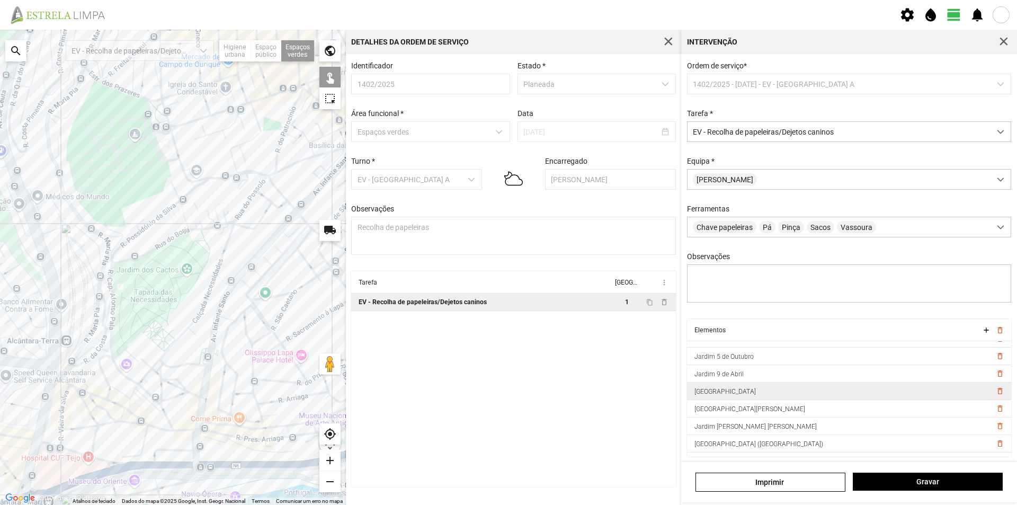
scroll to position [6, 0]
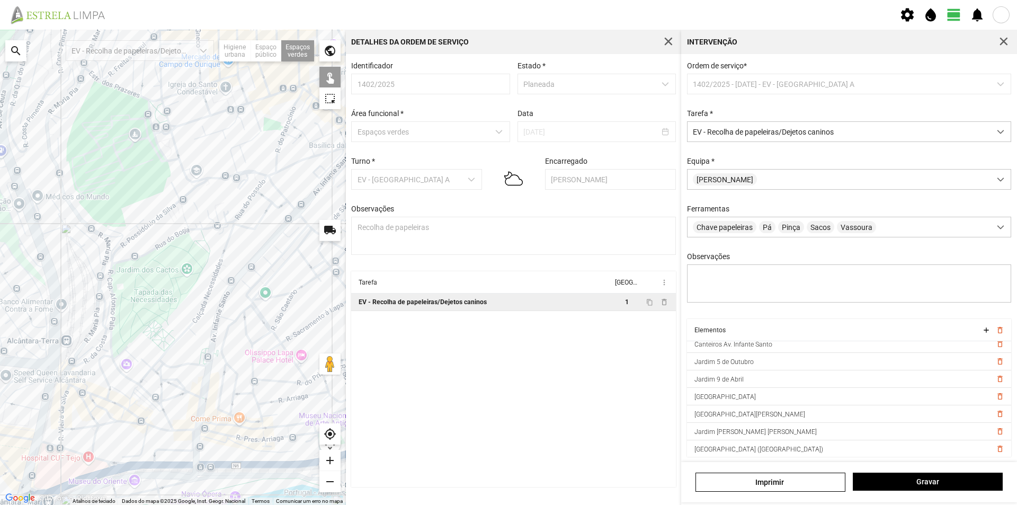
click at [190, 199] on div at bounding box center [173, 267] width 346 height 475
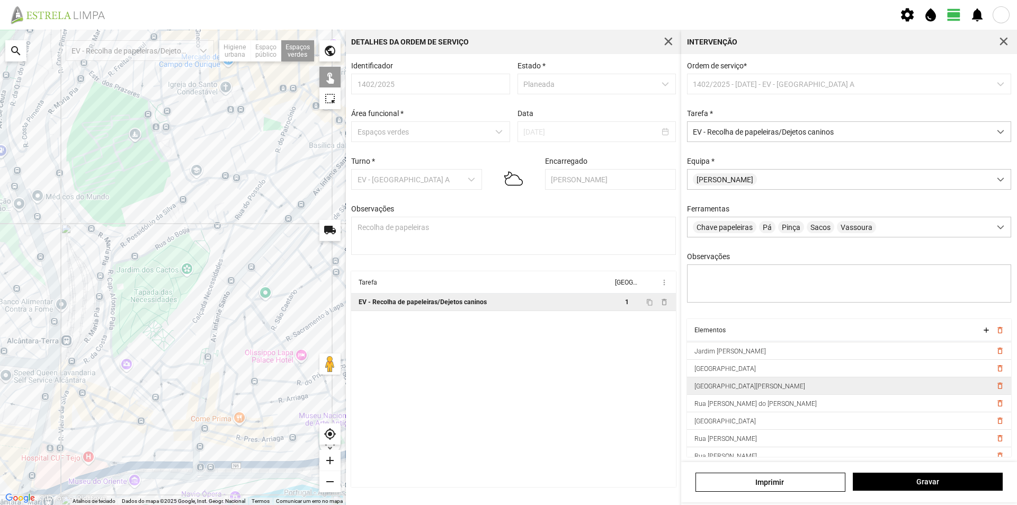
scroll to position [129, 0]
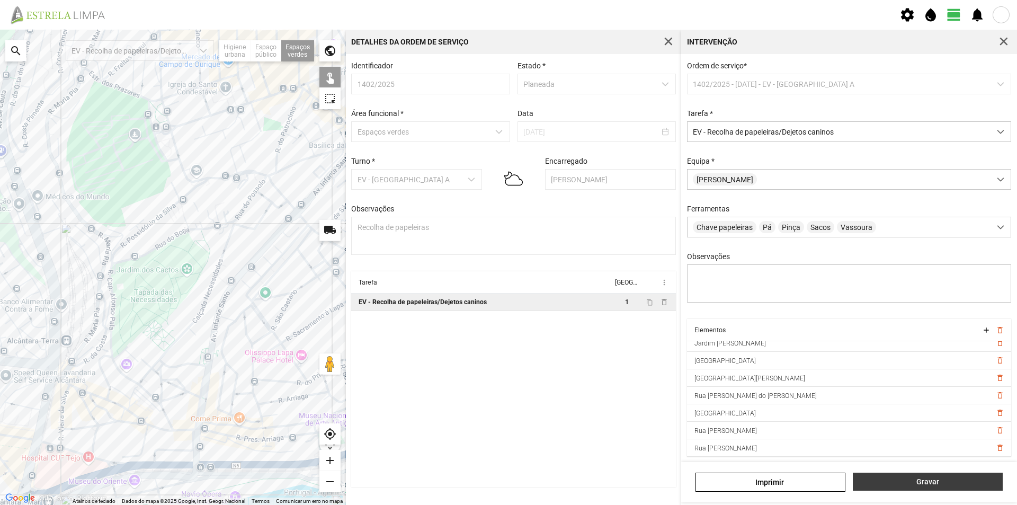
click at [878, 480] on span "Gravar" at bounding box center [928, 481] width 139 height 8
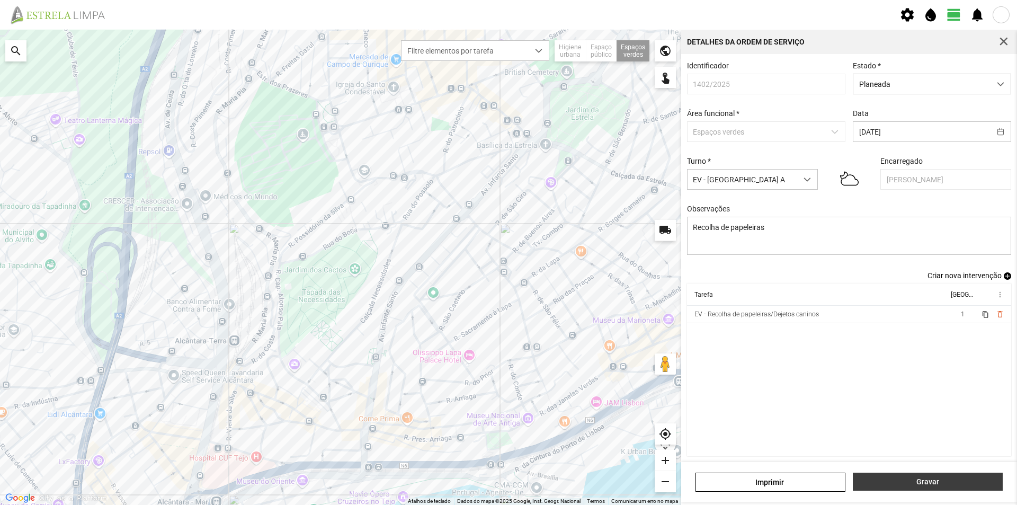
click at [883, 486] on button "Gravar" at bounding box center [928, 482] width 150 height 18
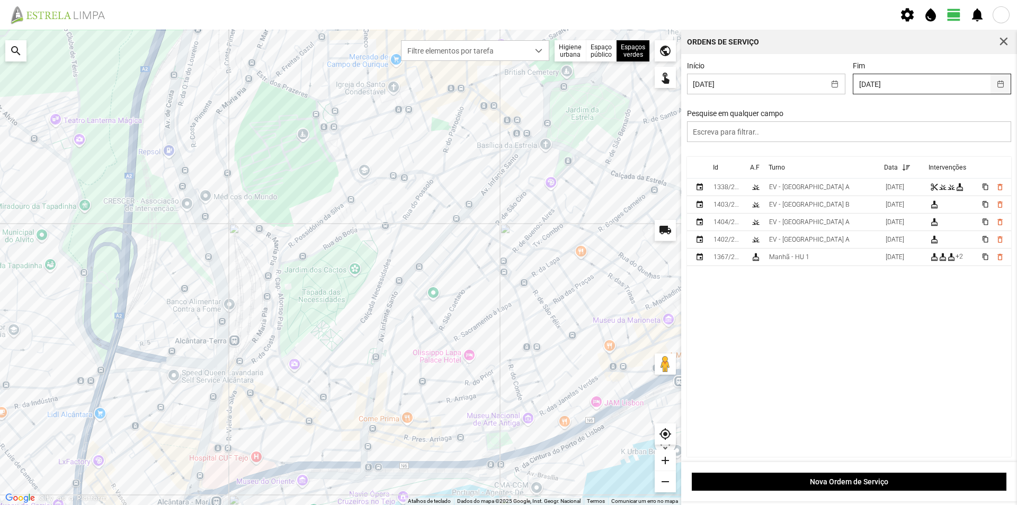
click at [992, 82] on button "button" at bounding box center [1001, 84] width 21 height 20
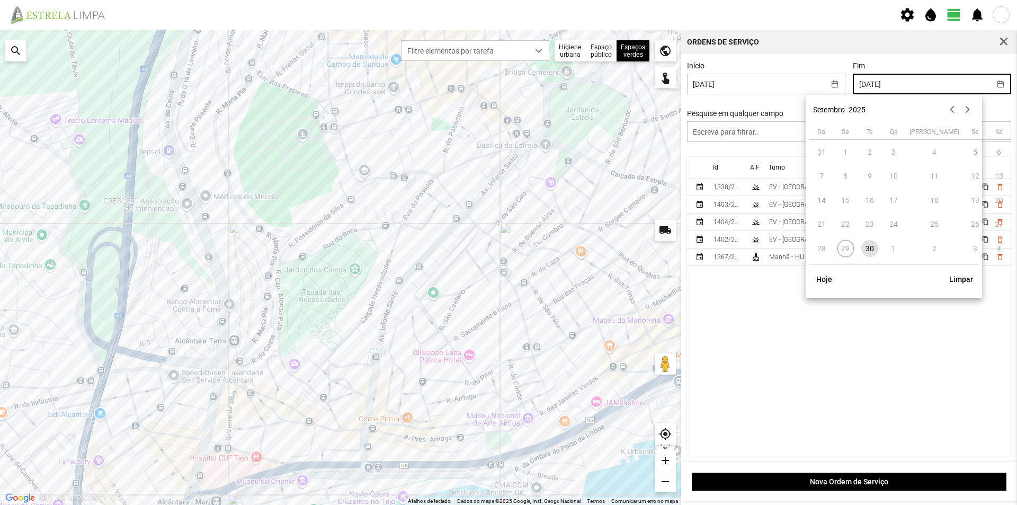
click at [877, 254] on td "30" at bounding box center [870, 248] width 24 height 24
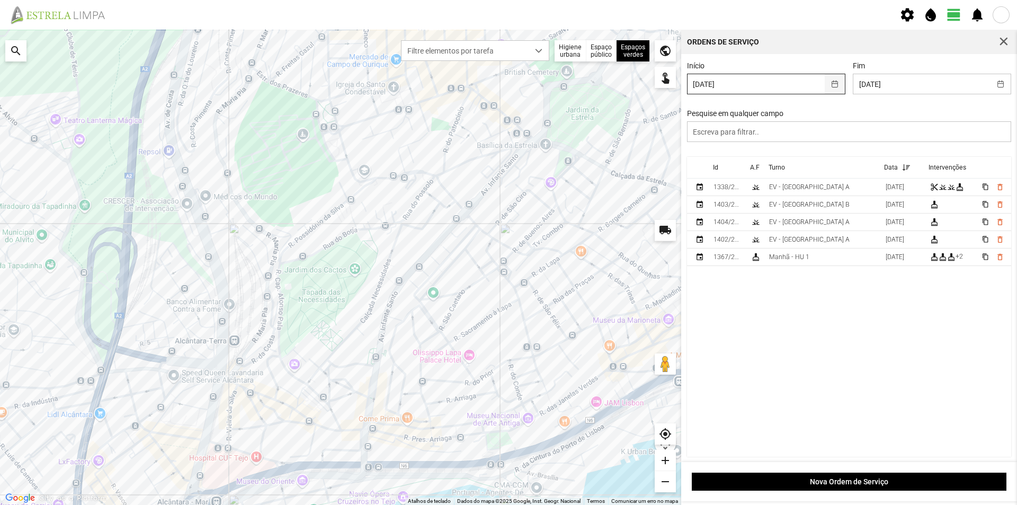
click at [828, 86] on button "button" at bounding box center [835, 84] width 21 height 20
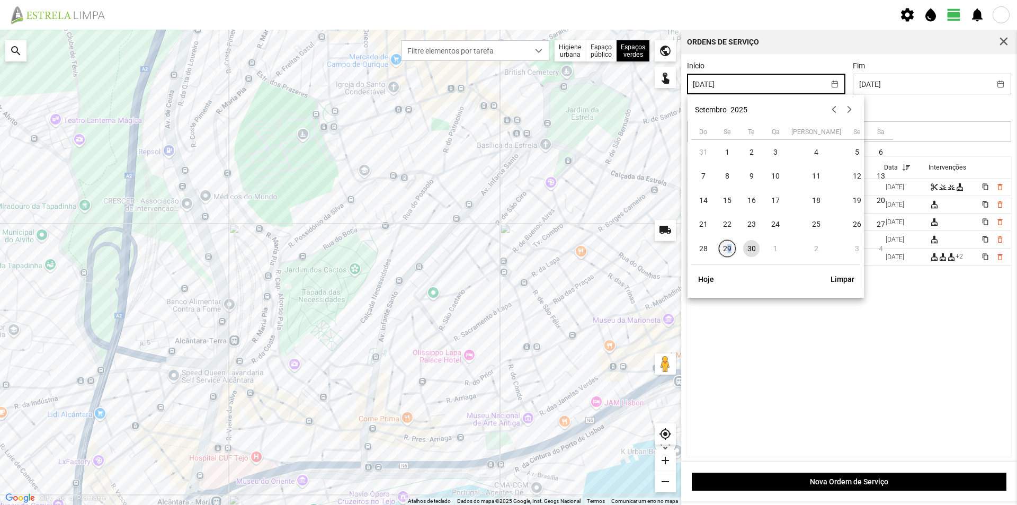
click at [726, 248] on span "29" at bounding box center [727, 248] width 17 height 17
type input "[DATE]"
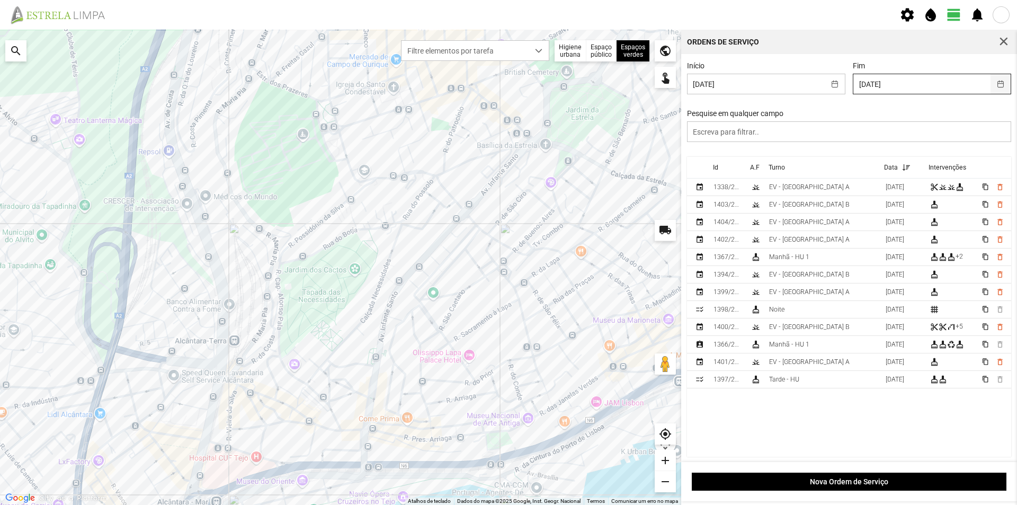
click at [991, 84] on button "button" at bounding box center [1001, 84] width 21 height 20
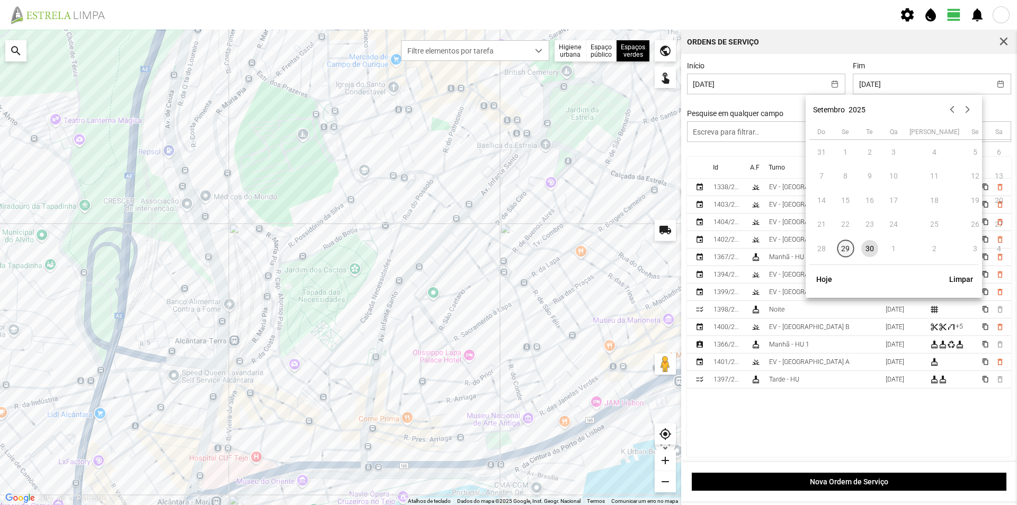
click at [846, 253] on span "29" at bounding box center [846, 248] width 17 height 17
type input "[DATE]"
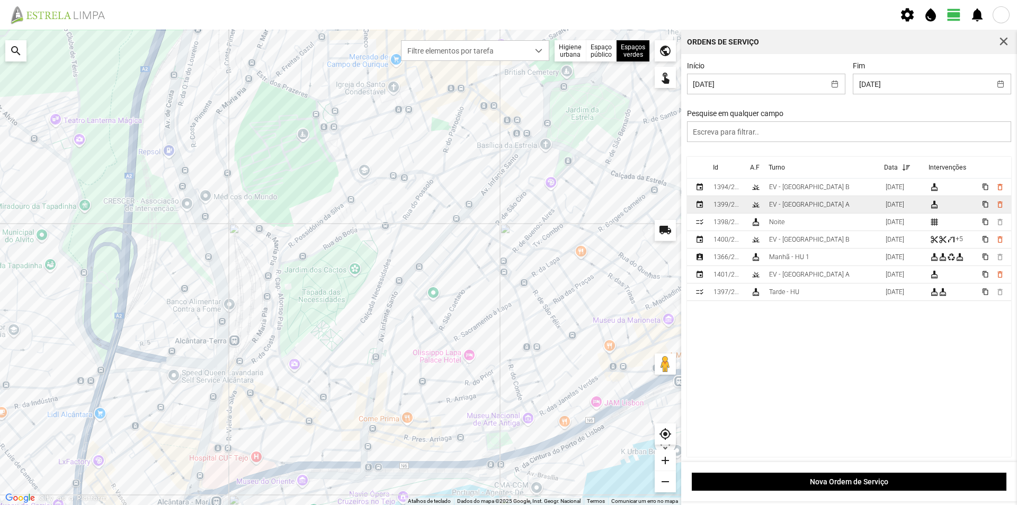
click at [799, 206] on div "EV - [GEOGRAPHIC_DATA] A" at bounding box center [809, 204] width 81 height 7
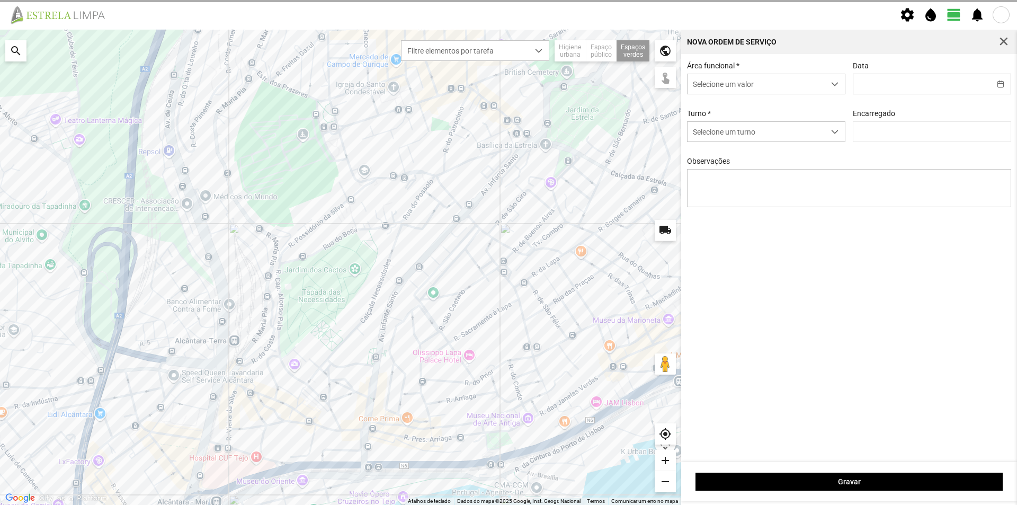
type input "[DATE]"
type textarea "Recolha de papeleiras"
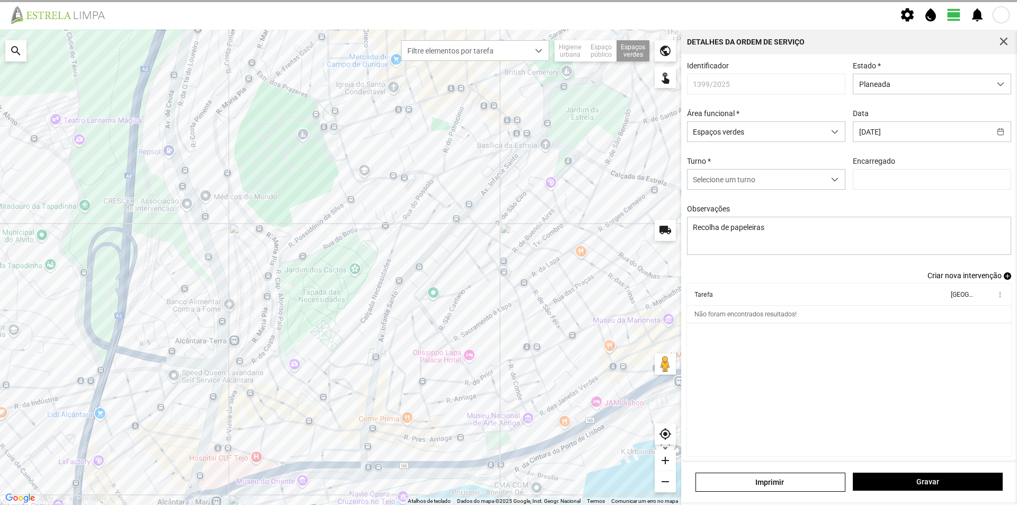
type input "[PERSON_NAME]"
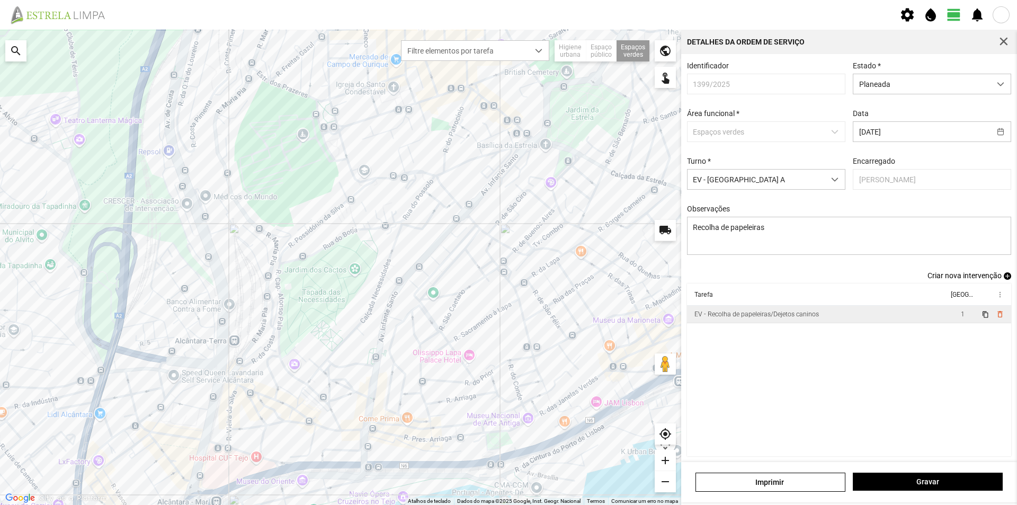
click at [846, 317] on td "EV - Recolha de papeleiras/Dejetos caninos" at bounding box center [817, 314] width 261 height 17
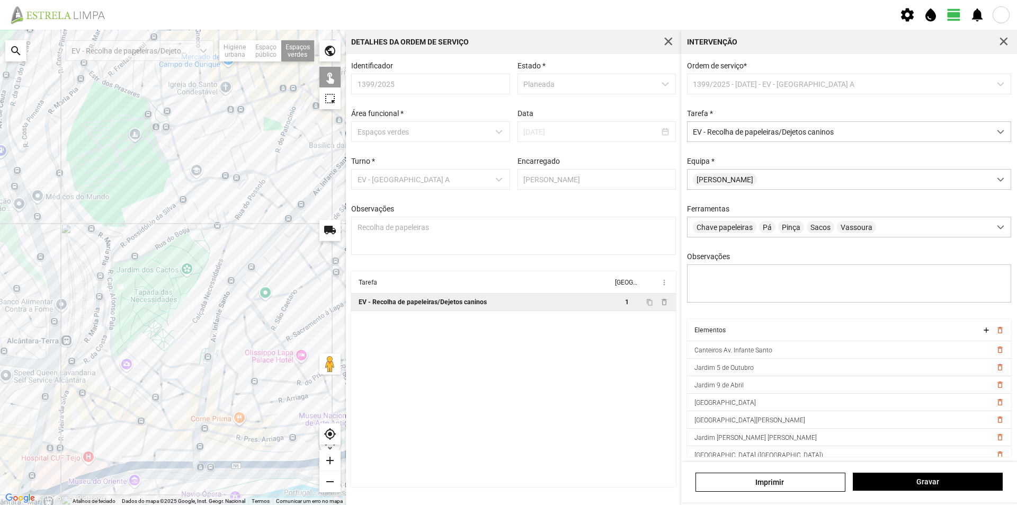
click at [188, 201] on div at bounding box center [173, 267] width 346 height 475
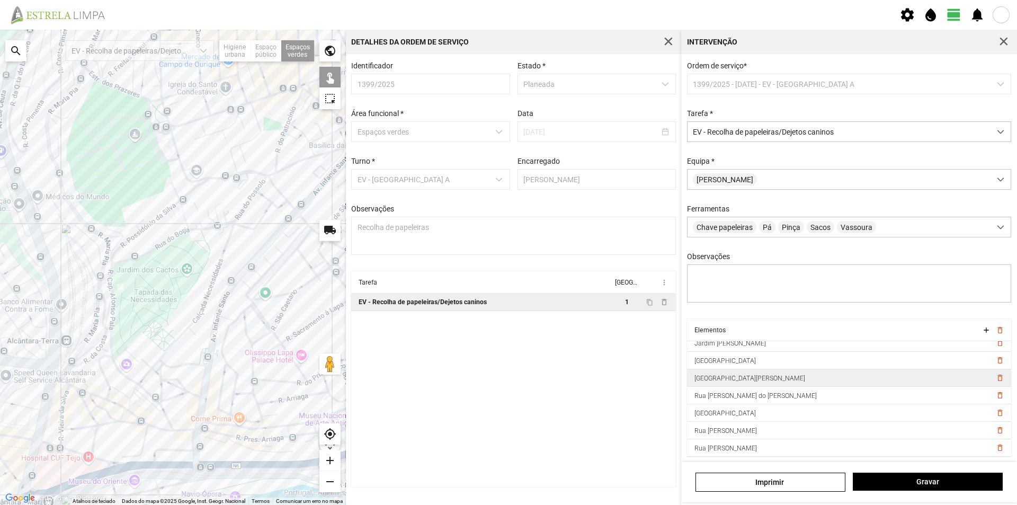
scroll to position [5, 0]
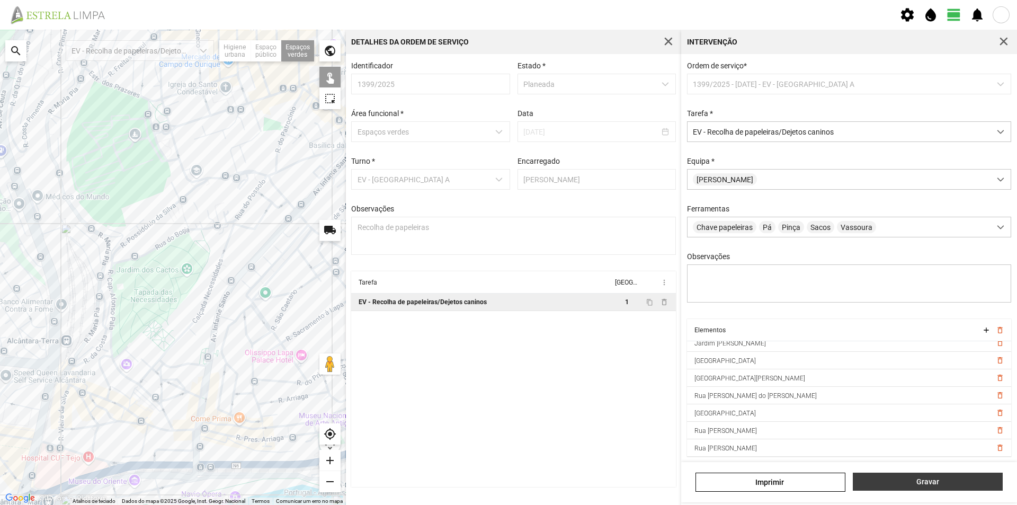
click at [879, 479] on span "Gravar" at bounding box center [928, 481] width 139 height 8
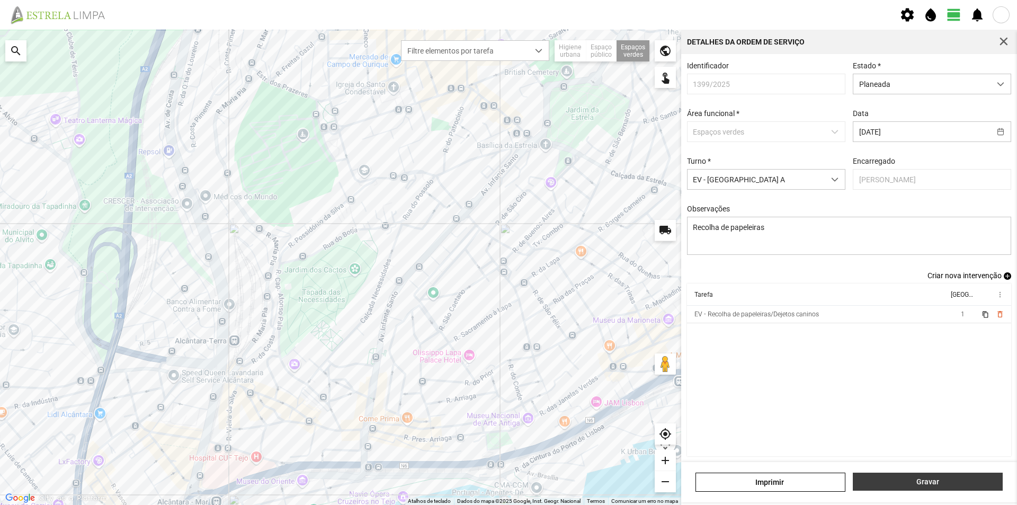
click at [901, 476] on button "Gravar" at bounding box center [928, 482] width 150 height 18
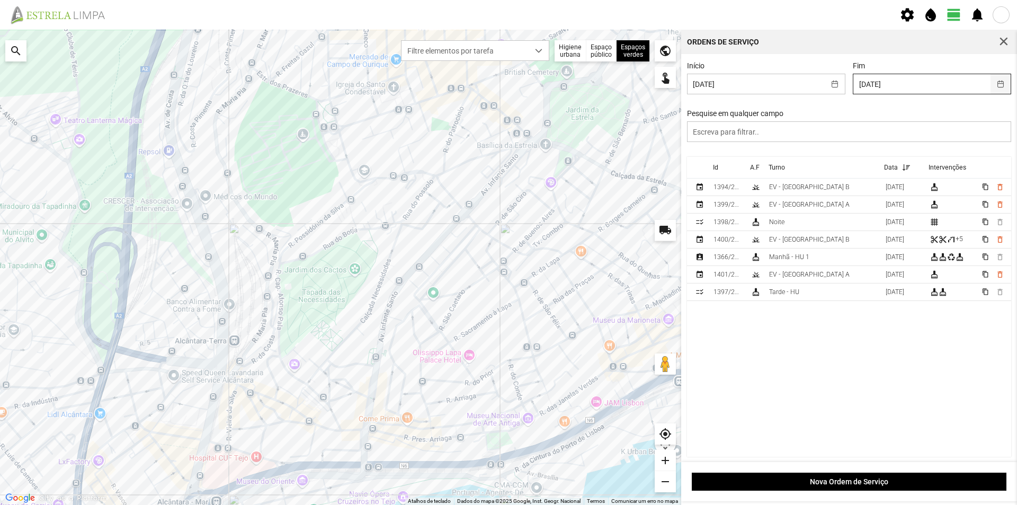
click at [992, 84] on button "button" at bounding box center [1001, 84] width 21 height 20
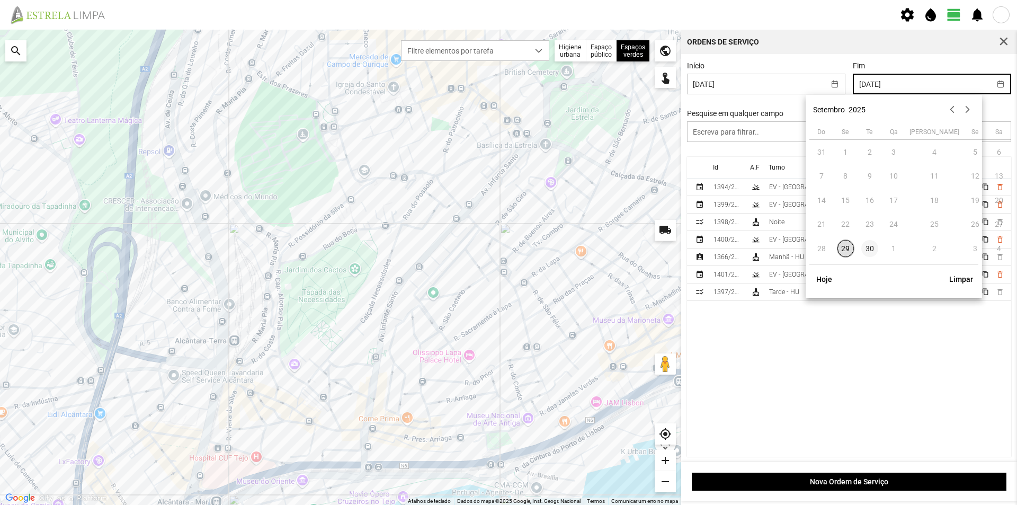
click at [872, 252] on span "30" at bounding box center [870, 248] width 17 height 17
type input "[DATE]"
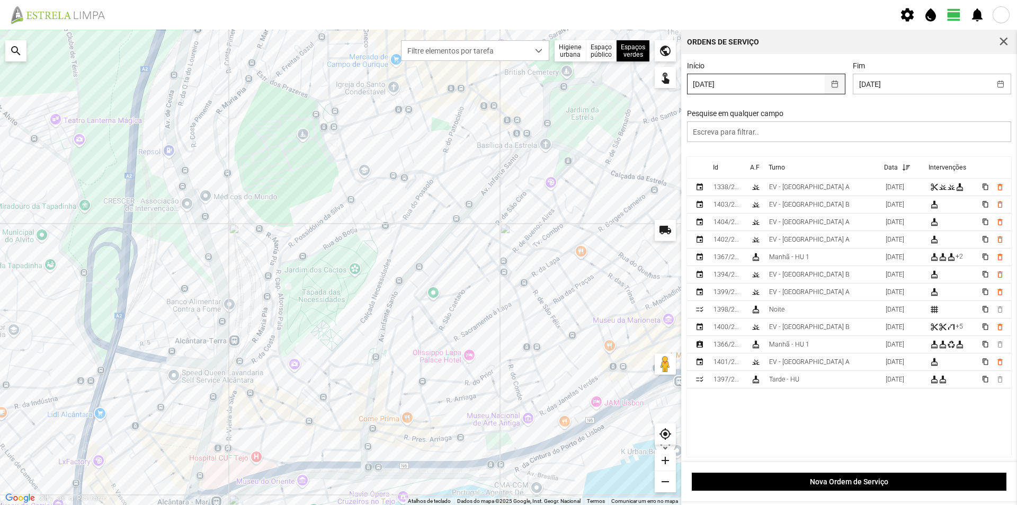
click at [830, 83] on button "button" at bounding box center [835, 84] width 21 height 20
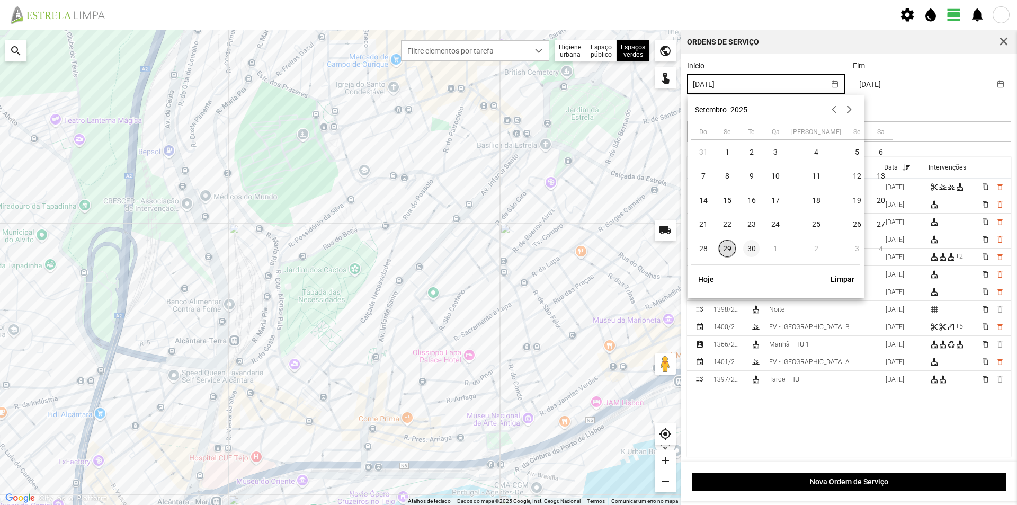
click at [750, 249] on span "30" at bounding box center [751, 248] width 17 height 17
type input "[DATE]"
